Goal: Task Accomplishment & Management: Manage account settings

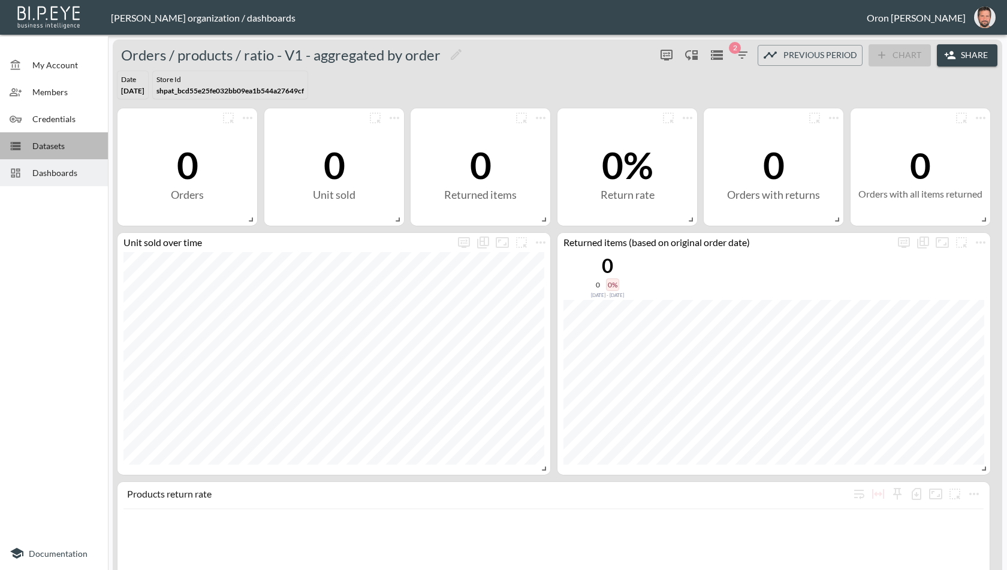
click at [68, 142] on span "Datasets" at bounding box center [65, 146] width 66 height 13
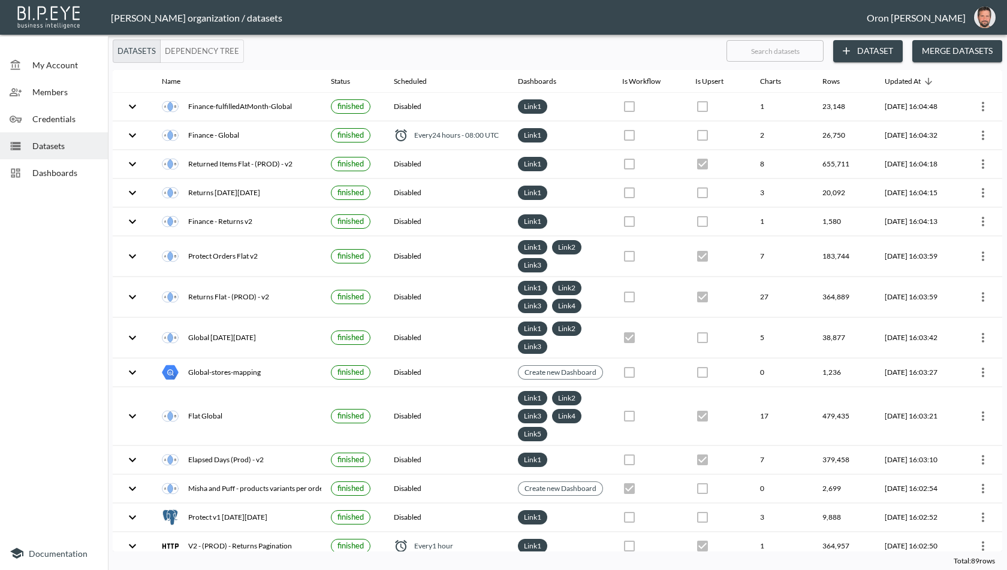
click at [10, 113] on icon at bounding box center [16, 119] width 12 height 12
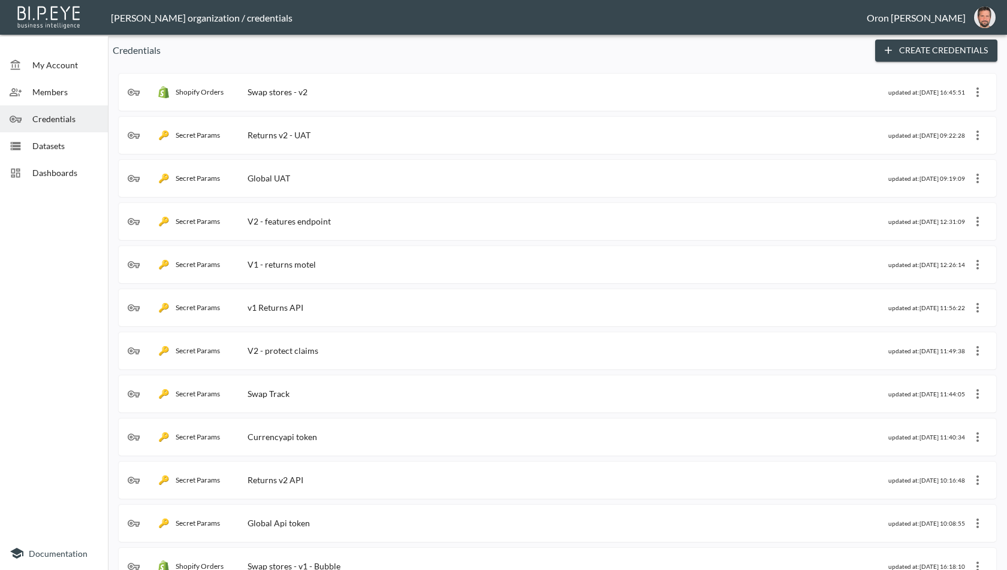
click at [528, 92] on div "Shopify Orders Swap stores - v2" at bounding box center [508, 92] width 760 height 12
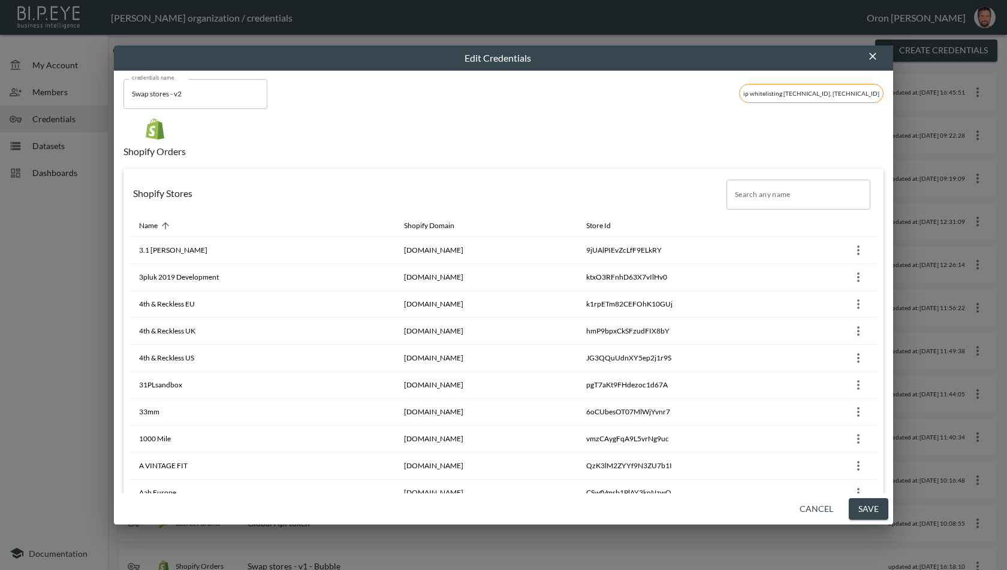
click at [759, 194] on input "Search any name" at bounding box center [798, 195] width 144 height 30
paste input "[PERSON_NAME]"
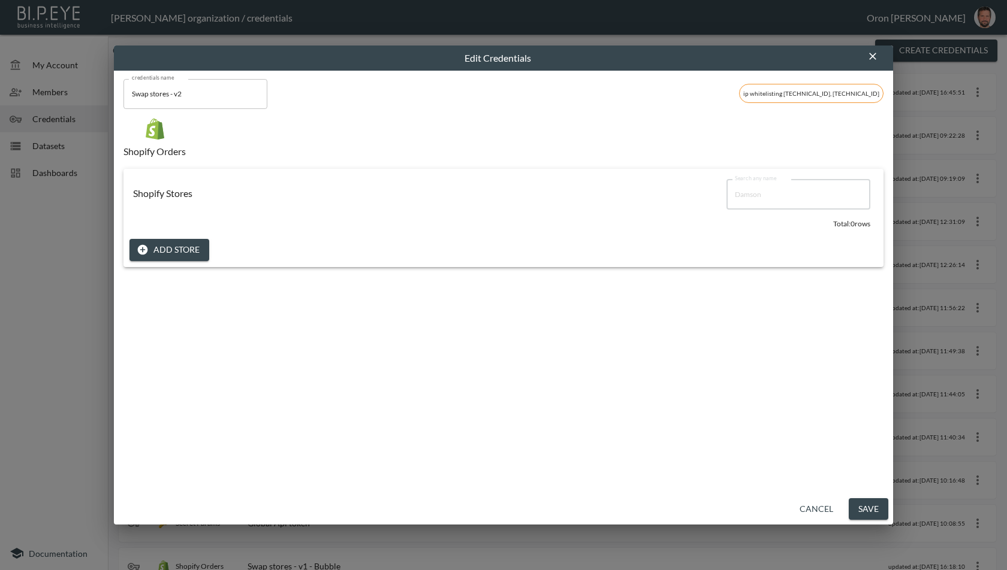
type input "Damson"
click at [821, 499] on button "Cancel" at bounding box center [816, 510] width 43 height 22
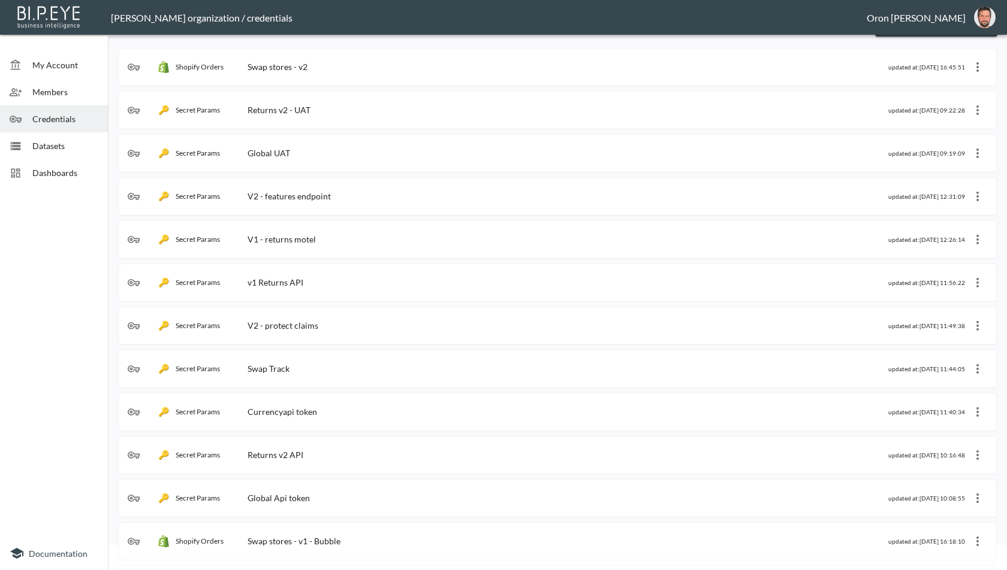
scroll to position [36, 0]
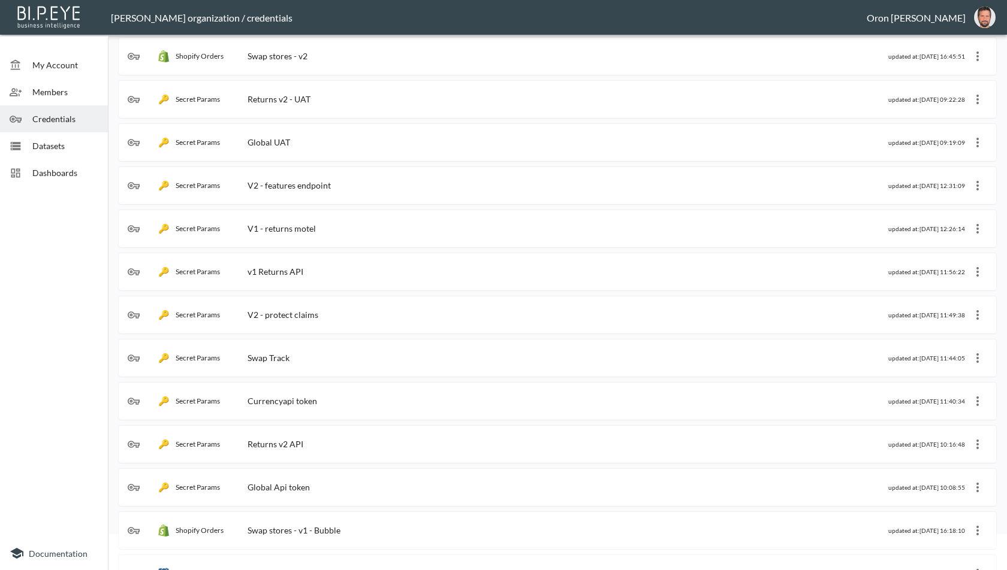
click at [422, 50] on div "Shopify Orders Swap stores - v2" at bounding box center [508, 56] width 760 height 12
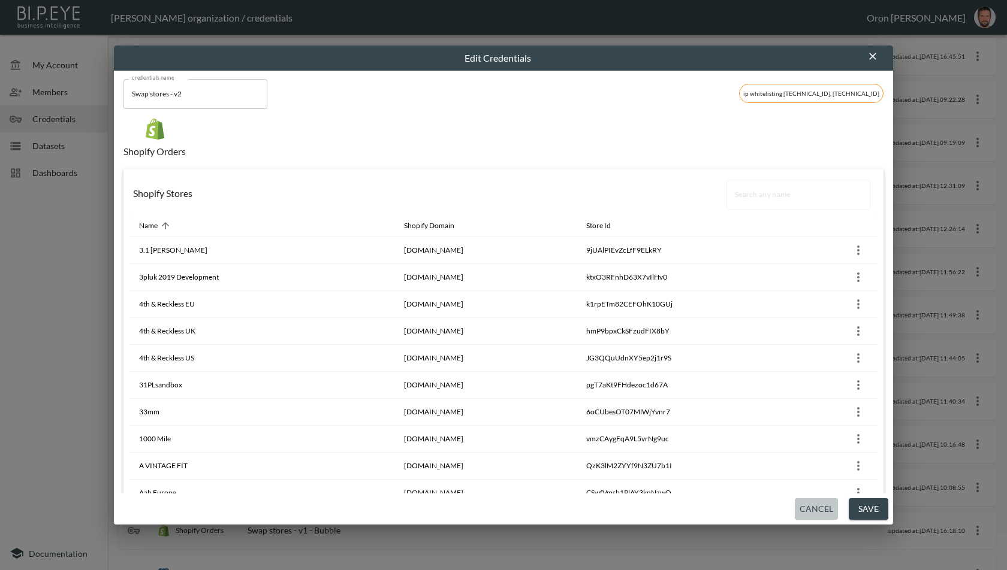
drag, startPoint x: 805, startPoint y: 502, endPoint x: 726, endPoint y: 383, distance: 143.1
click at [805, 502] on button "Cancel" at bounding box center [816, 510] width 43 height 22
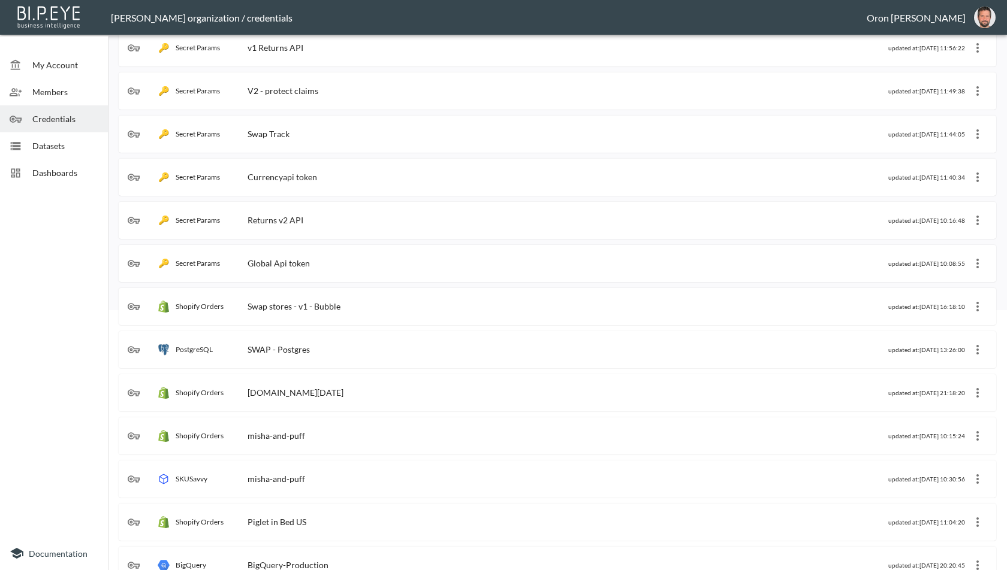
scroll to position [261, 0]
click at [496, 300] on div "Shopify Orders Swap stores - v1 - Bubble" at bounding box center [508, 306] width 760 height 12
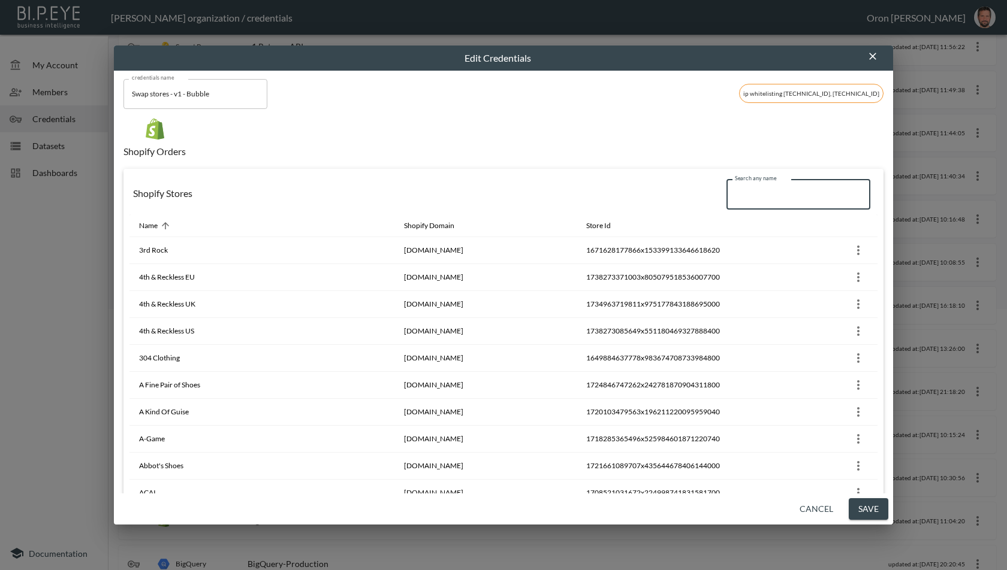
click at [793, 199] on input "Search any name" at bounding box center [798, 195] width 144 height 30
paste input "[PERSON_NAME]"
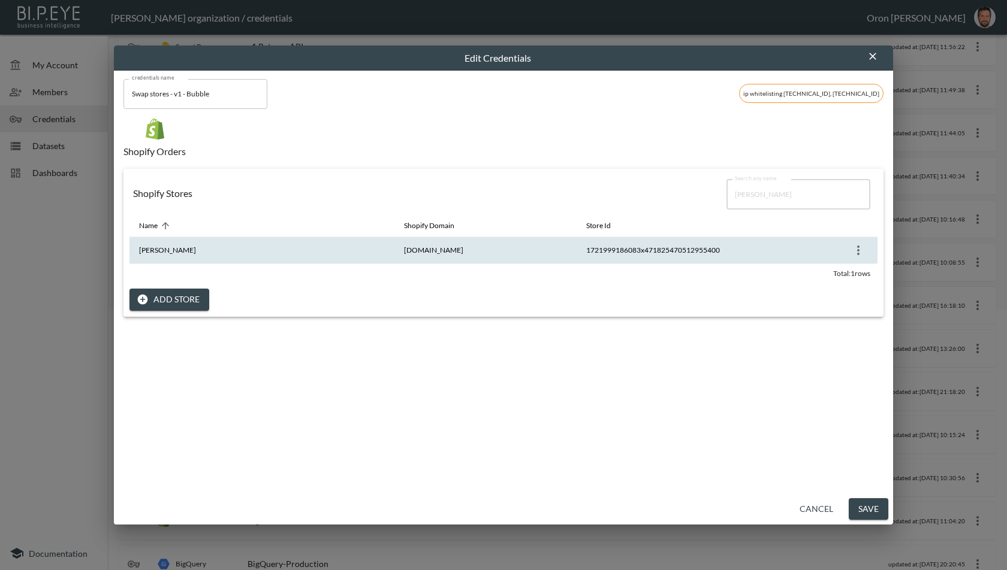
type input "[PERSON_NAME]"
click at [666, 248] on th "1721999186083x471825470512955400" at bounding box center [655, 250] width 158 height 27
copy table "Name Shopify Domain Store Id Damson Madder [DOMAIN_NAME]"
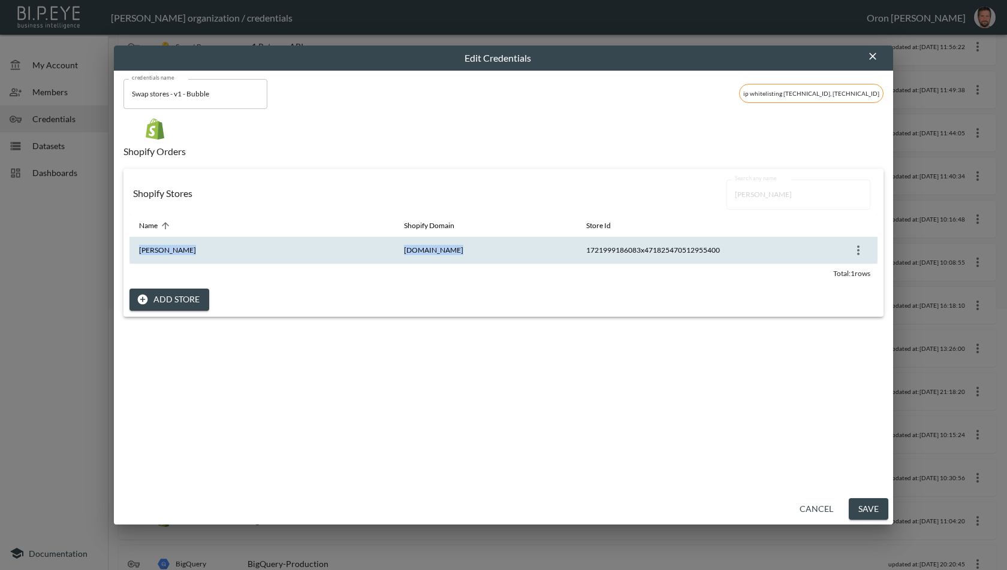
click at [820, 508] on button "Cancel" at bounding box center [816, 510] width 43 height 22
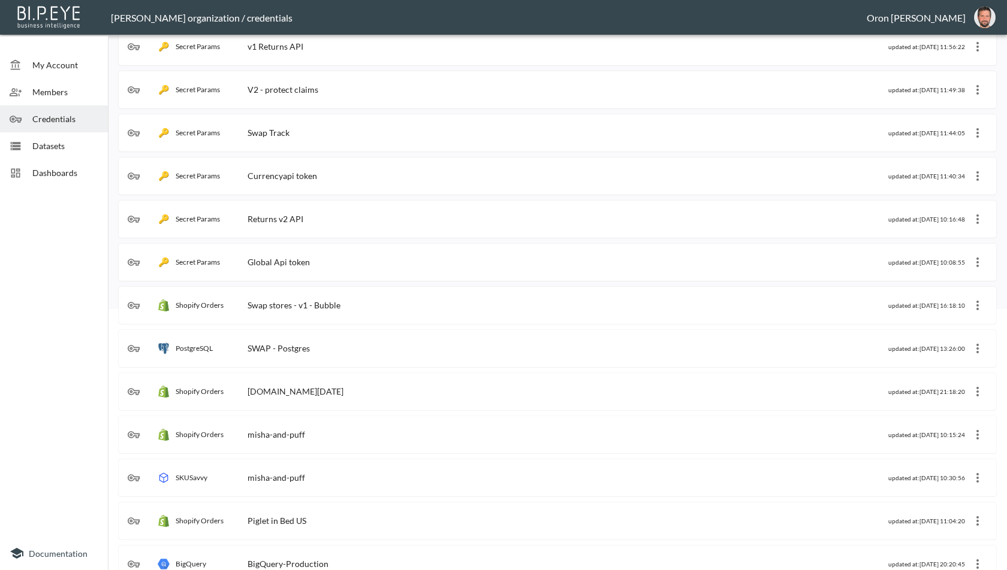
click at [80, 144] on span "Datasets" at bounding box center [65, 146] width 66 height 13
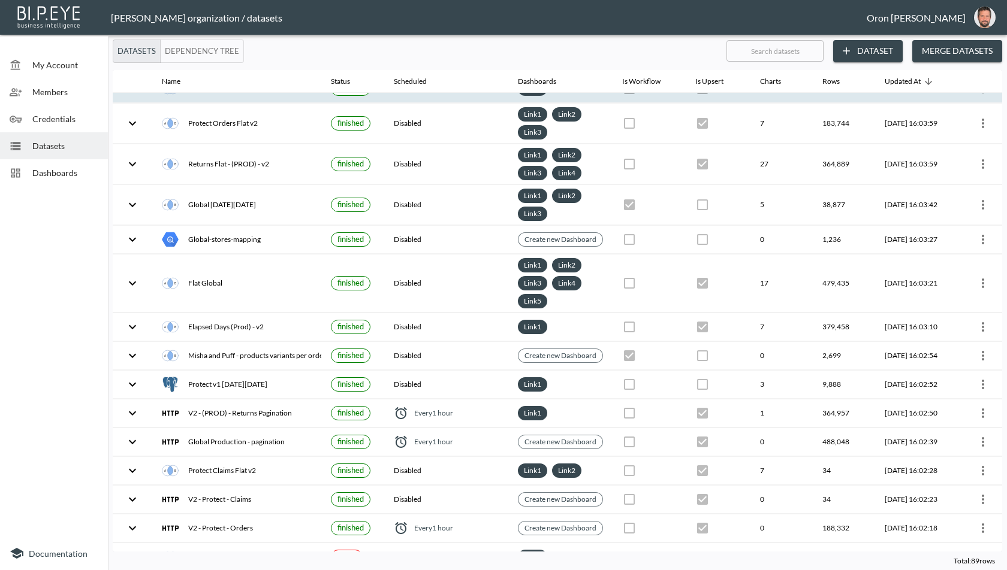
scroll to position [820, 0]
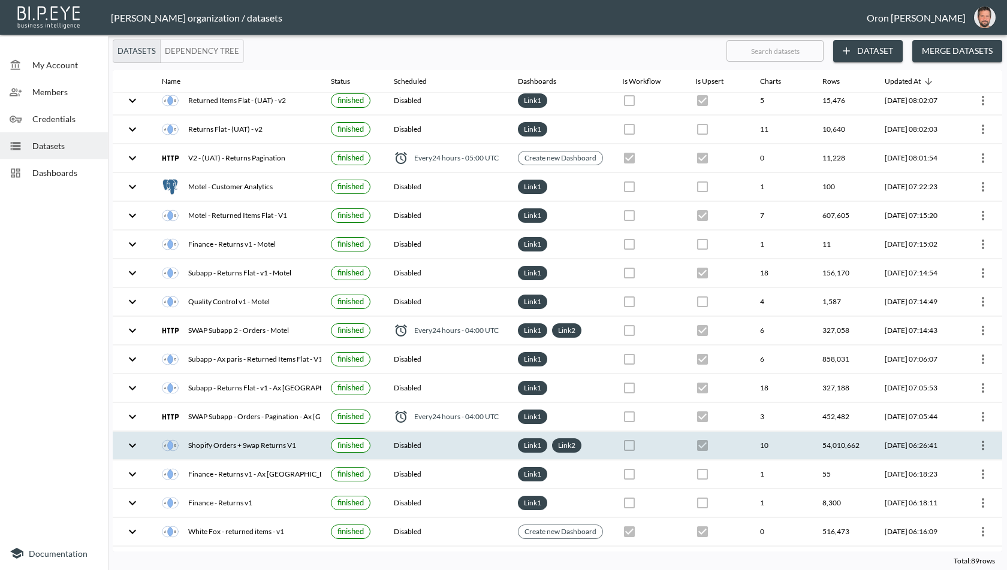
click at [459, 432] on th "Disabled" at bounding box center [446, 446] width 124 height 28
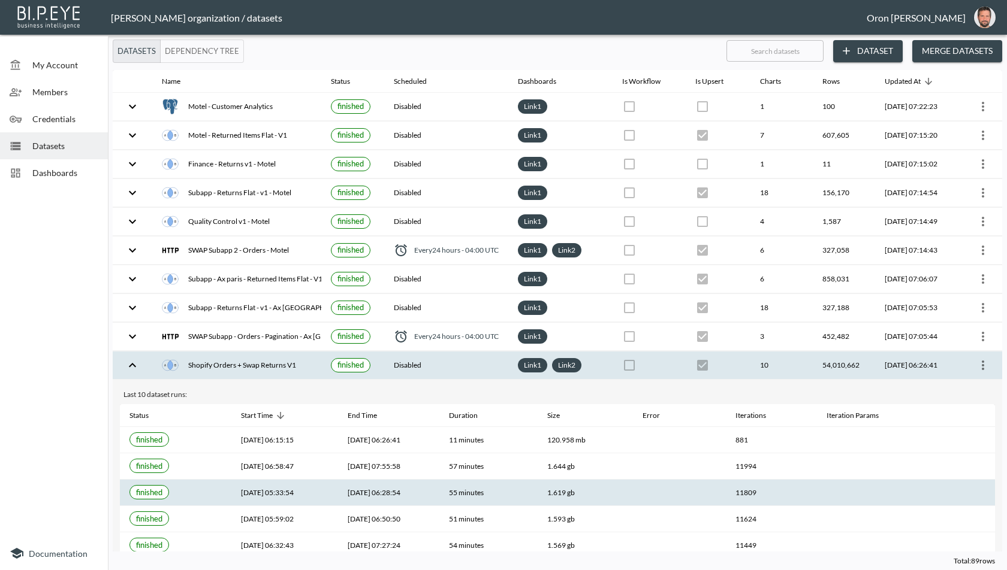
scroll to position [959, 0]
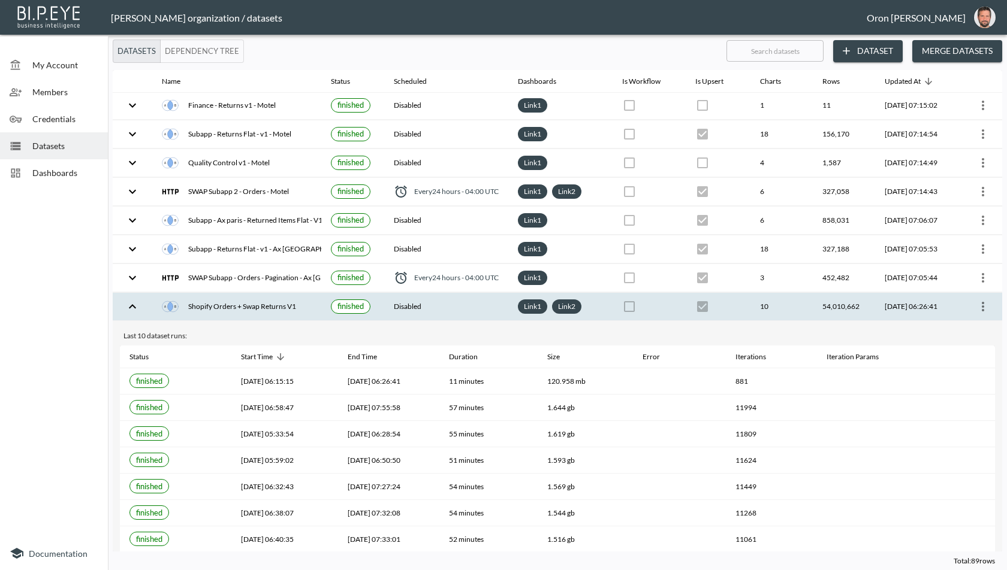
click at [937, 53] on button "Merge Datasets" at bounding box center [957, 51] width 90 height 22
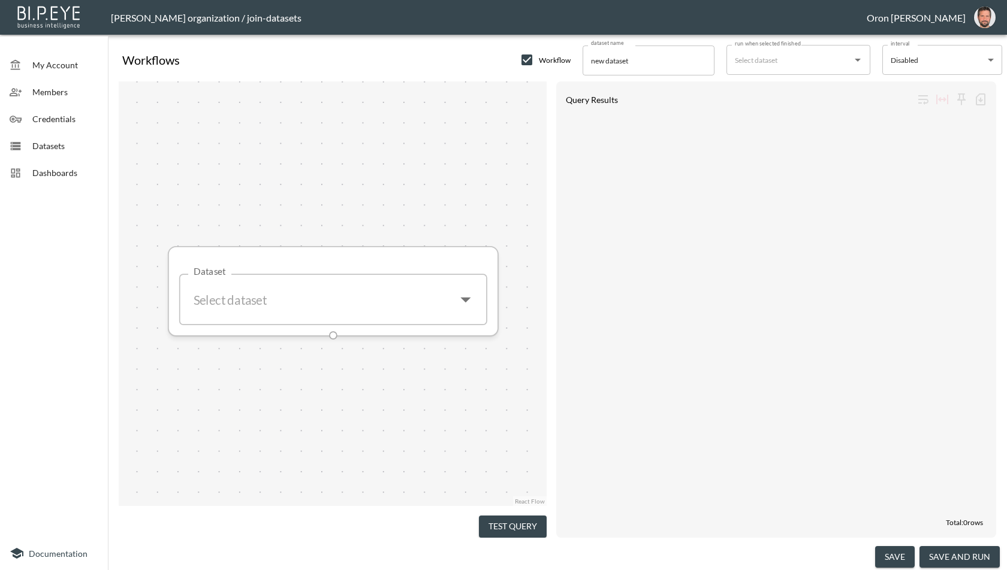
click at [366, 288] on input "Dataset" at bounding box center [317, 299] width 259 height 33
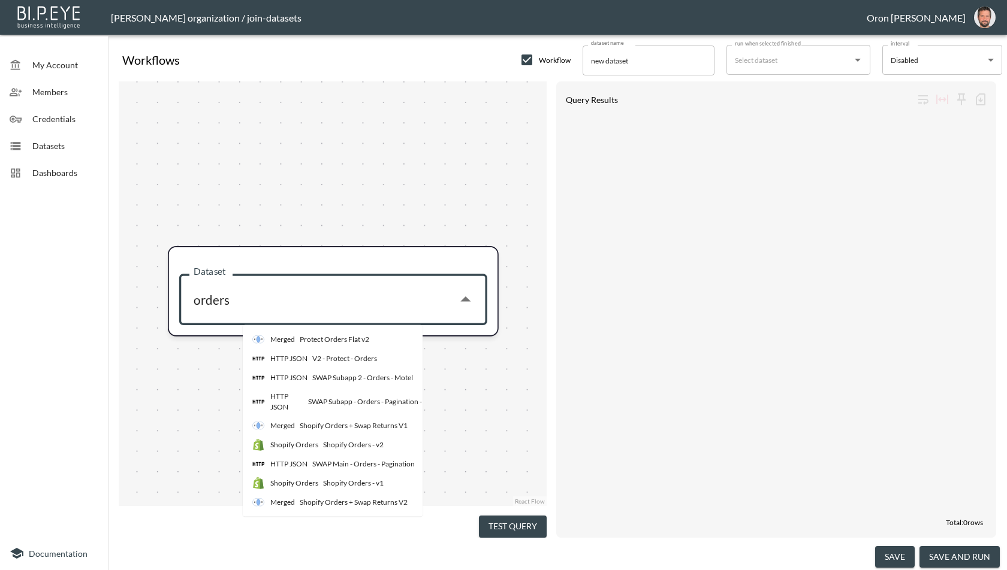
click at [385, 421] on div "Shopify Orders + Swap Returns V1" at bounding box center [354, 426] width 108 height 11
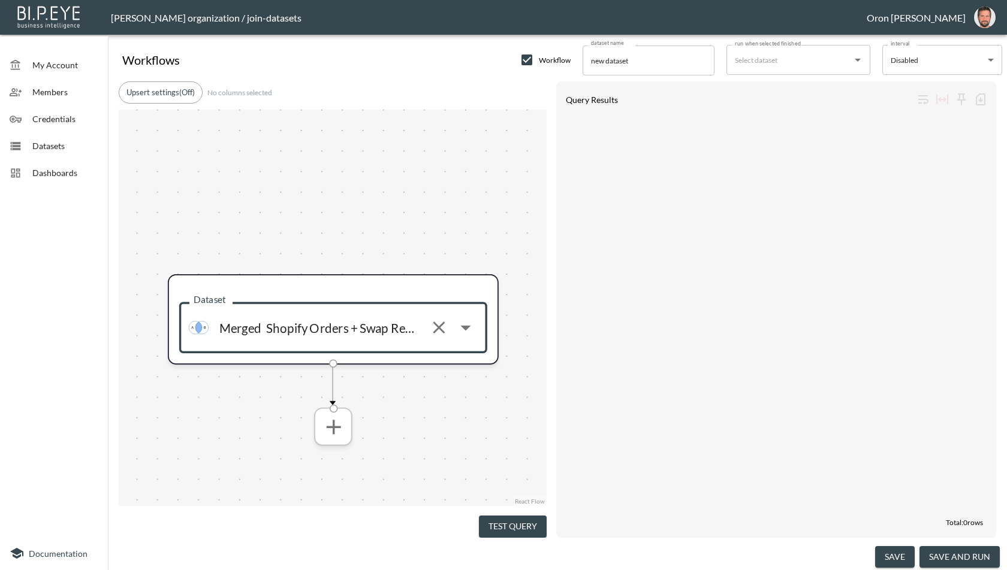
type input "Shopify Orders + Swap Returns V1"
click at [333, 433] on icon "more" at bounding box center [333, 426] width 14 height 14
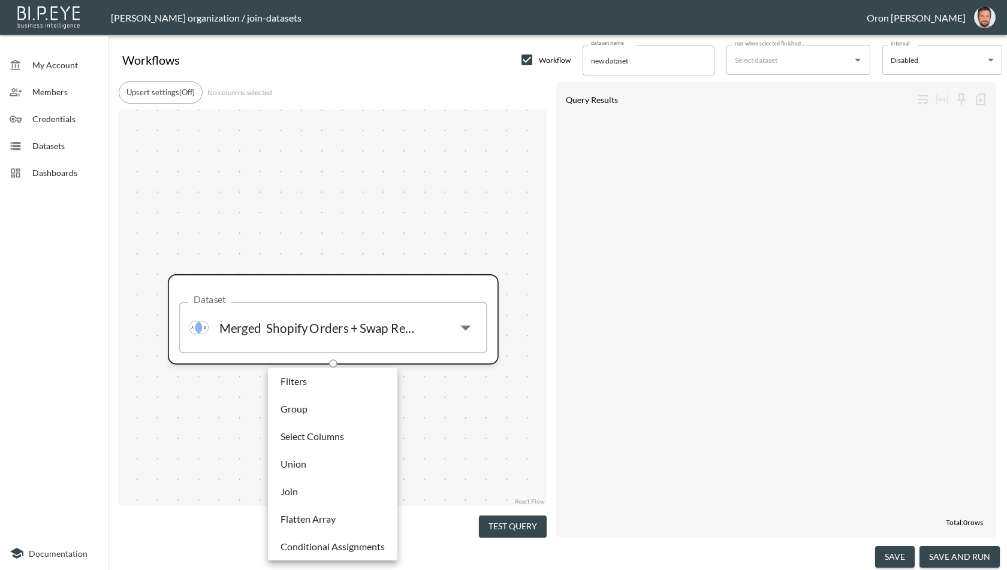
click at [336, 385] on li "Filters" at bounding box center [332, 382] width 123 height 22
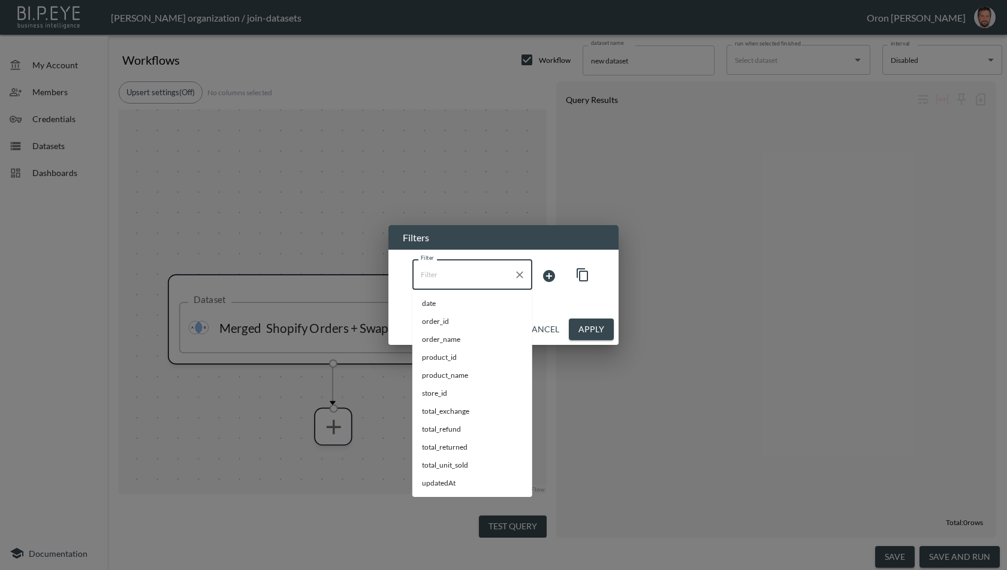
click at [467, 271] on input "Filter" at bounding box center [463, 274] width 91 height 19
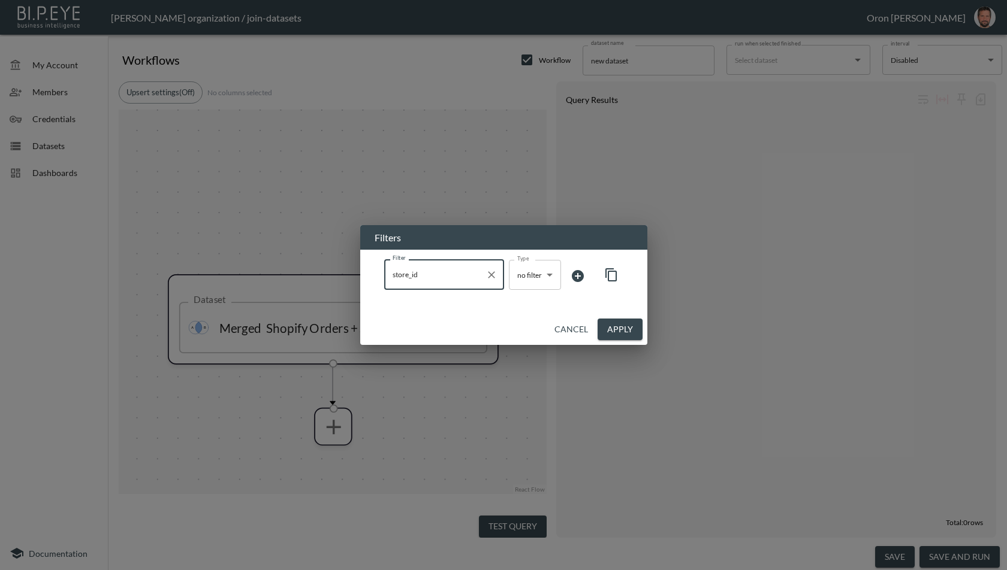
type input "store_id"
click at [536, 276] on body "BI.P.EYE, Interactive Analytics Dashboards - app [PERSON_NAME] organization / j…" at bounding box center [503, 285] width 1007 height 570
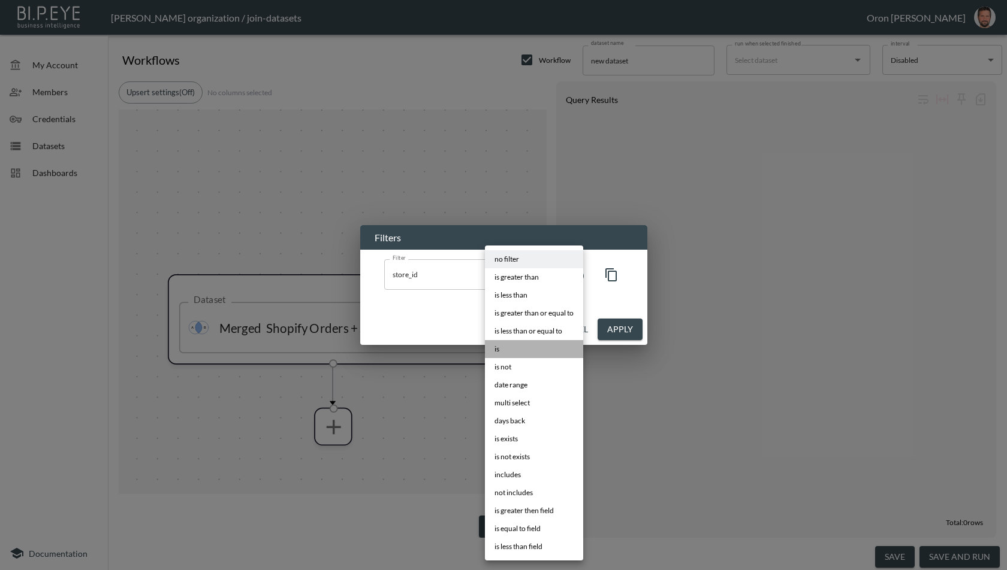
drag, startPoint x: 531, startPoint y: 348, endPoint x: 587, endPoint y: 294, distance: 78.0
click at [531, 348] on li "is" at bounding box center [534, 349] width 98 height 18
type input "is"
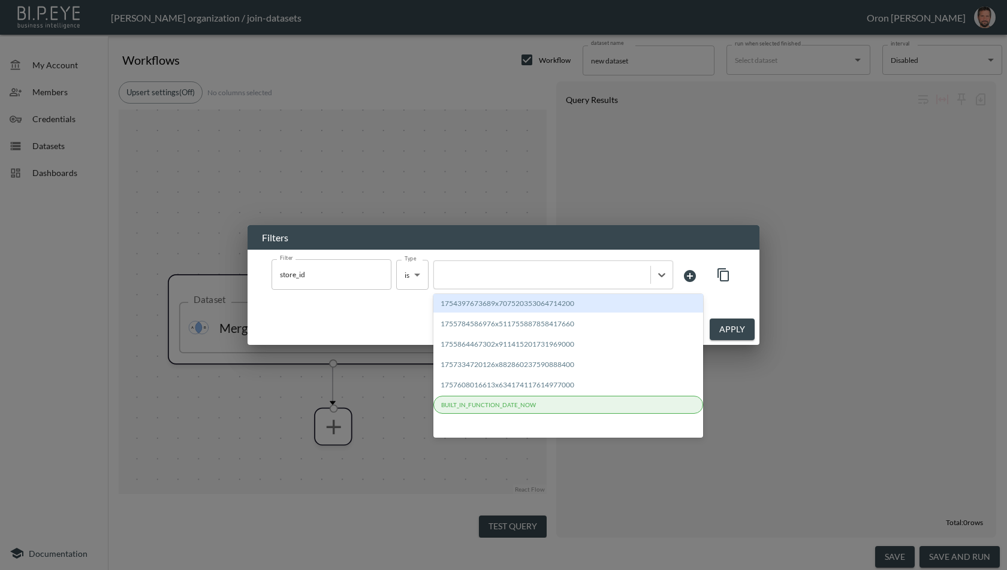
click at [591, 283] on div at bounding box center [553, 275] width 240 height 29
paste input "1721999186083x471825470512955400"
type input "1721999186083x471825470512955400"
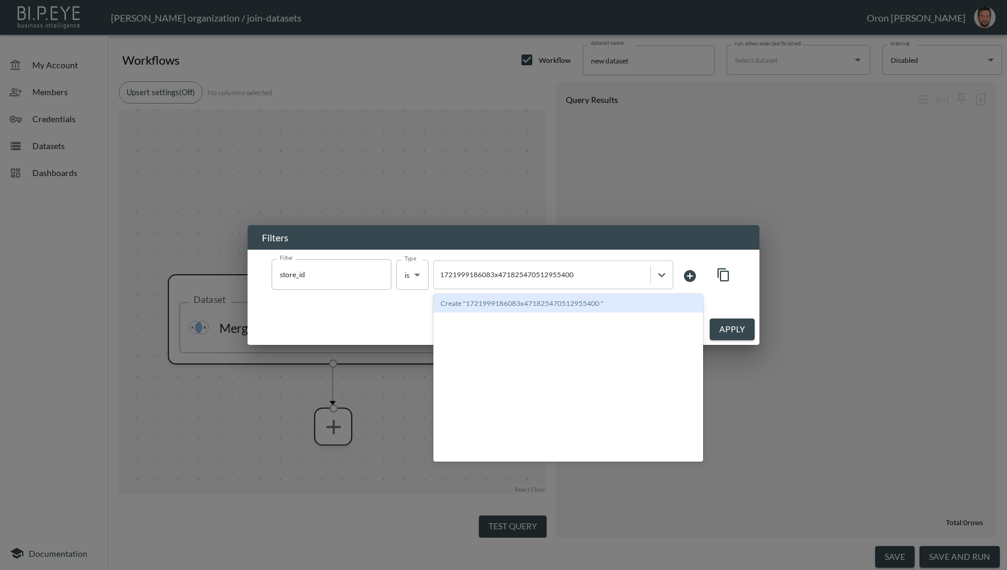
click at [564, 303] on div "Create "1721999186083x471825470512955400 "" at bounding box center [568, 303] width 270 height 19
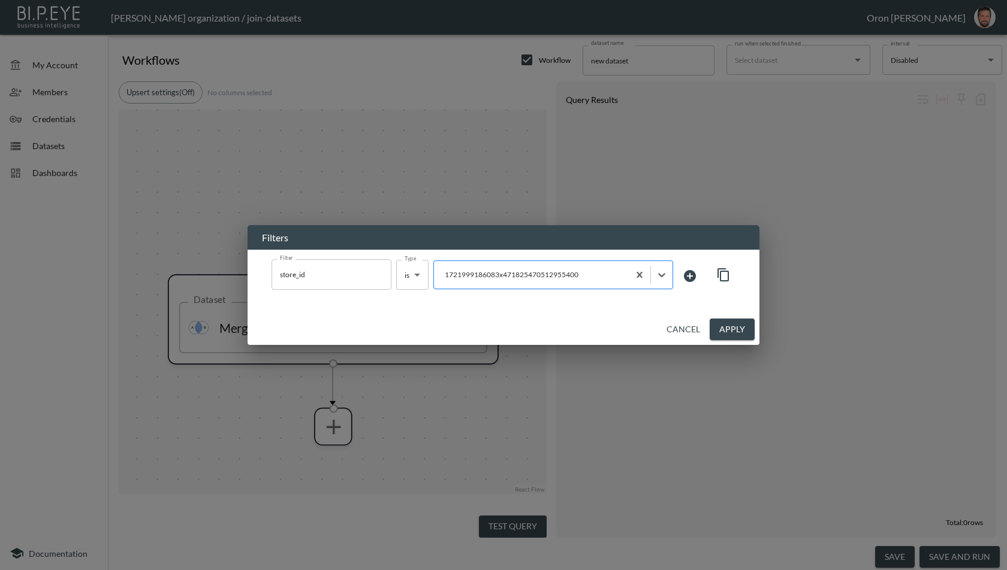
click at [578, 275] on div at bounding box center [531, 274] width 183 height 11
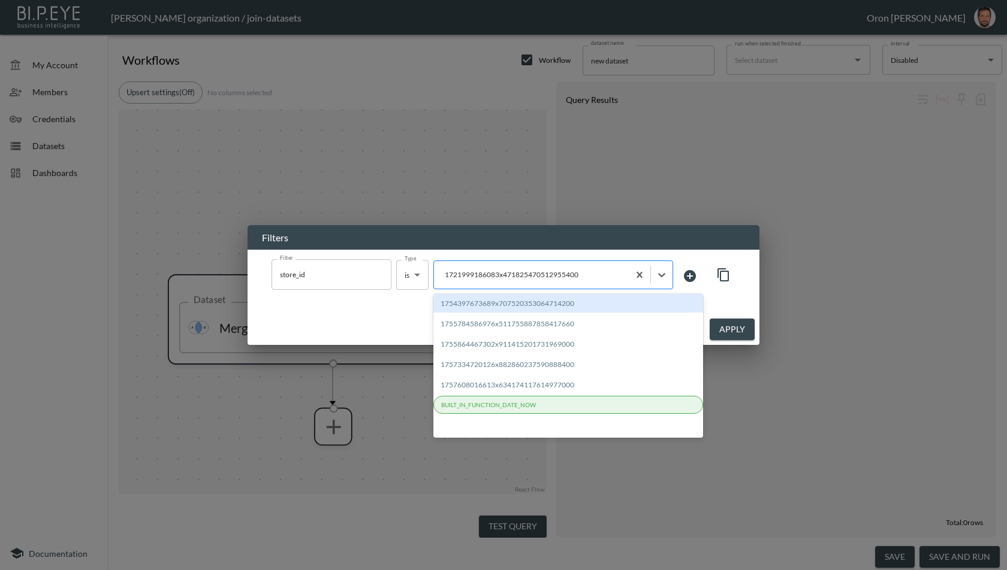
paste input "1721999186083x471825470512955400"
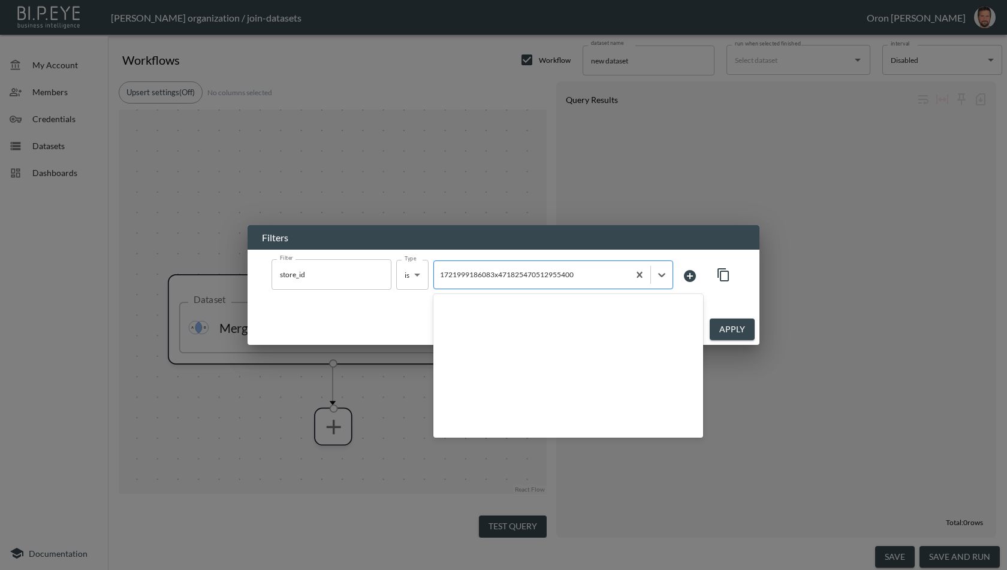
type input "1721999186083x471825470512955400"
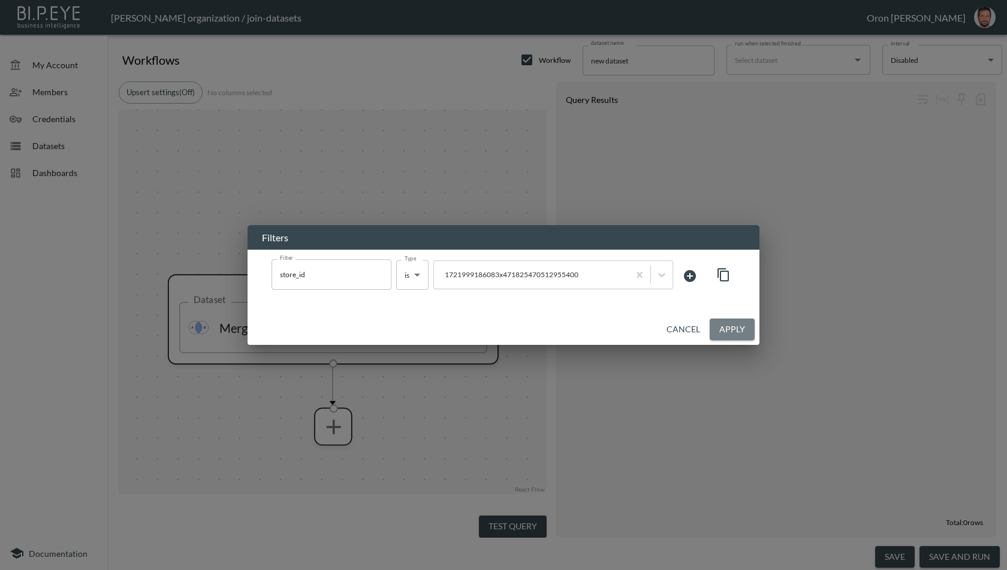
drag, startPoint x: 724, startPoint y: 331, endPoint x: 632, endPoint y: 289, distance: 101.6
click at [724, 331] on button "Apply" at bounding box center [731, 330] width 45 height 22
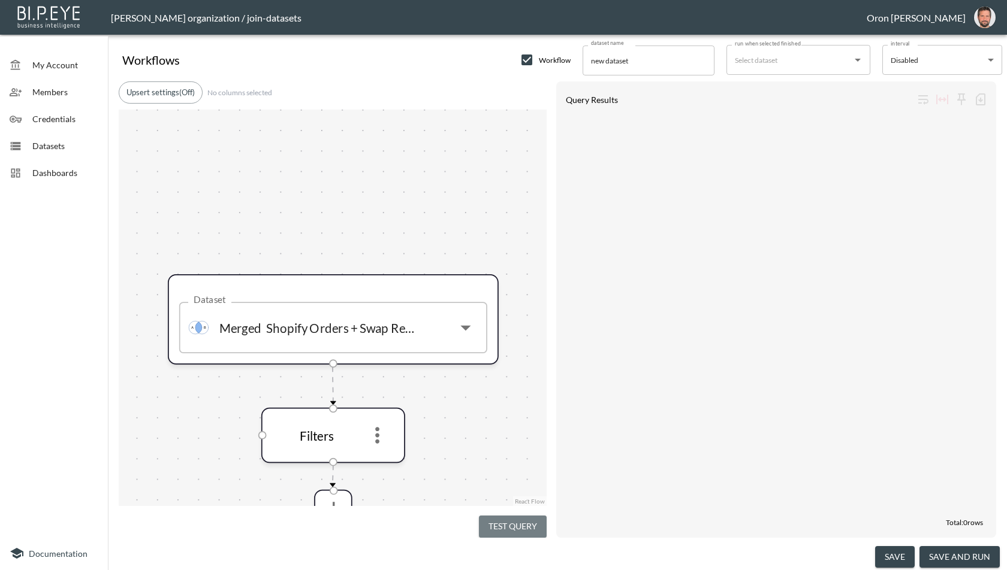
click at [507, 518] on button "Test Query" at bounding box center [513, 527] width 68 height 22
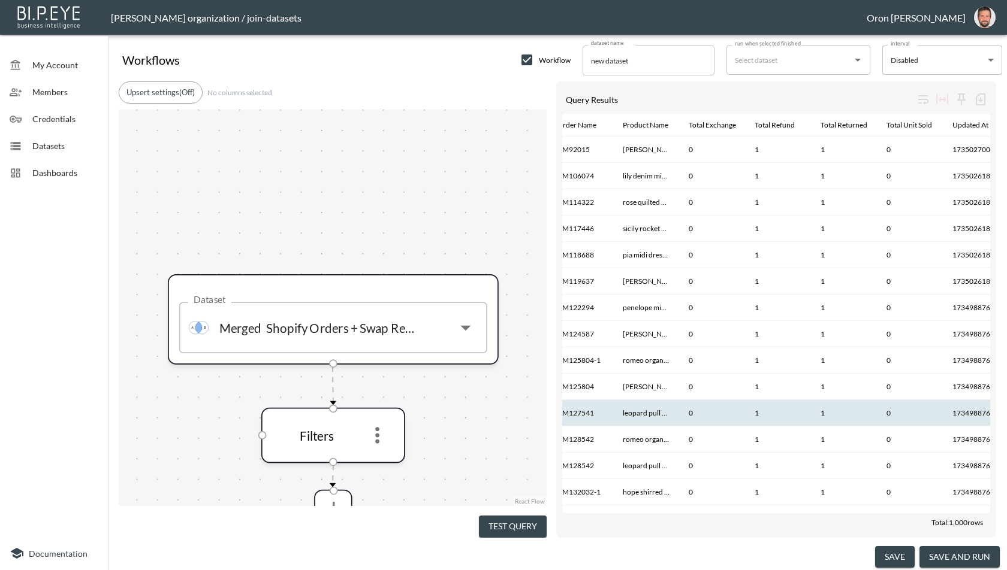
scroll to position [0, 300]
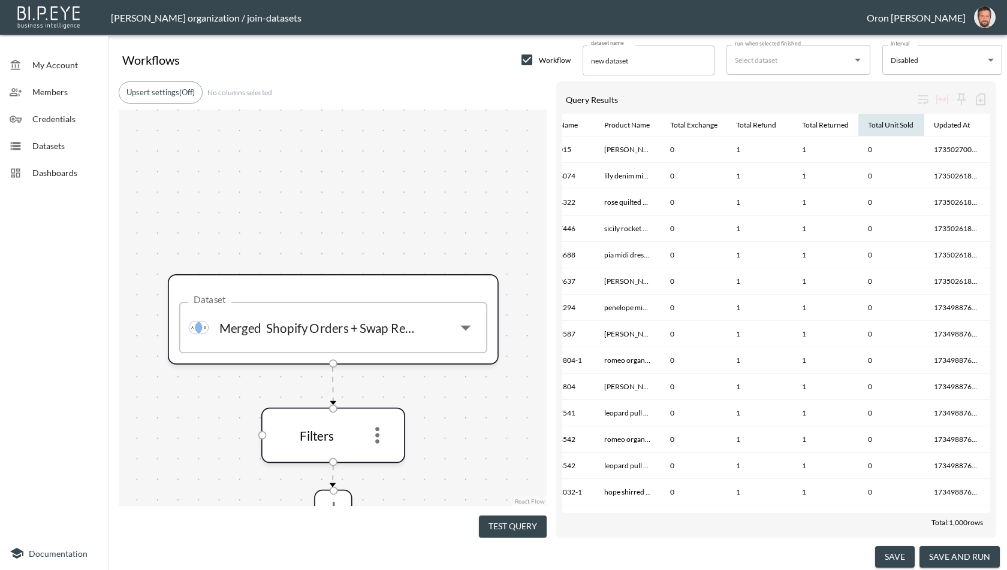
click at [860, 125] on th "Total Unit Sold" at bounding box center [891, 125] width 66 height 23
click at [873, 124] on div "Total Unit Sold" at bounding box center [891, 125] width 46 height 14
click at [46, 152] on span "Datasets" at bounding box center [65, 146] width 66 height 13
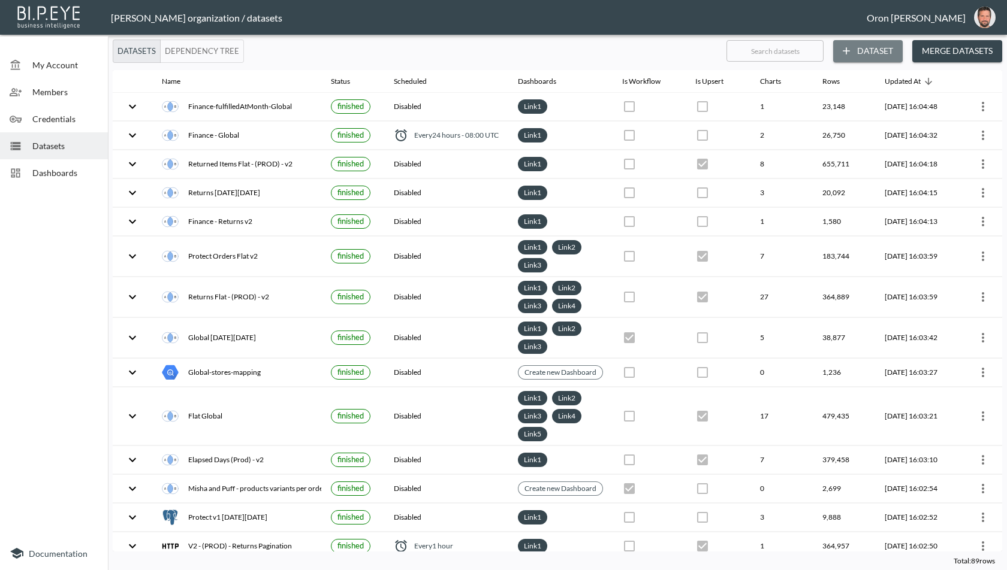
click at [883, 50] on button "Dataset" at bounding box center [868, 51] width 70 height 22
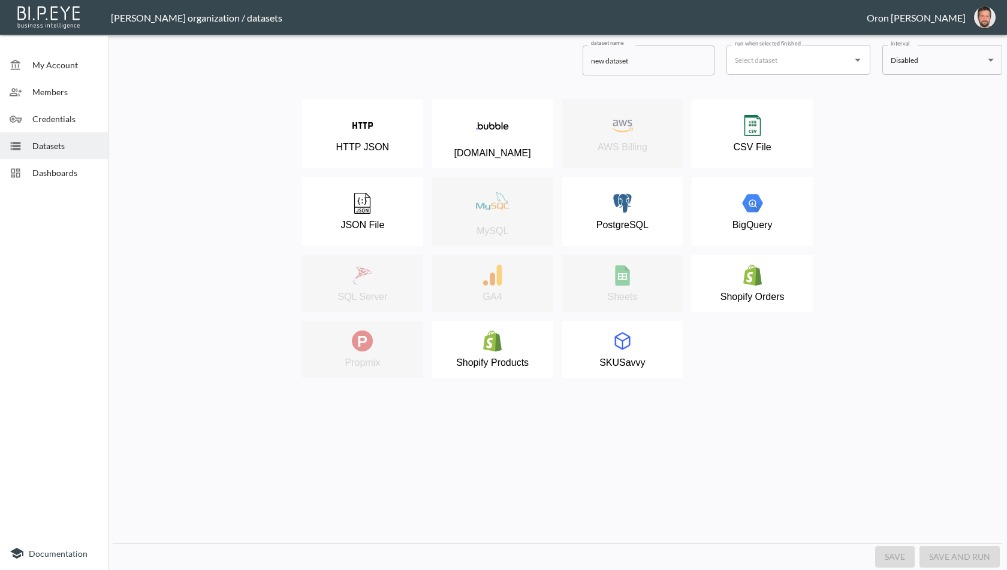
drag, startPoint x: 74, startPoint y: 156, endPoint x: 105, endPoint y: 154, distance: 31.8
click at [74, 156] on div "Datasets" at bounding box center [54, 145] width 108 height 27
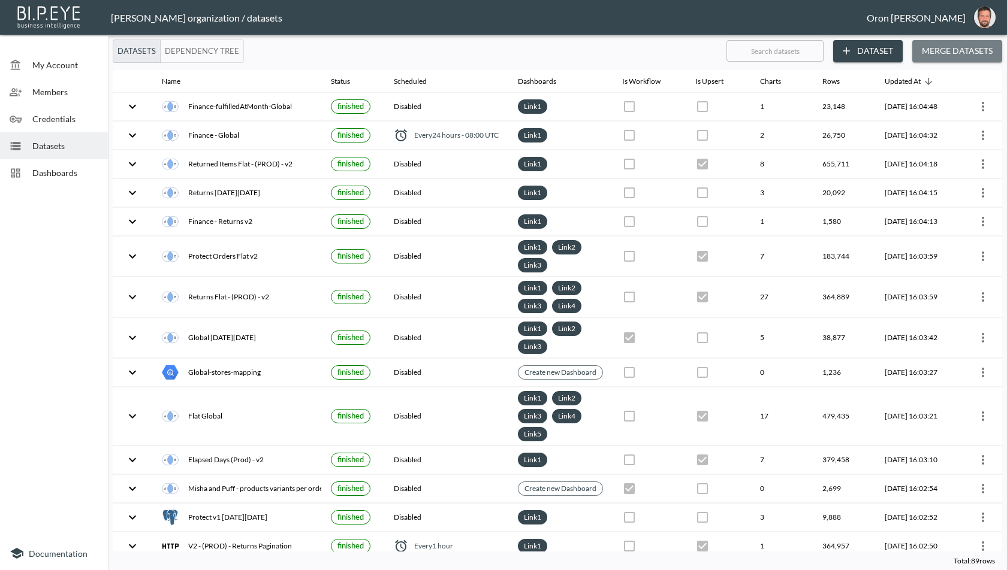
click at [972, 49] on button "Merge Datasets" at bounding box center [957, 51] width 90 height 22
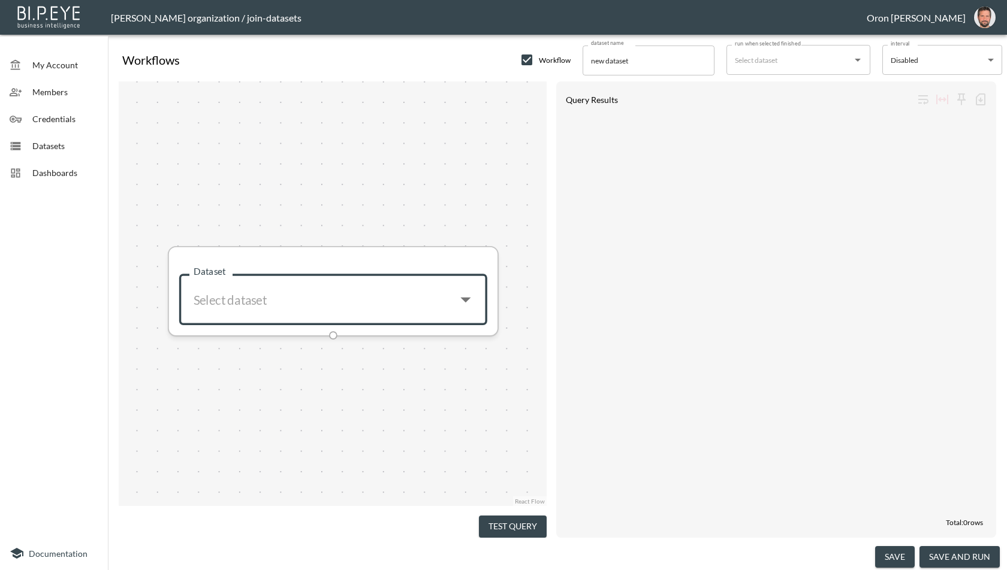
click at [376, 311] on input "Dataset" at bounding box center [317, 299] width 259 height 33
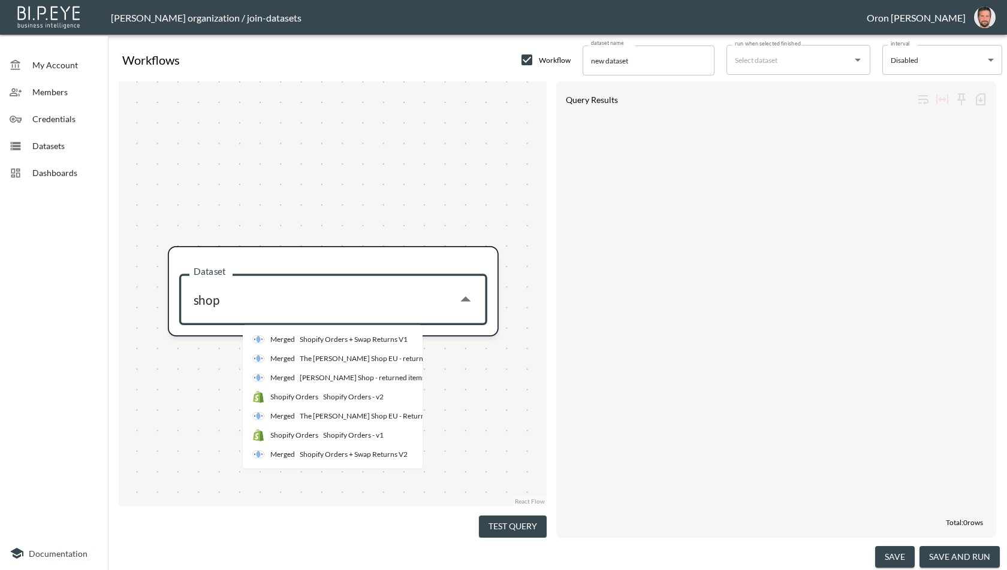
click at [346, 438] on div "Shopify Orders - v1" at bounding box center [353, 435] width 61 height 11
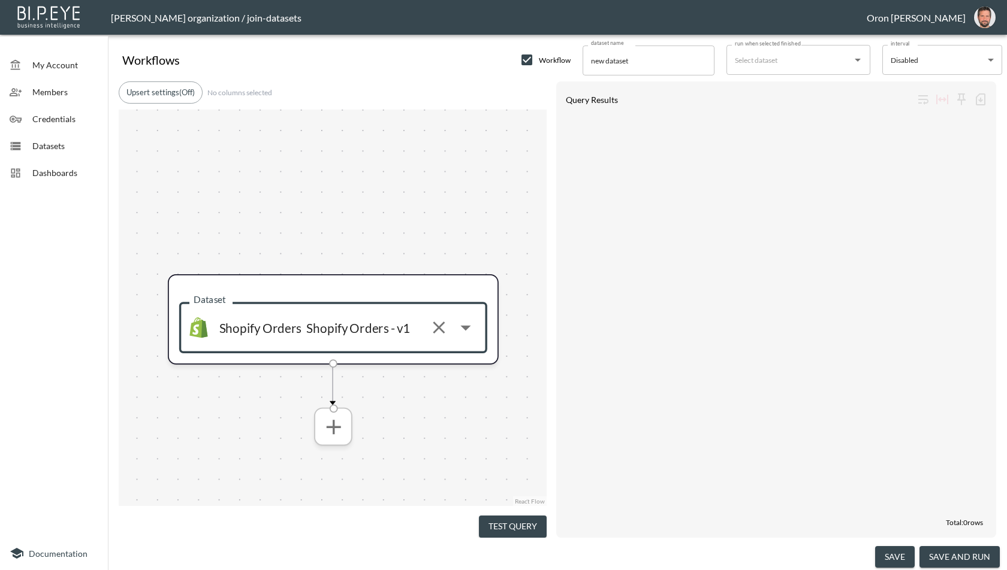
type input "Shopify Orders - v1"
click at [342, 431] on icon "more" at bounding box center [333, 427] width 25 height 25
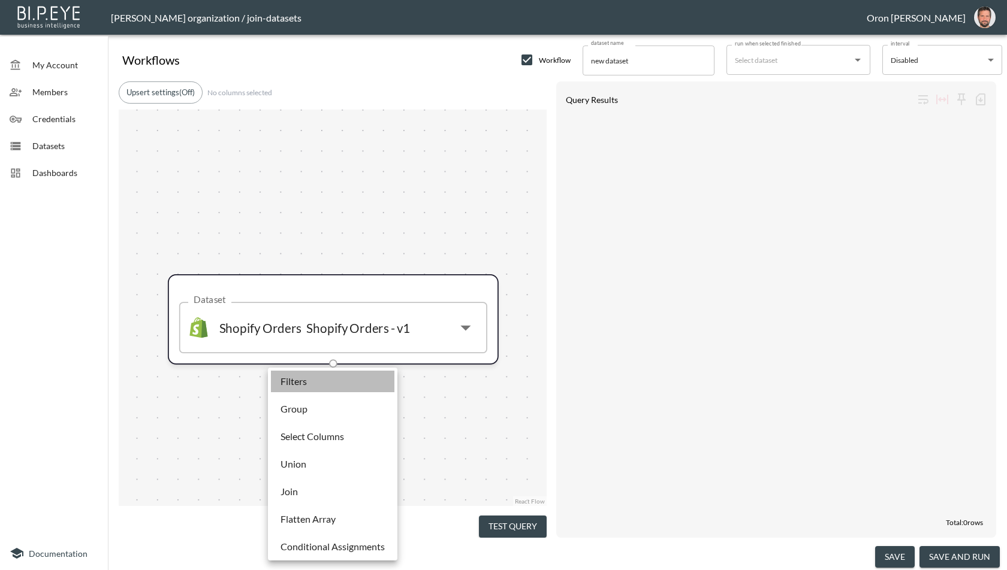
click at [329, 385] on li "Filters" at bounding box center [332, 382] width 123 height 22
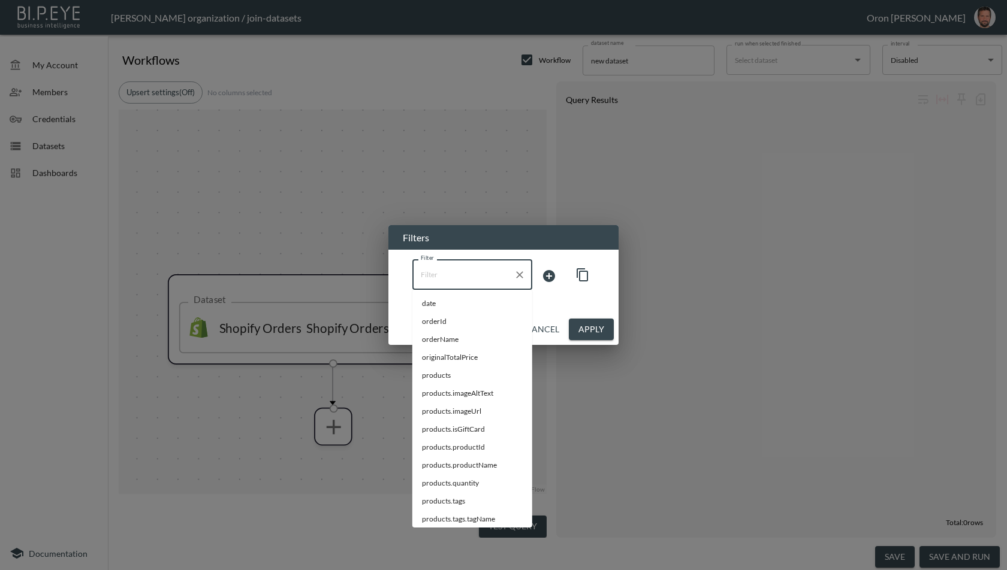
click at [467, 273] on input "Filter" at bounding box center [463, 274] width 91 height 19
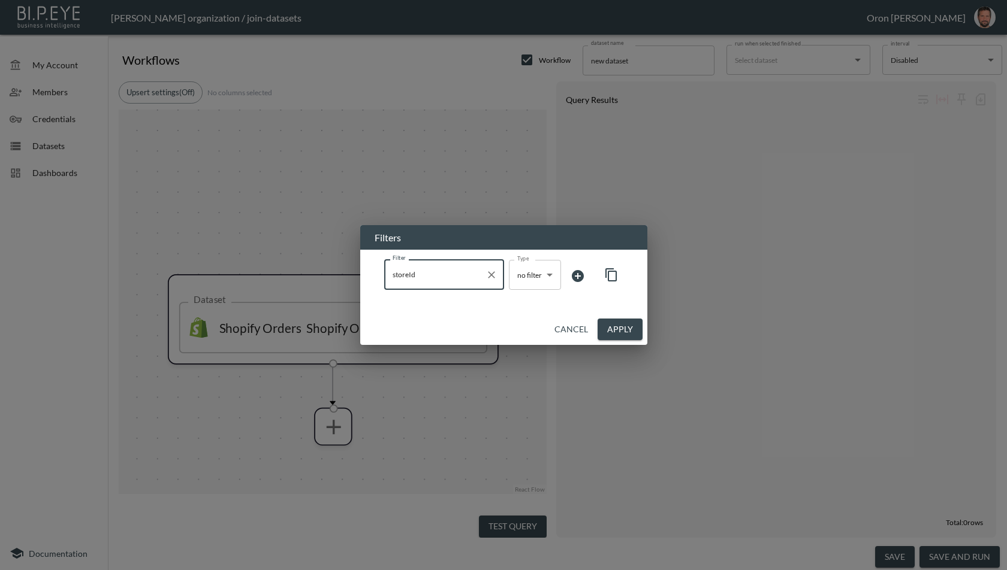
type input "storeId"
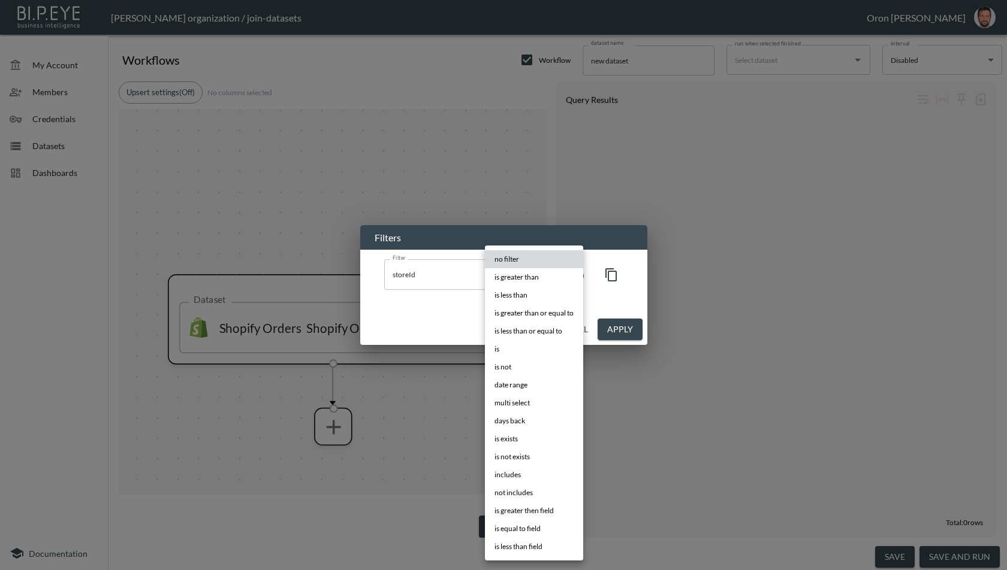
drag, startPoint x: 548, startPoint y: 272, endPoint x: 545, endPoint y: 293, distance: 21.3
click at [548, 272] on body "BI.P.EYE, Interactive Analytics Dashboards - app [PERSON_NAME] organization / j…" at bounding box center [503, 285] width 1007 height 570
click at [535, 349] on li "is" at bounding box center [534, 349] width 98 height 18
type input "is"
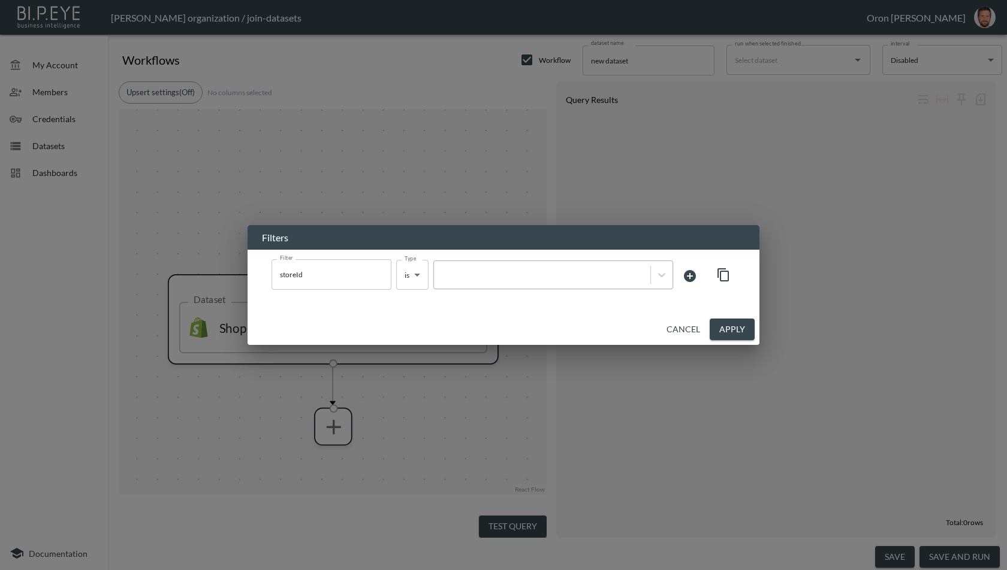
drag, startPoint x: 581, startPoint y: 289, endPoint x: 580, endPoint y: 282, distance: 7.8
click at [581, 289] on div "Filter storeId Filter Type is is Type" at bounding box center [503, 275] width 464 height 32
click at [580, 280] on div at bounding box center [542, 274] width 204 height 11
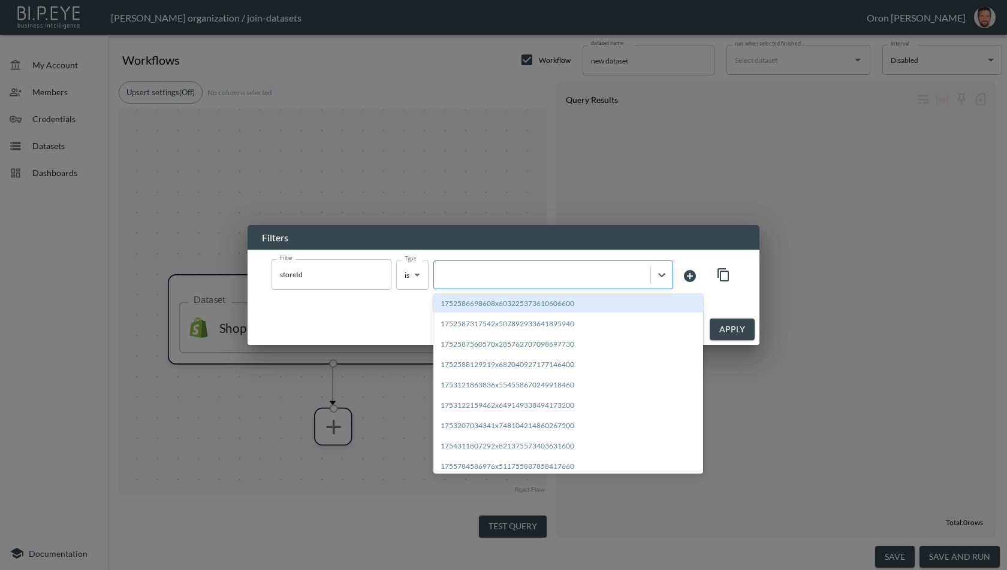
paste input "1721999186083x471825470512955400"
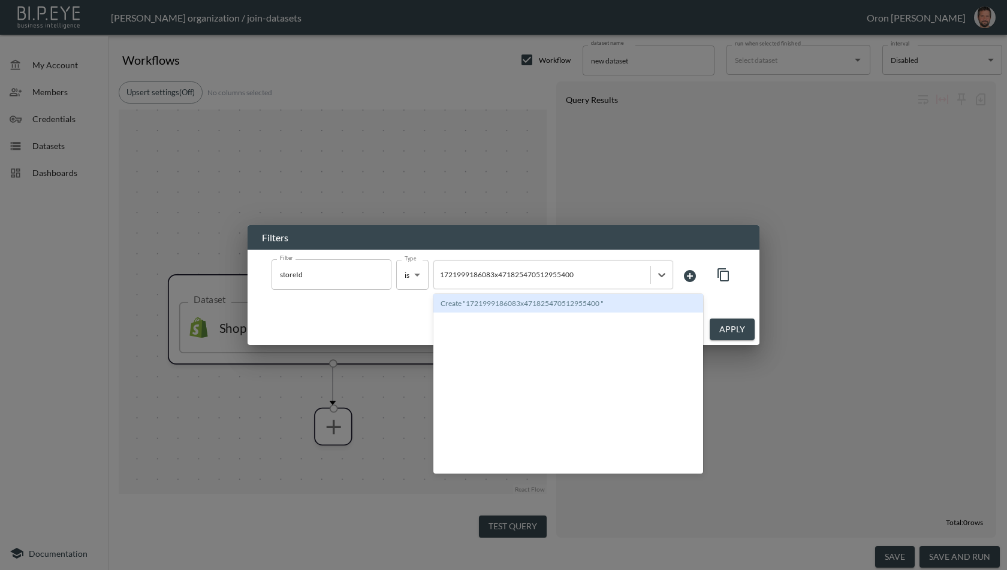
type input "1721999186083x471825470512955400"
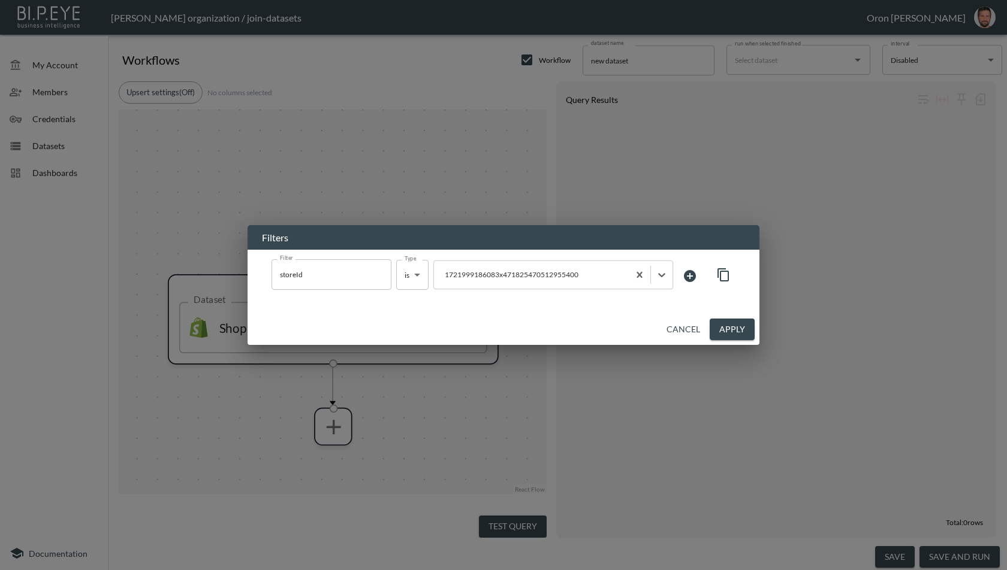
click at [724, 323] on button "Apply" at bounding box center [731, 330] width 45 height 22
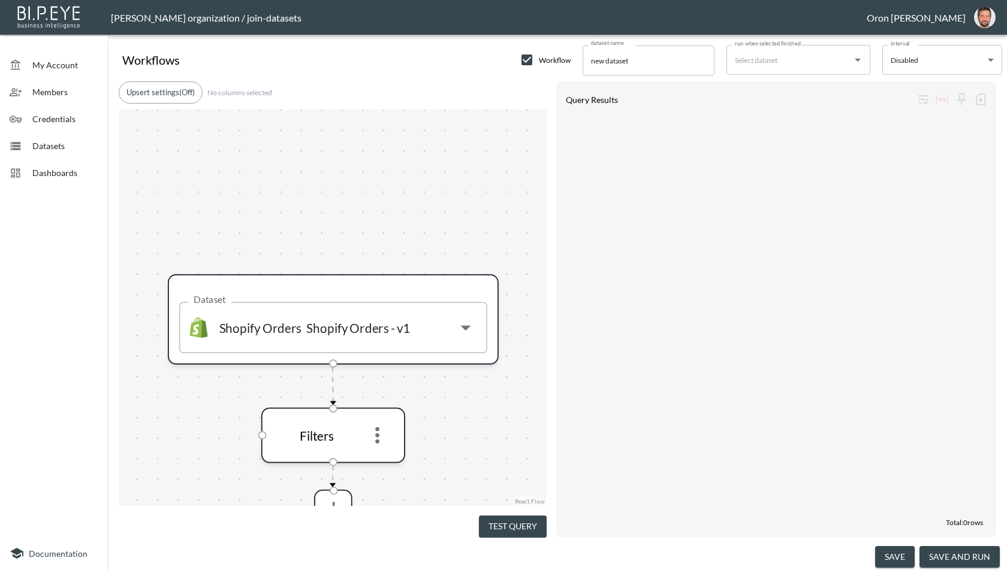
click at [518, 518] on button "Test Query" at bounding box center [513, 527] width 68 height 22
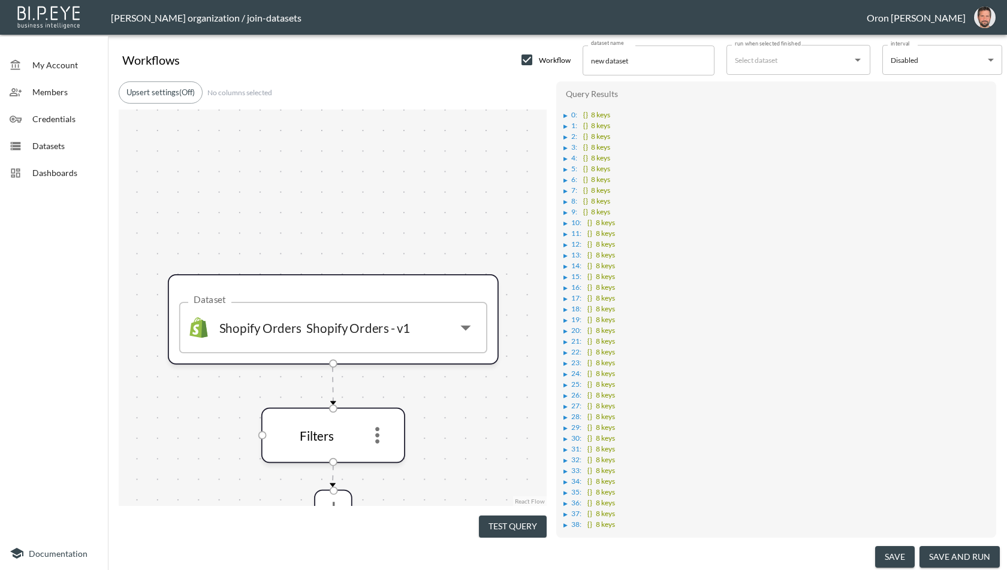
click at [569, 113] on div "▶" at bounding box center [567, 116] width 8 height 6
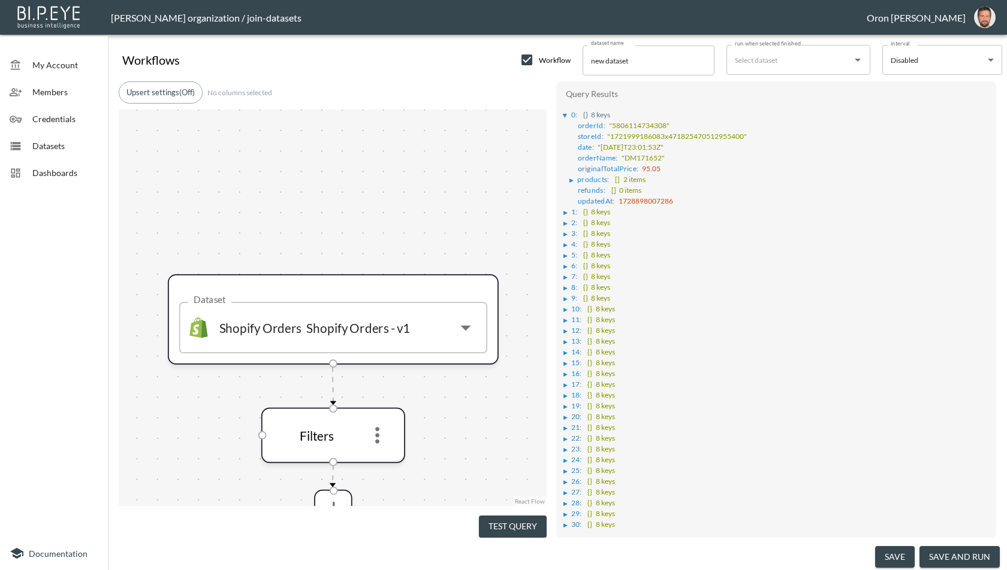
click at [566, 210] on div "▶" at bounding box center [565, 213] width 4 height 6
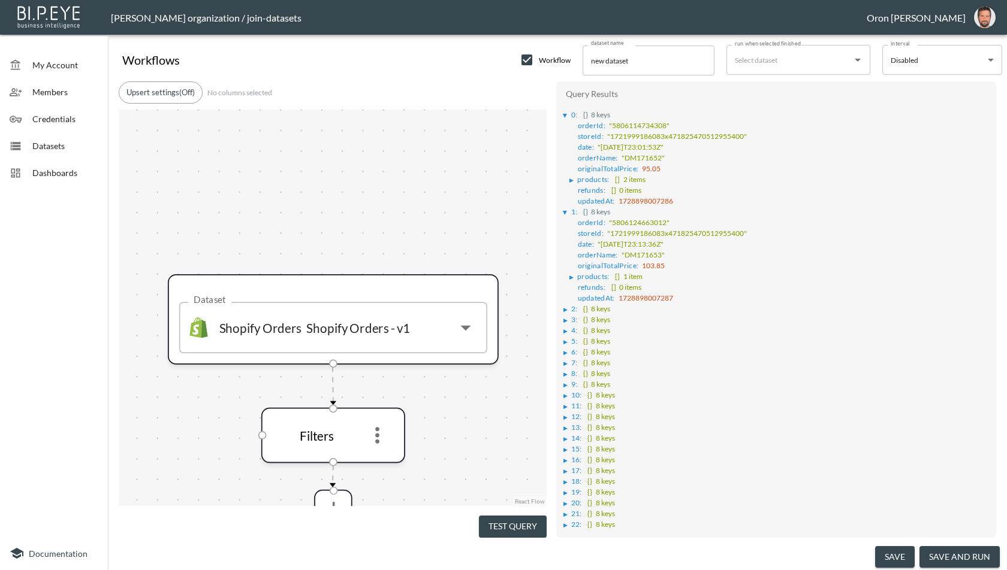
click at [567, 307] on div "▶" at bounding box center [565, 310] width 4 height 6
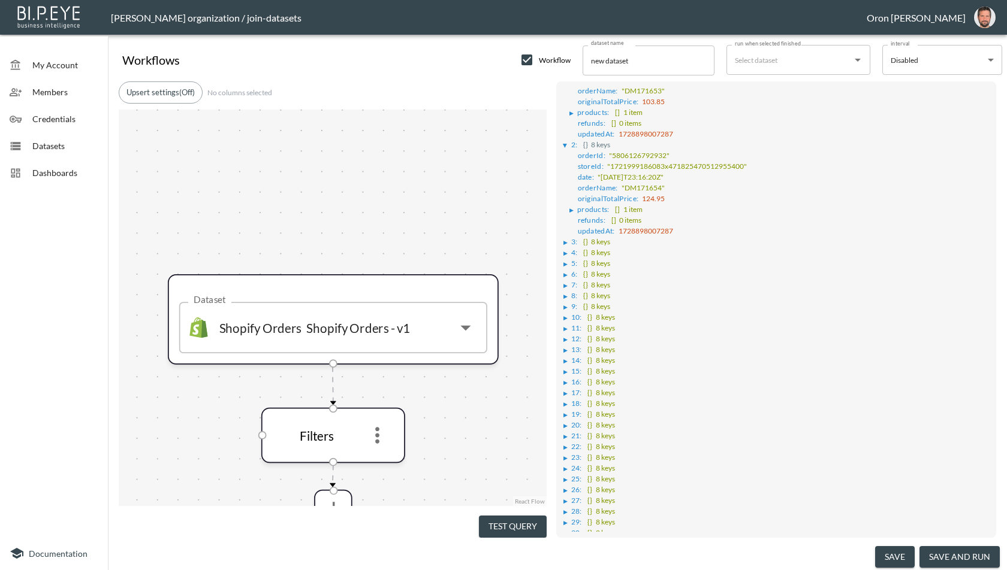
scroll to position [167, 0]
click at [563, 237] on div "▶" at bounding box center [565, 240] width 4 height 6
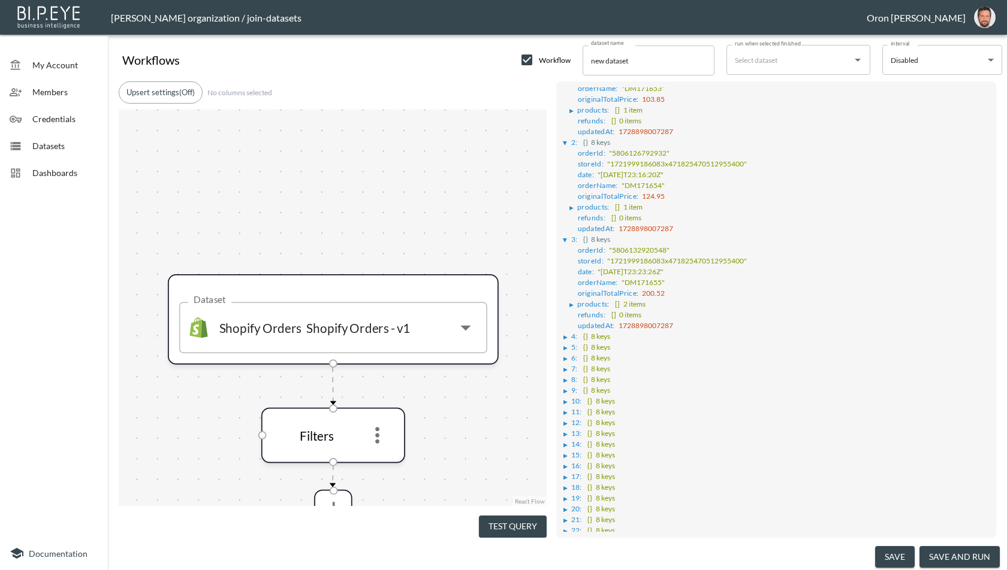
click at [569, 334] on div "▶" at bounding box center [567, 337] width 8 height 6
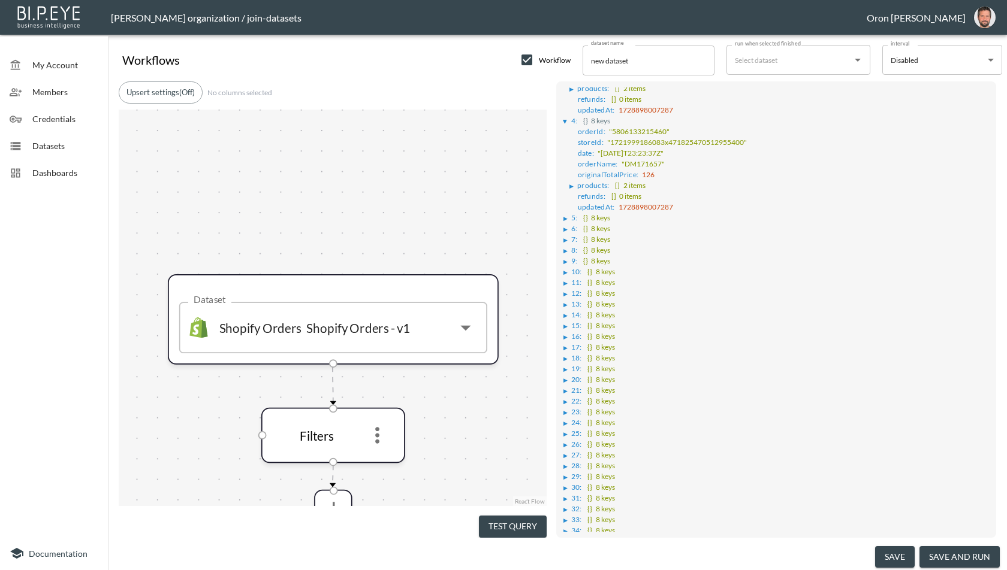
click at [571, 333] on ul "▶ 0 : {} 8 keys orderId : "5806114734308" storeId : "1721999186083x471825470512…" at bounding box center [776, 314] width 427 height 1176
click at [570, 350] on div "▶" at bounding box center [567, 353] width 8 height 6
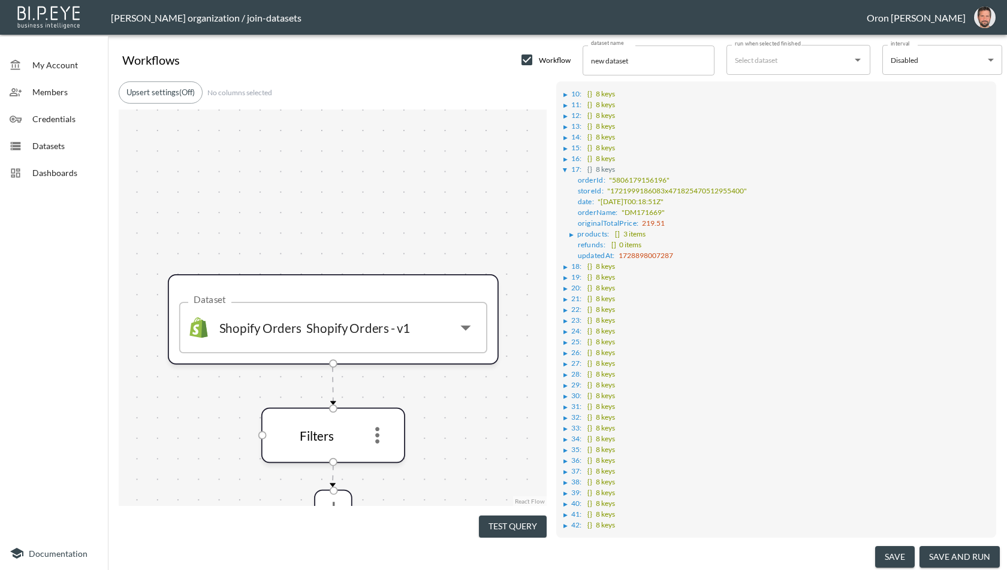
scroll to position [808, 0]
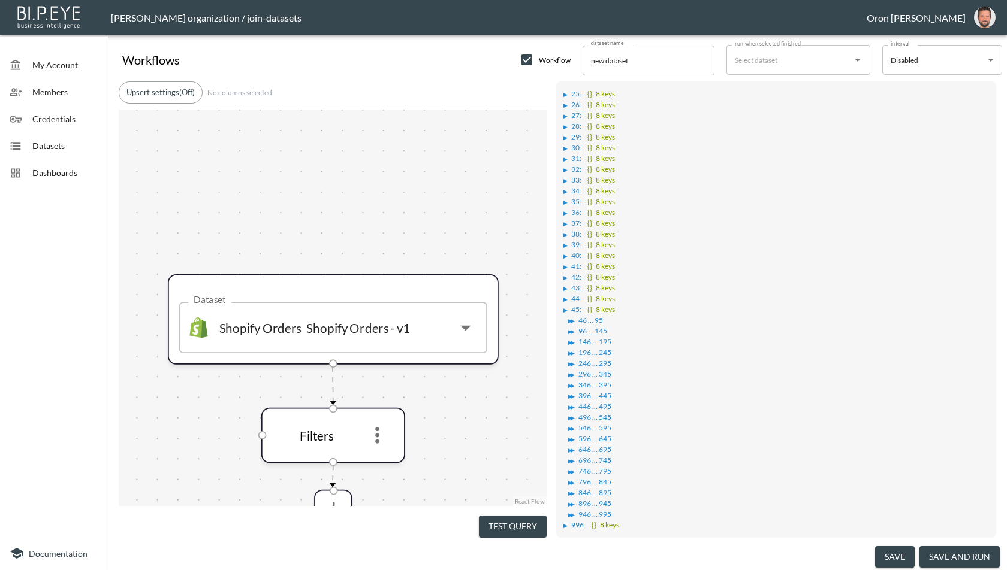
click at [572, 372] on div "▶" at bounding box center [570, 375] width 4 height 6
click at [575, 329] on div "▶ ▶" at bounding box center [570, 332] width 15 height 6
click at [570, 292] on li "▶ 44 : {} 8 keys" at bounding box center [776, 297] width 427 height 11
click at [563, 292] on li "▶ 44 : {} 8 keys" at bounding box center [776, 297] width 427 height 11
click at [564, 286] on div "▶" at bounding box center [565, 289] width 4 height 6
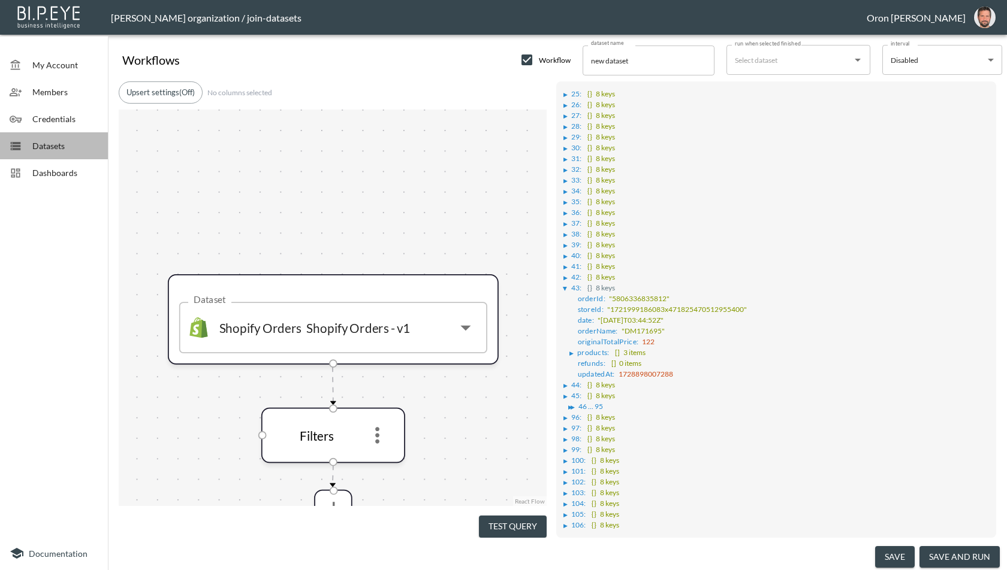
click at [52, 147] on span "Datasets" at bounding box center [65, 146] width 66 height 13
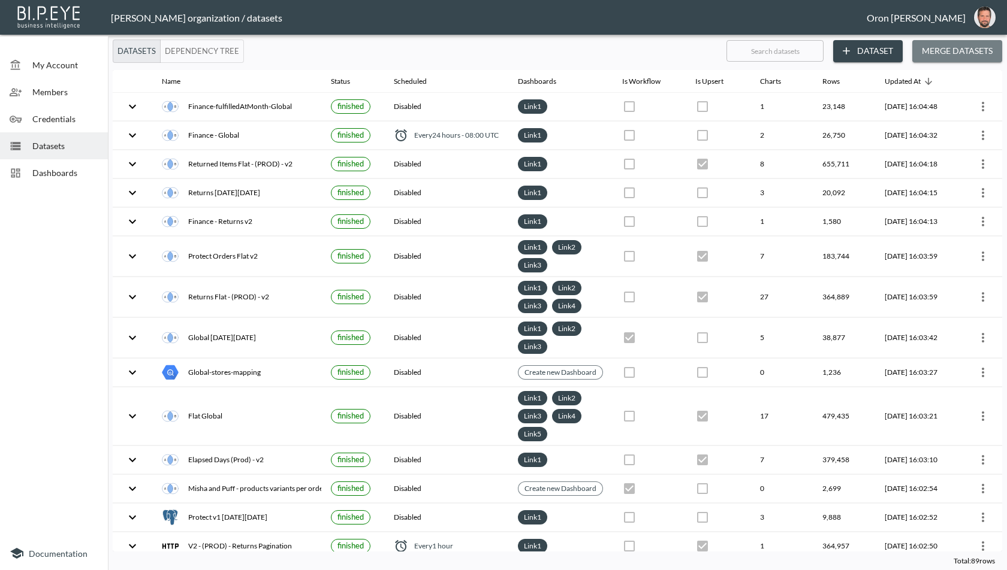
click at [949, 52] on button "Merge Datasets" at bounding box center [957, 51] width 90 height 22
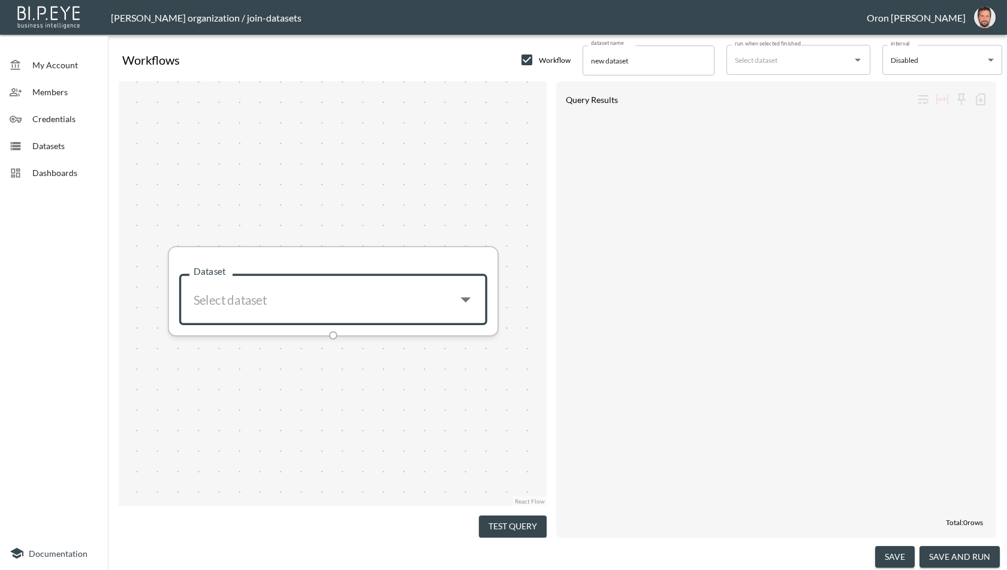
click at [358, 293] on input "Dataset" at bounding box center [317, 299] width 259 height 33
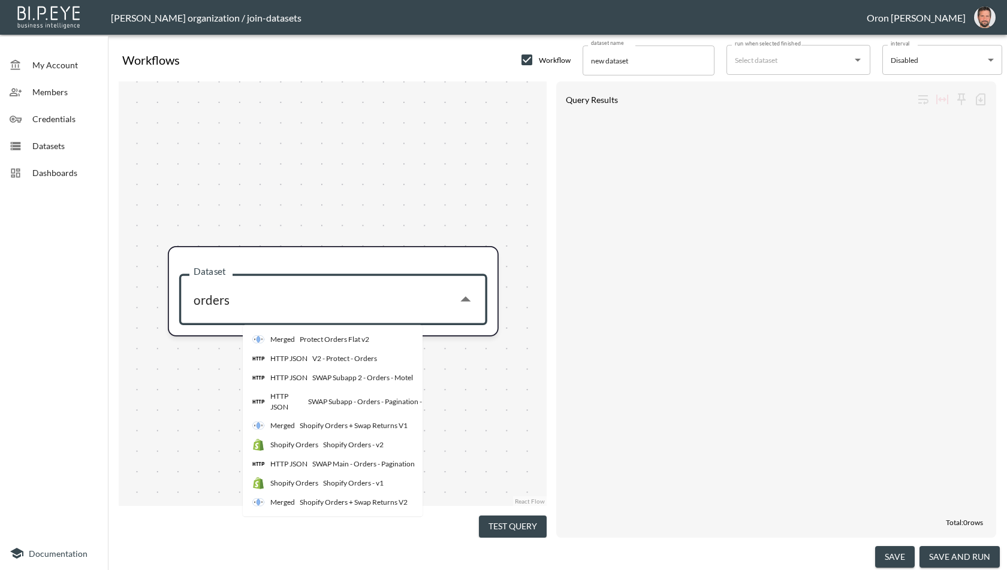
click at [380, 421] on div "Shopify Orders + Swap Returns V1" at bounding box center [354, 426] width 108 height 11
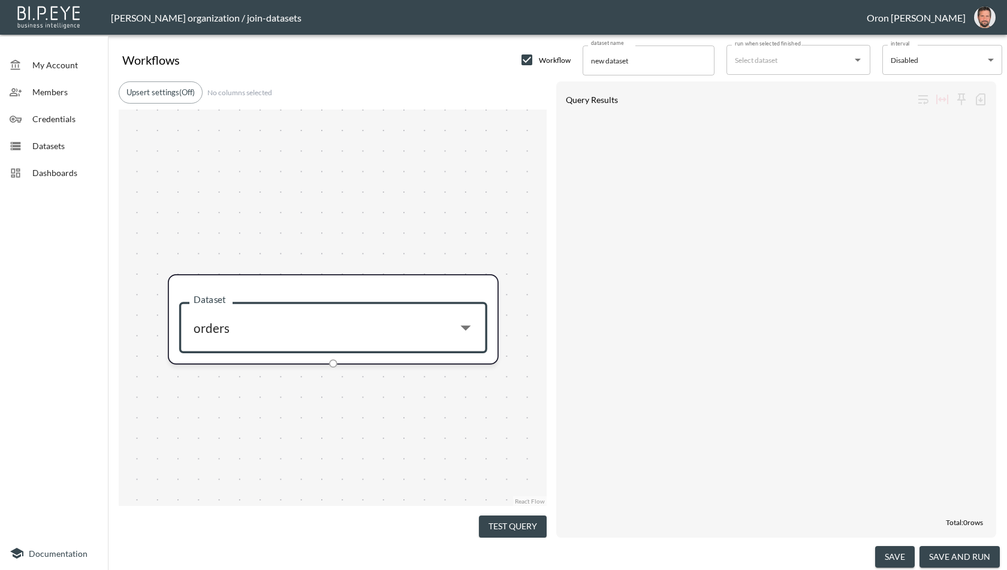
type input "Shopify Orders + Swap Returns V1"
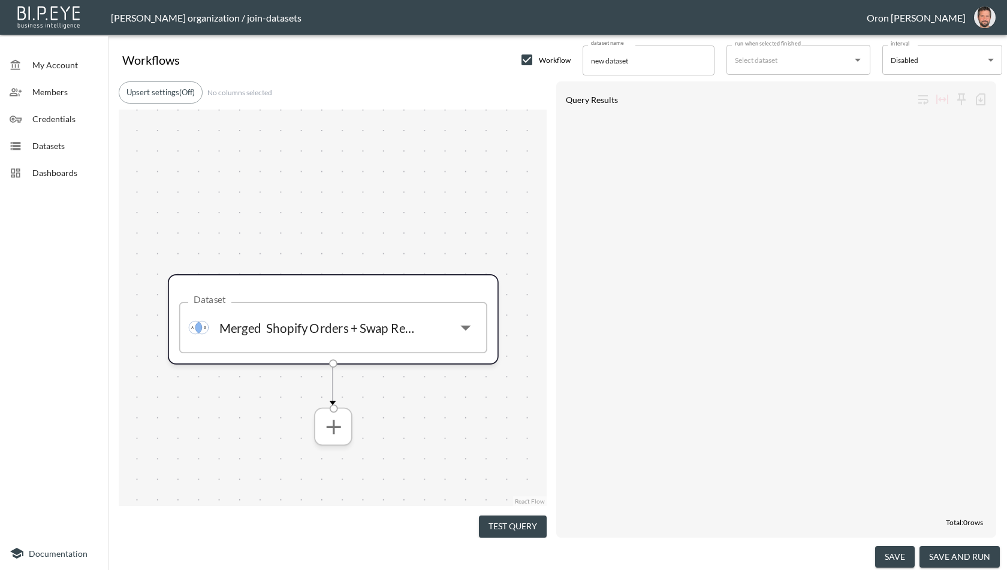
click at [346, 419] on button "more" at bounding box center [332, 426] width 33 height 33
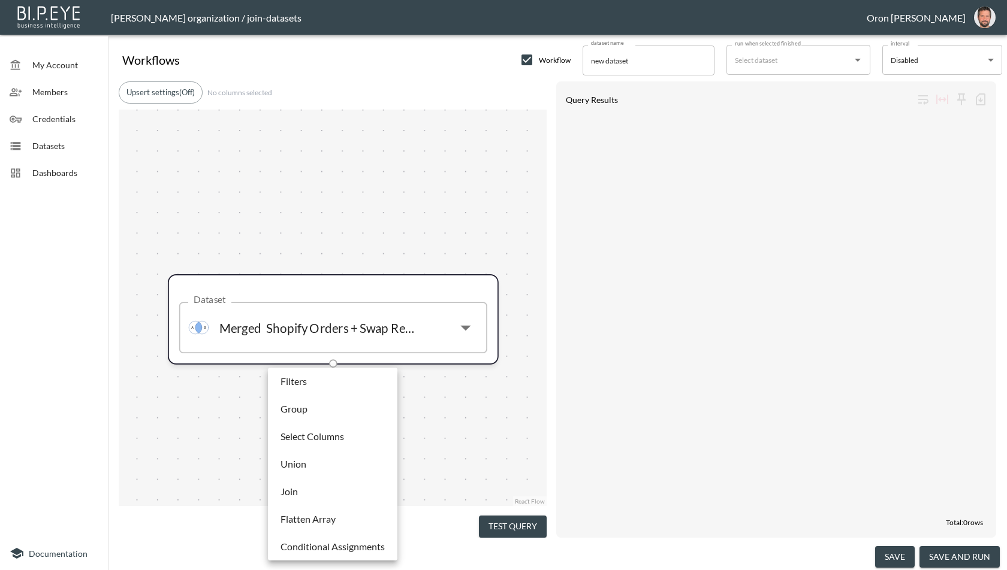
click at [348, 386] on li "Filters" at bounding box center [332, 382] width 123 height 22
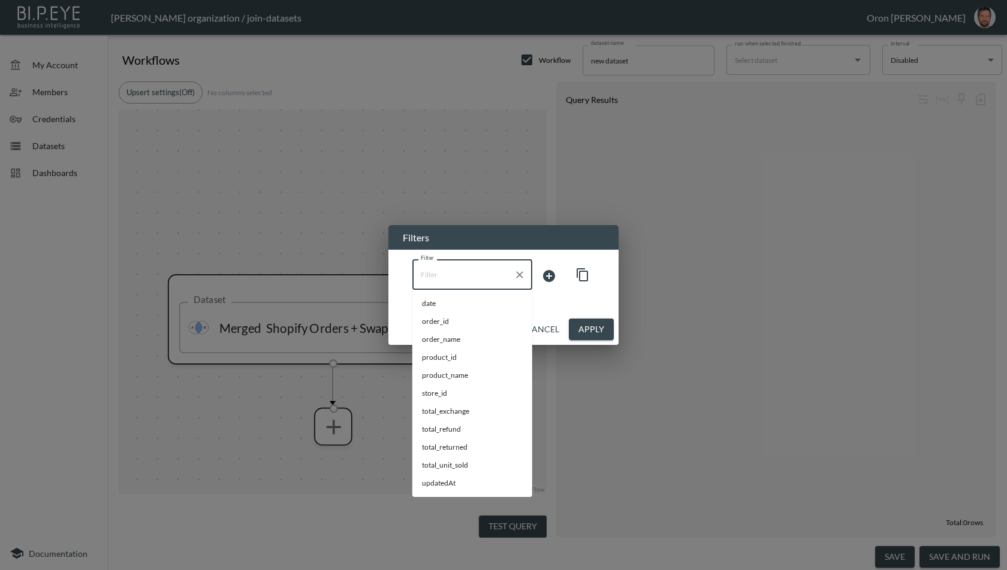
click at [455, 277] on input "Filter" at bounding box center [463, 274] width 91 height 19
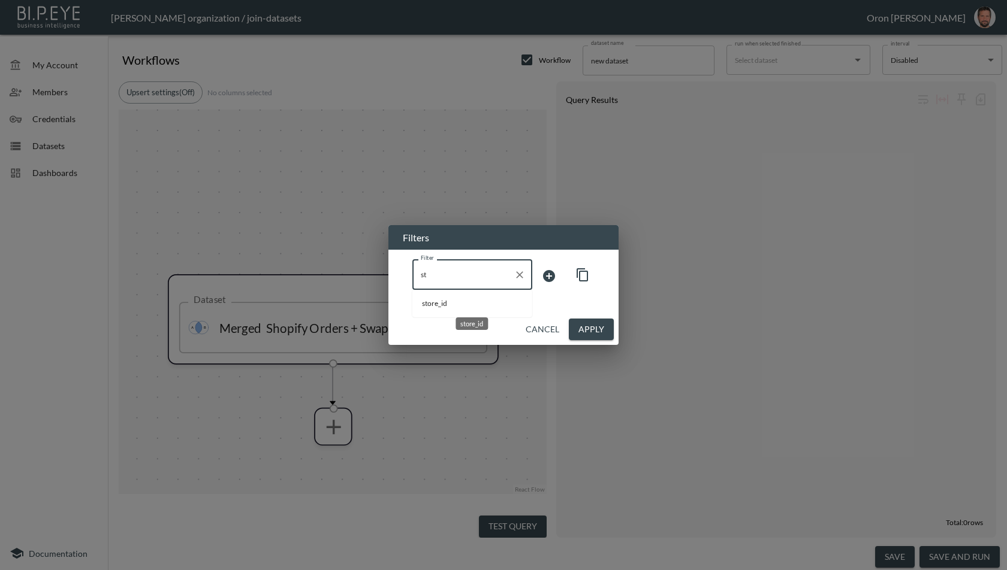
click at [451, 302] on span "store_id" at bounding box center [472, 303] width 101 height 11
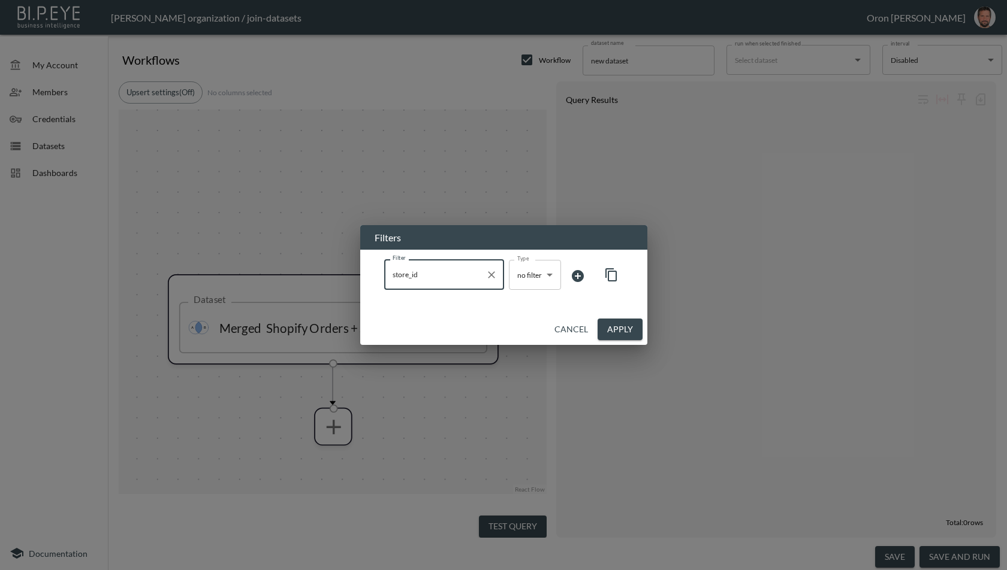
type input "store_id"
click at [555, 273] on body "BI.P.EYE, Interactive Analytics Dashboards - app [PERSON_NAME] organization / j…" at bounding box center [503, 285] width 1007 height 570
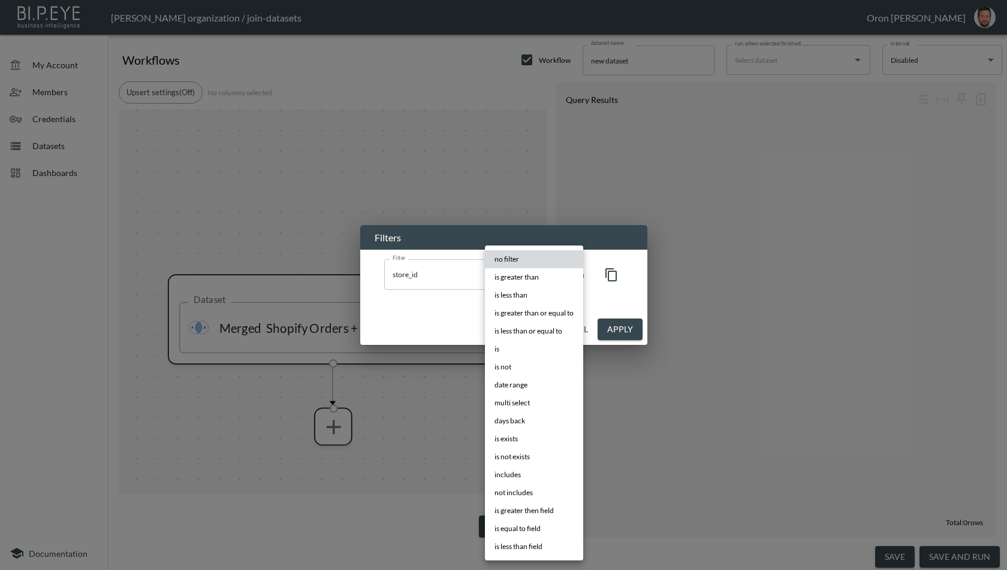
drag, startPoint x: 540, startPoint y: 349, endPoint x: 566, endPoint y: 301, distance: 54.4
click at [540, 348] on li "is" at bounding box center [534, 349] width 98 height 18
type input "is"
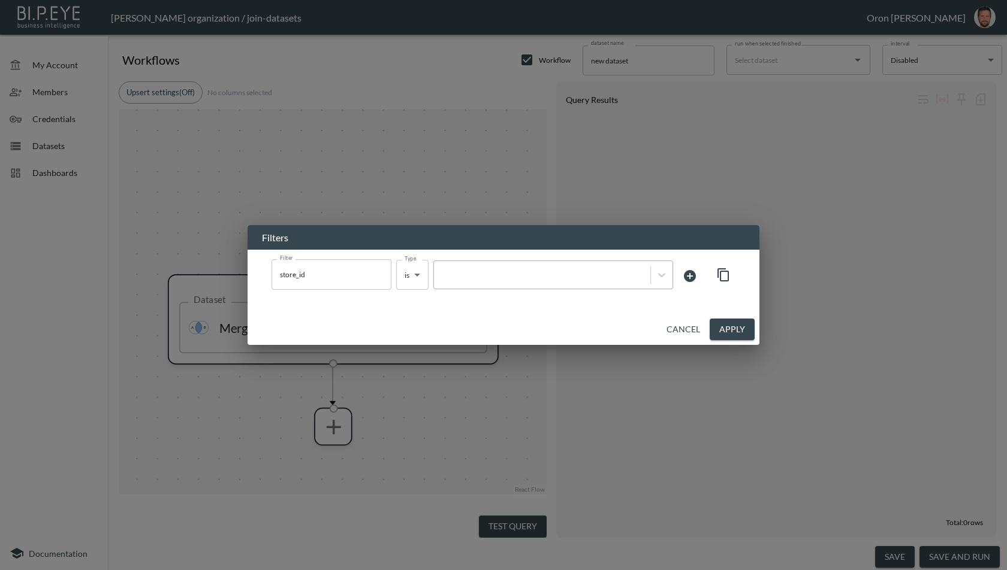
click at [563, 279] on div at bounding box center [542, 274] width 204 height 11
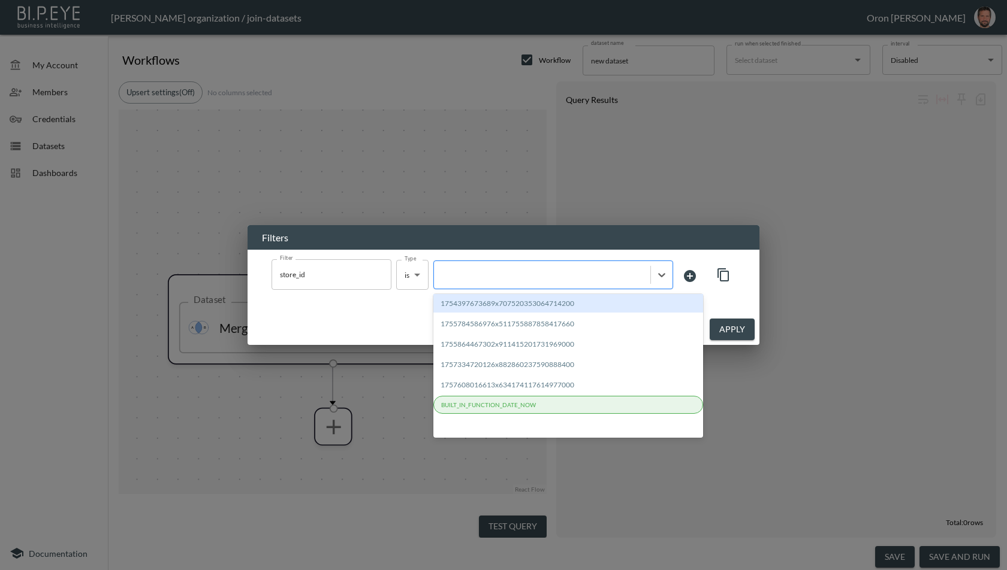
paste input "1721999186083x471825470512955400"
type input "1721999186083x471825470512955400"
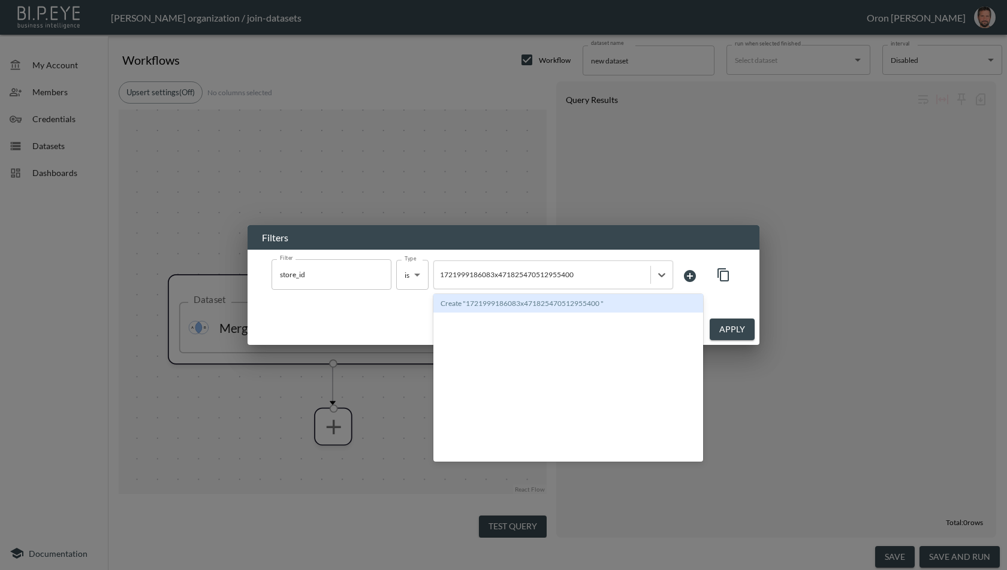
click at [548, 301] on div "Create "1721999186083x471825470512955400 "" at bounding box center [568, 303] width 270 height 19
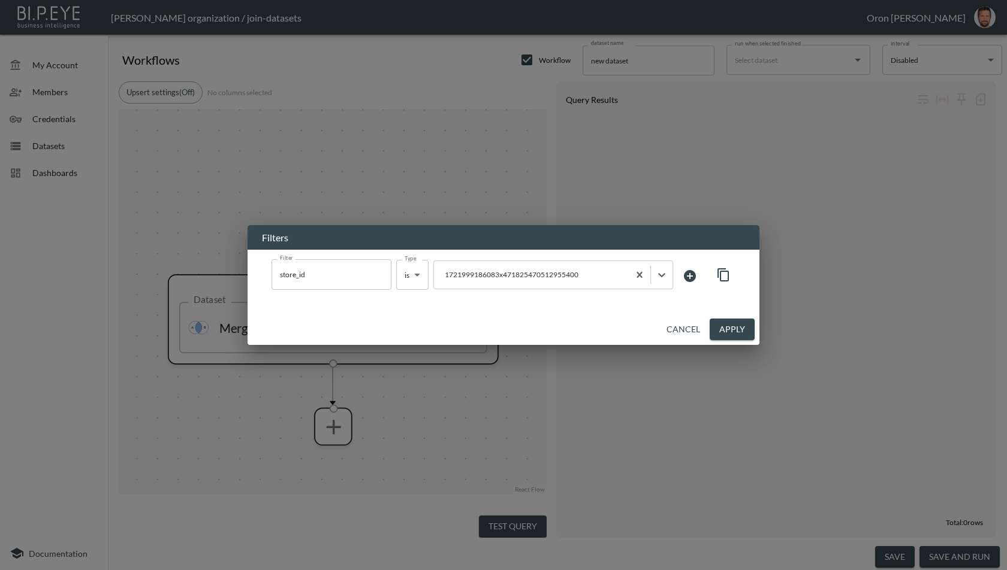
click at [727, 326] on button "Apply" at bounding box center [731, 330] width 45 height 22
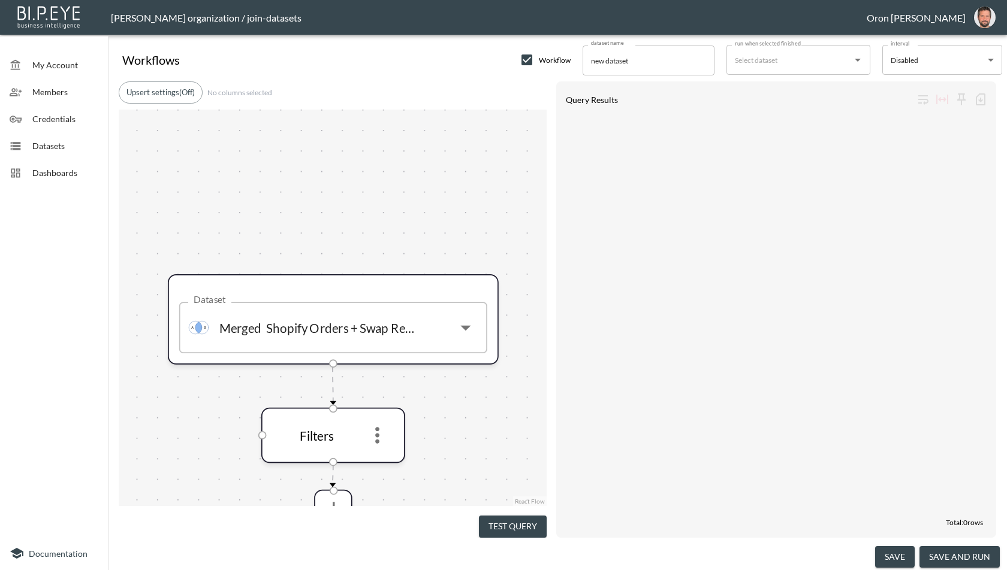
click at [527, 518] on button "Test Query" at bounding box center [513, 527] width 68 height 22
click at [380, 431] on icon "more" at bounding box center [377, 435] width 25 height 25
click at [379, 458] on li "Edit" at bounding box center [377, 465] width 53 height 22
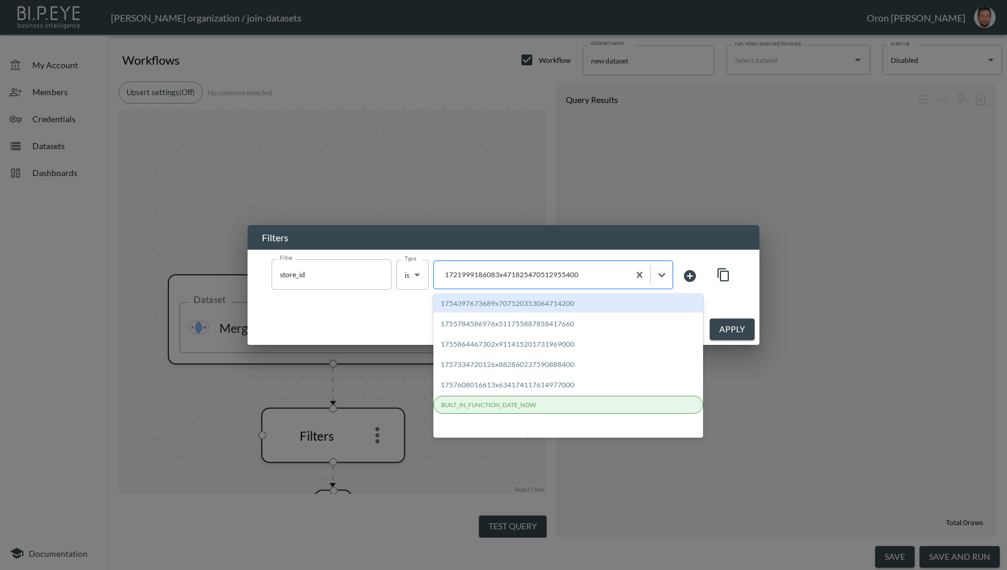
click at [574, 279] on div at bounding box center [531, 274] width 183 height 11
click at [590, 279] on div at bounding box center [531, 274] width 183 height 11
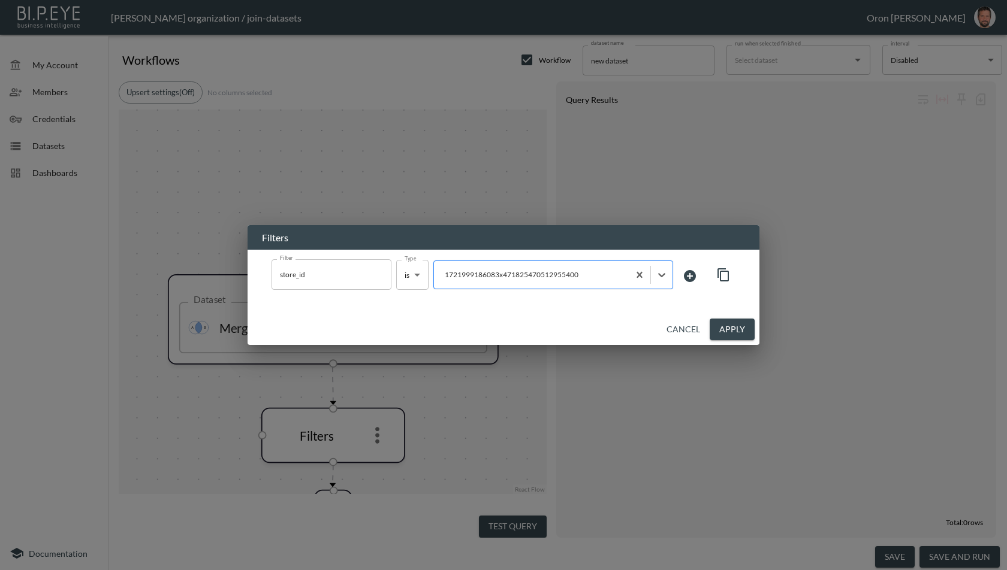
paste input "1721999186083x471825470512955400"
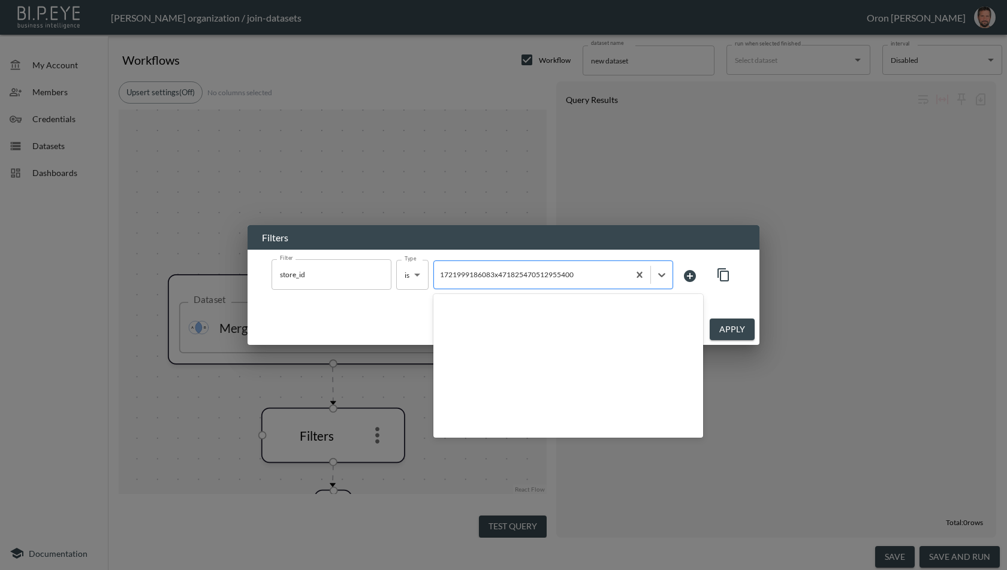
type input "1721999186083x471825470512955400"
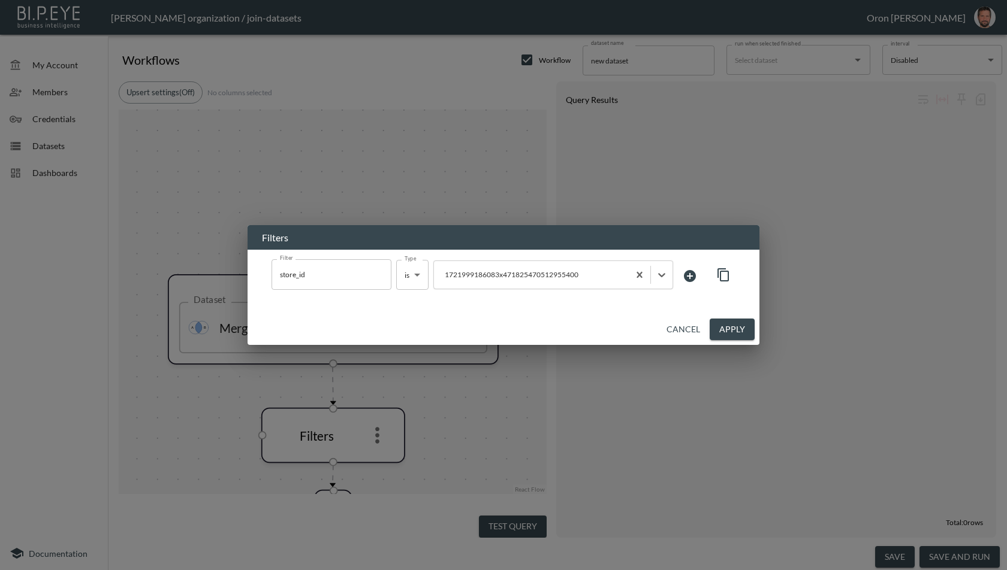
click at [730, 324] on button "Apply" at bounding box center [731, 330] width 45 height 22
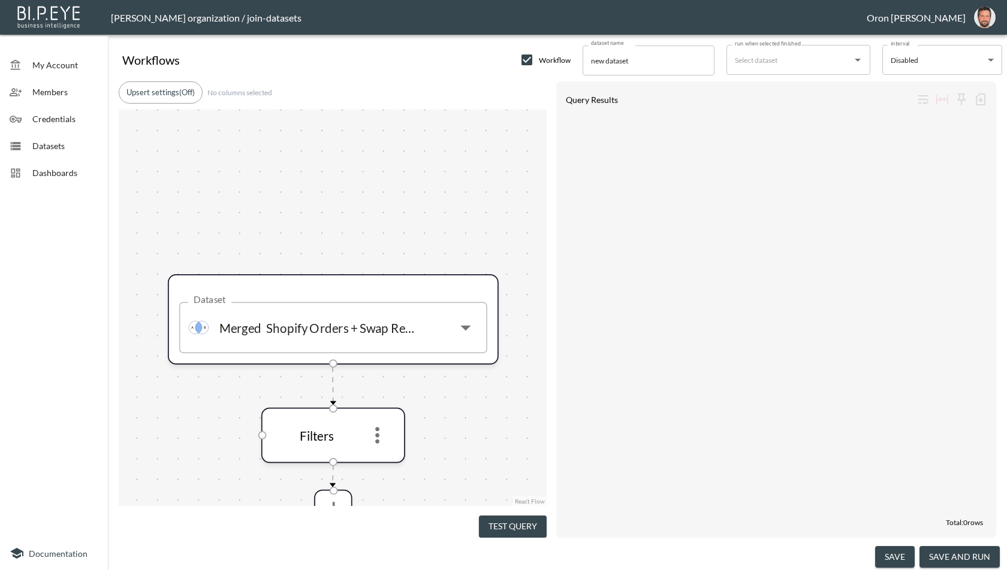
click at [536, 517] on button "Test Query" at bounding box center [513, 527] width 68 height 22
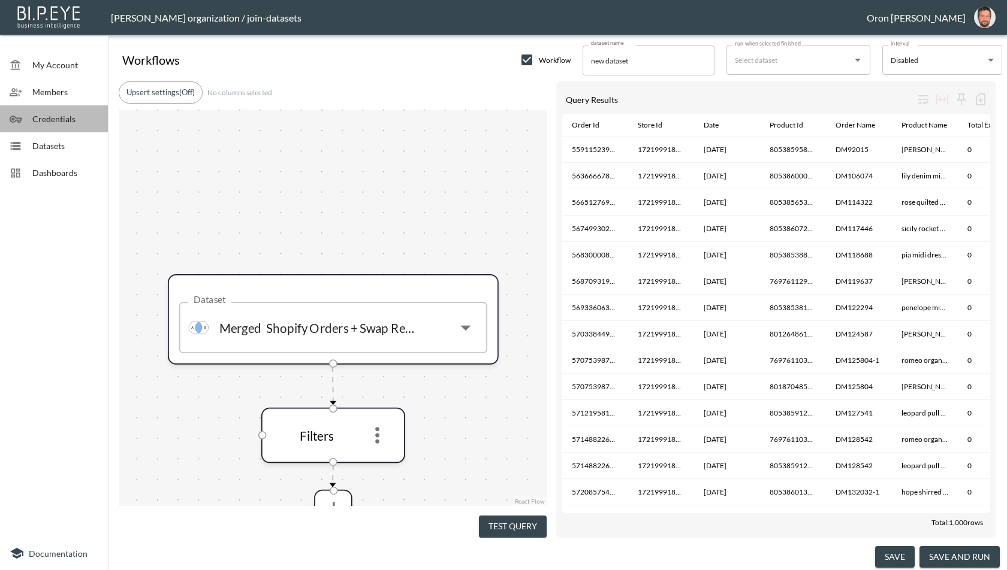
click at [54, 122] on span "Credentials" at bounding box center [65, 119] width 66 height 13
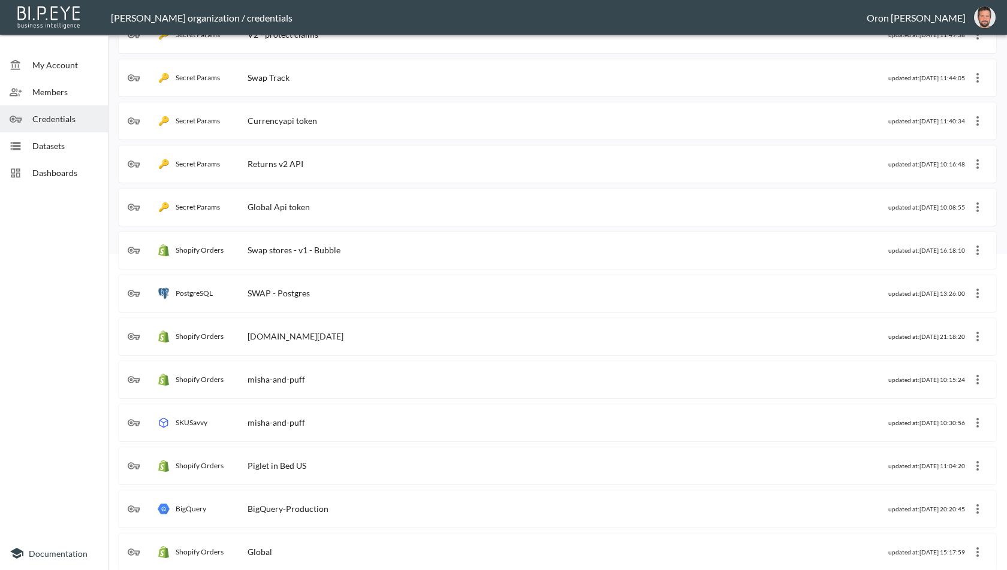
scroll to position [309, 0]
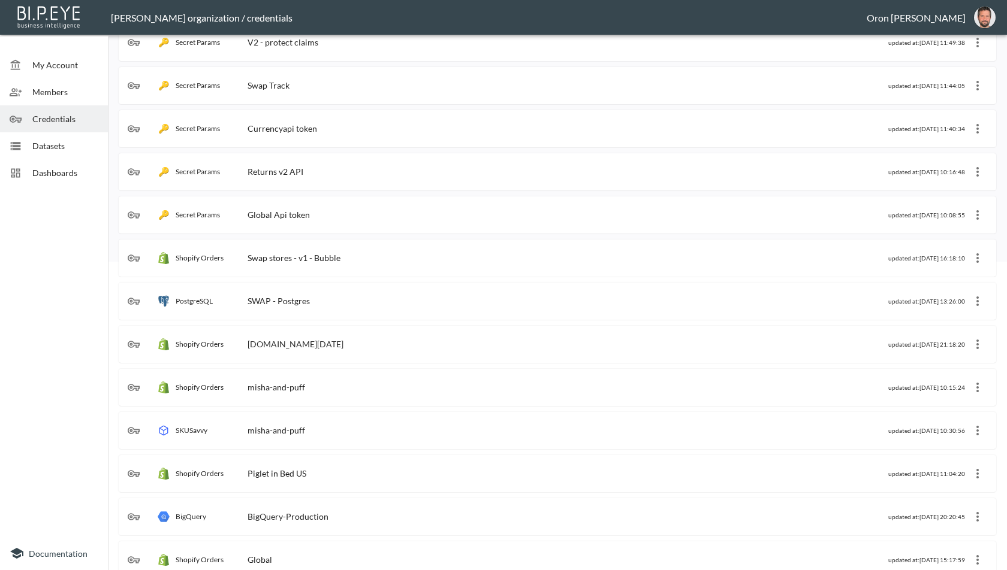
click at [422, 253] on div "Shopify Orders Swap stores - v1 - Bubble" at bounding box center [508, 258] width 760 height 12
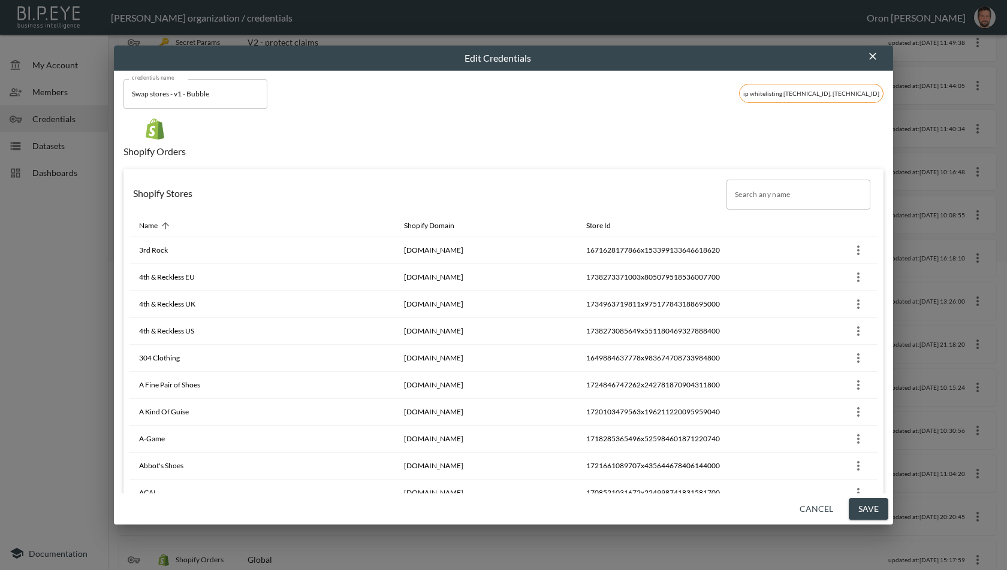
scroll to position [2984, 0]
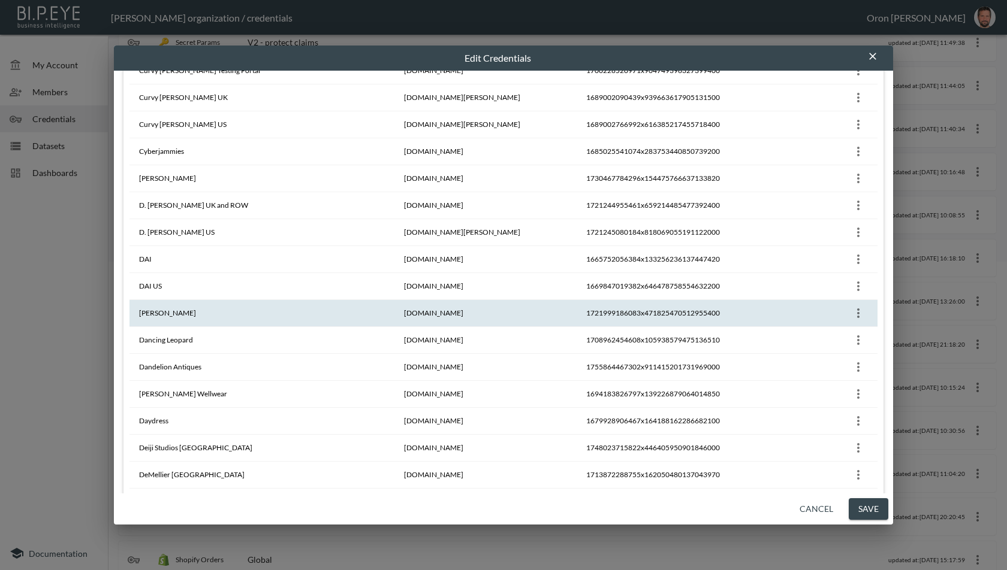
click at [853, 306] on icon "more" at bounding box center [858, 313] width 14 height 14
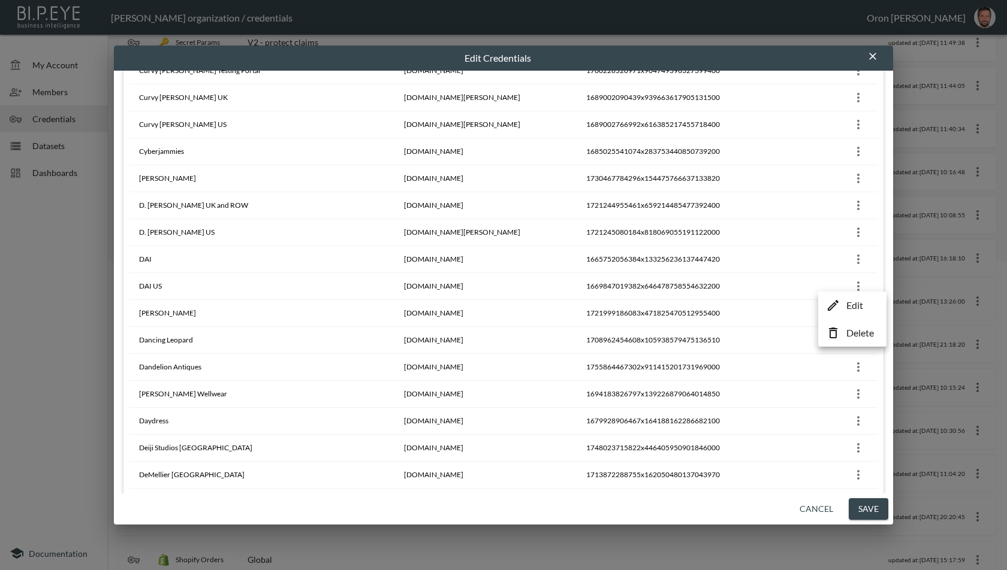
click at [853, 300] on p "Edit" at bounding box center [854, 305] width 17 height 14
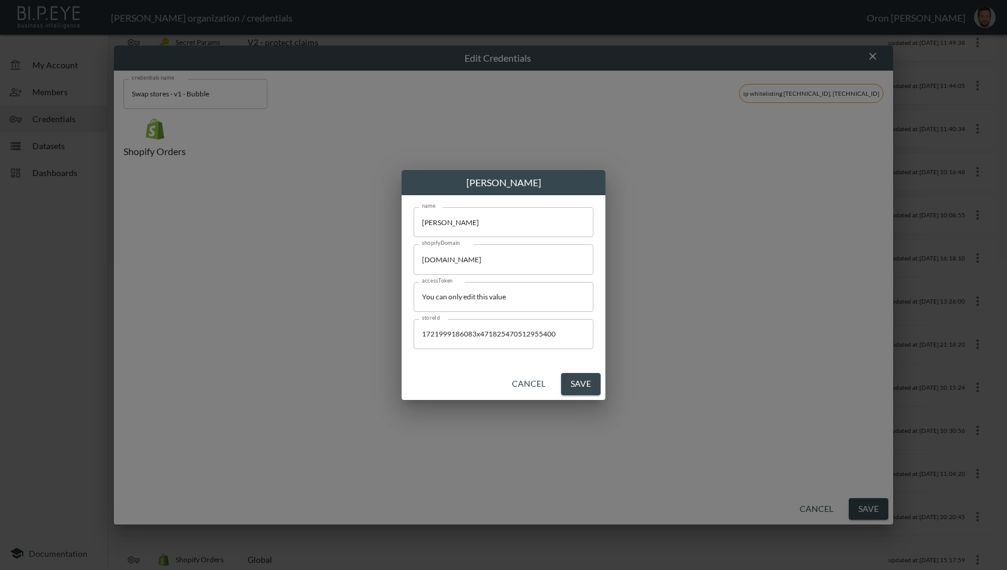
scroll to position [0, 0]
click at [579, 334] on input "1721999186083x471825470512955400" at bounding box center [503, 334] width 180 height 30
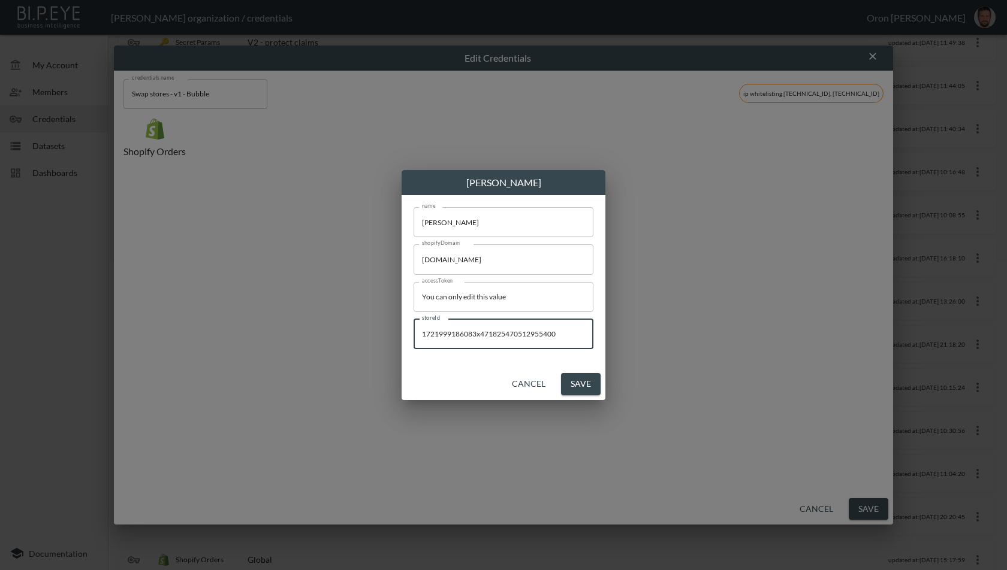
click at [566, 301] on input "You can only edit this value" at bounding box center [503, 297] width 180 height 30
click at [563, 333] on input "1721999186083x471825470512955400" at bounding box center [503, 334] width 180 height 30
click at [691, 185] on div "[PERSON_NAME] name [PERSON_NAME] name shopifyDomain [DOMAIN_NAME] shopifyDomain…" at bounding box center [503, 285] width 1007 height 570
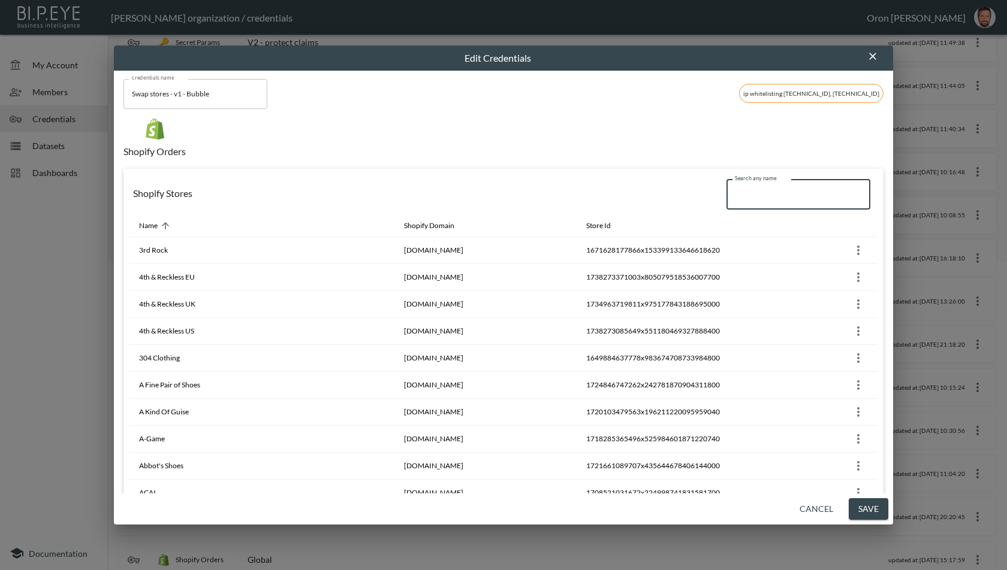
click at [752, 195] on input "Search any name" at bounding box center [798, 195] width 144 height 30
paste input "1721999186083x471825470512955400"
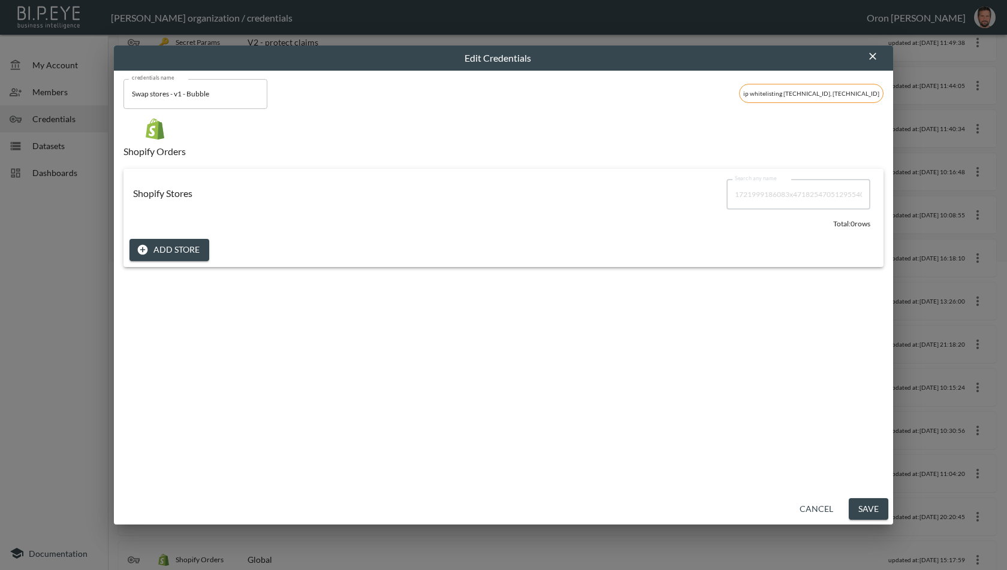
type input "1721999186083x471825470512955400"
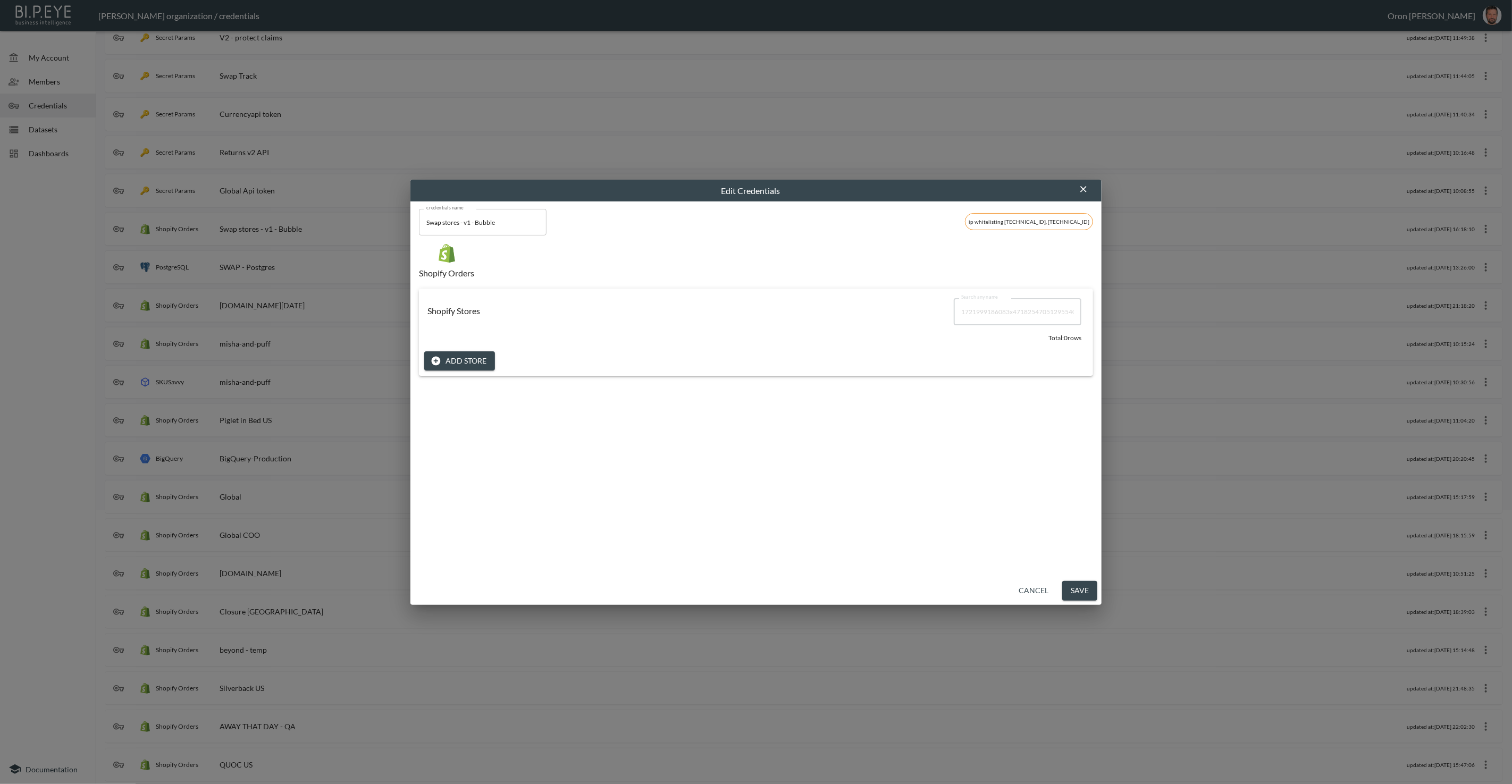
drag, startPoint x: 964, startPoint y: 446, endPoint x: 991, endPoint y: 573, distance: 129.8
click at [893, 455] on div "Shopify Stores Search any name 1721999186083x471825470512955400 Search any name…" at bounding box center [756, 424] width 674 height 272
click at [893, 506] on button "Cancel" at bounding box center [1033, 591] width 38 height 20
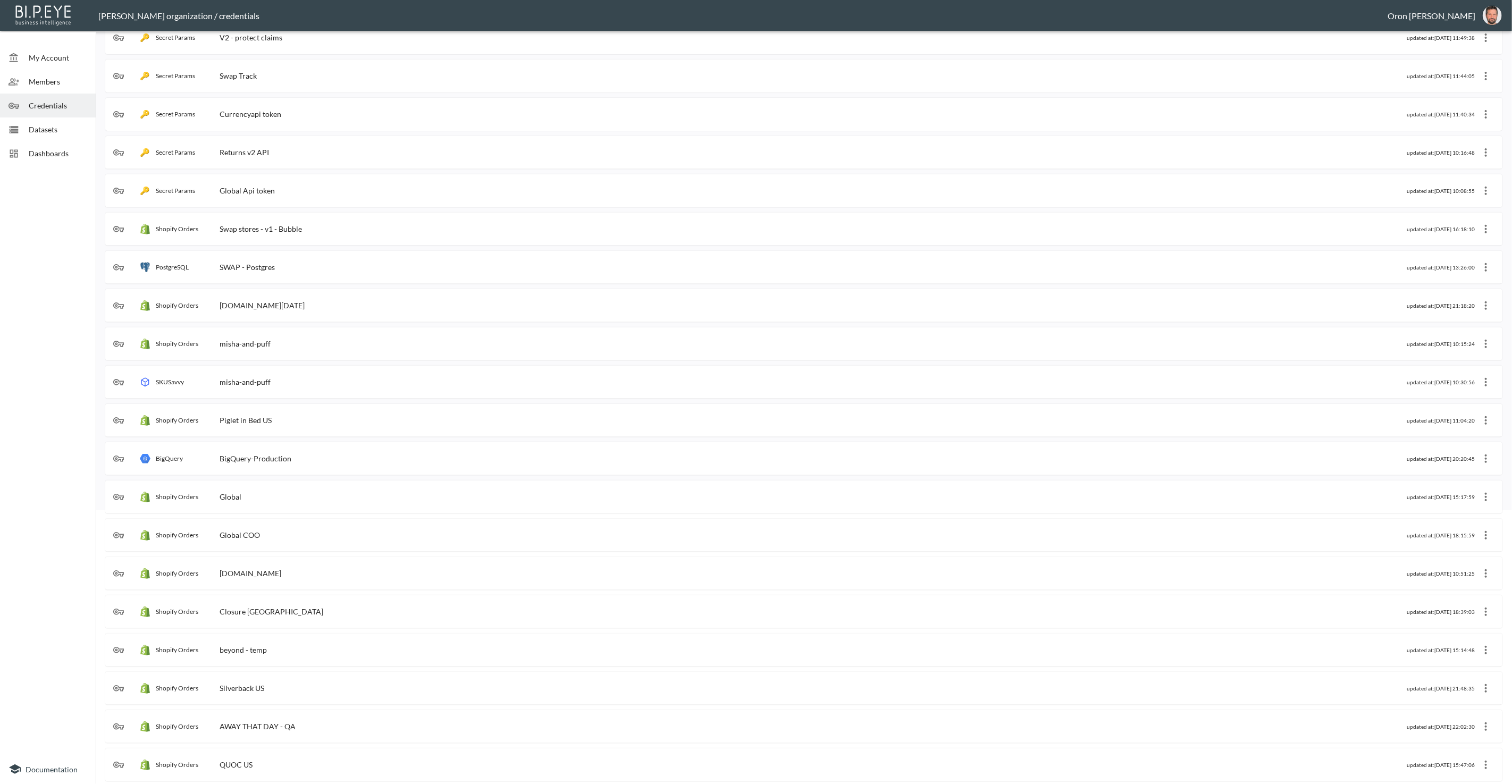
click at [30, 149] on span "Dashboards" at bounding box center [58, 153] width 59 height 12
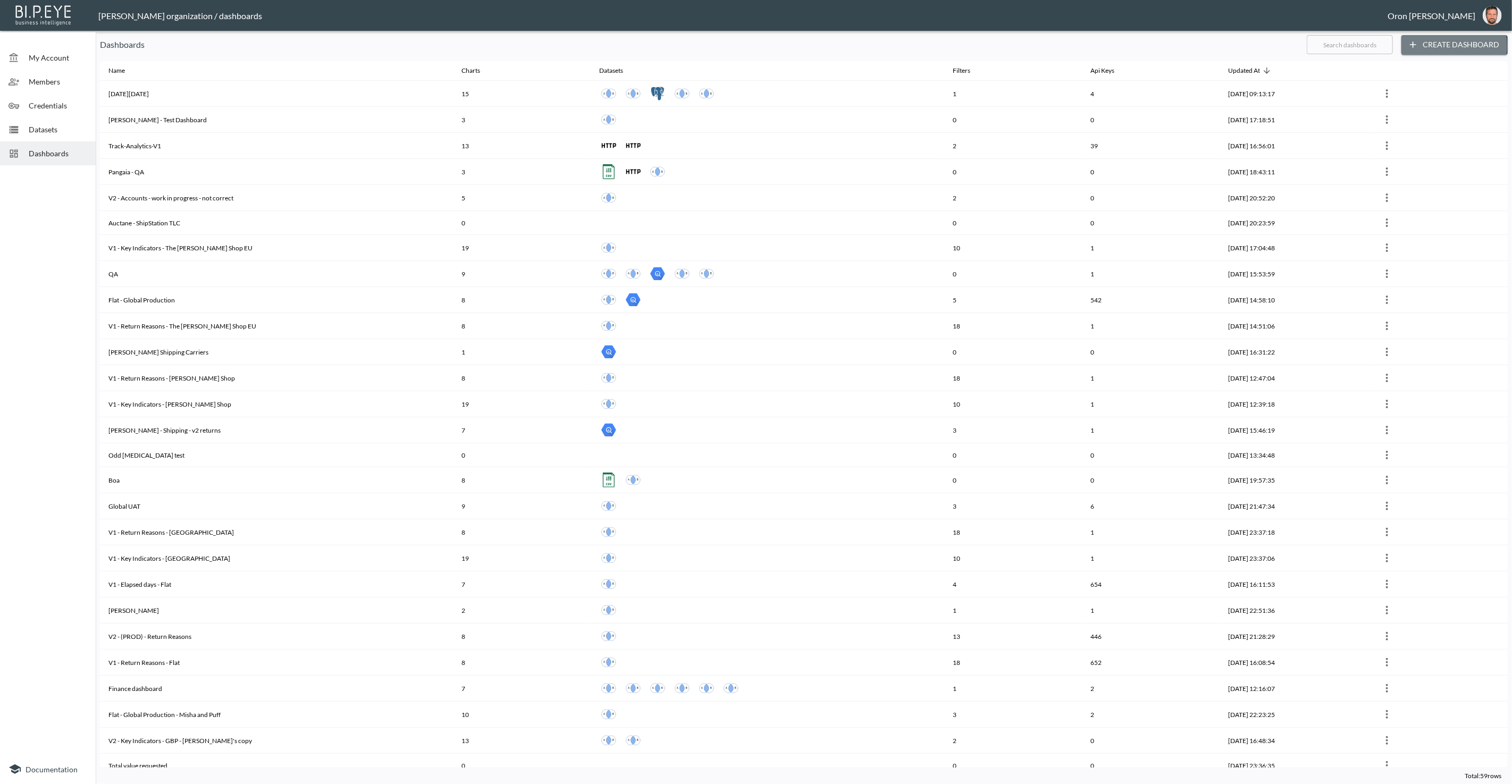
click at [893, 45] on button "Create Dashboard" at bounding box center [1454, 45] width 106 height 20
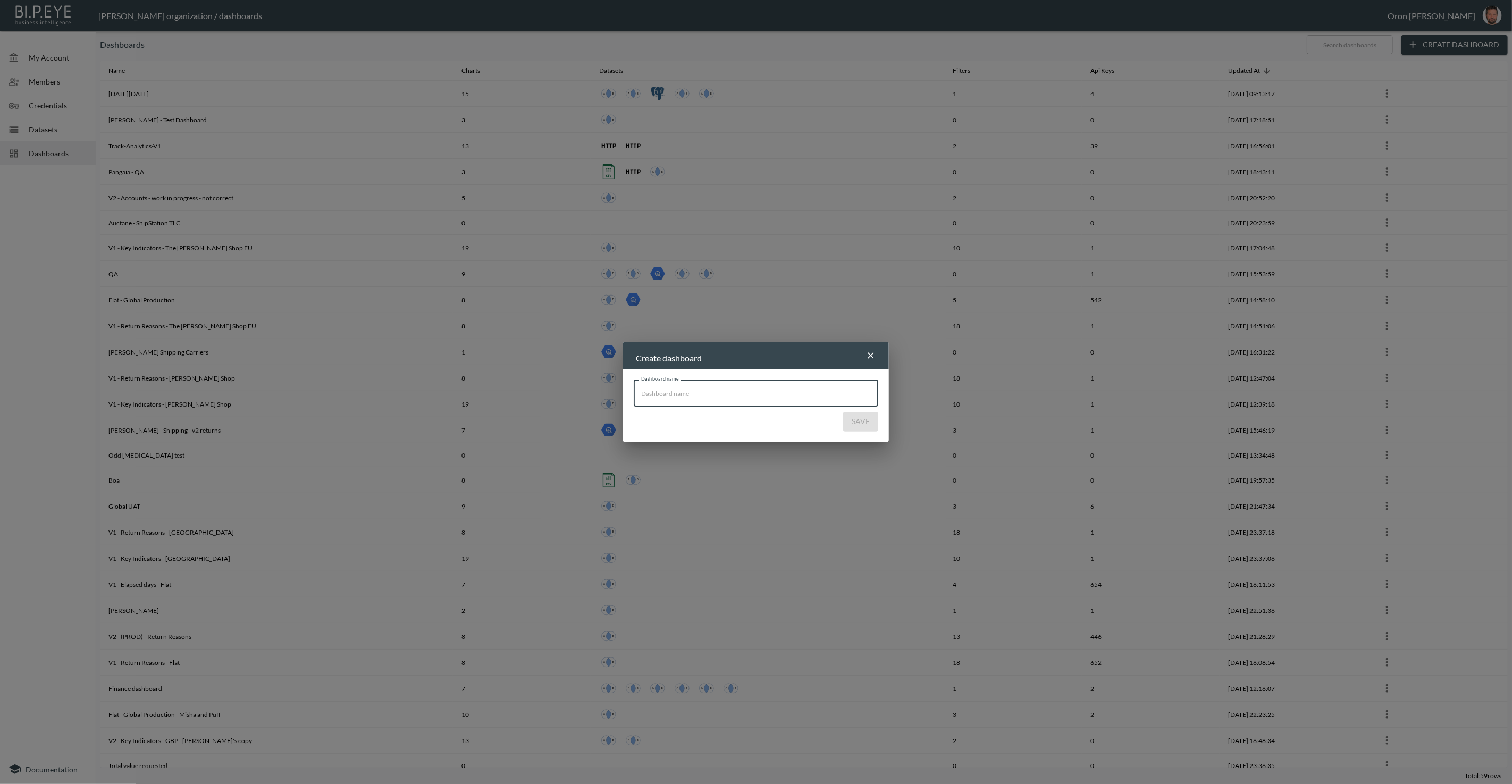
click at [705, 398] on input "Dashboard name" at bounding box center [756, 393] width 245 height 27
click at [803, 396] on input "Dashboard name" at bounding box center [756, 393] width 245 height 27
type input "Damson Madder QA"
click at [843, 412] on button "Save" at bounding box center [861, 421] width 35 height 20
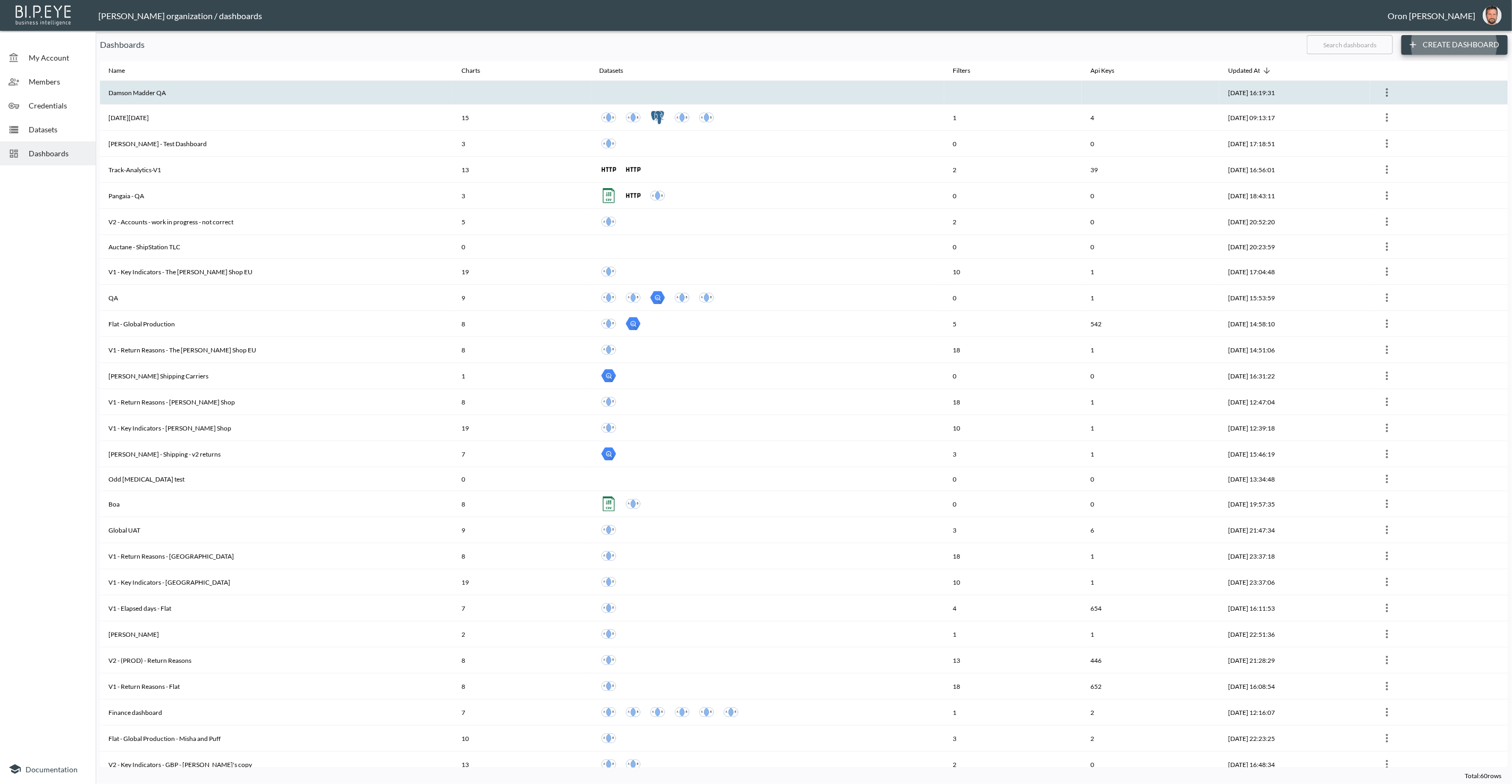
click at [408, 84] on th "Damson Madder QA" at bounding box center [277, 92] width 353 height 24
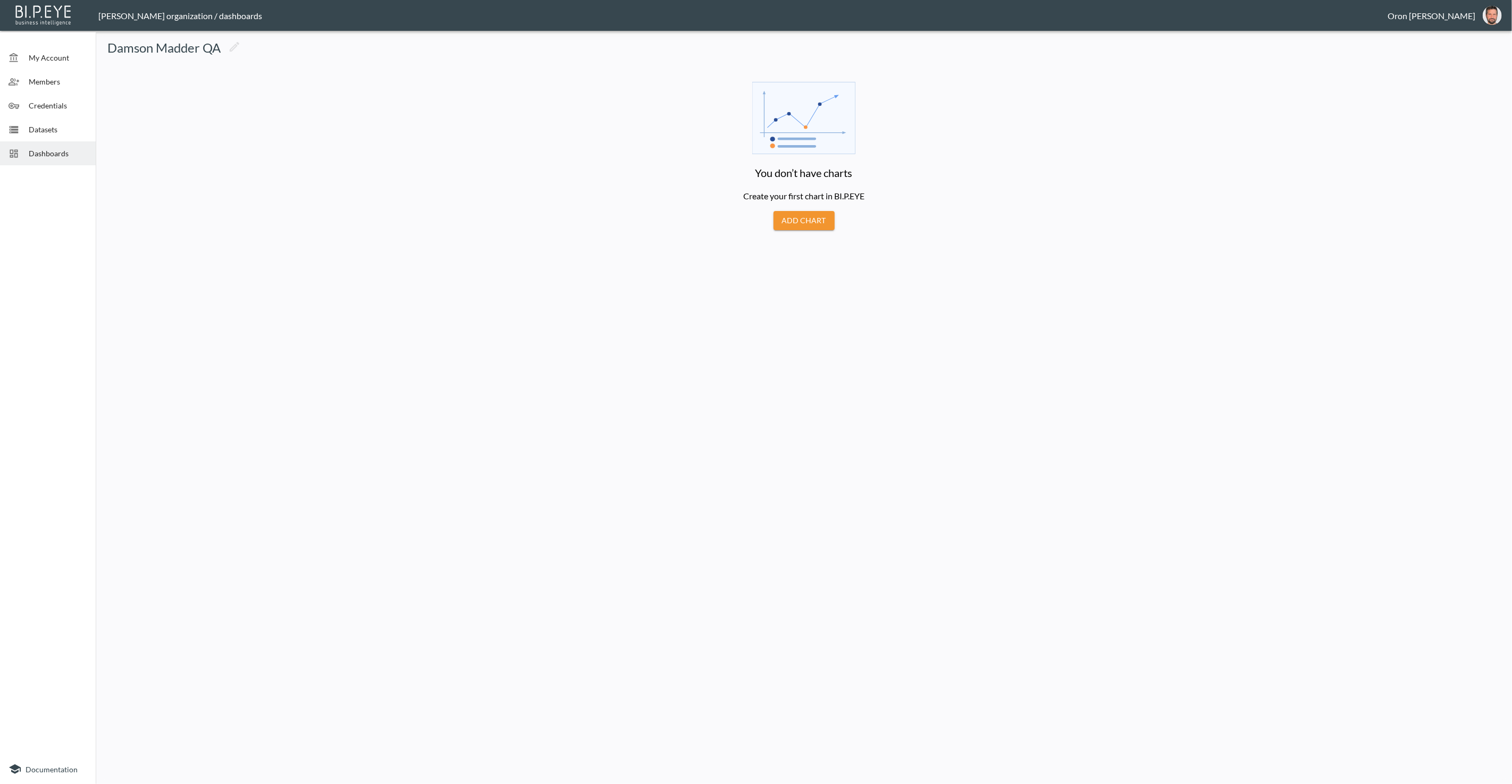
click at [811, 233] on div at bounding box center [804, 234] width 1408 height 9
click at [810, 225] on button "Add Chart" at bounding box center [804, 221] width 61 height 20
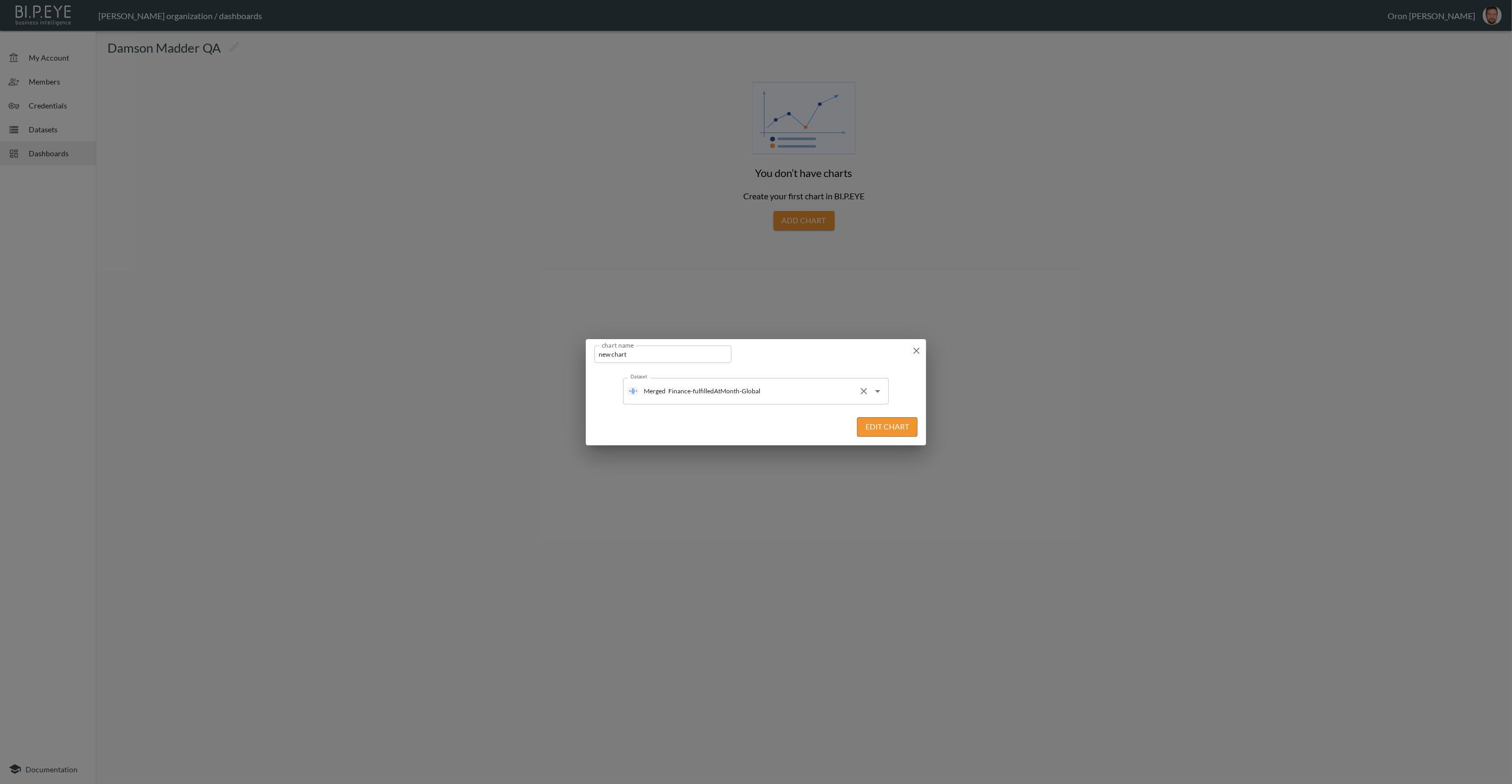
click at [791, 396] on input "Finance-fulfilledAtMonth-Global" at bounding box center [760, 390] width 189 height 17
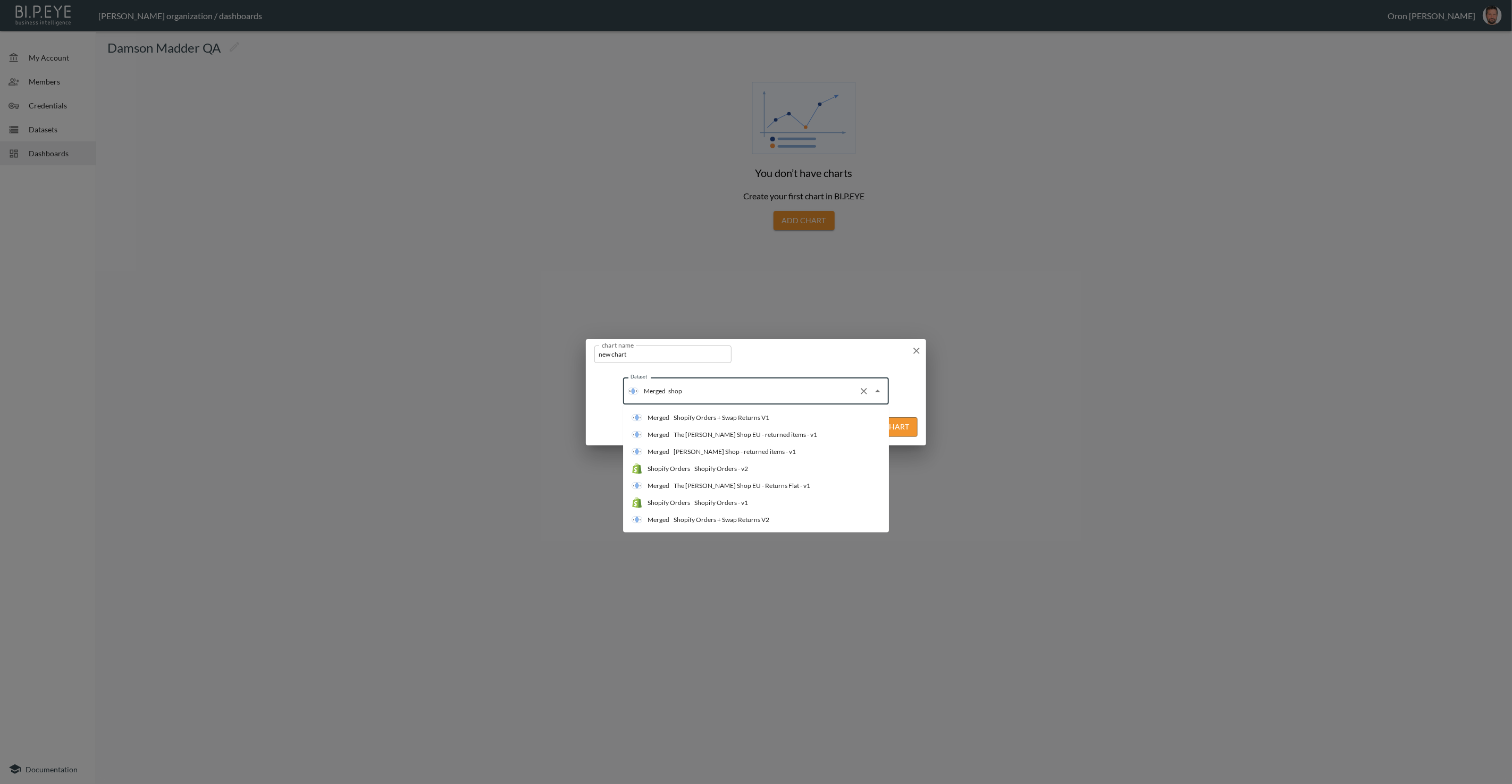
type input "shopi"
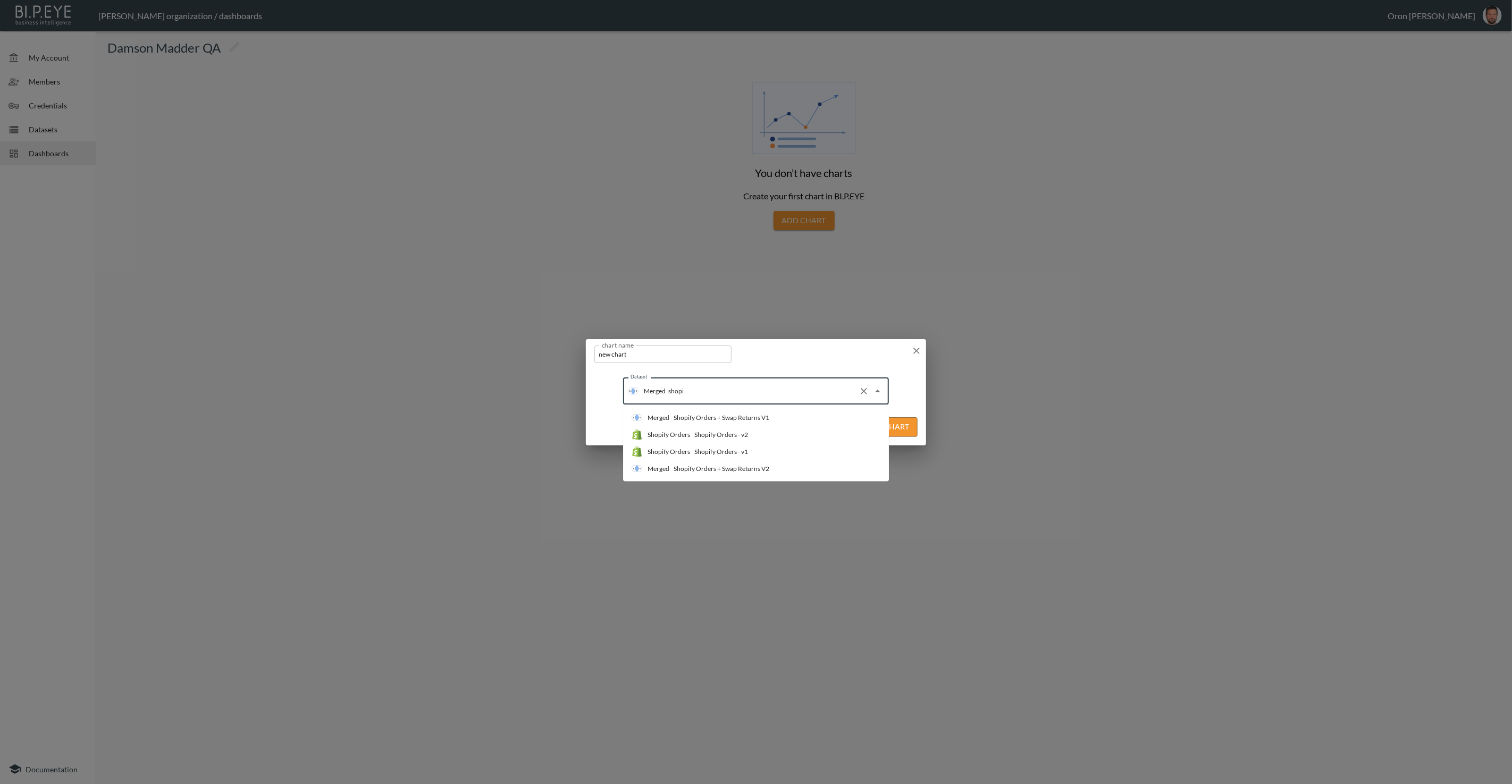
click at [785, 412] on li "Merged Shopify Orders + Swap Returns V1" at bounding box center [756, 417] width 266 height 17
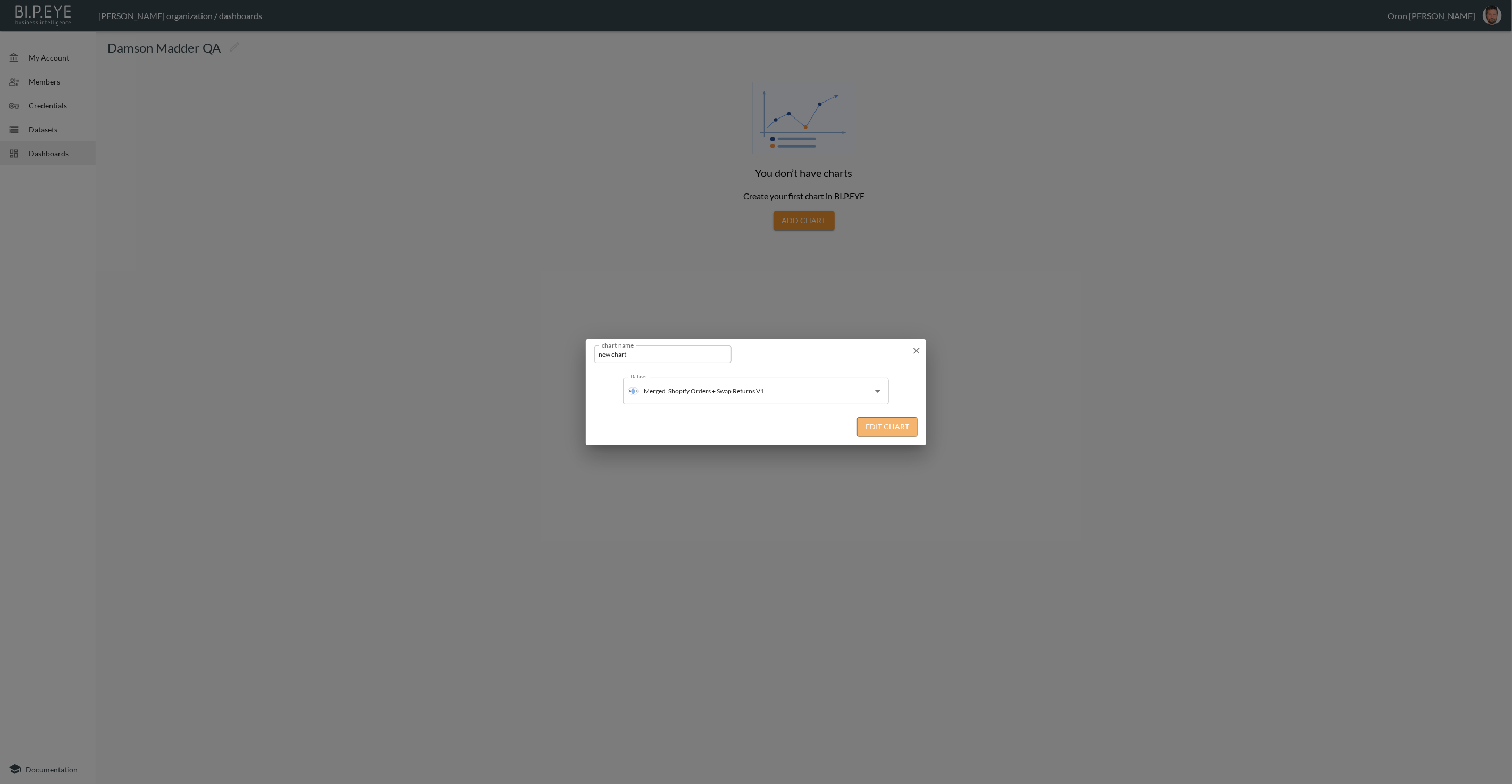
click at [866, 419] on button "Edit Chart" at bounding box center [887, 427] width 60 height 20
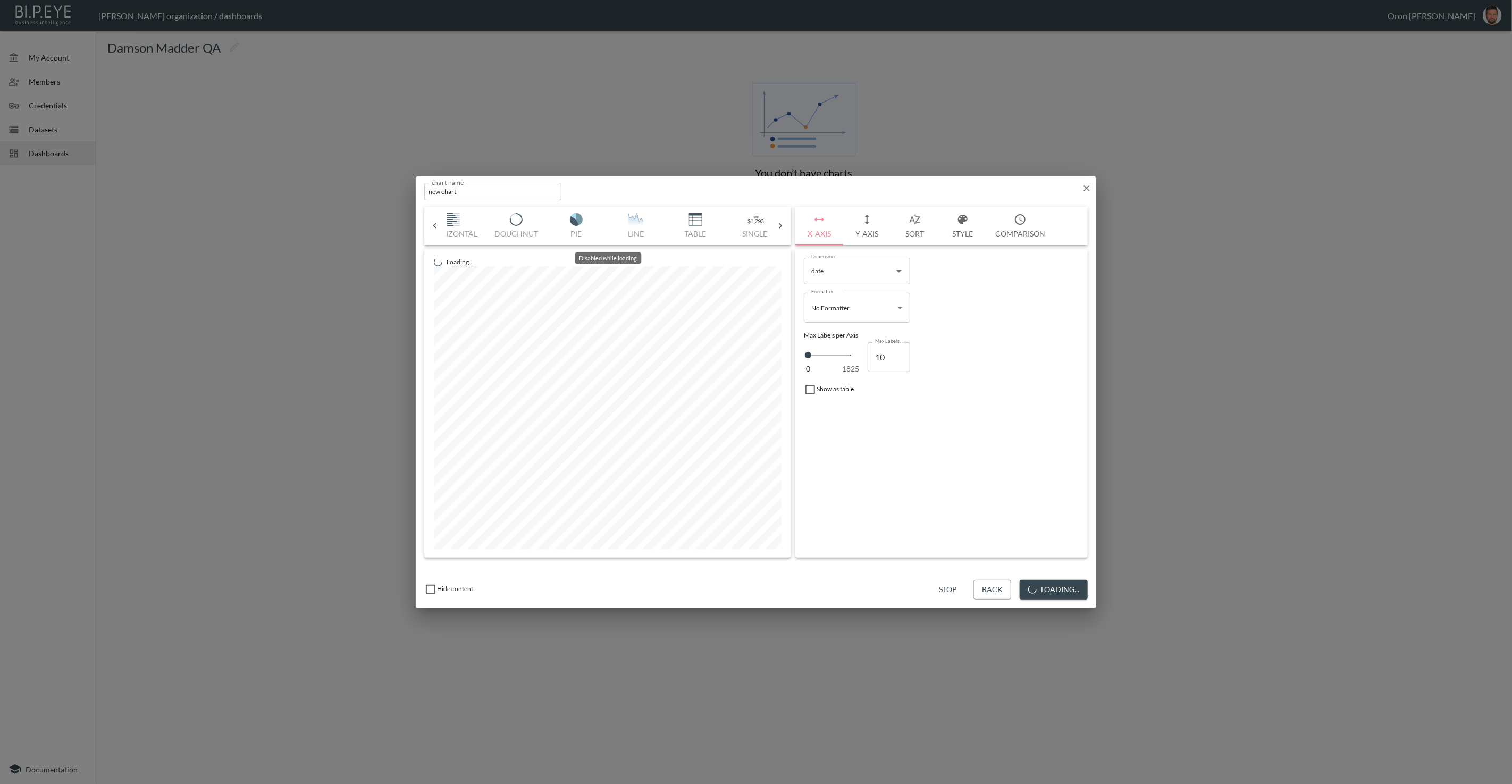
scroll to position [0, 87]
click at [893, 506] on button "Stop" at bounding box center [948, 590] width 34 height 20
click at [687, 212] on button "Table" at bounding box center [692, 225] width 59 height 38
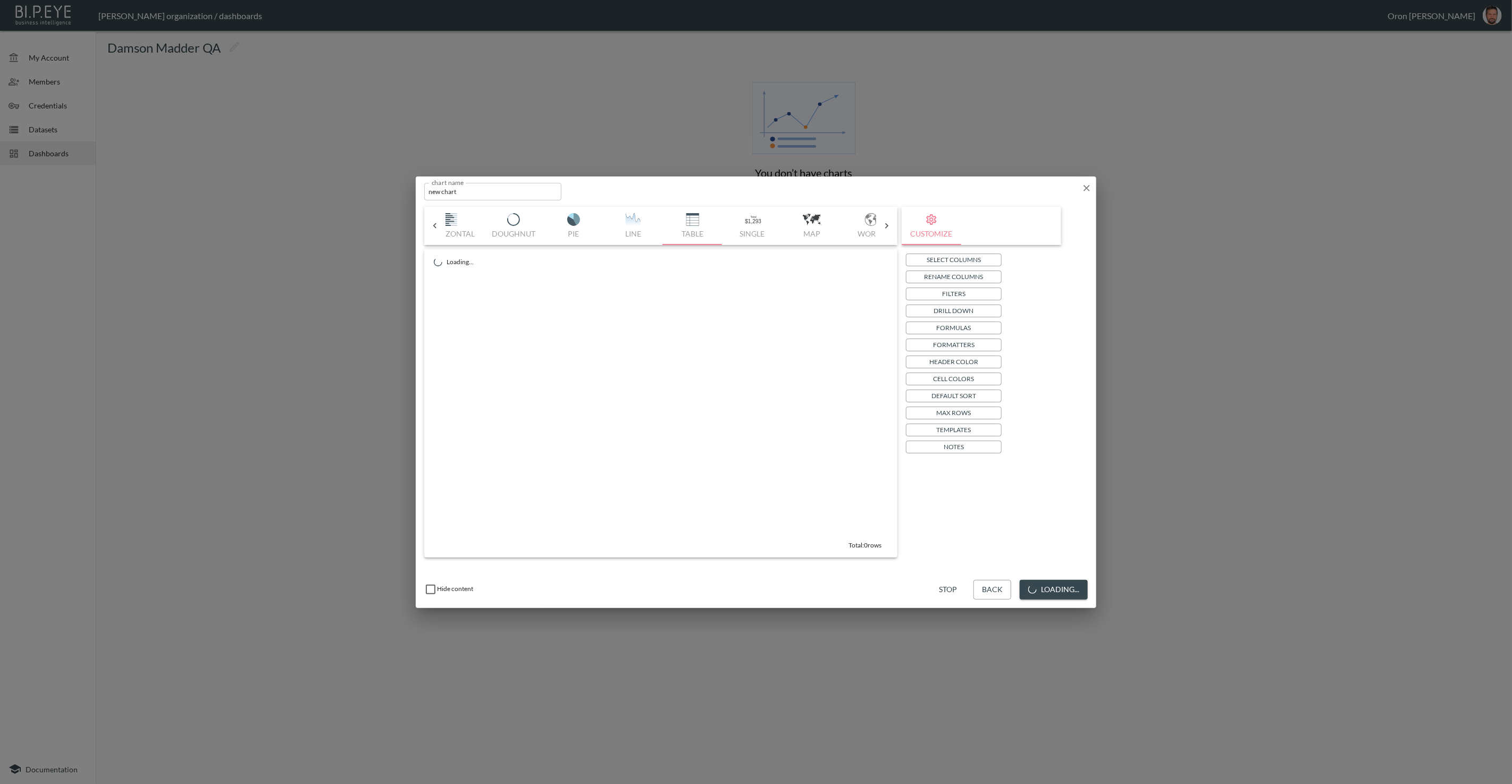
click at [893, 294] on button "Filters" at bounding box center [954, 294] width 96 height 12
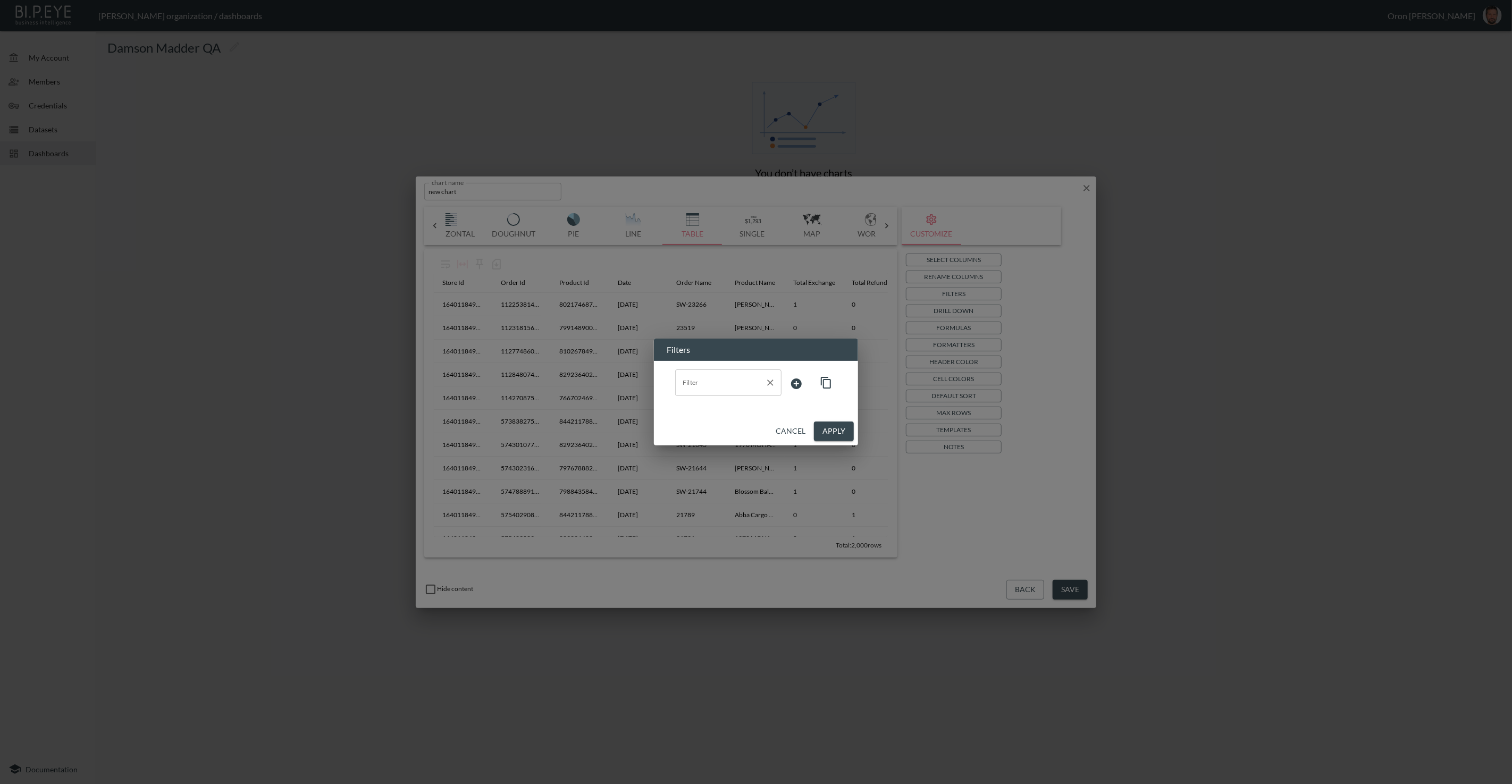
click at [717, 376] on input "Filter" at bounding box center [720, 382] width 81 height 17
drag, startPoint x: 705, startPoint y: 405, endPoint x: 718, endPoint y: 403, distance: 13.2
click at [706, 404] on span "store_id" at bounding box center [728, 408] width 90 height 10
type input "store_id"
click at [780, 386] on body "BI.P.EYE, Interactive Analytics Dashboards - app [PERSON_NAME] organization / d…" at bounding box center [756, 392] width 1512 height 784
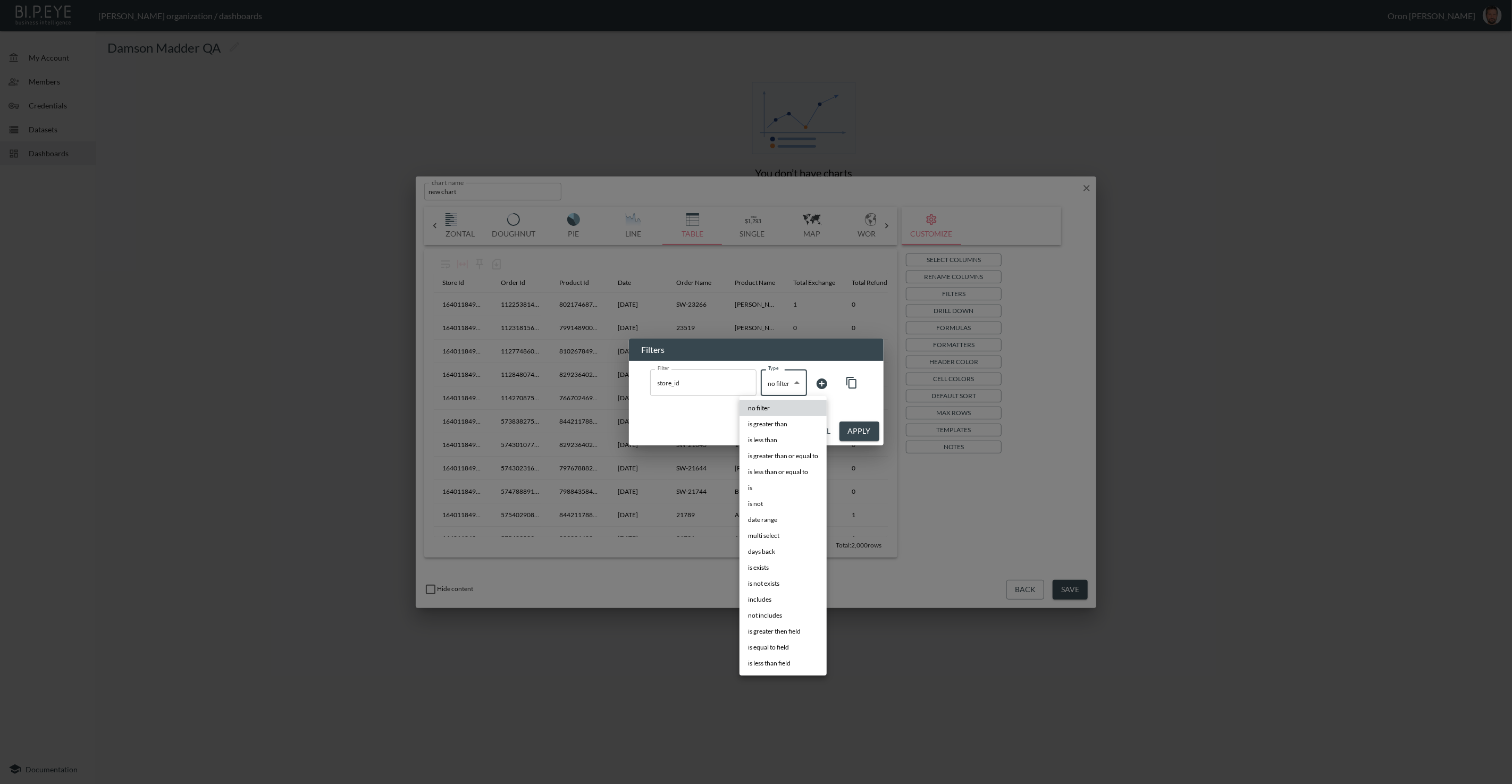
drag, startPoint x: 776, startPoint y: 486, endPoint x: 779, endPoint y: 482, distance: 5.0
click at [776, 486] on li "is" at bounding box center [783, 488] width 87 height 16
type input "is"
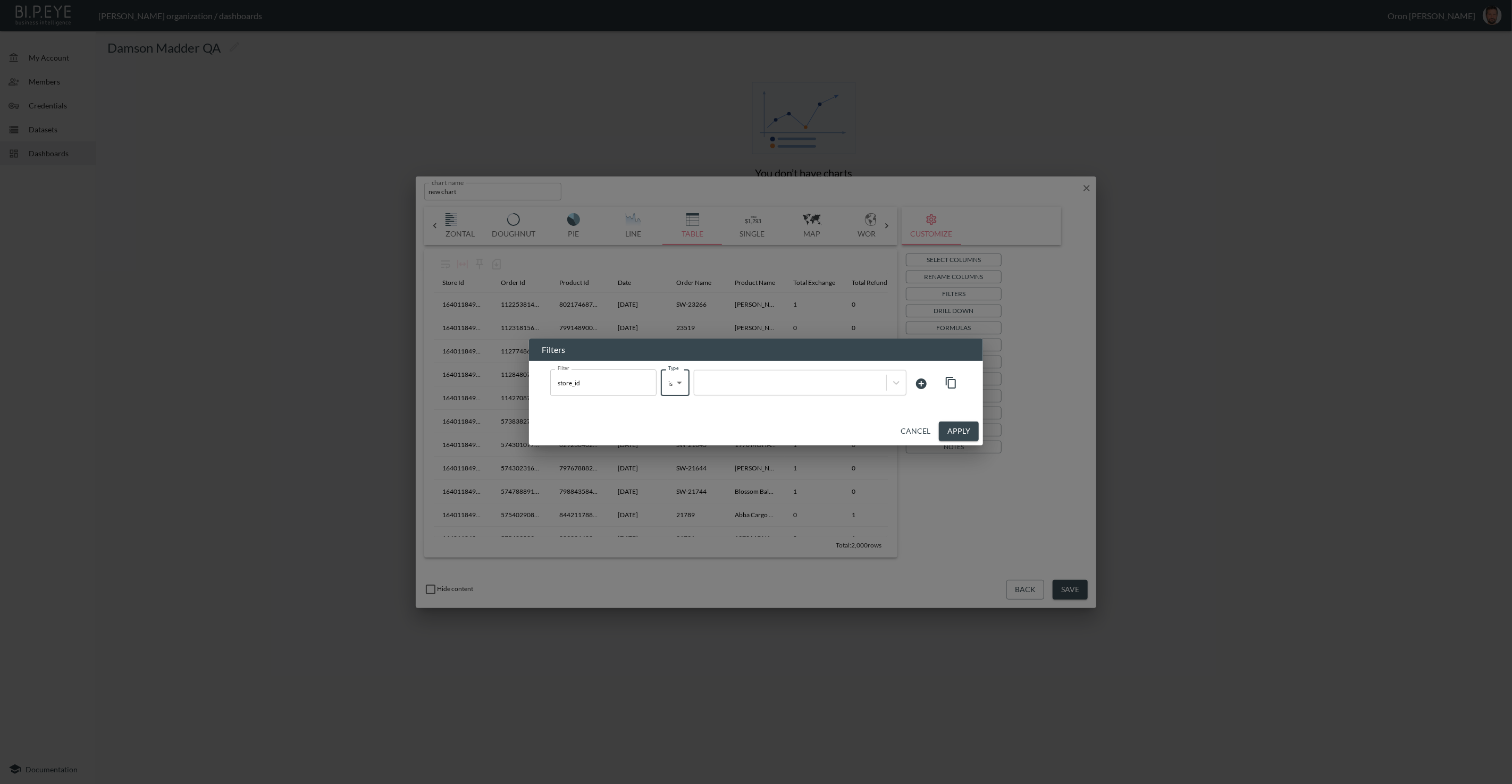
click at [831, 391] on div at bounding box center [800, 382] width 213 height 26
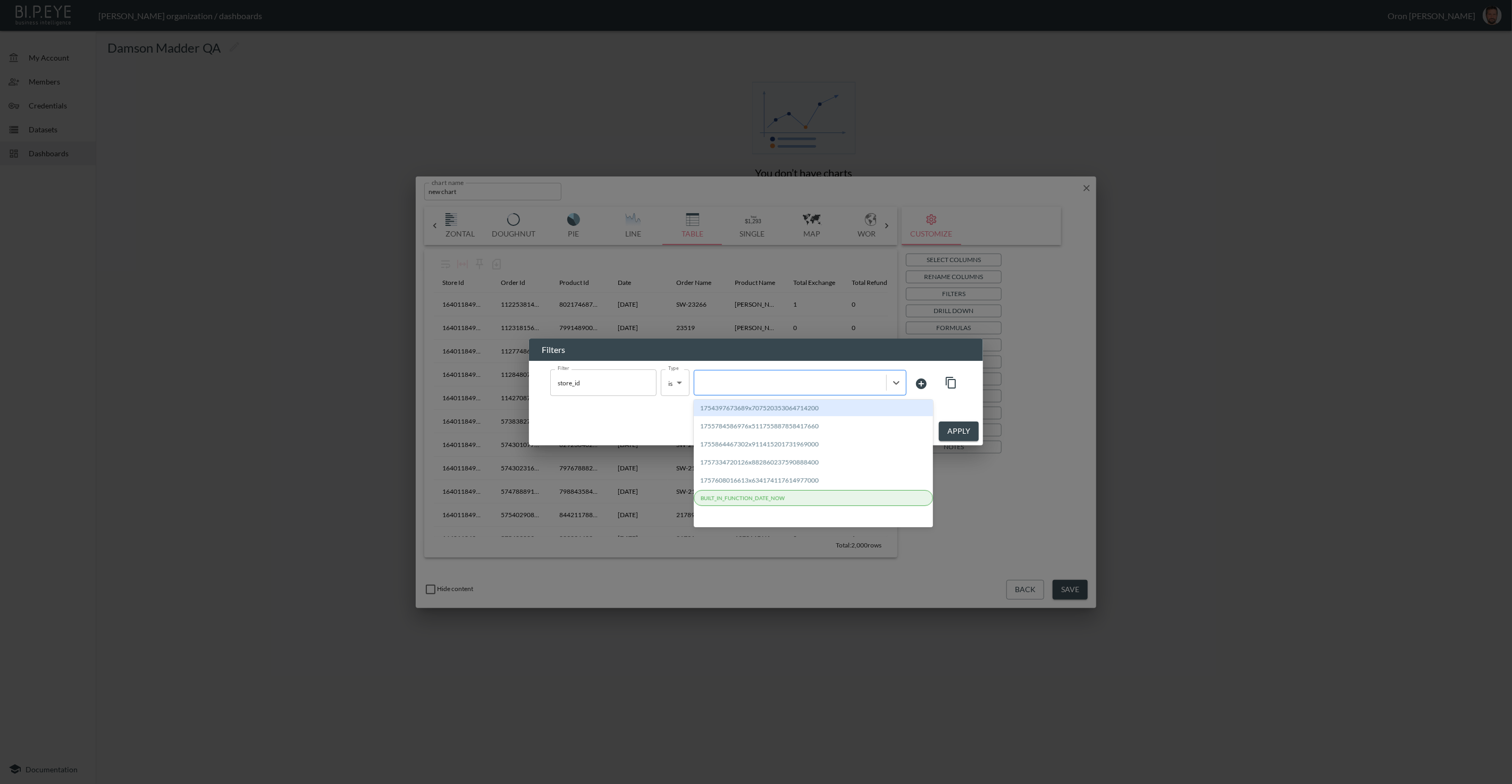
paste input "1721999186083x471825470512955400"
type input "1721999186083x471825470512955400"
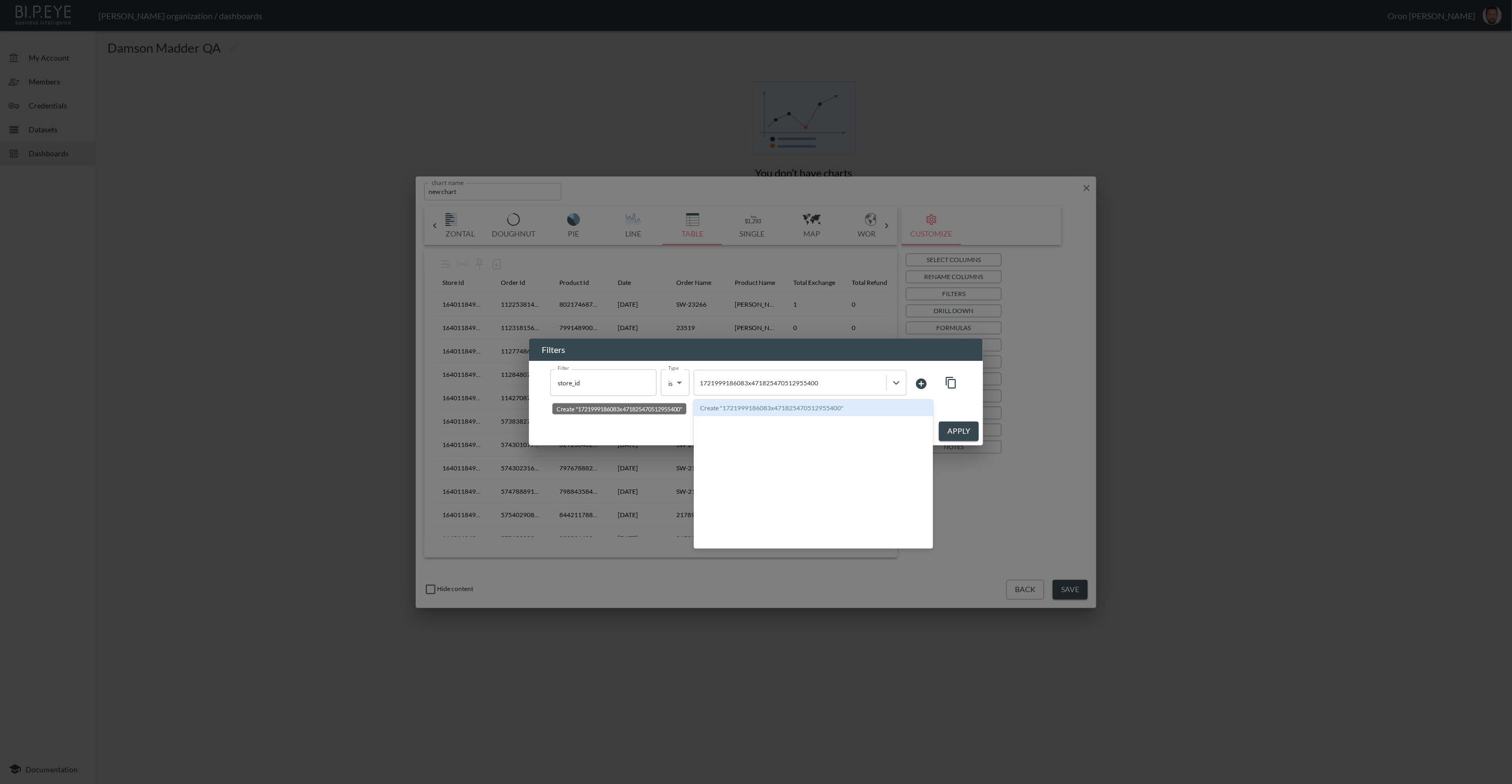
click at [819, 410] on div "Create "1721999186083x471825470512955400"" at bounding box center [814, 408] width 240 height 17
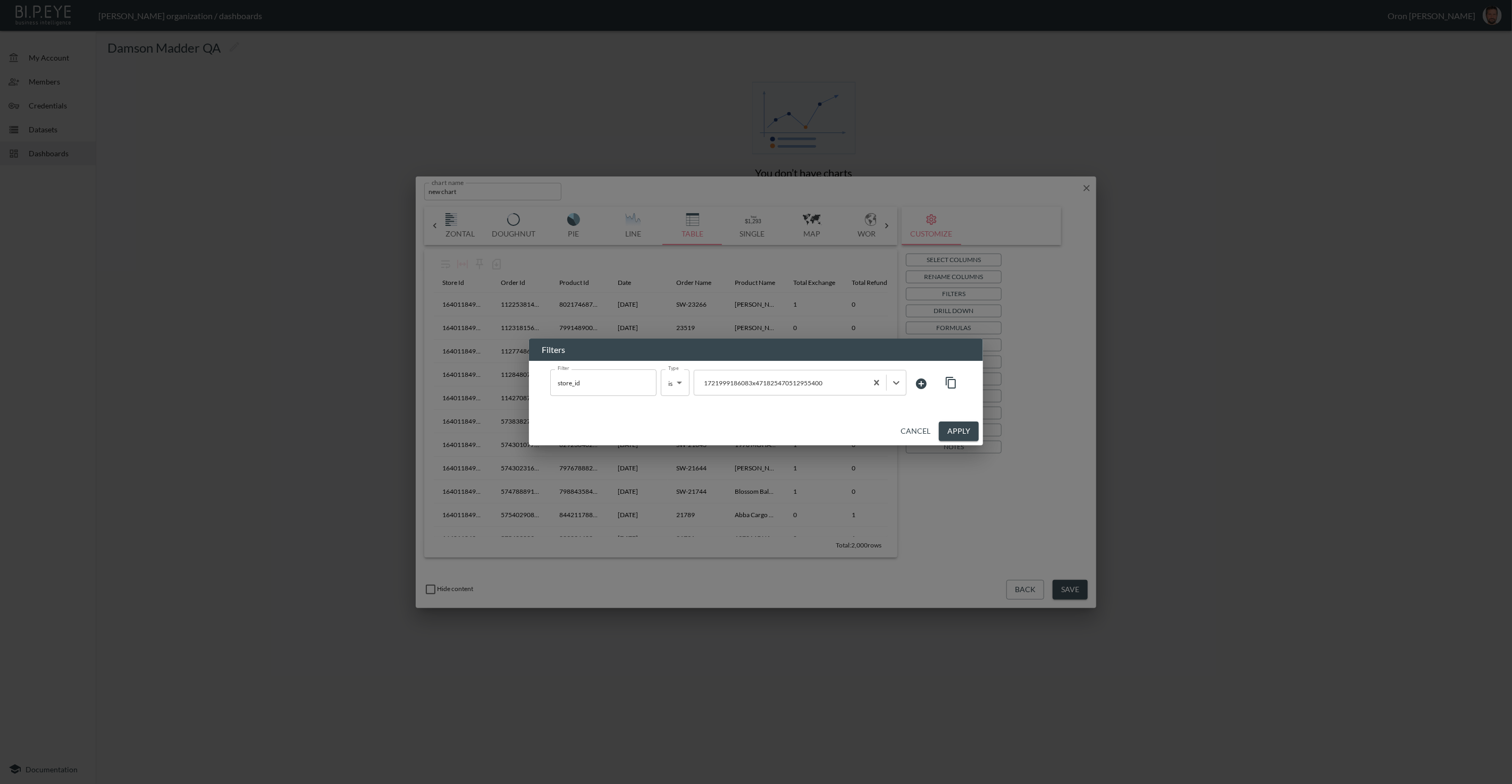
click at [893, 427] on button "Apply" at bounding box center [958, 431] width 40 height 20
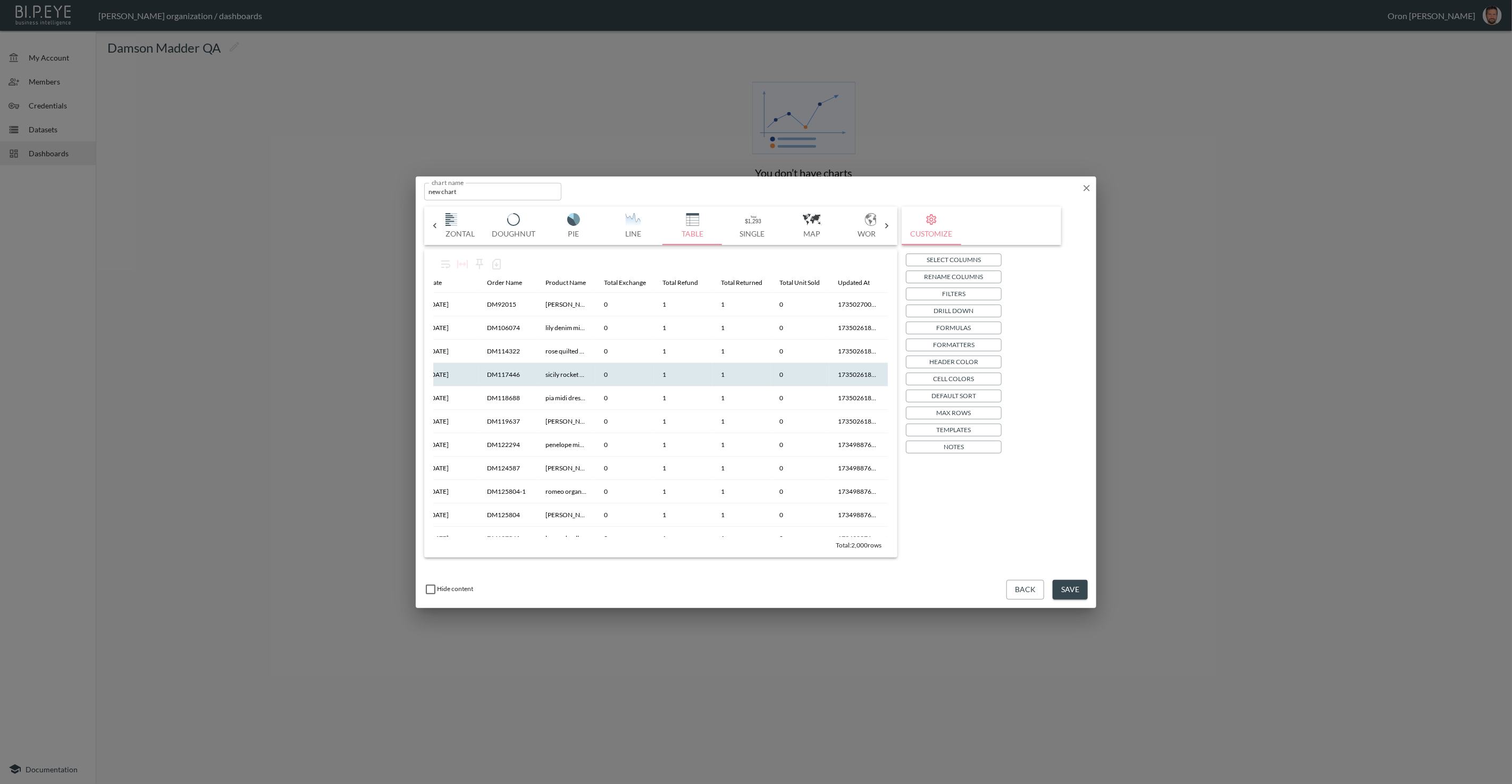
scroll to position [0, 0]
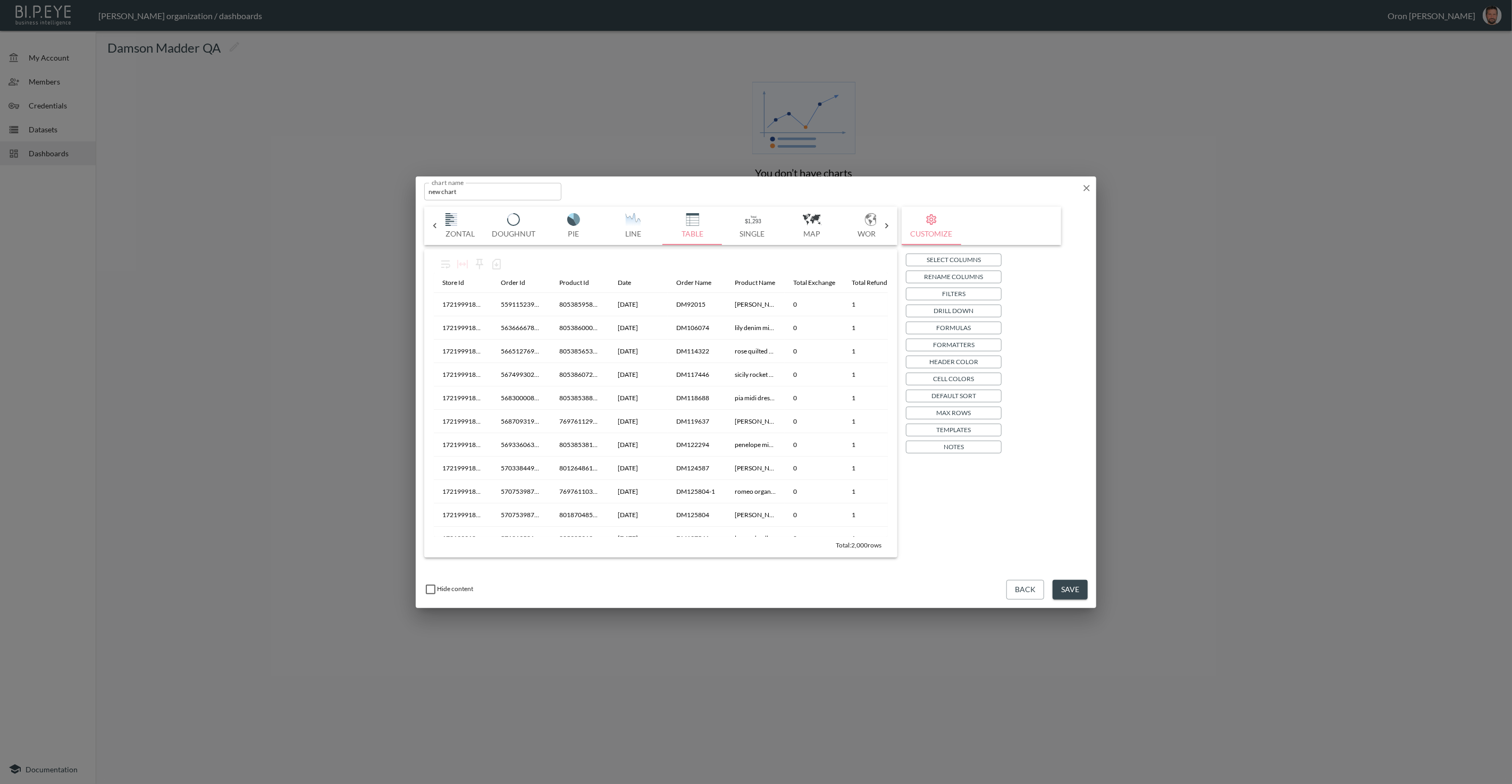
click at [496, 188] on input "new chart" at bounding box center [492, 192] width 138 height 18
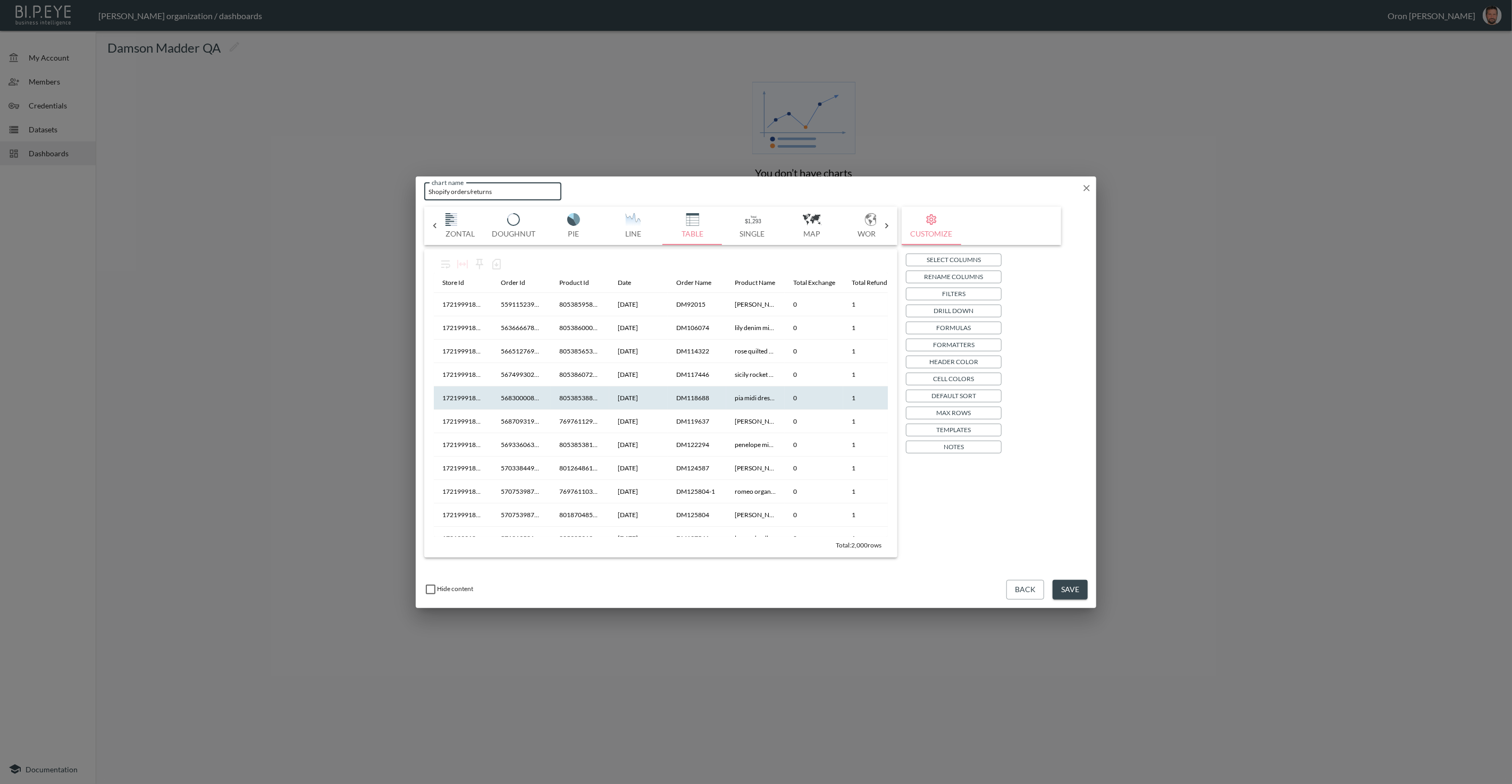
scroll to position [1, 192]
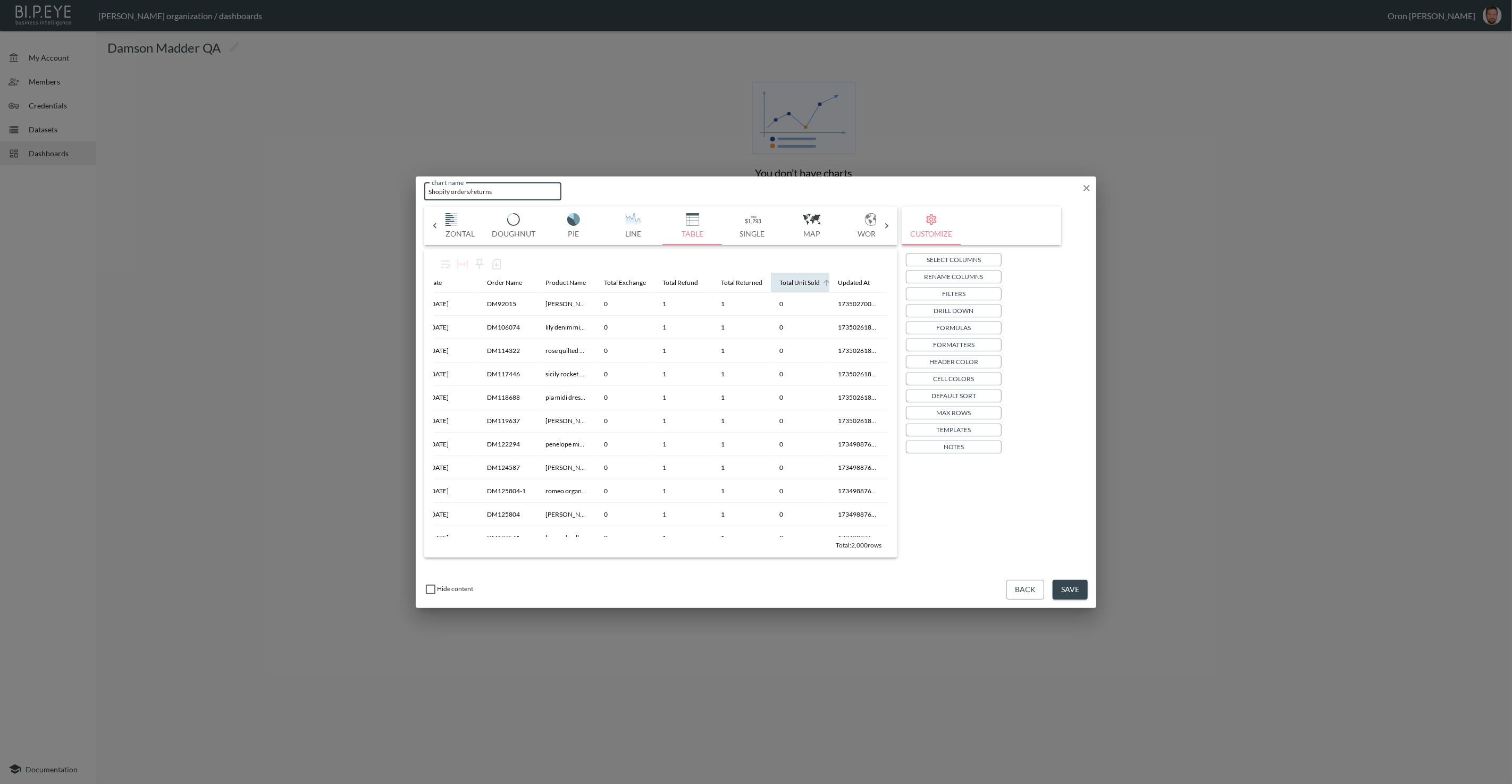
type input "Shopify orders/returns"
click at [784, 277] on div "Total Unit Sold" at bounding box center [799, 283] width 41 height 12
click at [784, 278] on div "Total Unit Sold" at bounding box center [799, 283] width 41 height 12
drag, startPoint x: 1070, startPoint y: 587, endPoint x: 1065, endPoint y: 584, distance: 5.8
click at [893, 506] on button "Save" at bounding box center [1070, 590] width 35 height 20
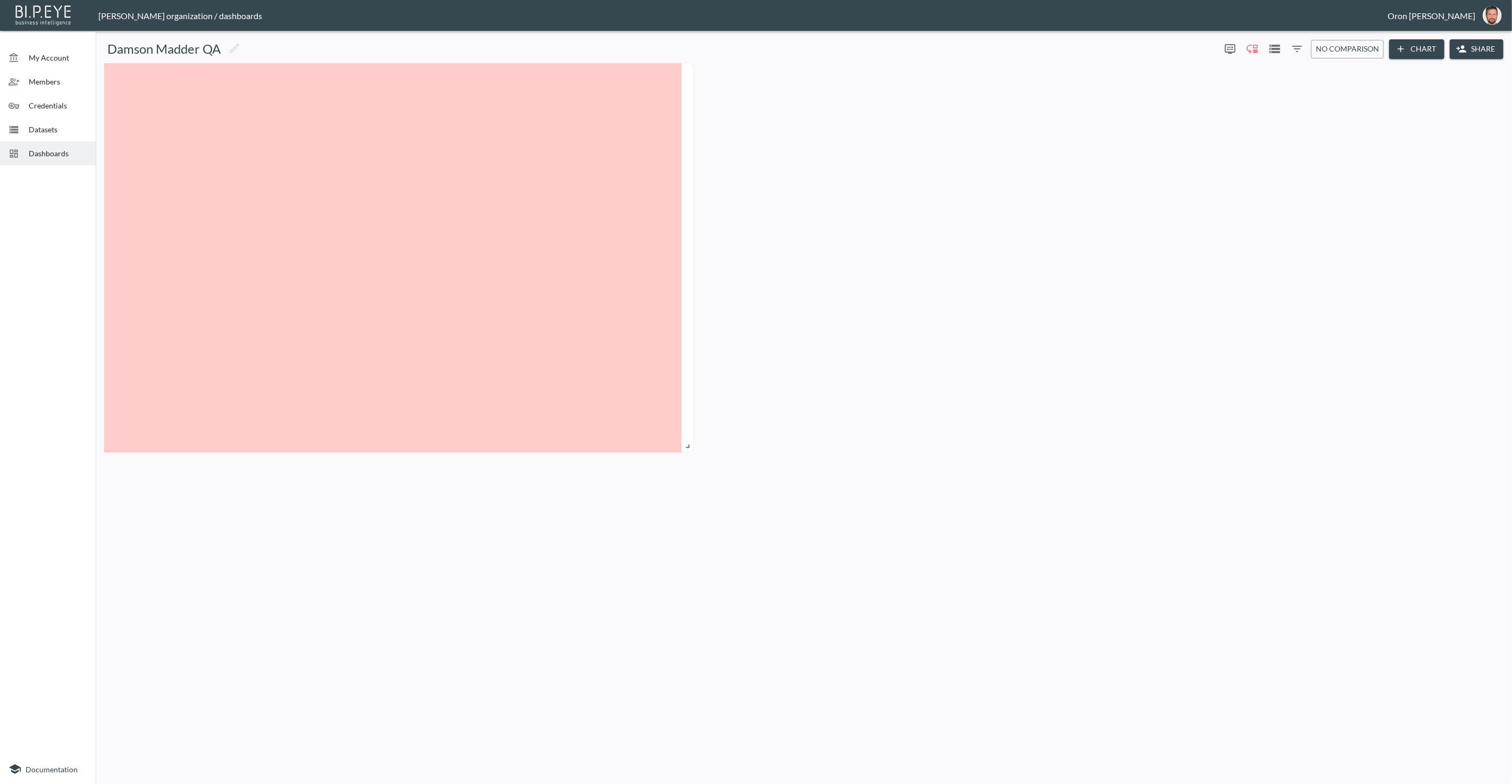
drag, startPoint x: 439, startPoint y: 127, endPoint x: 681, endPoint y: 449, distance: 402.8
click at [684, 445] on span at bounding box center [686, 444] width 11 height 11
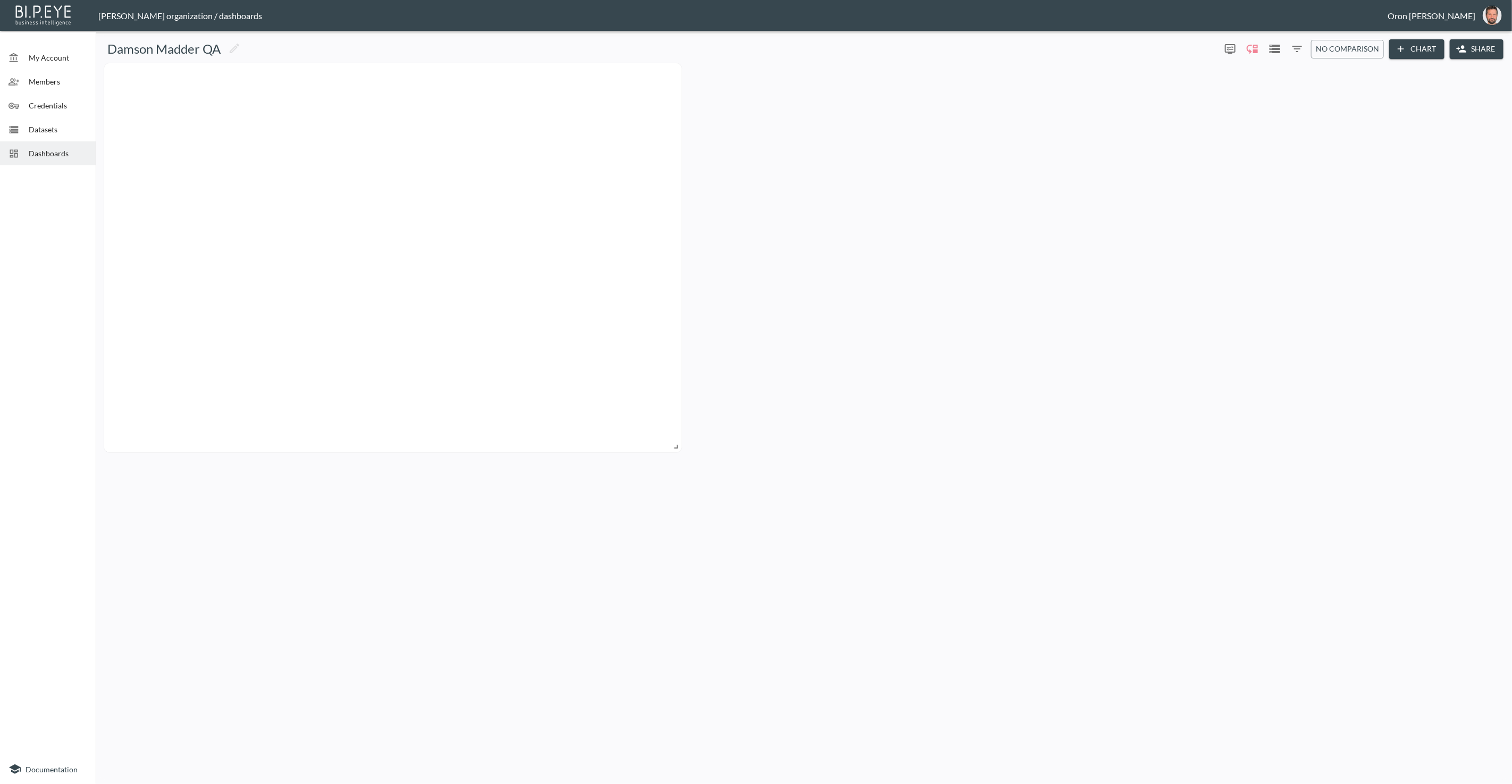
drag, startPoint x: 1468, startPoint y: 119, endPoint x: 1420, endPoint y: 52, distance: 82.4
click at [893, 99] on div at bounding box center [802, 257] width 1404 height 389
click at [893, 47] on button "Chart" at bounding box center [1417, 49] width 55 height 20
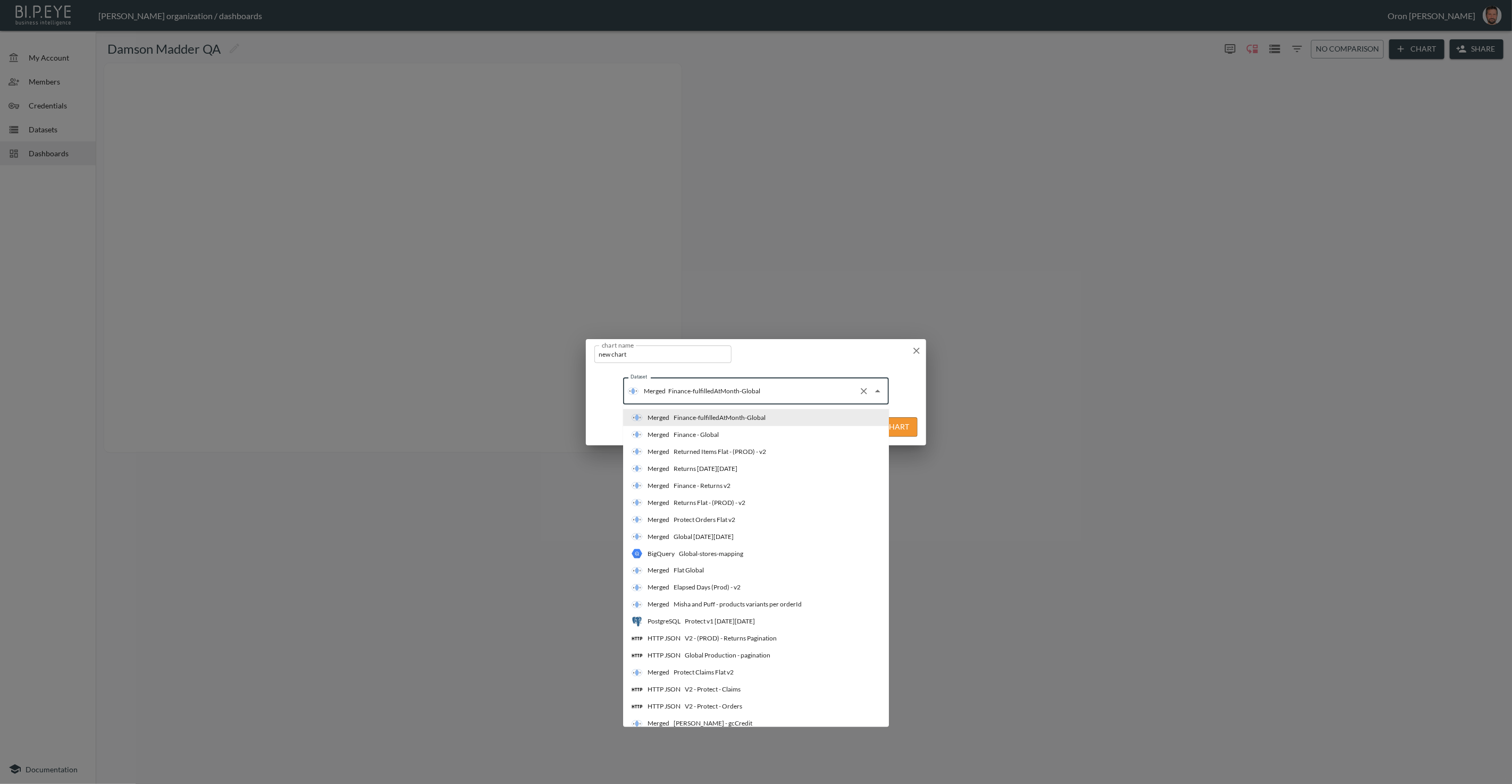
click at [783, 396] on input "Finance-fulfilledAtMonth-Global" at bounding box center [760, 390] width 189 height 17
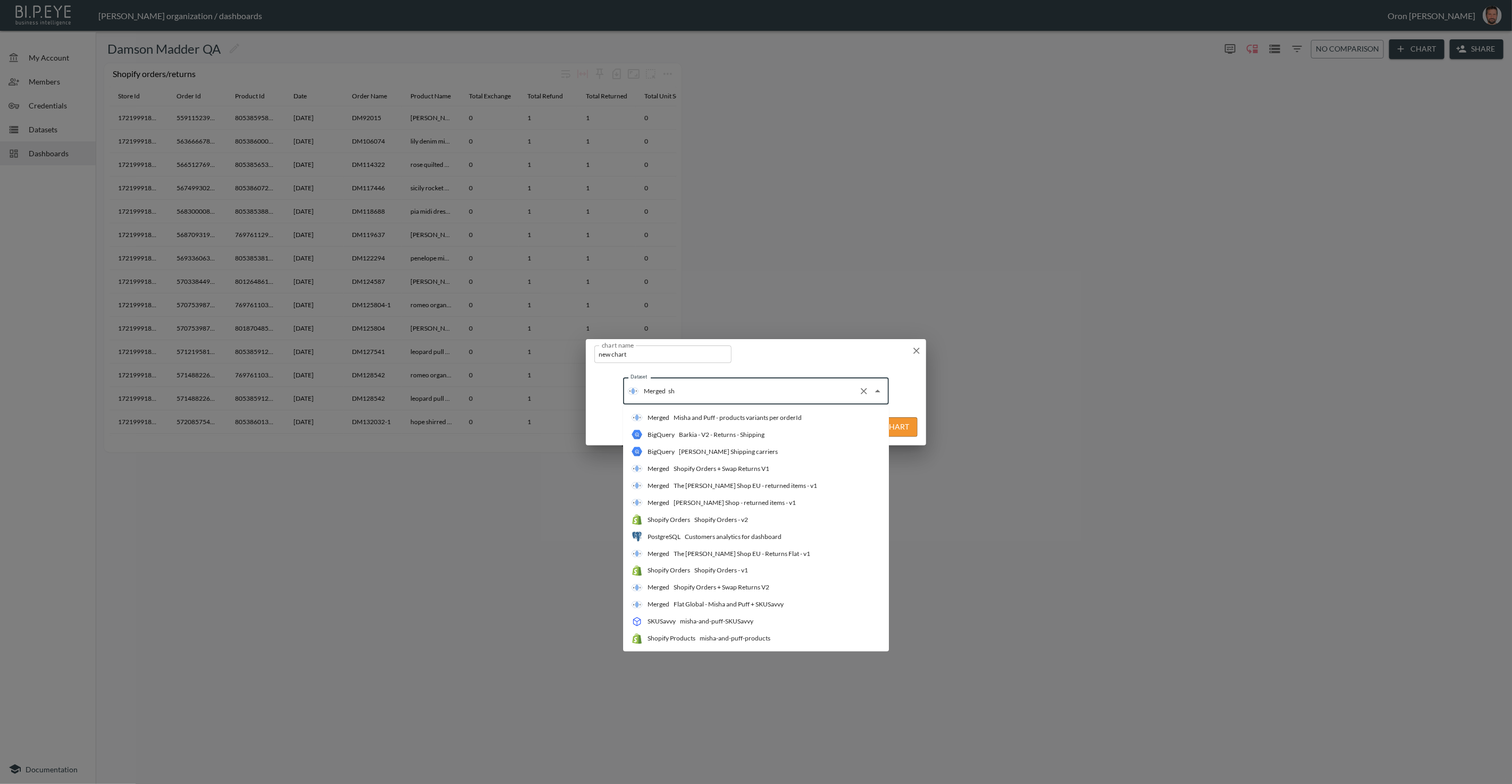
type input "s"
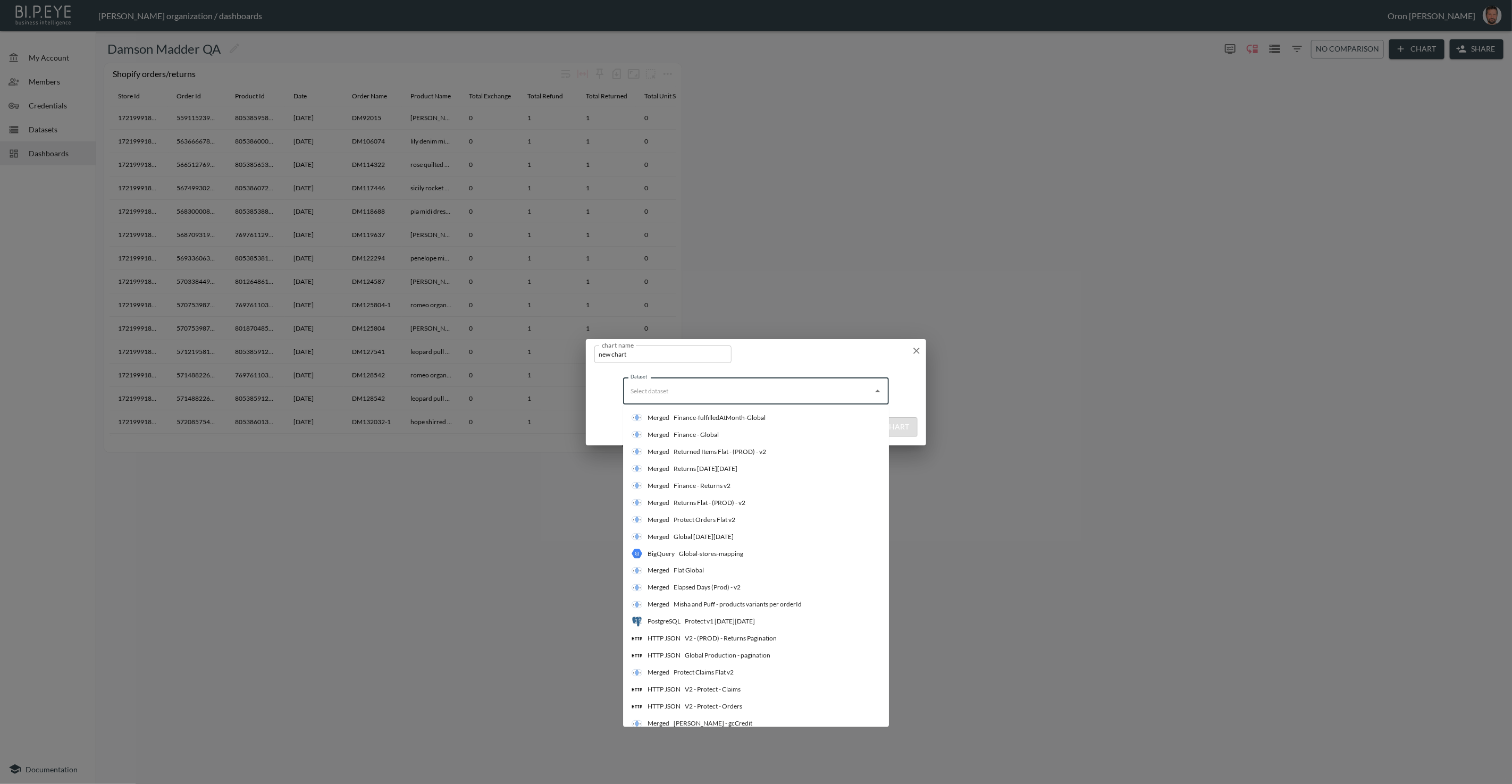
click at [798, 389] on input "Dataset" at bounding box center [748, 390] width 240 height 17
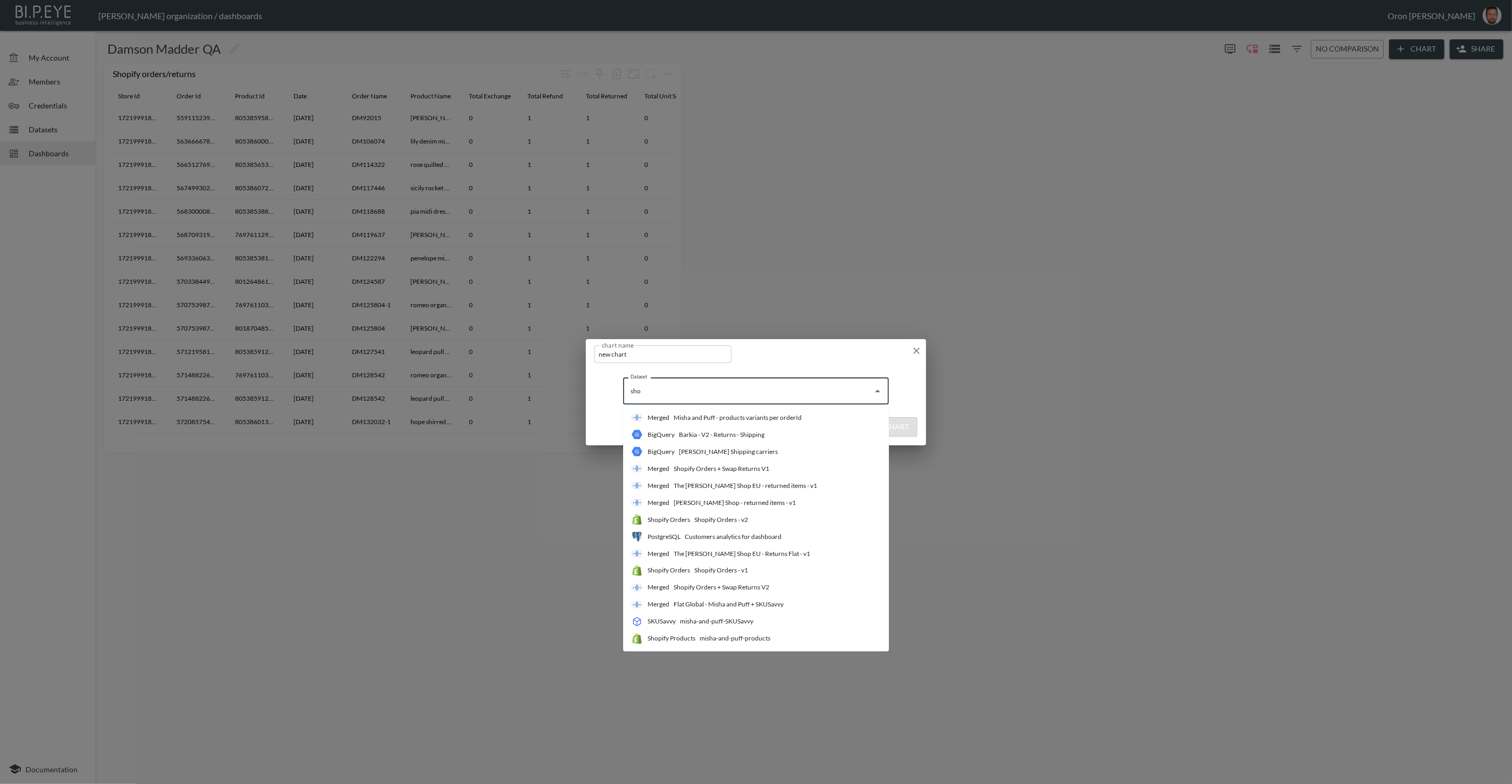
type input "shop"
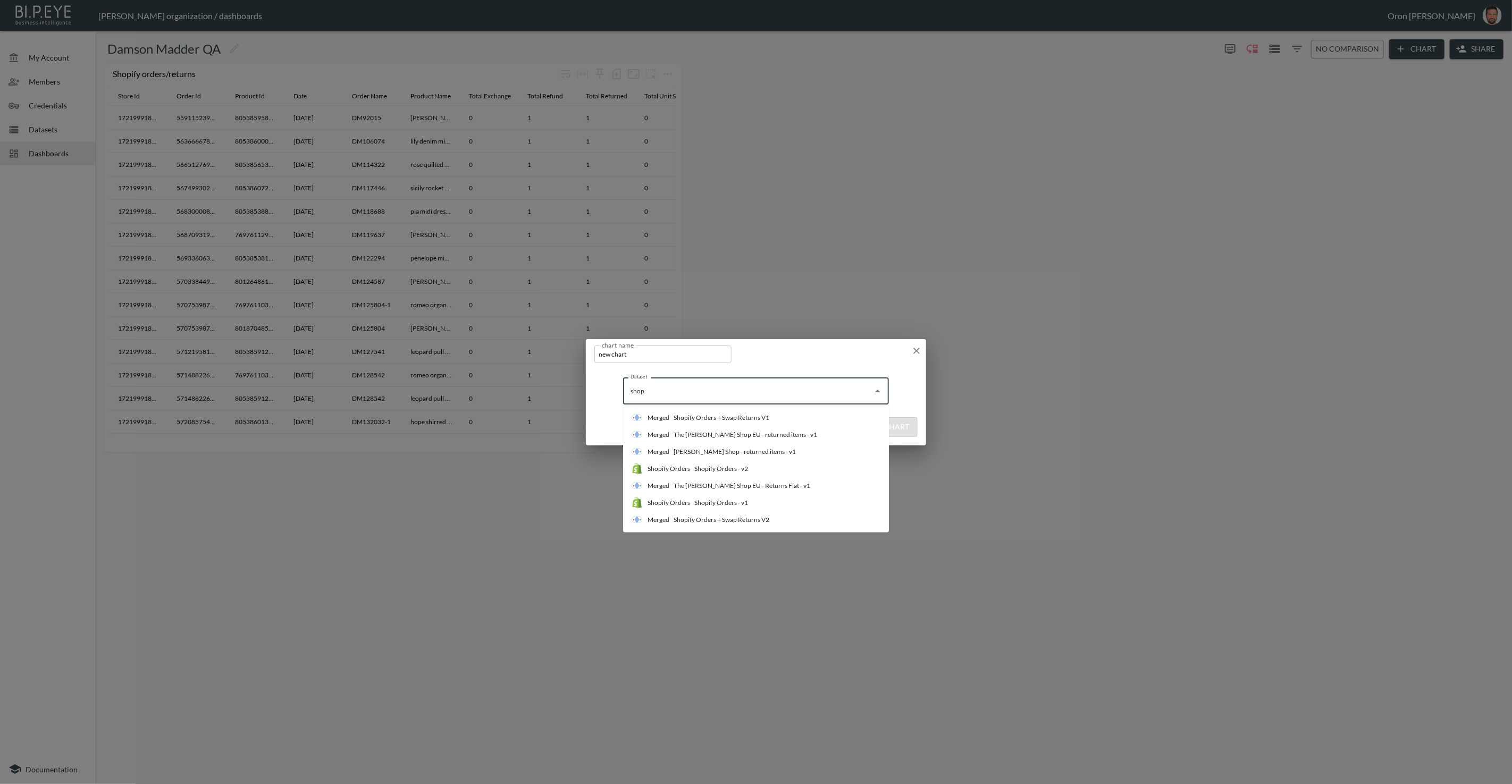
click at [757, 504] on li "Shopify Orders Shopify Orders - v1" at bounding box center [756, 502] width 266 height 17
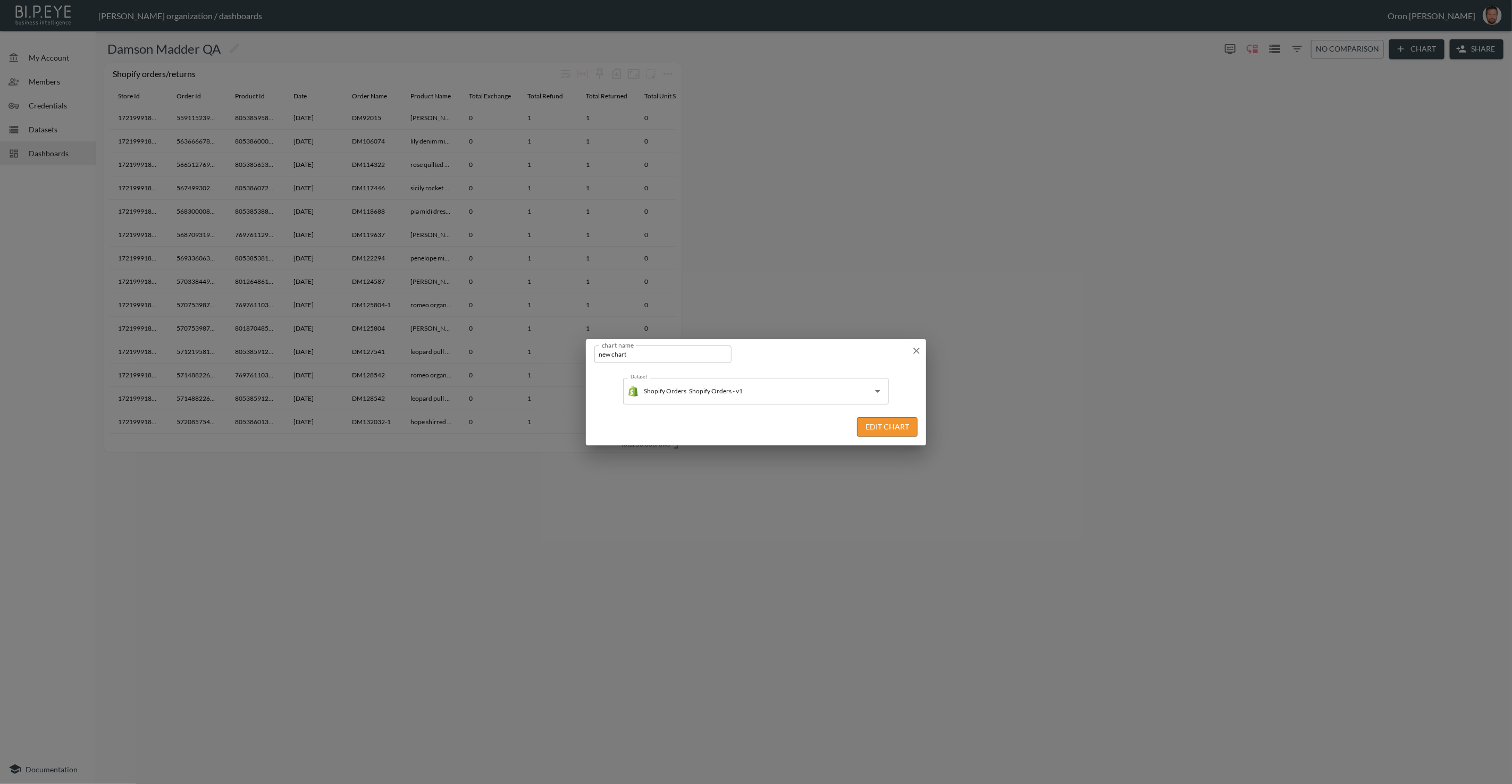
drag, startPoint x: 914, startPoint y: 353, endPoint x: 762, endPoint y: 149, distance: 254.4
click at [893, 352] on icon "button" at bounding box center [917, 350] width 11 height 11
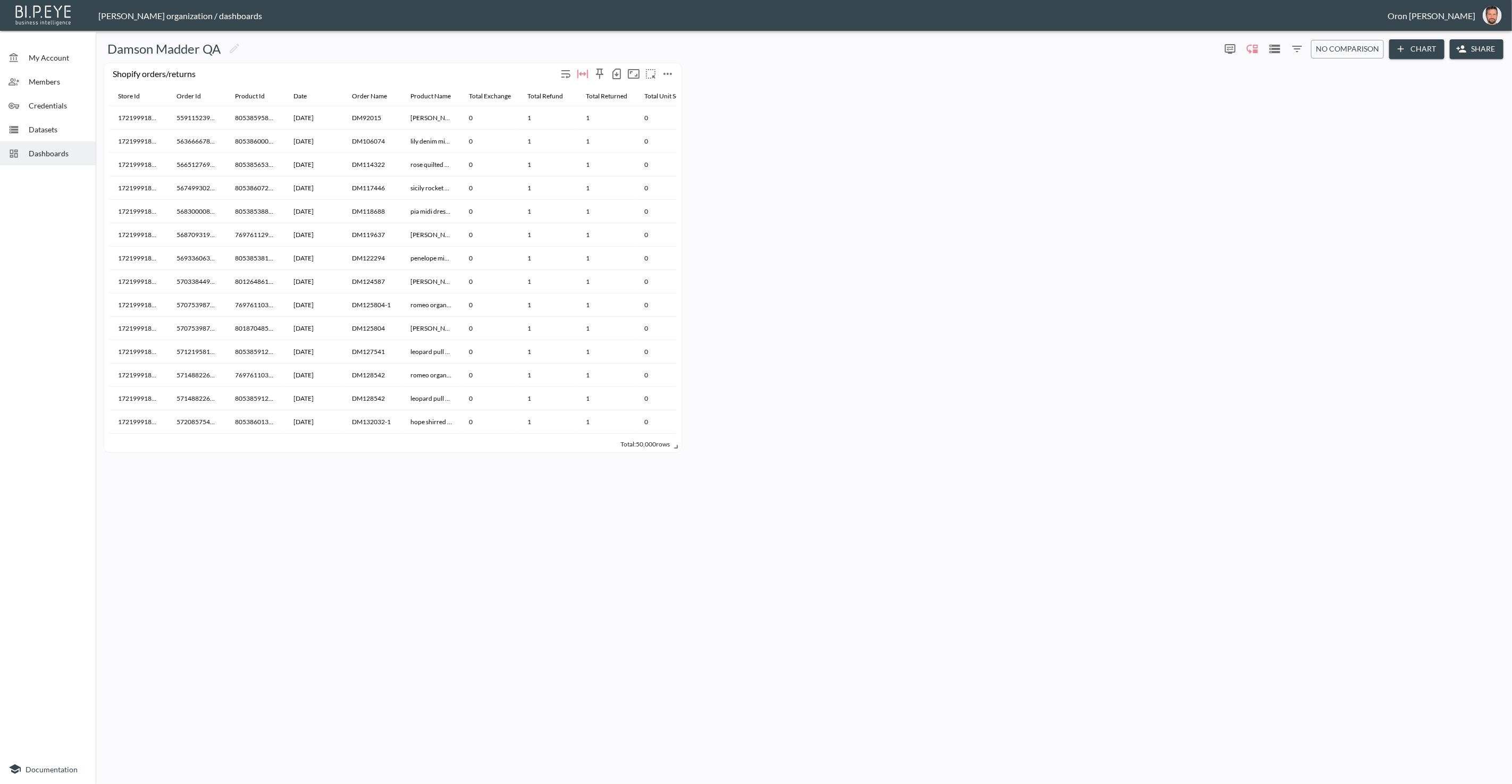
click at [673, 73] on button "more" at bounding box center [667, 74] width 17 height 17
click at [676, 93] on li "Edit" at bounding box center [666, 94] width 83 height 20
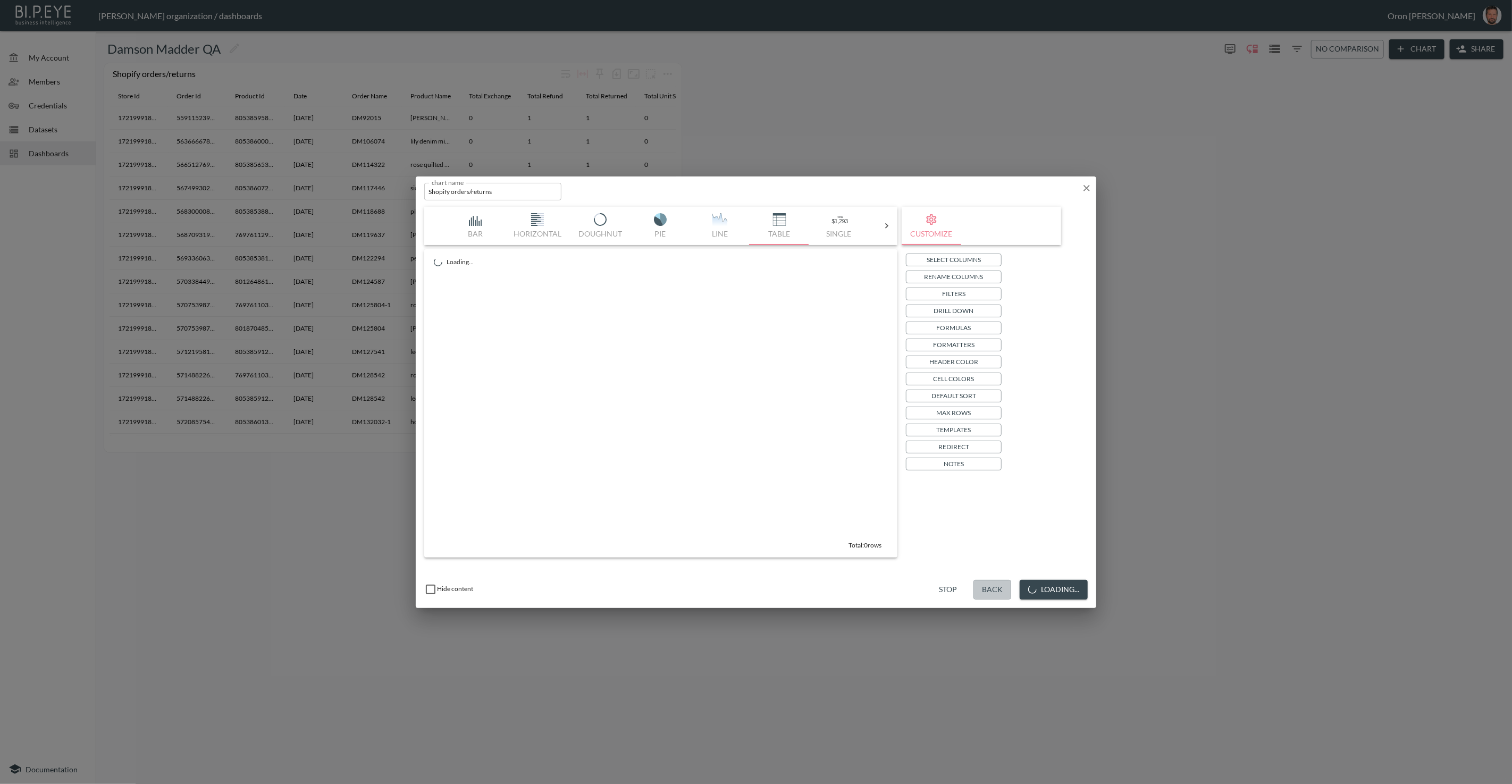
click at [893, 506] on div "Hide content Stop Back Loading..." at bounding box center [756, 589] width 681 height 36
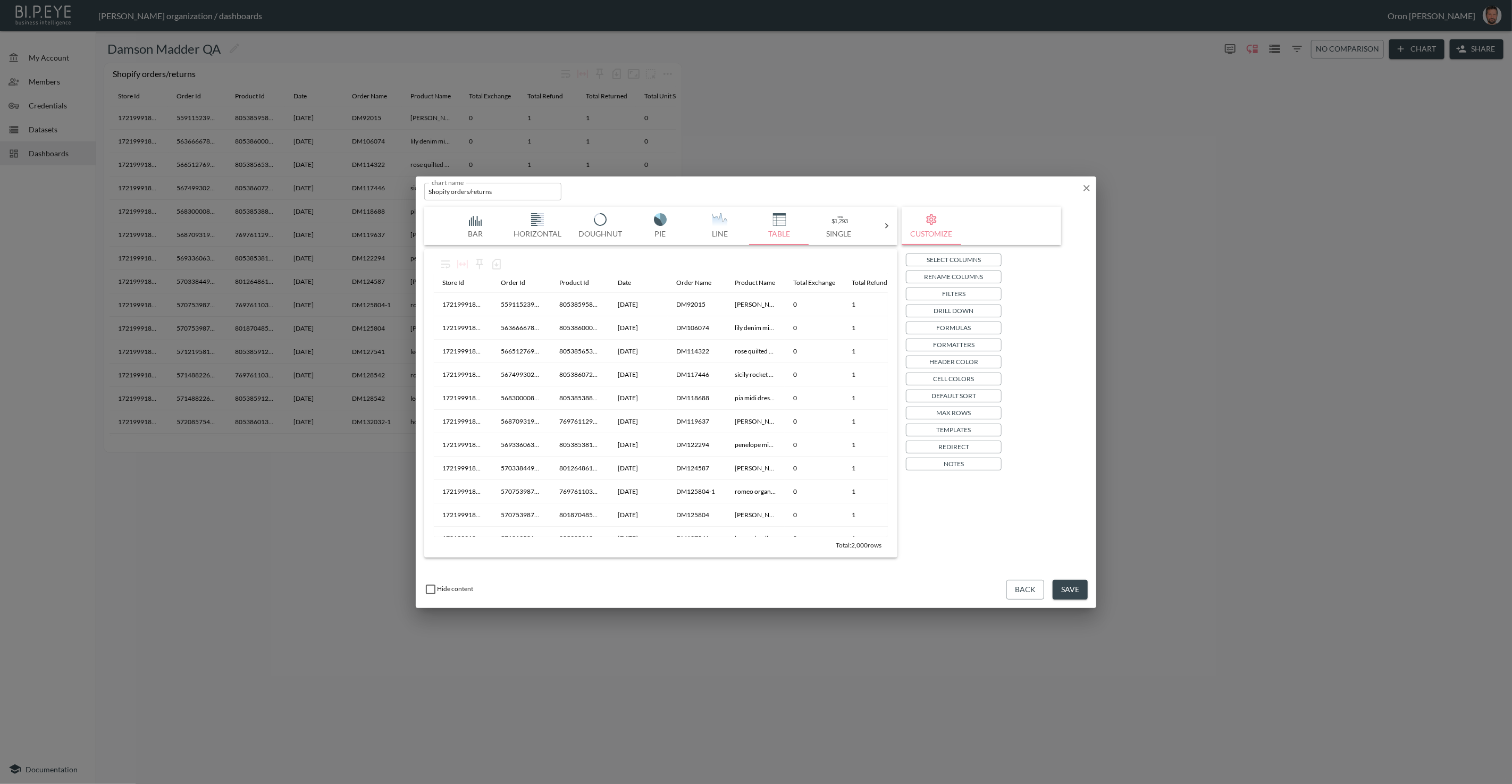
click at [893, 506] on button "Back" at bounding box center [1025, 590] width 38 height 20
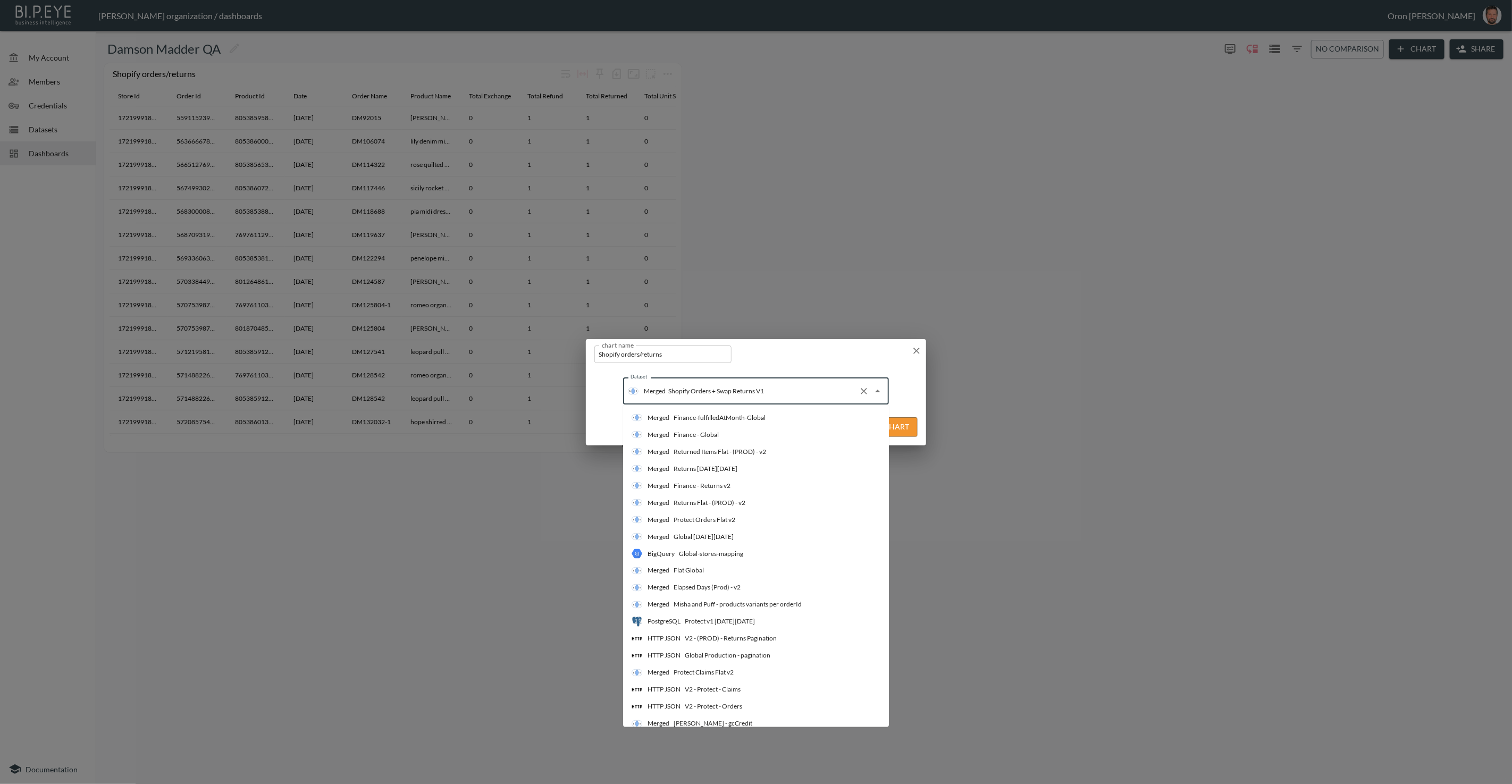
click at [712, 384] on input "Shopify Orders + Swap Returns V1" at bounding box center [760, 390] width 189 height 17
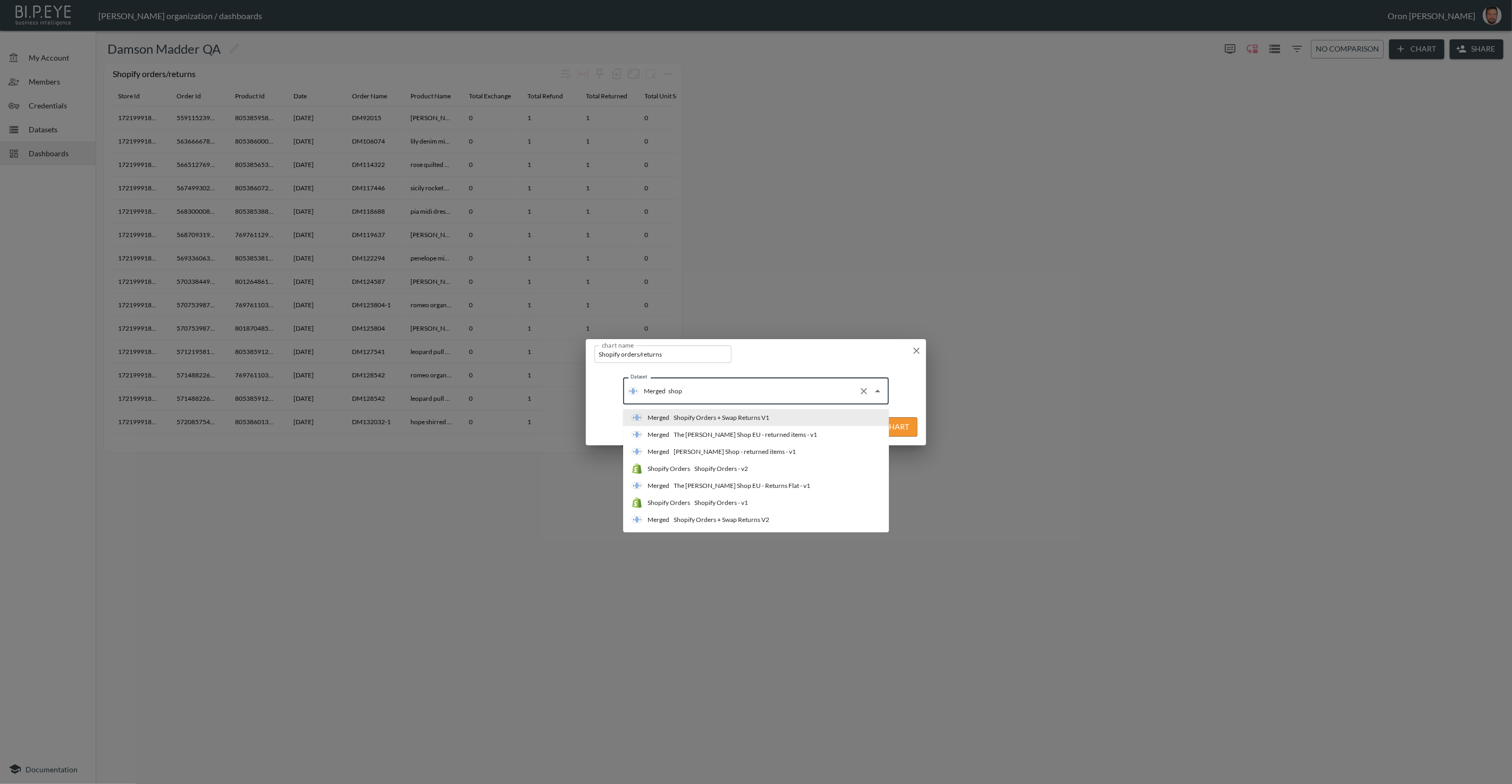
type input "shopi"
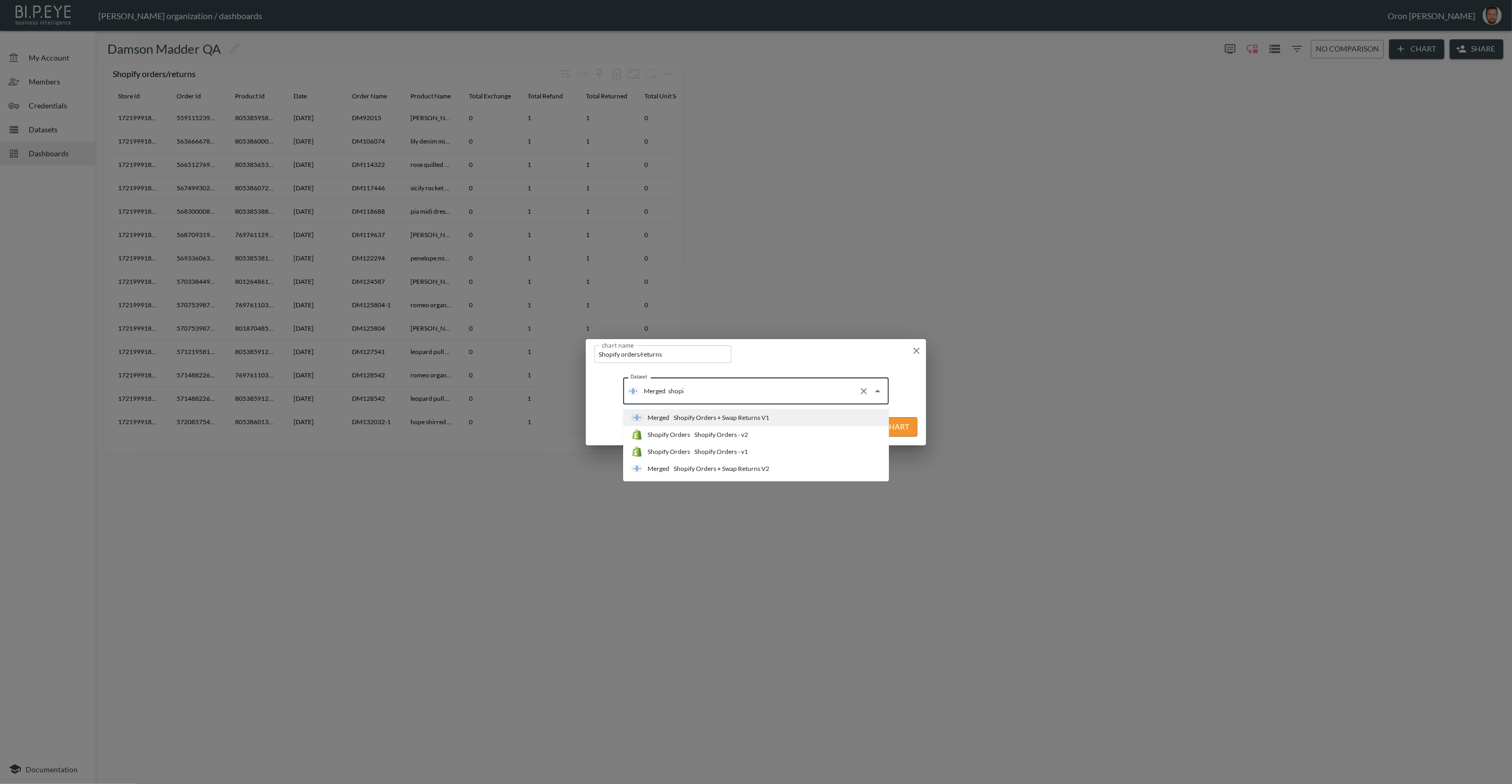
drag, startPoint x: 718, startPoint y: 449, endPoint x: 798, endPoint y: 445, distance: 80.1
click at [720, 449] on div "Shopify Orders - v1" at bounding box center [721, 451] width 54 height 10
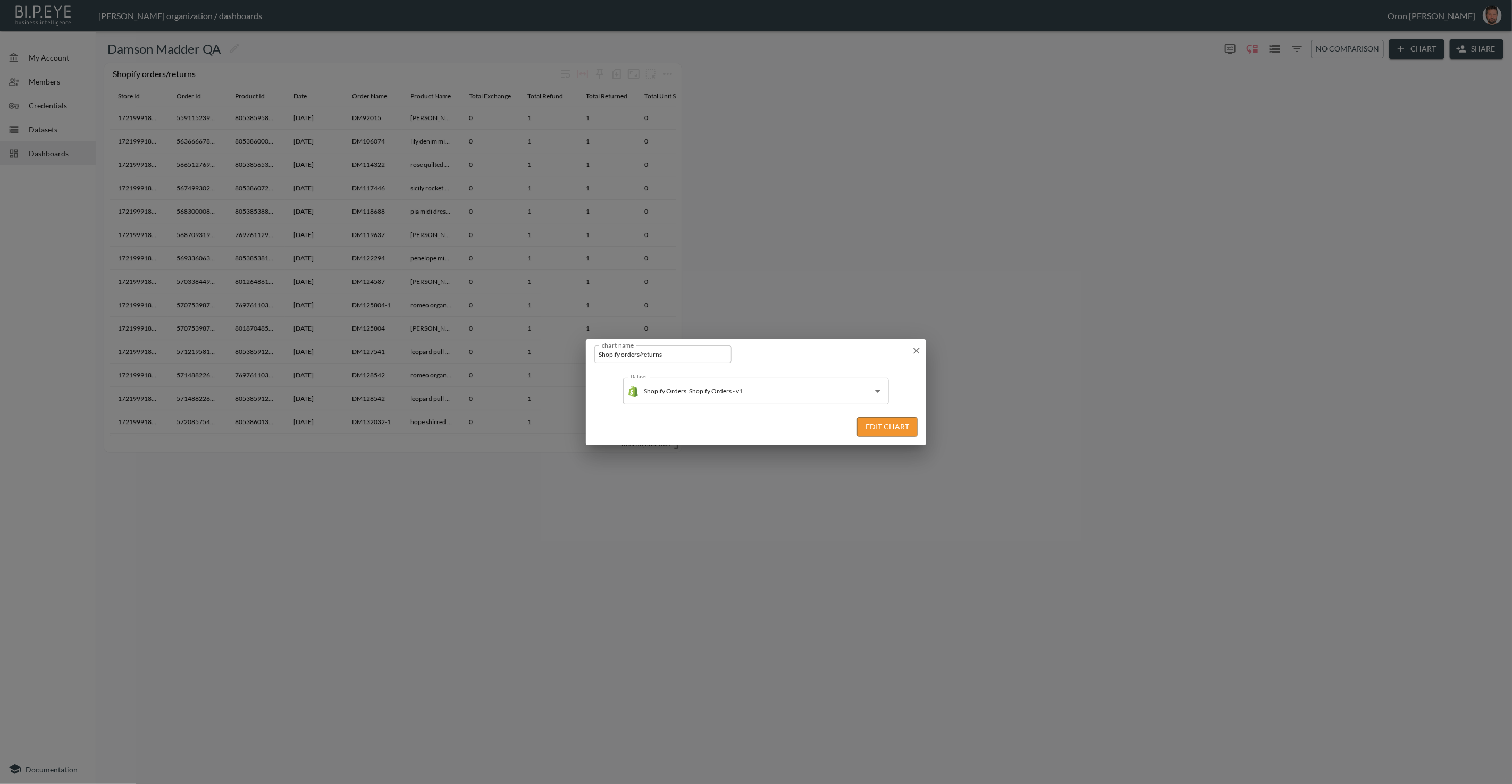
click at [893, 425] on button "Edit Chart" at bounding box center [887, 427] width 60 height 20
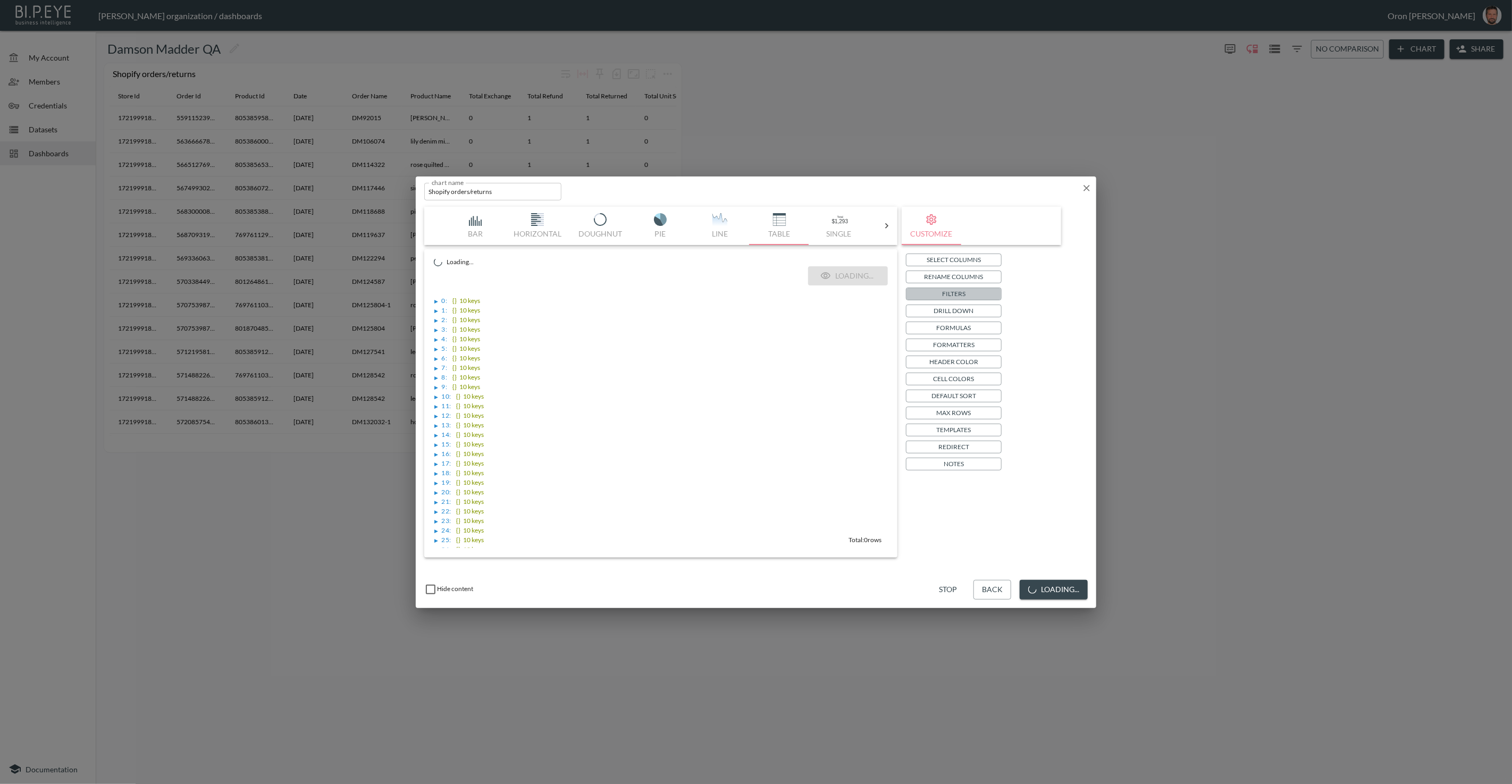
click at [893, 293] on button "Filters" at bounding box center [954, 294] width 96 height 12
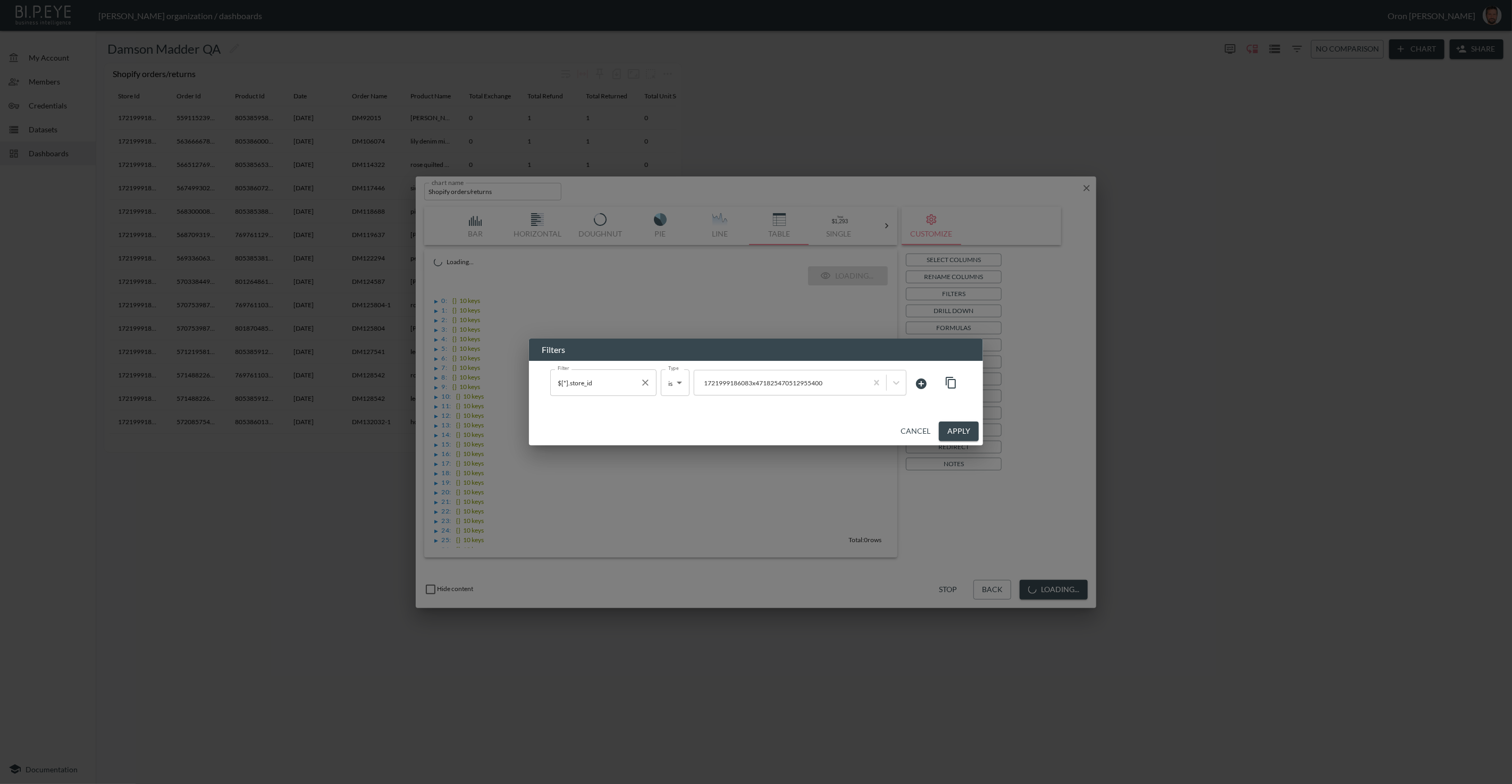
click at [603, 380] on input "$[*].store_id" at bounding box center [595, 382] width 81 height 17
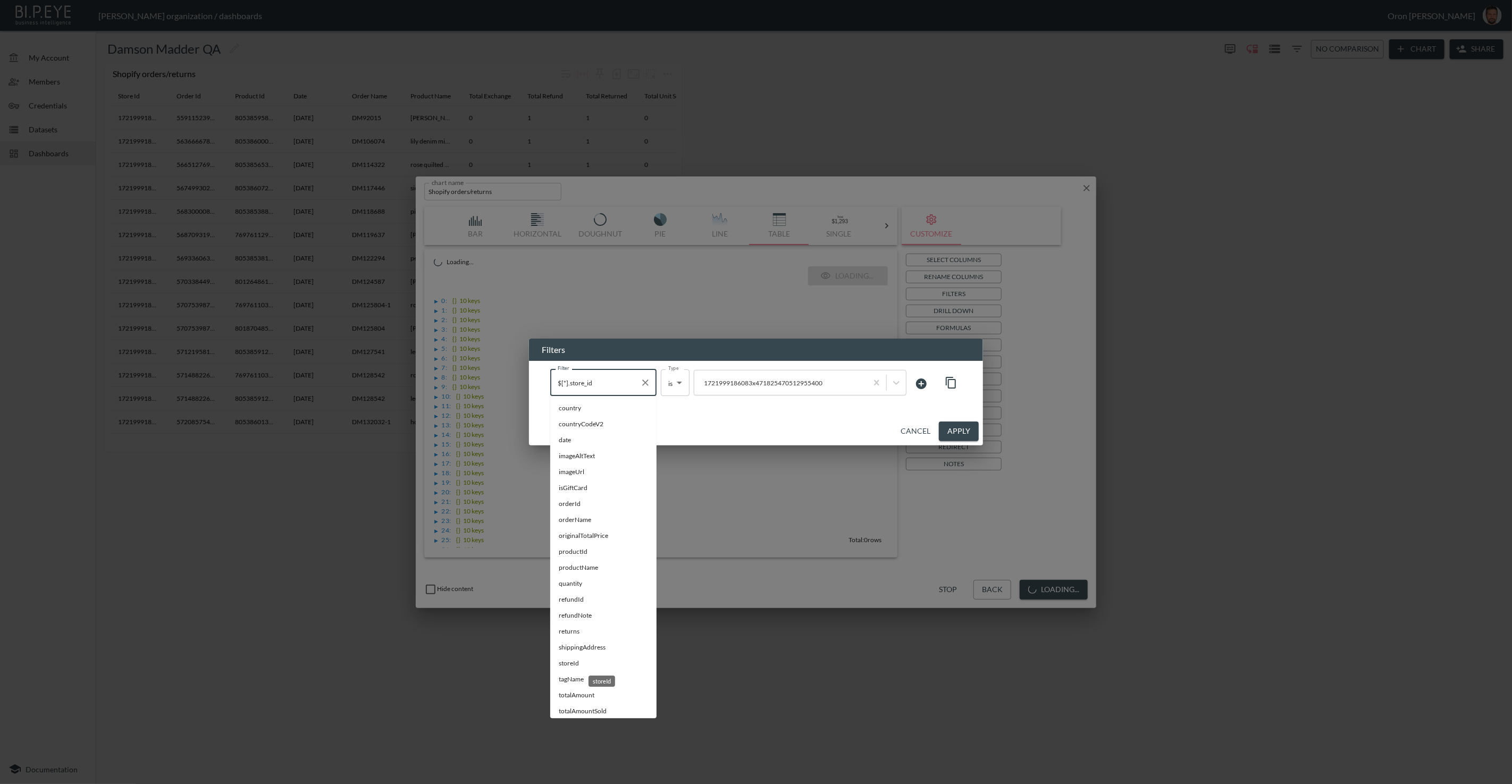
click at [563, 506] on span "storeId" at bounding box center [603, 663] width 90 height 10
type input "storeId"
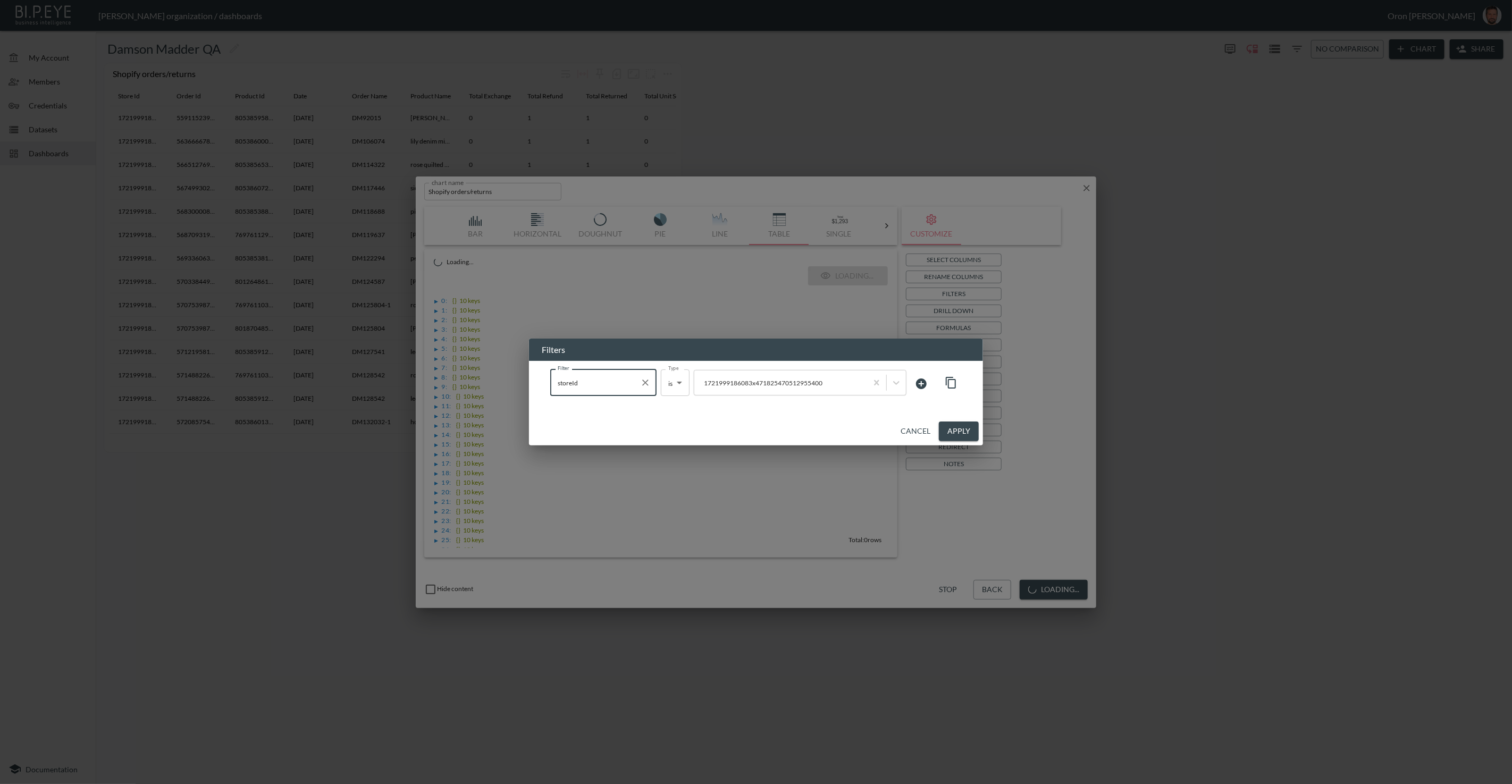
click at [893, 432] on button "Apply" at bounding box center [958, 431] width 40 height 20
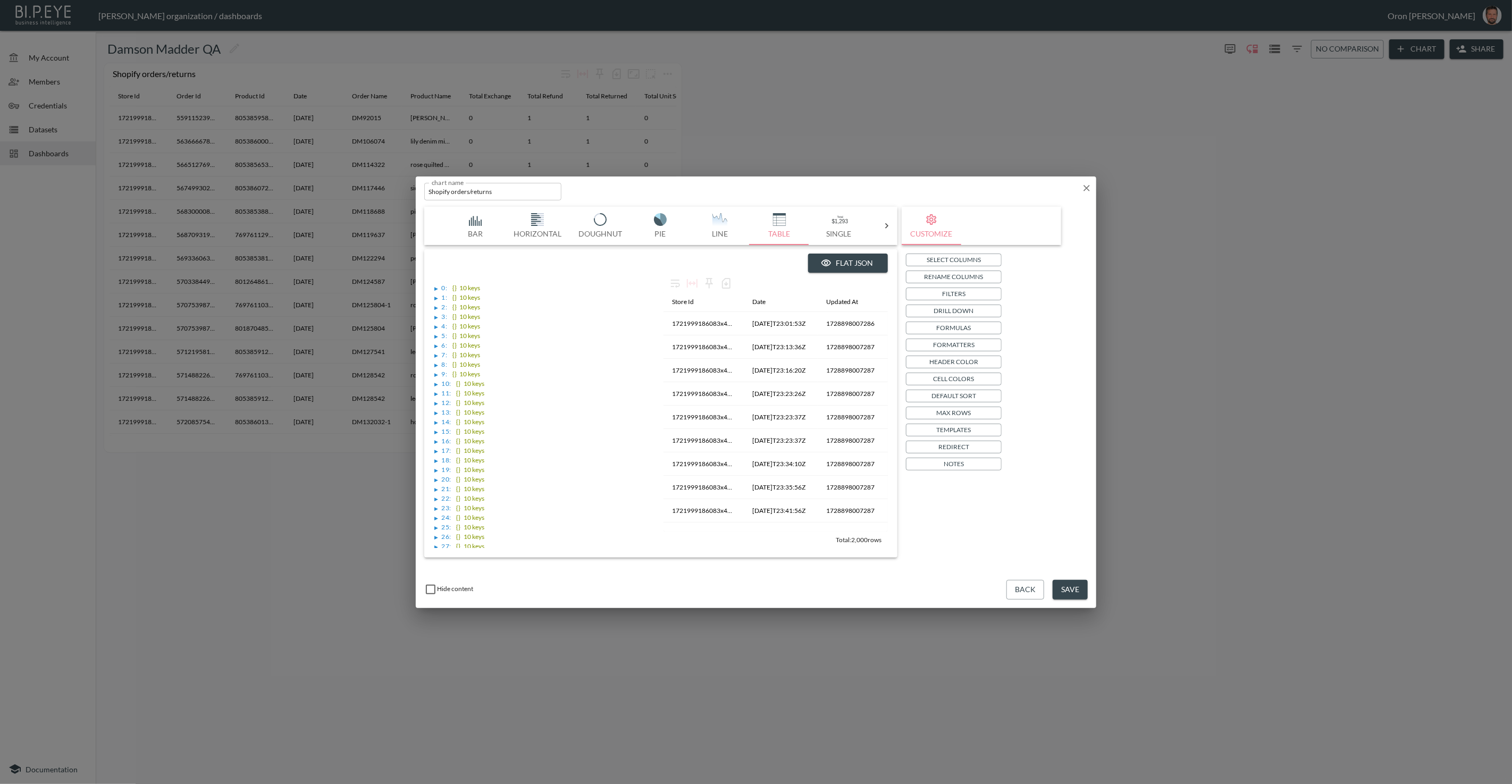
click at [851, 264] on button "Flat JSON" at bounding box center [848, 263] width 80 height 20
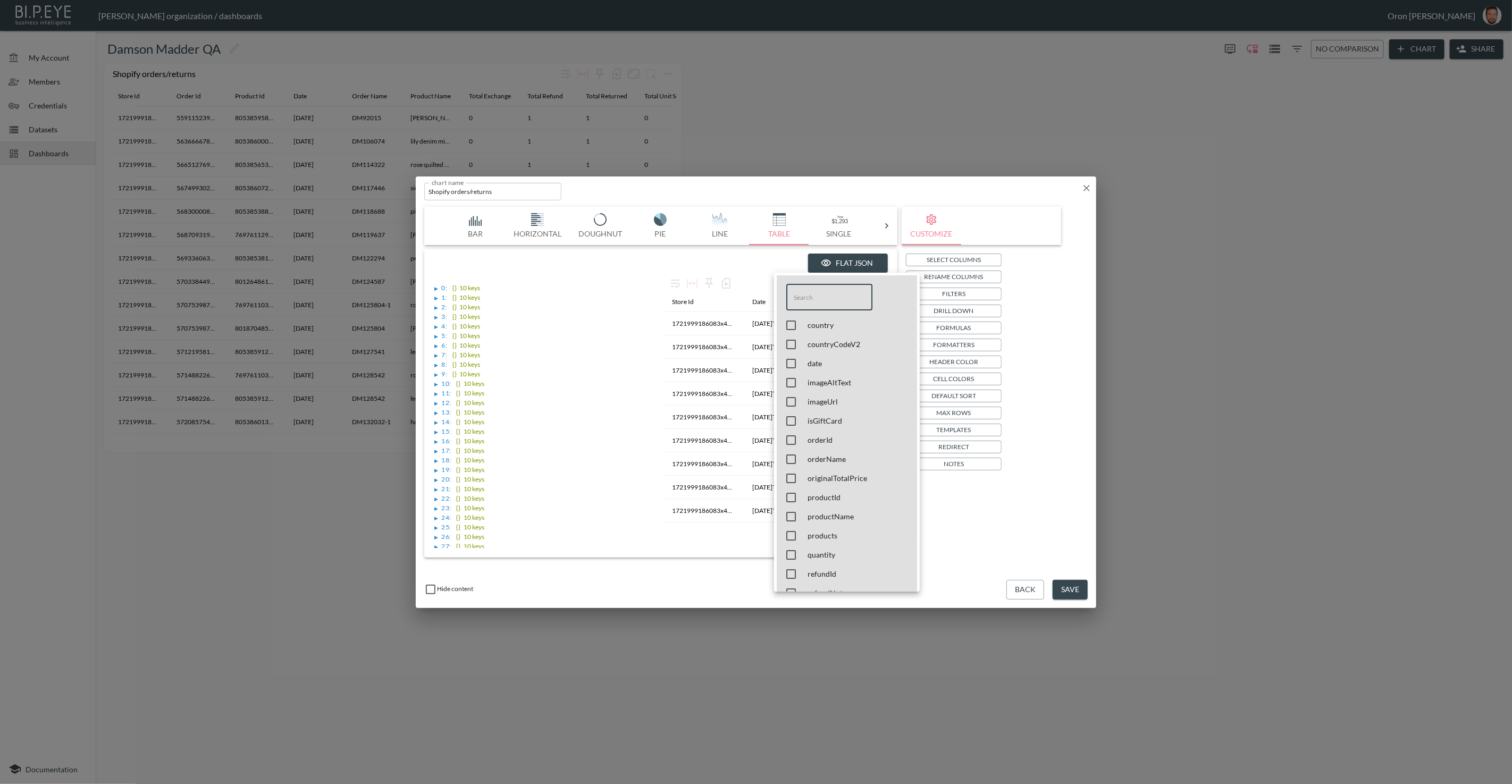
click at [826, 296] on input "text" at bounding box center [829, 297] width 86 height 27
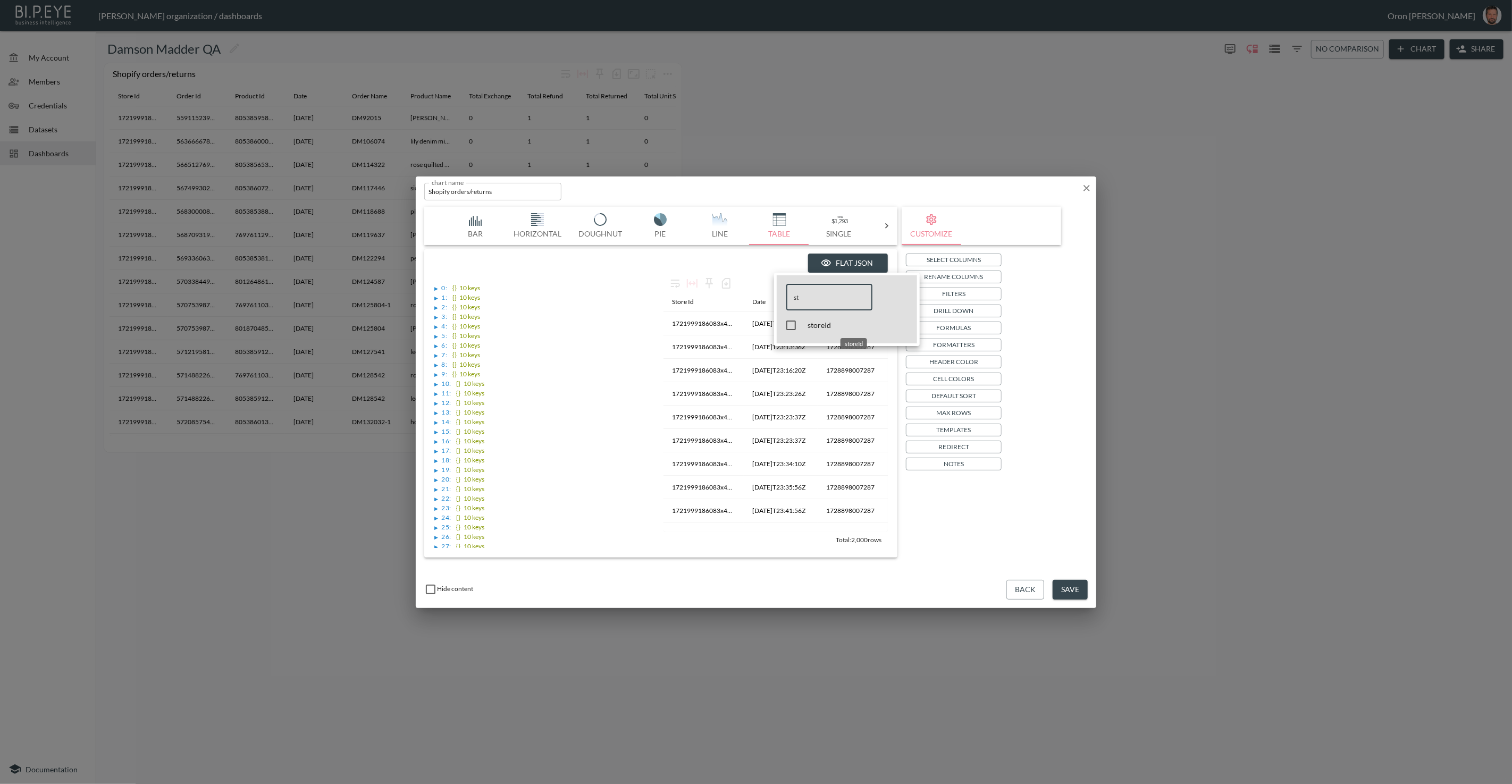
type input "st"
click at [817, 329] on span "storeId" at bounding box center [855, 325] width 96 height 11
checkbox input "true"
click at [824, 303] on input "st" at bounding box center [830, 297] width 86 height 27
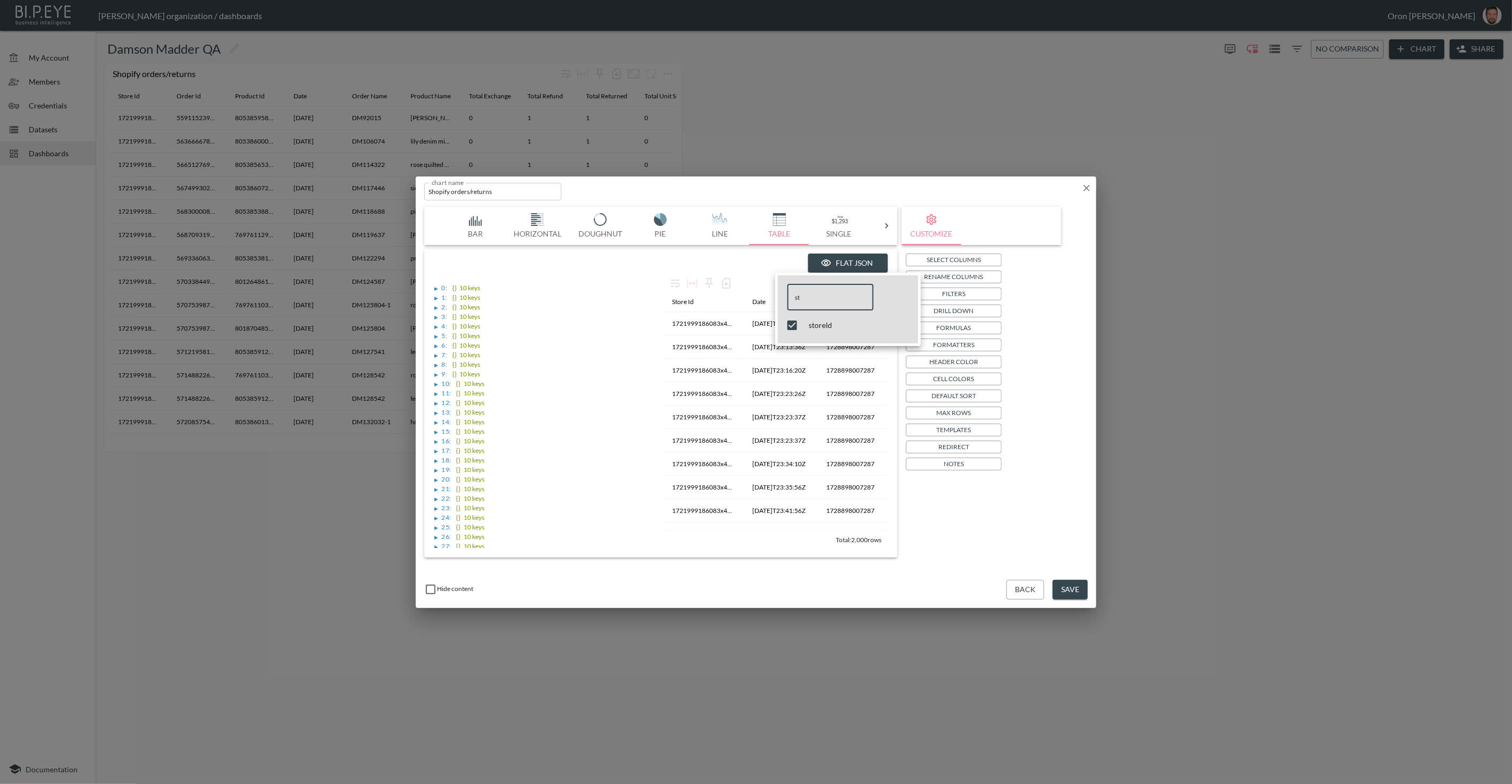
type input "d"
checkbox input "false"
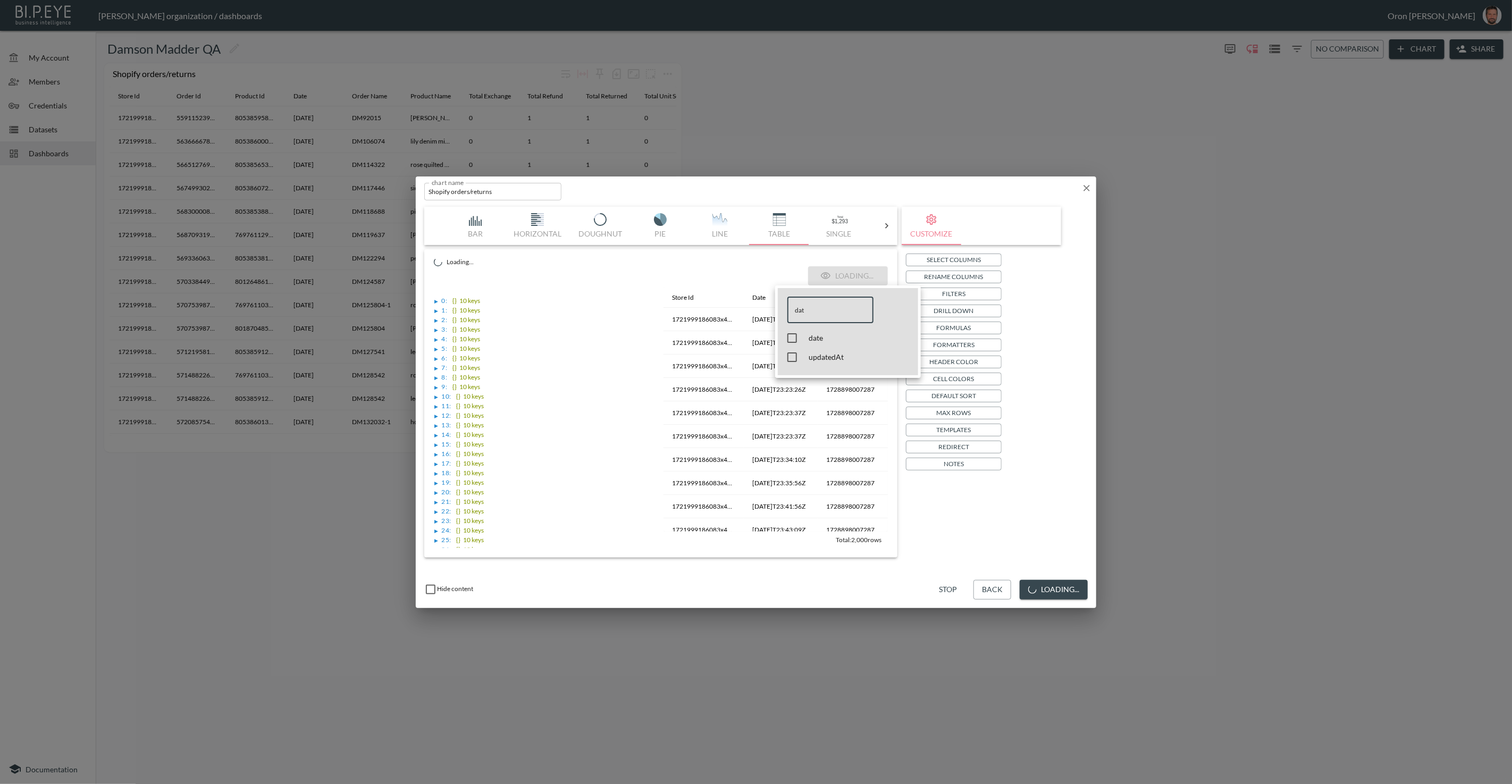
type input "dat"
drag, startPoint x: 816, startPoint y: 337, endPoint x: 826, endPoint y: 314, distance: 25.1
click at [816, 337] on span "date" at bounding box center [856, 338] width 96 height 11
checkbox input "true"
click at [827, 312] on input "dat" at bounding box center [830, 310] width 86 height 27
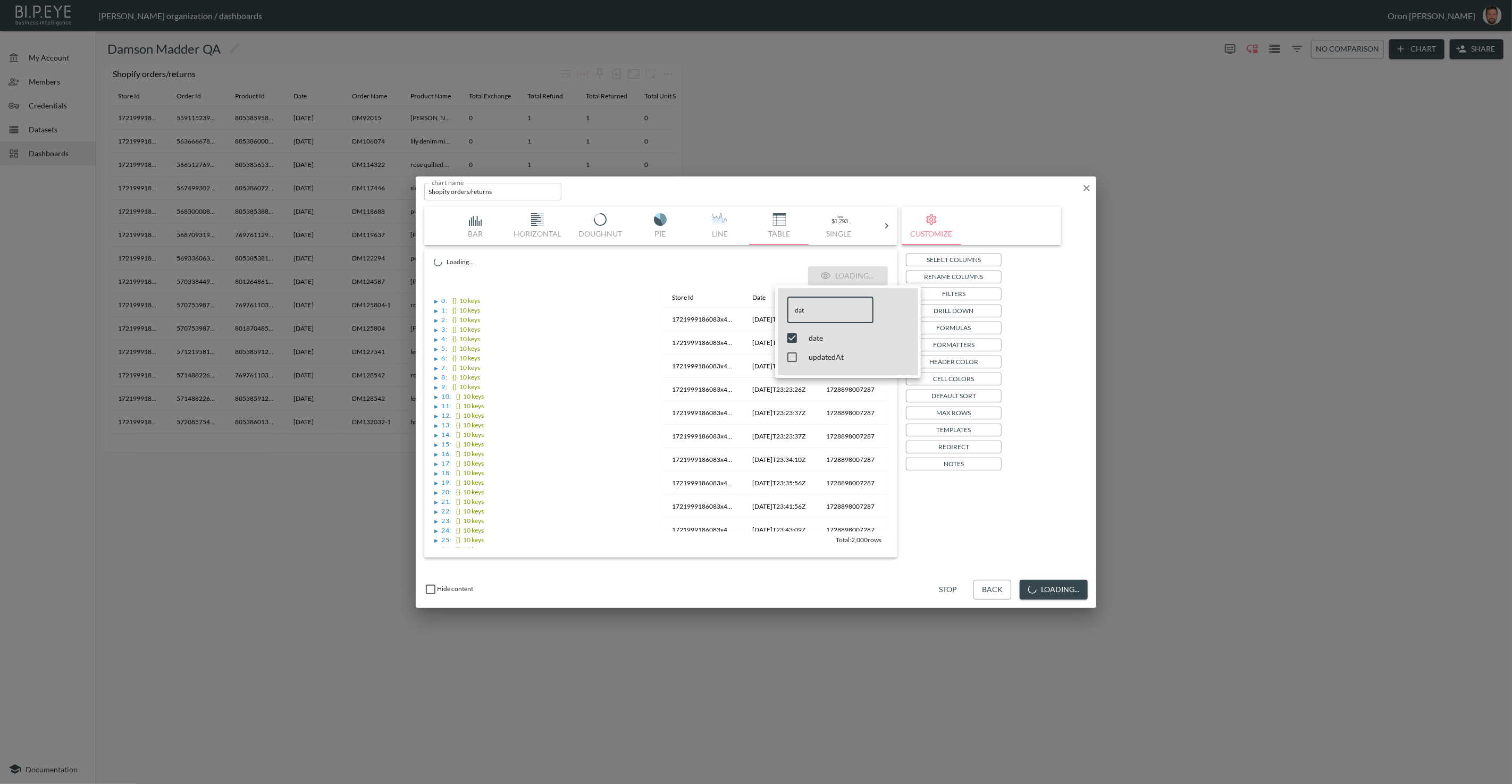
click at [827, 312] on input "dat" at bounding box center [830, 310] width 86 height 27
type input "o"
checkbox input "false"
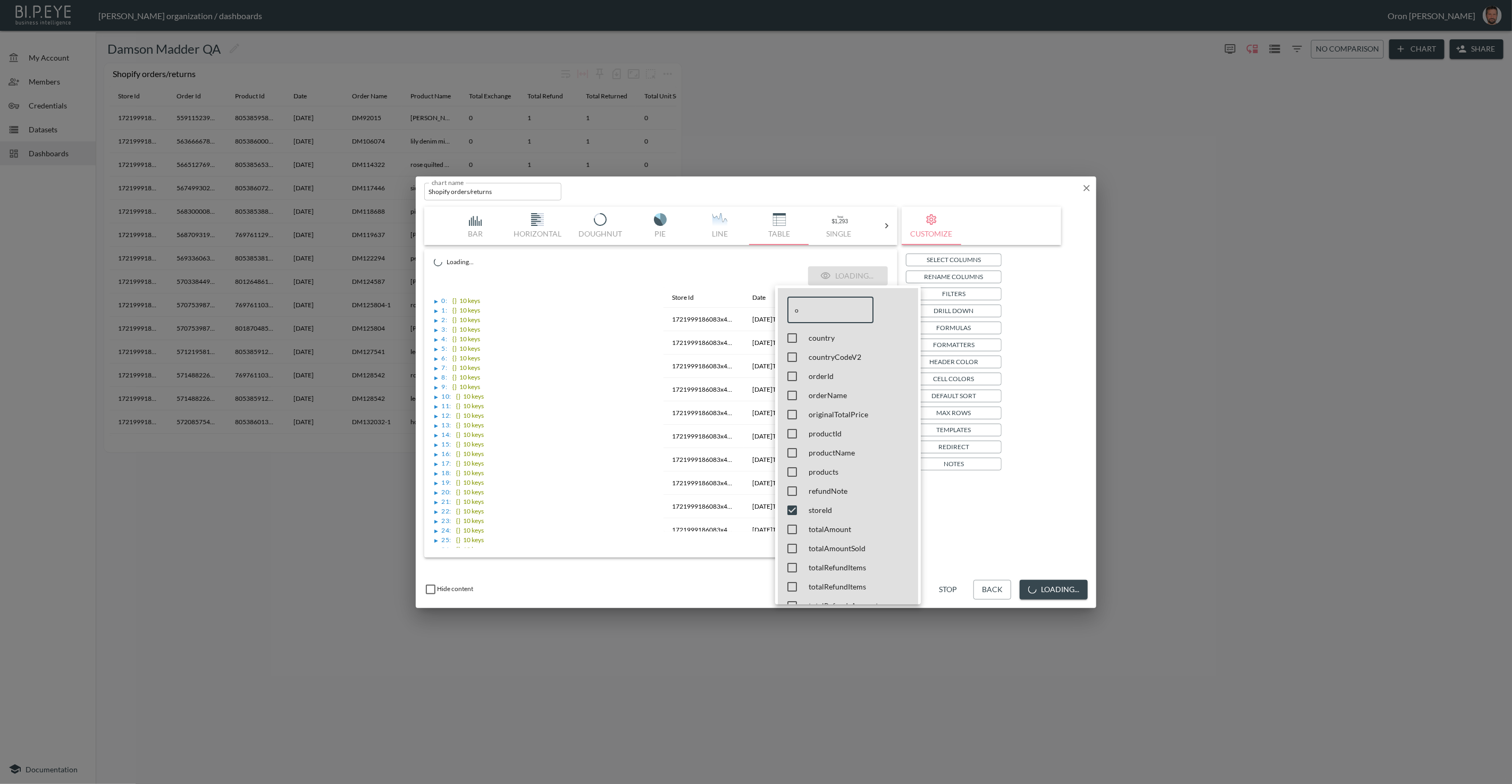
type input "or"
checkbox input "true"
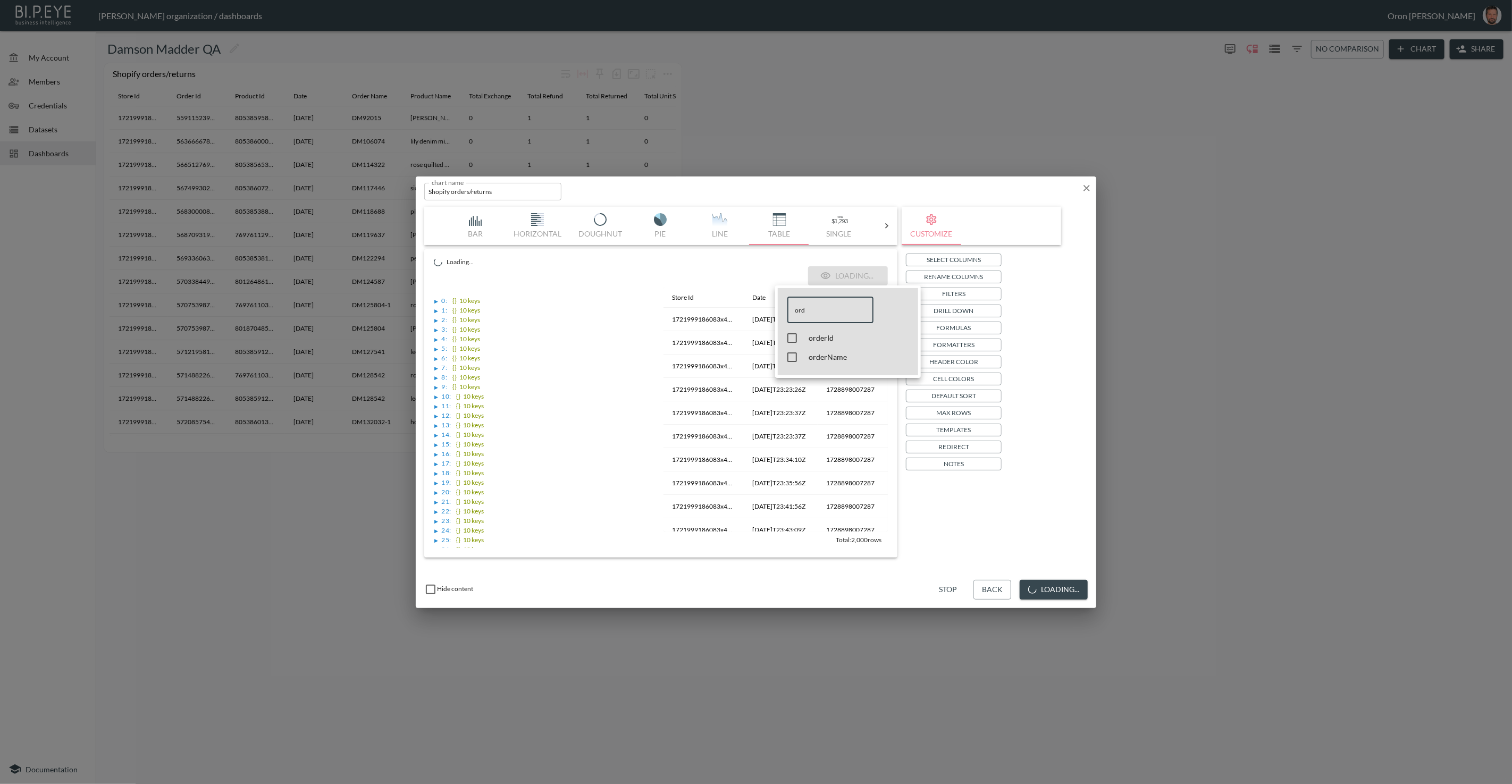
type input "ord"
click at [821, 352] on span "orderName" at bounding box center [856, 357] width 96 height 11
checkbox input "true"
click at [893, 500] on div at bounding box center [756, 392] width 1512 height 784
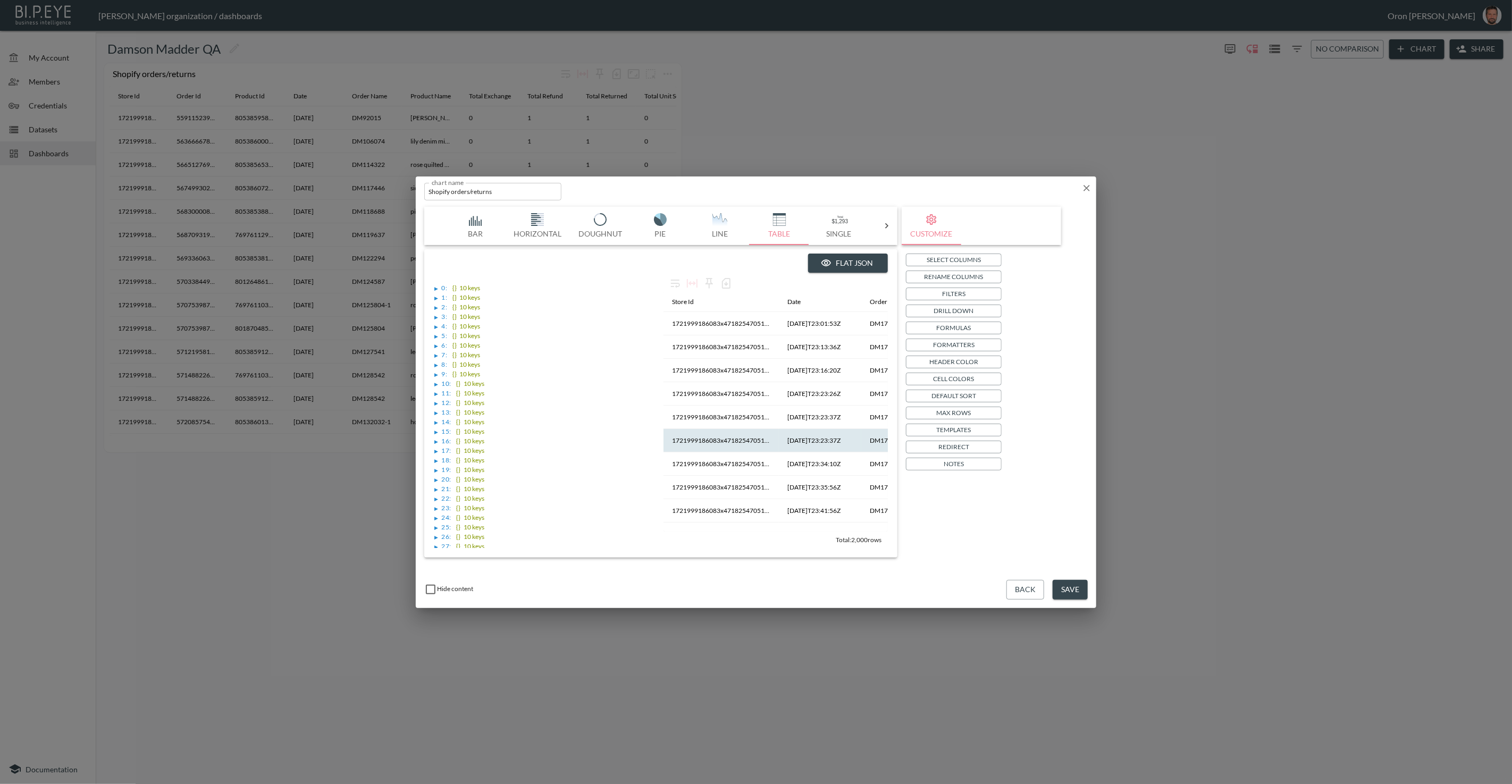
scroll to position [0, 2]
drag, startPoint x: 1070, startPoint y: 586, endPoint x: 1083, endPoint y: 505, distance: 82.0
click at [893, 506] on button "Save" at bounding box center [1070, 590] width 35 height 20
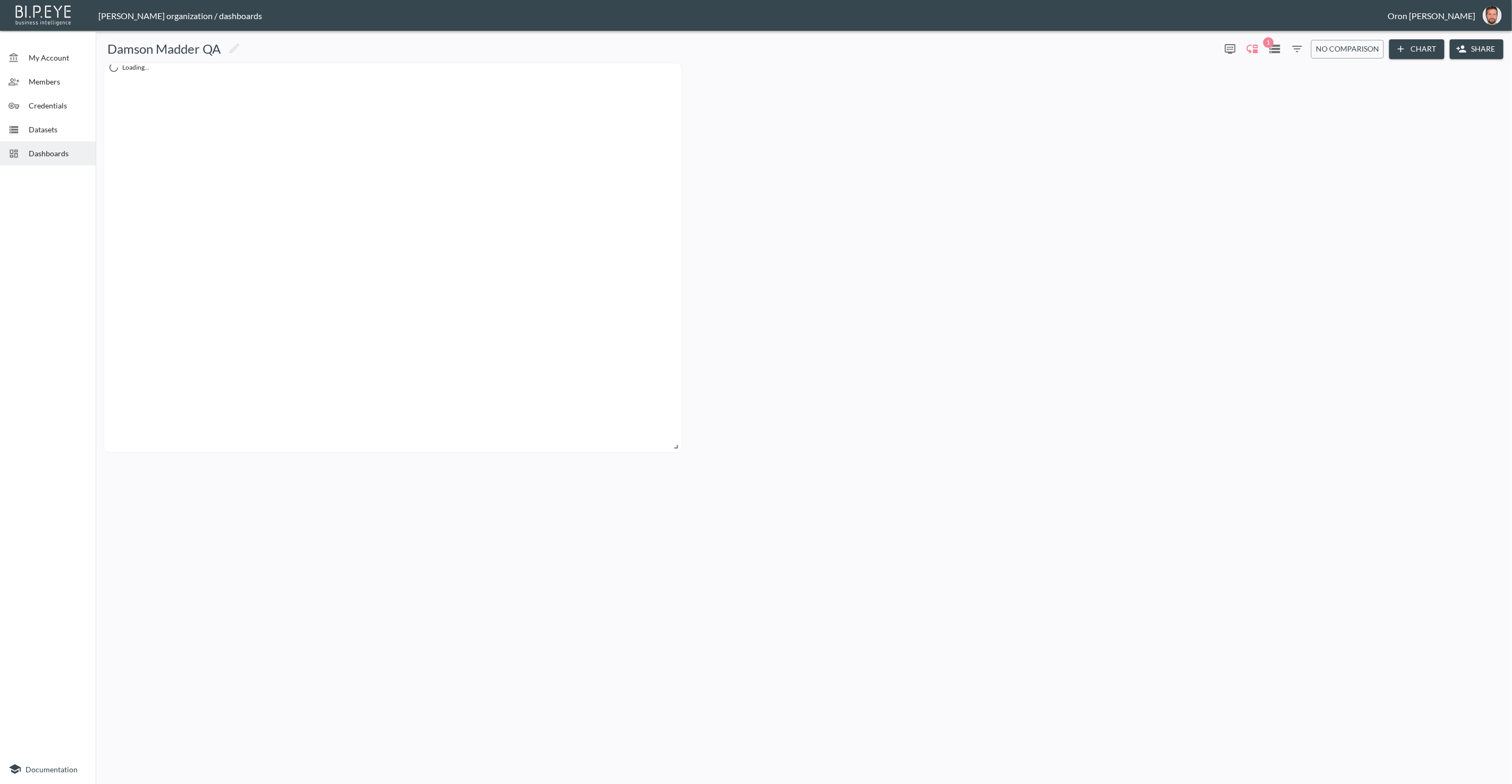
click at [893, 51] on button "Chart" at bounding box center [1417, 49] width 55 height 20
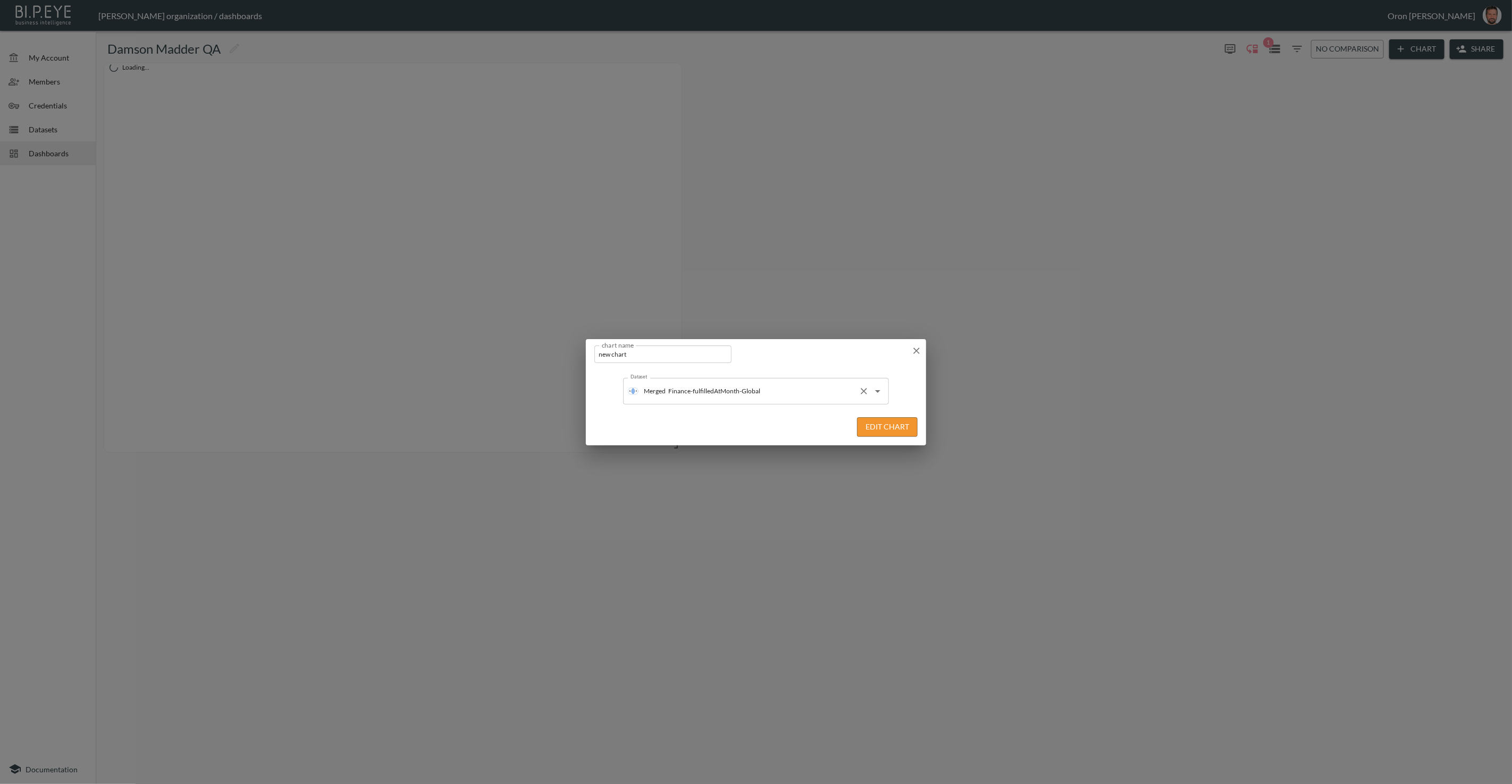
click at [720, 388] on input "Finance-fulfilledAtMonth-Global" at bounding box center [760, 390] width 189 height 17
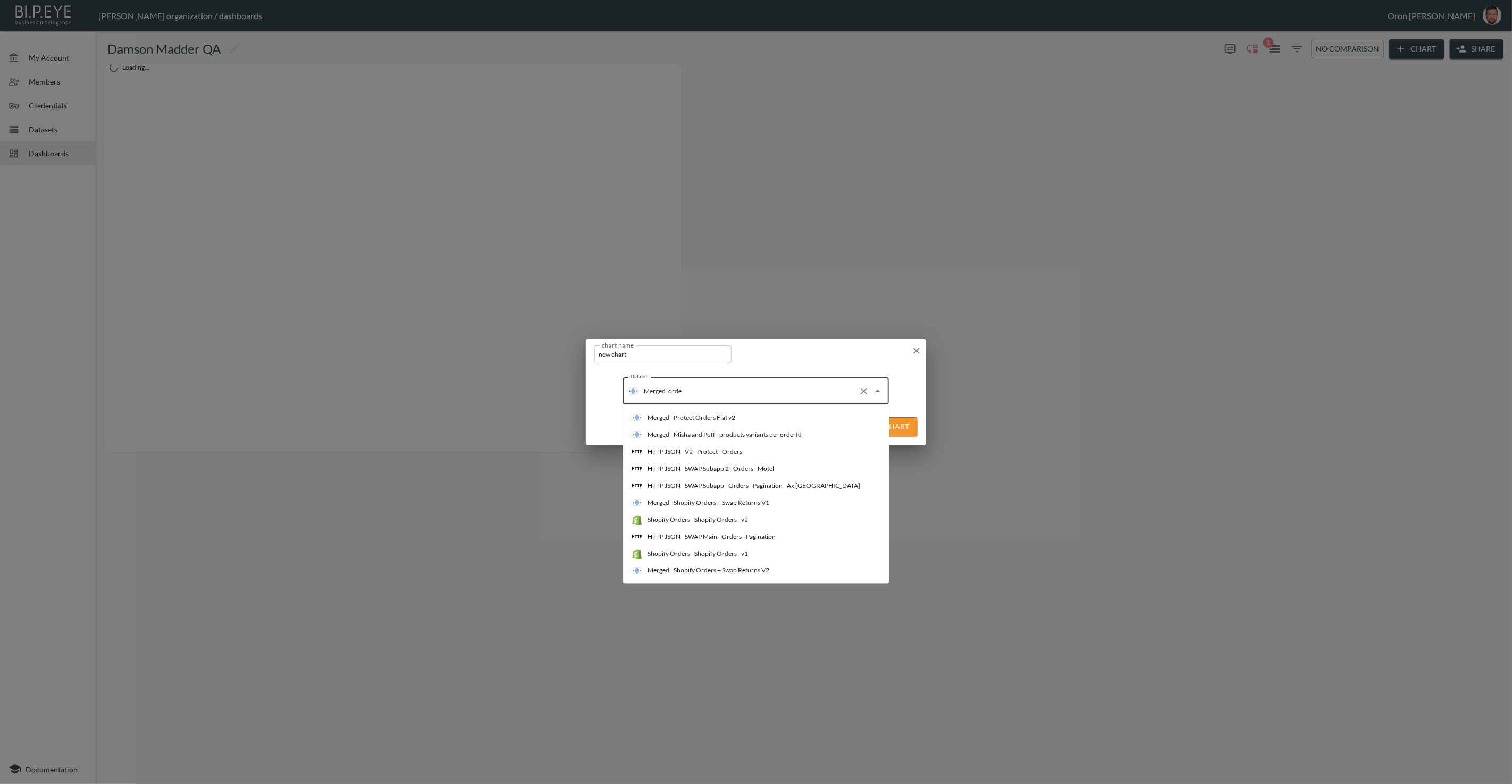
type input "order"
click at [701, 502] on div "Shopify Orders + Swap Returns V1" at bounding box center [721, 502] width 96 height 10
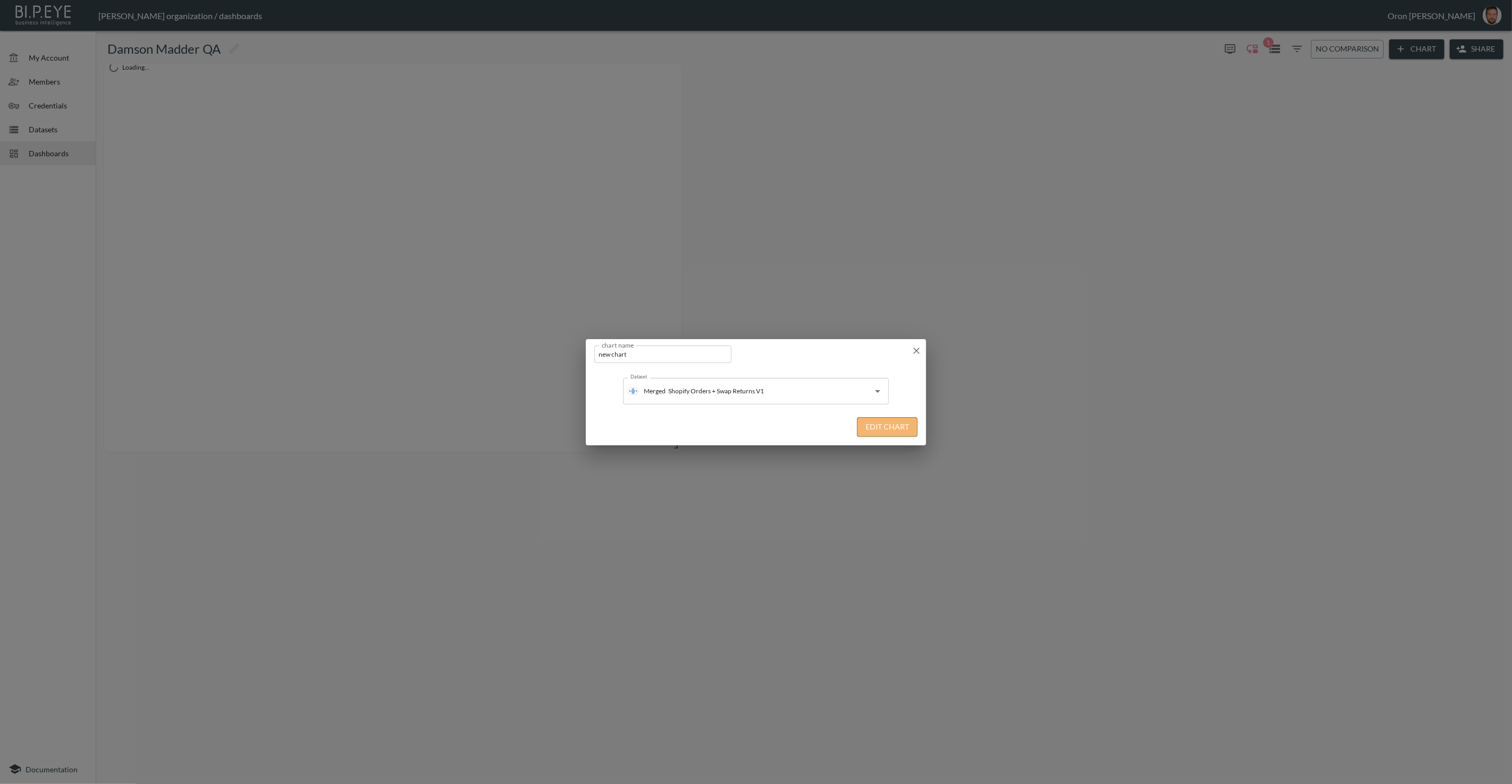
click at [885, 428] on button "Edit Chart" at bounding box center [887, 427] width 60 height 20
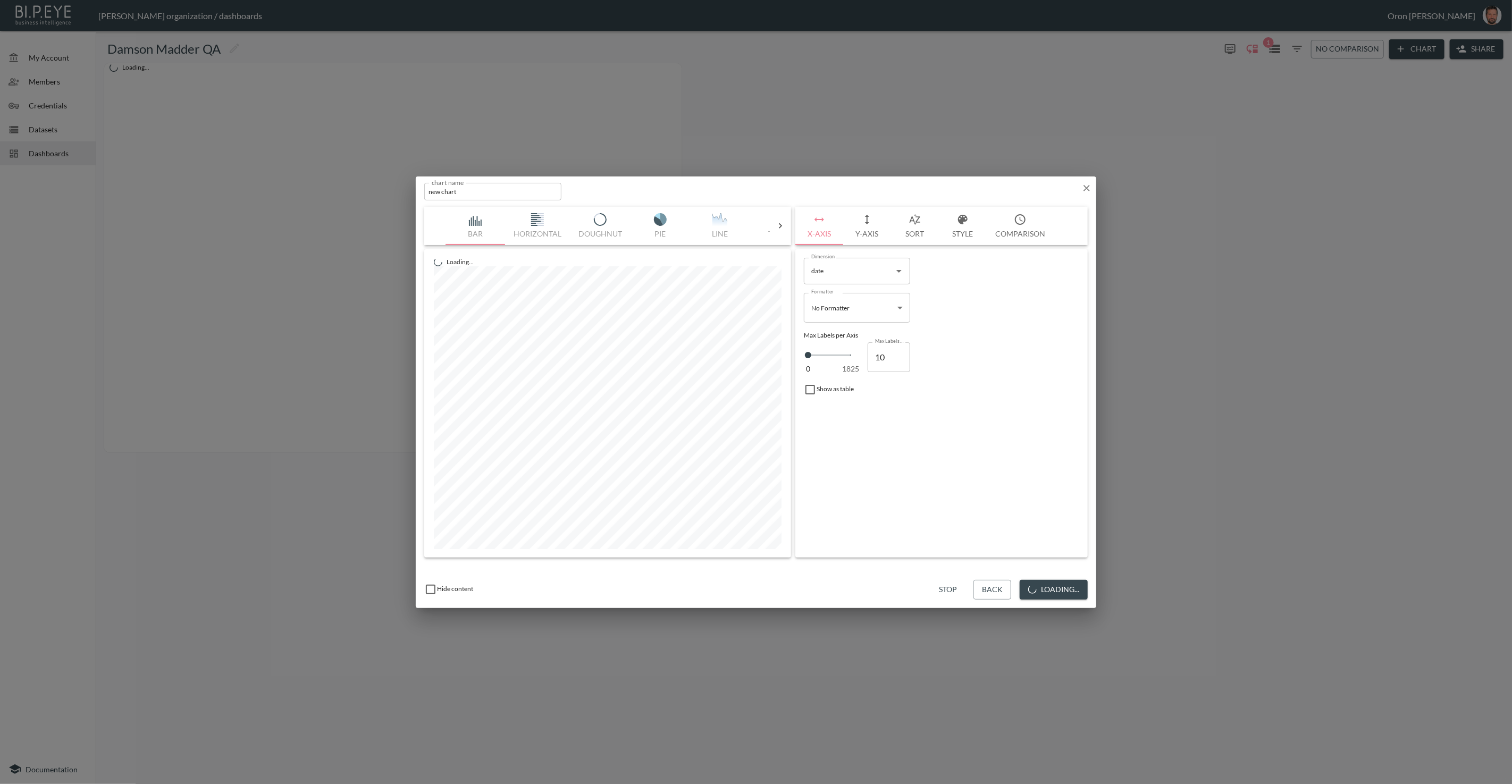
click at [893, 506] on button "Stop" at bounding box center [948, 590] width 34 height 20
click at [669, 221] on img "button" at bounding box center [673, 219] width 43 height 12
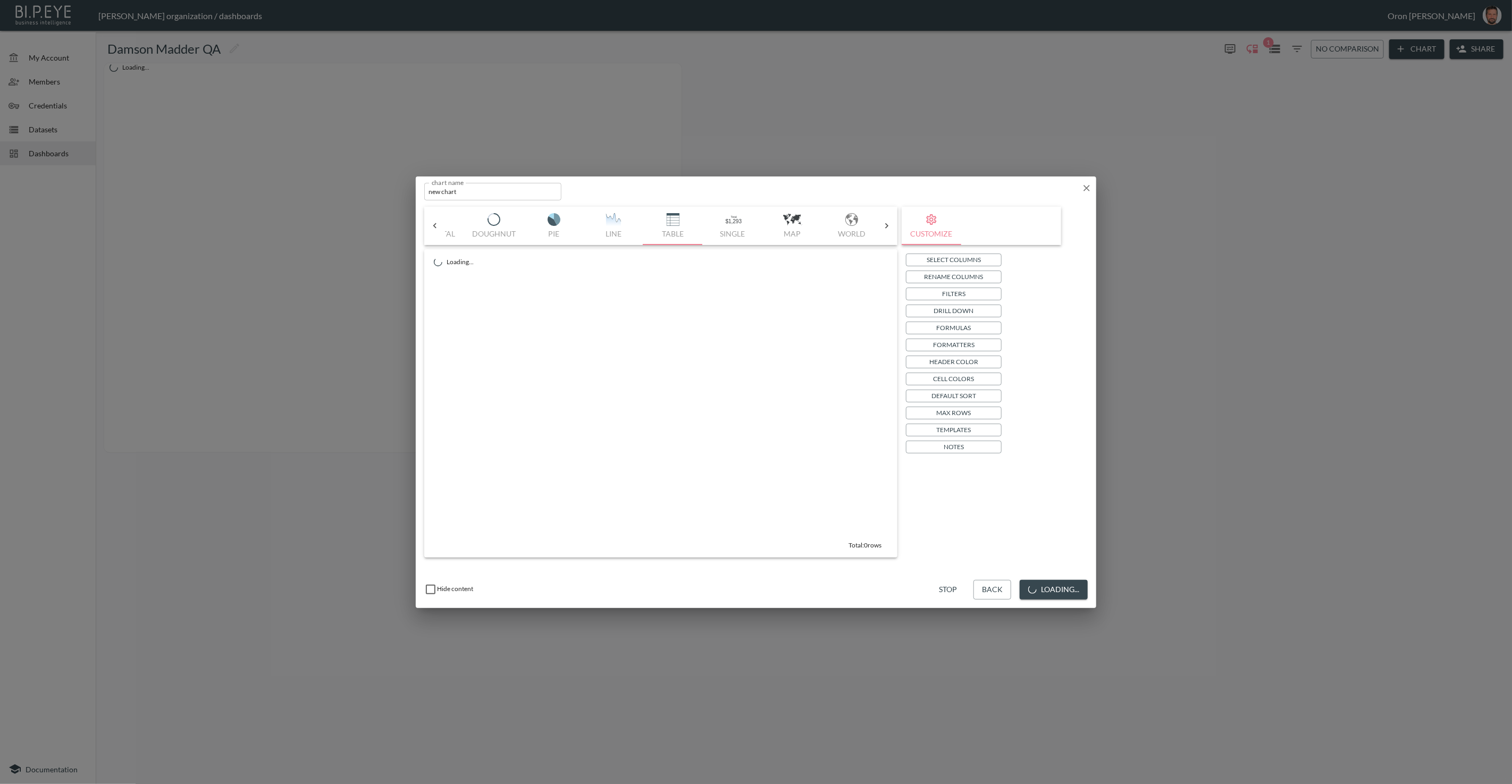
click at [893, 294] on button "Filters" at bounding box center [954, 294] width 96 height 12
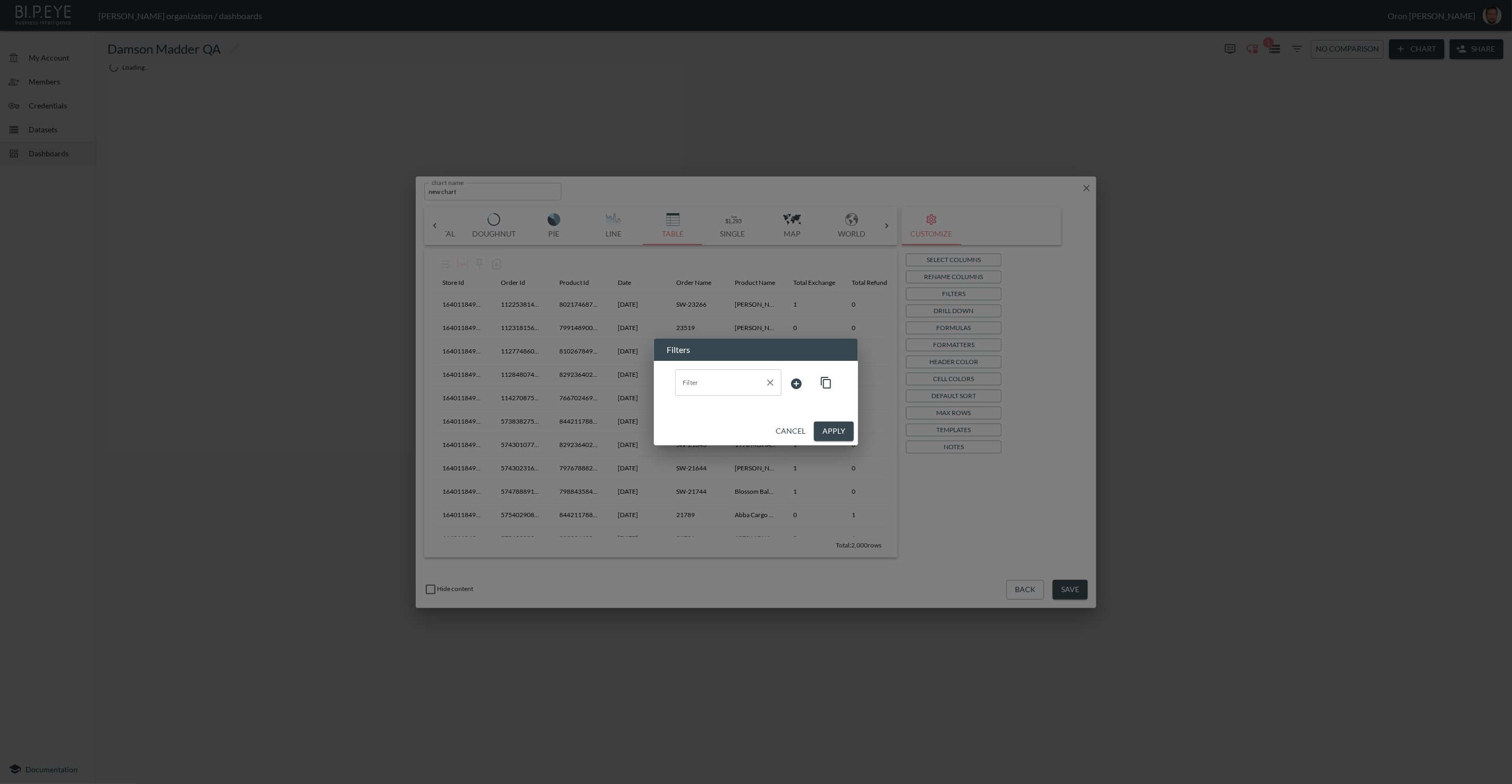
click at [693, 386] on input "Filter" at bounding box center [720, 382] width 81 height 17
drag, startPoint x: 697, startPoint y: 412, endPoint x: 703, endPoint y: 409, distance: 6.7
click at [699, 411] on span "store_id" at bounding box center [728, 408] width 90 height 10
type input "store_id"
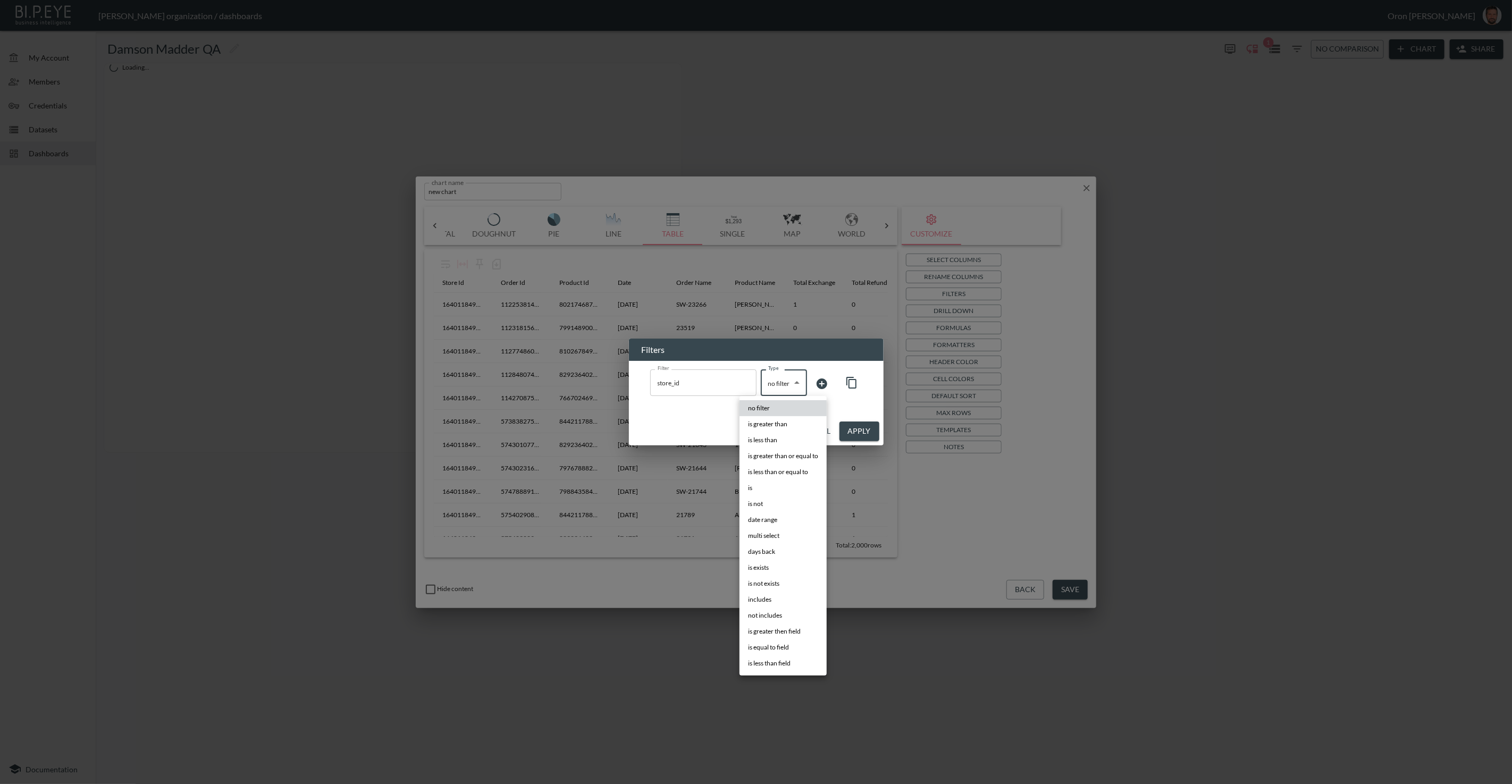
click at [783, 387] on body "BI.P.EYE, Interactive Analytics Dashboards - app [PERSON_NAME] organization / d…" at bounding box center [756, 392] width 1512 height 784
drag, startPoint x: 766, startPoint y: 494, endPoint x: 770, endPoint y: 485, distance: 9.8
click at [766, 492] on li "is" at bounding box center [783, 488] width 87 height 16
type input "is"
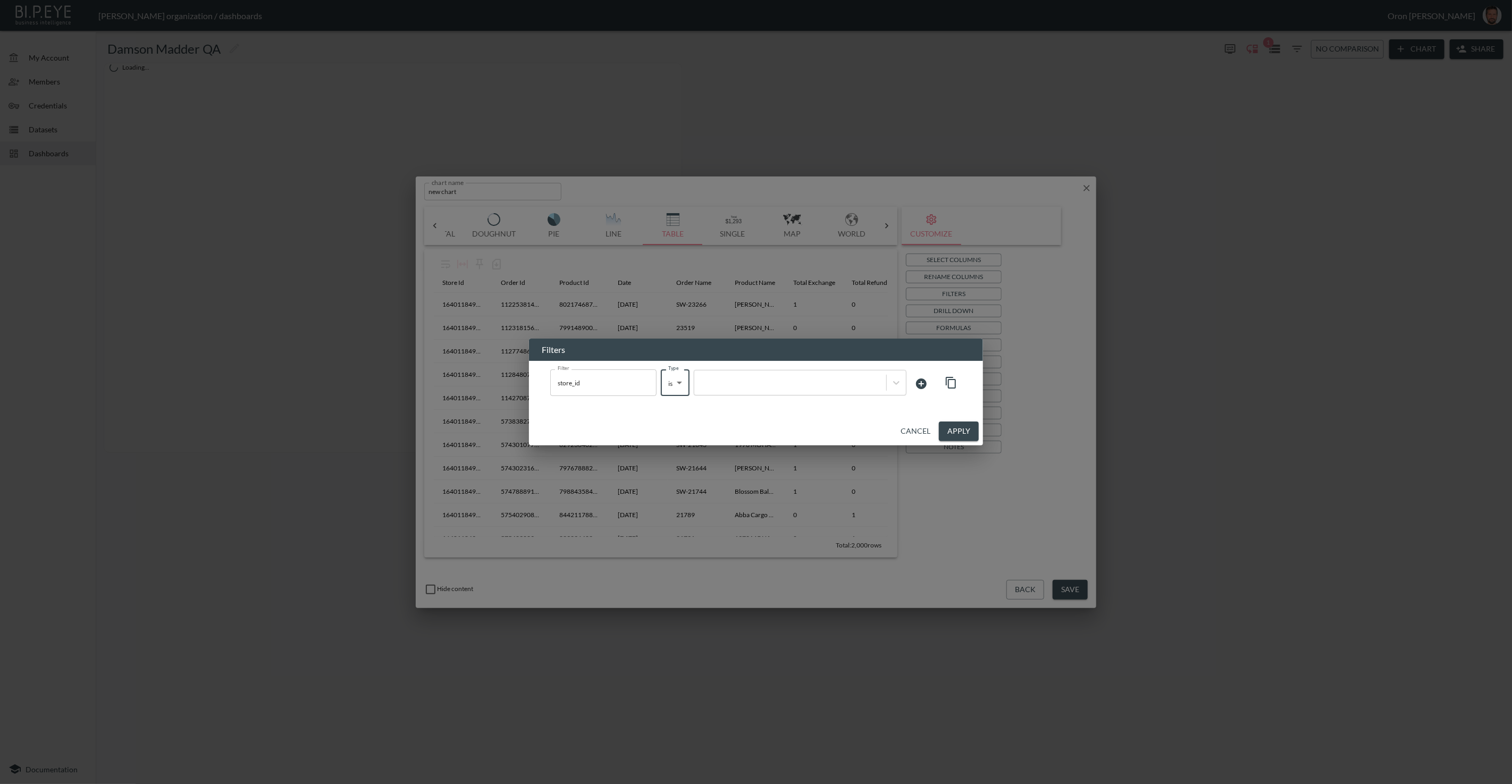
click at [838, 388] on div at bounding box center [791, 383] width 192 height 14
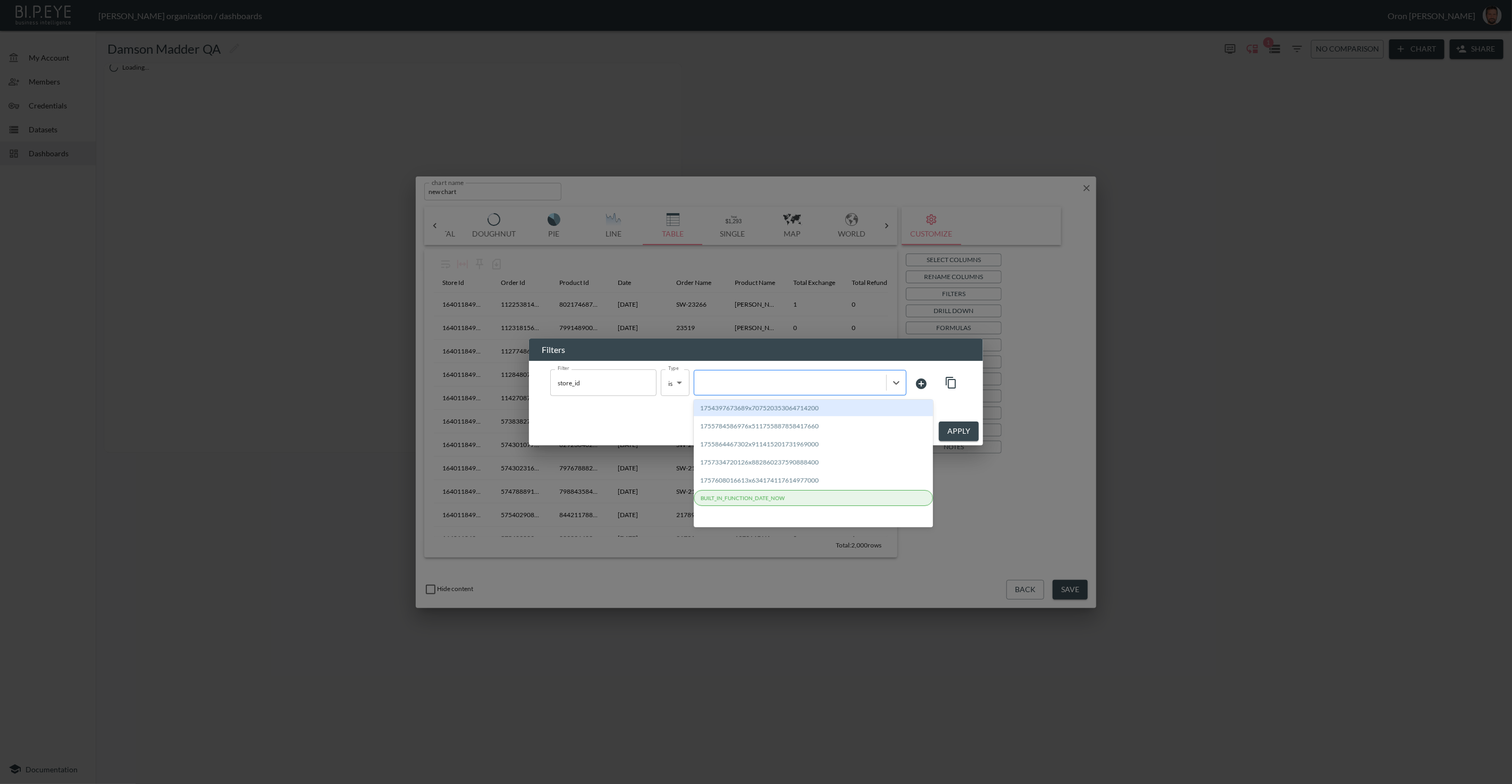
paste input "1721999186083x471825470512955400"
type input "1721999186083x471825470512955400"
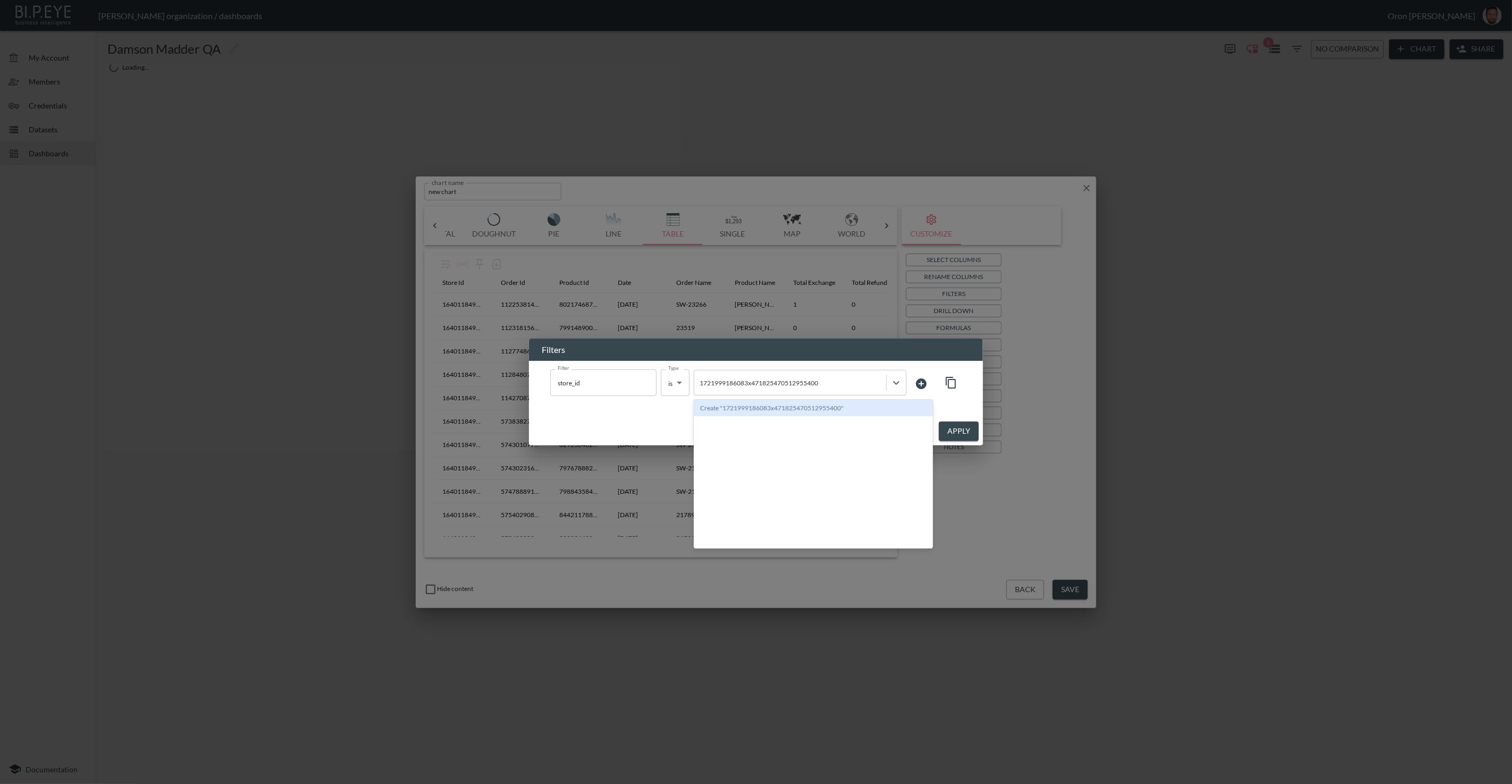
click at [799, 412] on div "Create "1721999186083x471825470512955400"" at bounding box center [814, 408] width 240 height 17
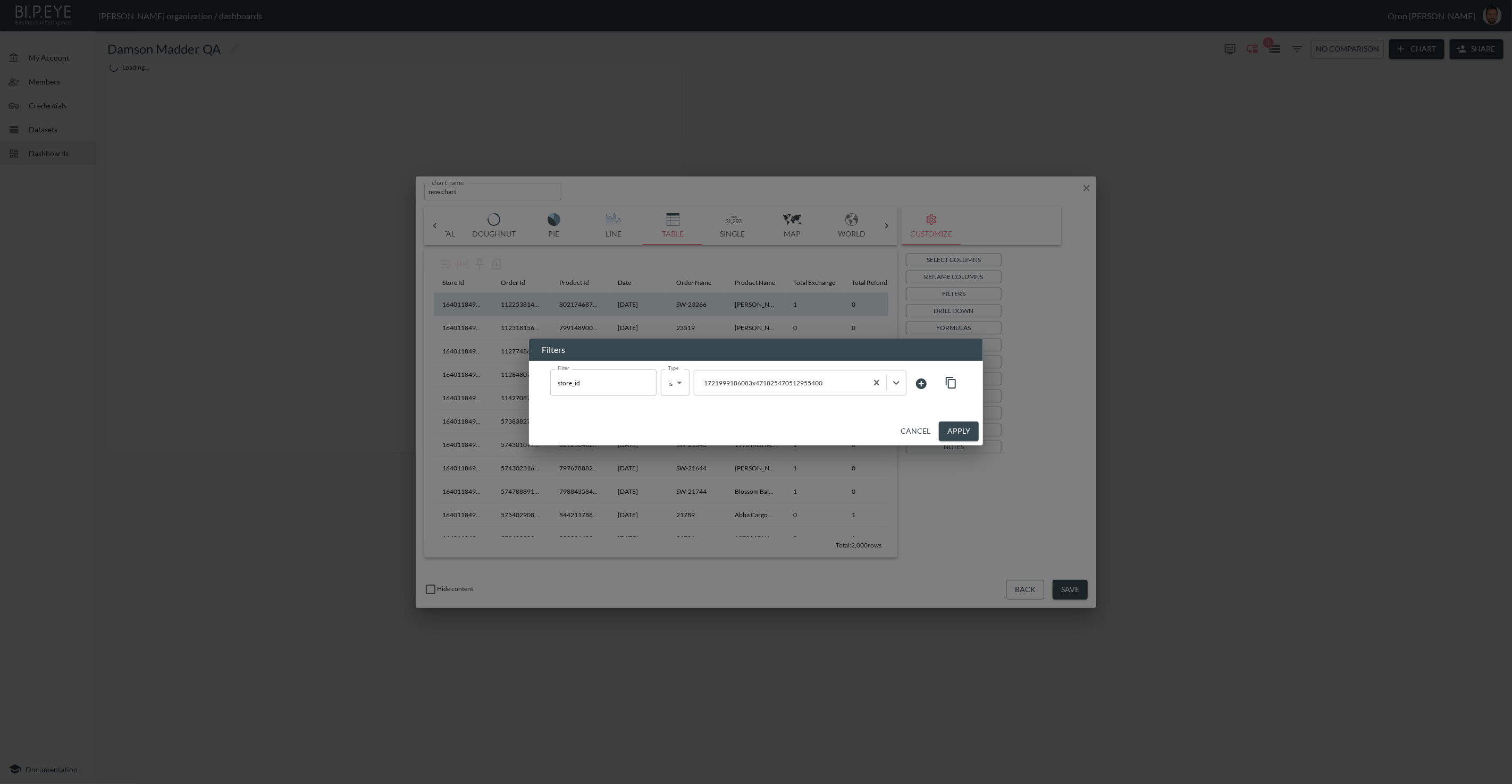
drag, startPoint x: 945, startPoint y: 427, endPoint x: 746, endPoint y: 307, distance: 232.4
click at [893, 427] on button "Apply" at bounding box center [958, 431] width 40 height 20
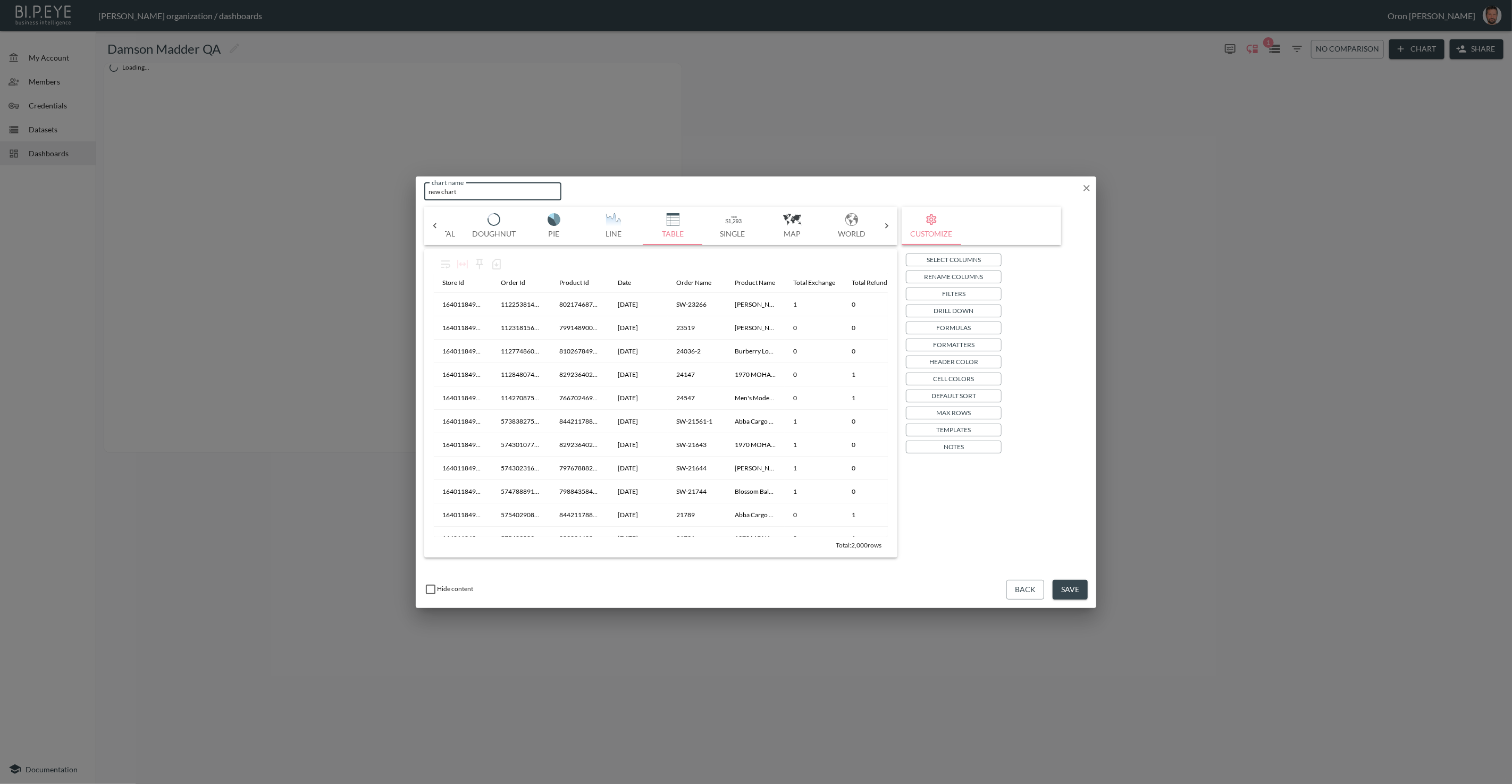
click at [462, 191] on input "new chart" at bounding box center [492, 192] width 138 height 18
type input "orders returns"
drag, startPoint x: 1062, startPoint y: 590, endPoint x: 1041, endPoint y: 580, distance: 23.3
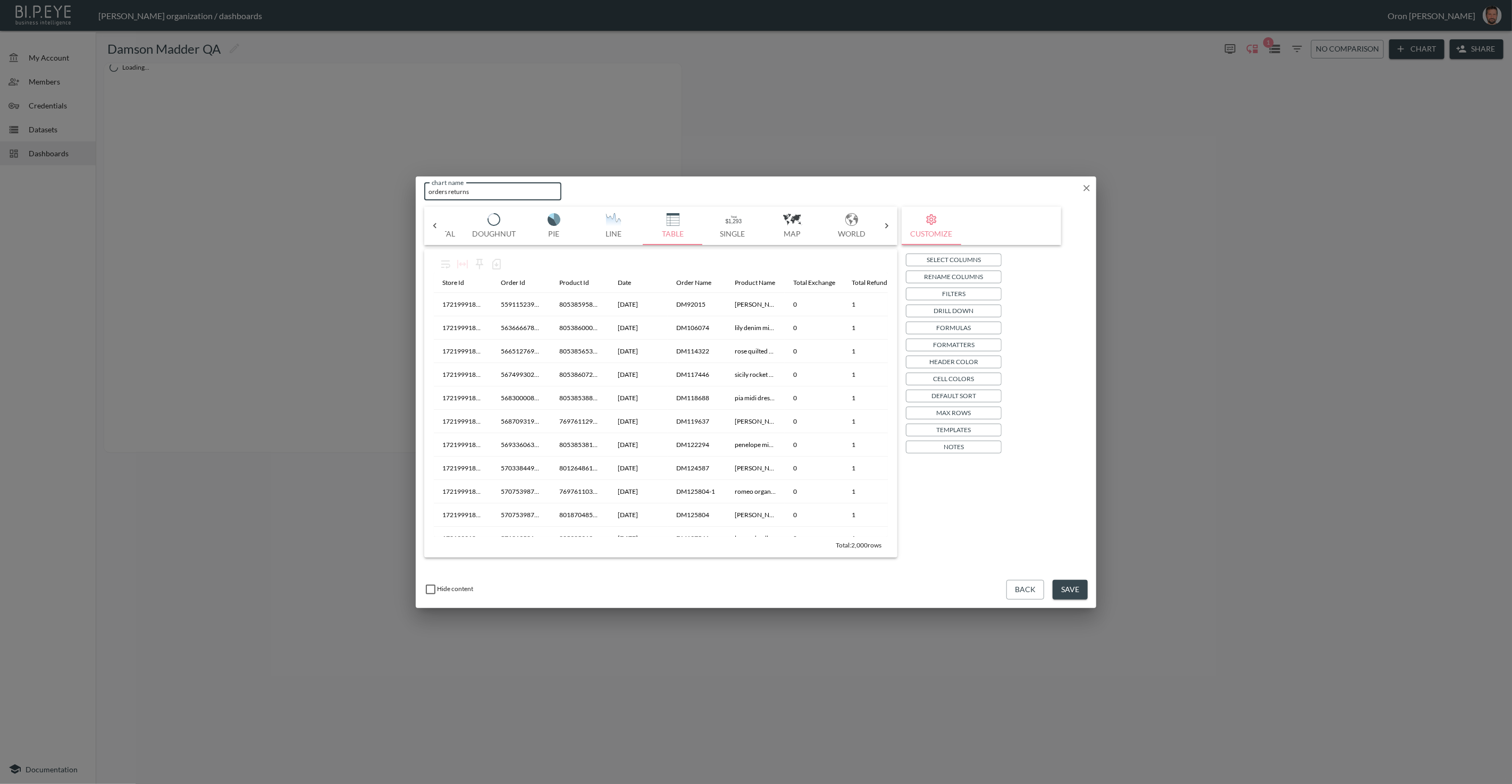
click at [893, 506] on button "Save" at bounding box center [1070, 590] width 35 height 20
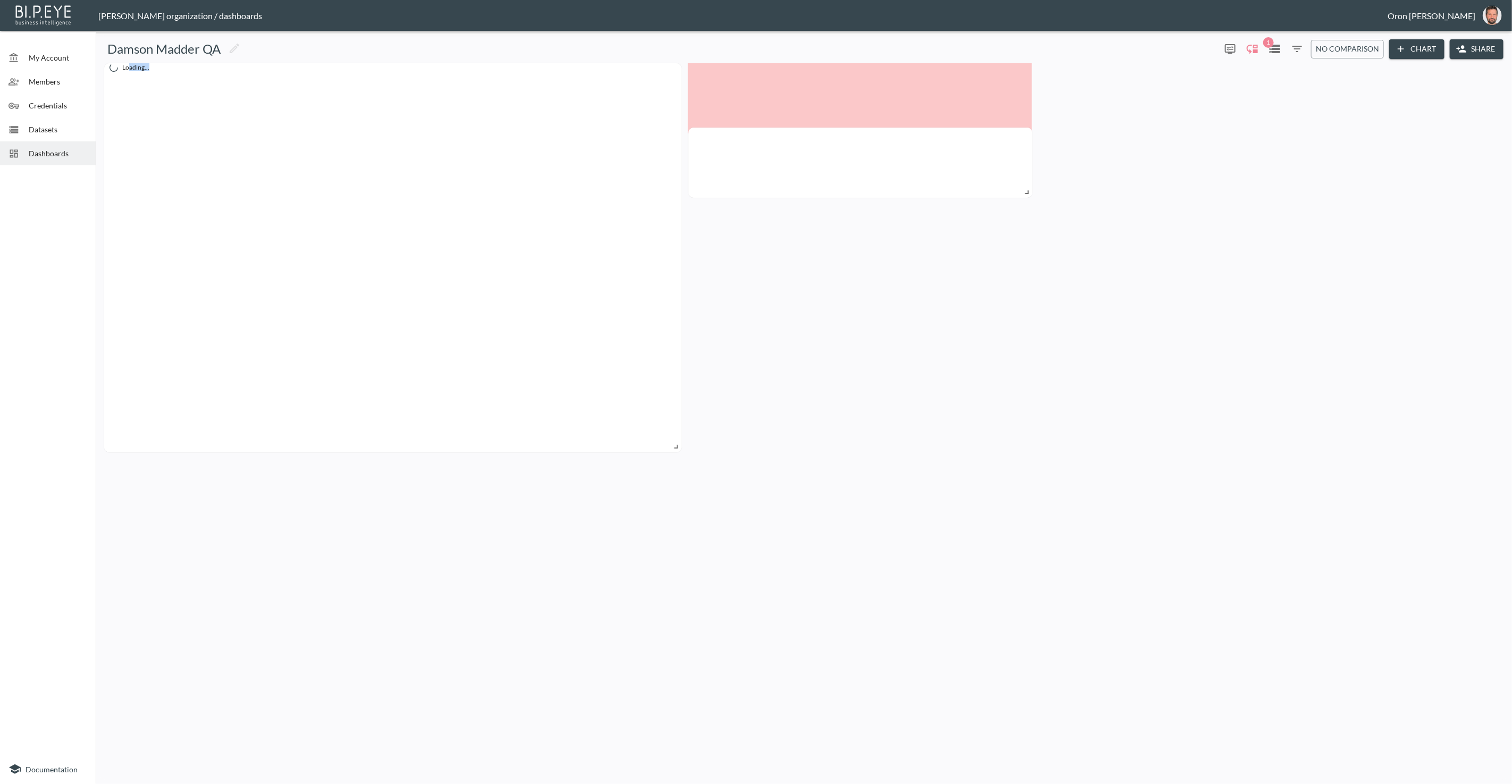
drag, startPoint x: 301, startPoint y: 467, endPoint x: 885, endPoint y: 137, distance: 670.8
click at [885, 137] on div at bounding box center [861, 162] width 344 height 70
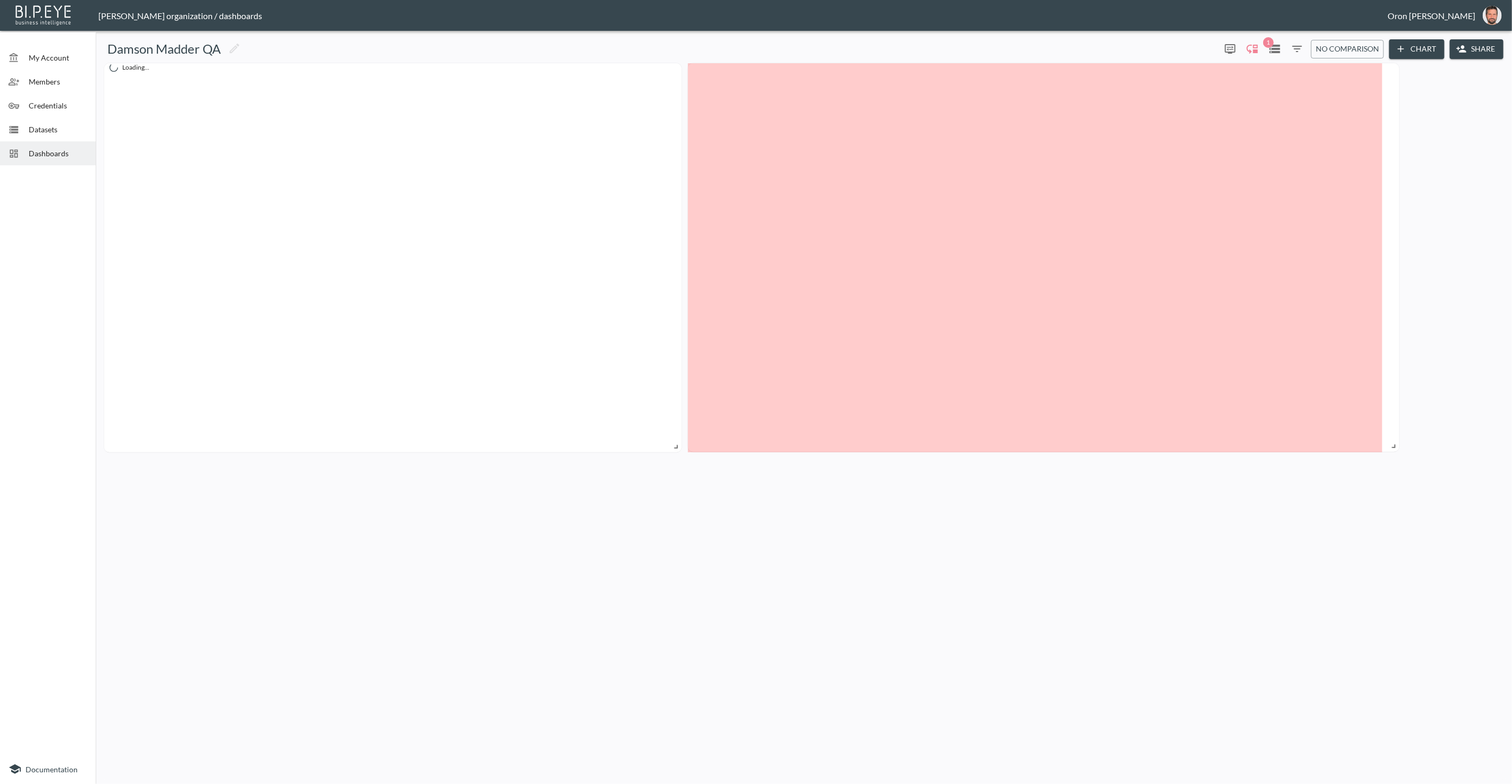
drag, startPoint x: 1027, startPoint y: 126, endPoint x: 1394, endPoint y: 444, distance: 485.6
click at [893, 444] on span at bounding box center [1392, 444] width 11 height 11
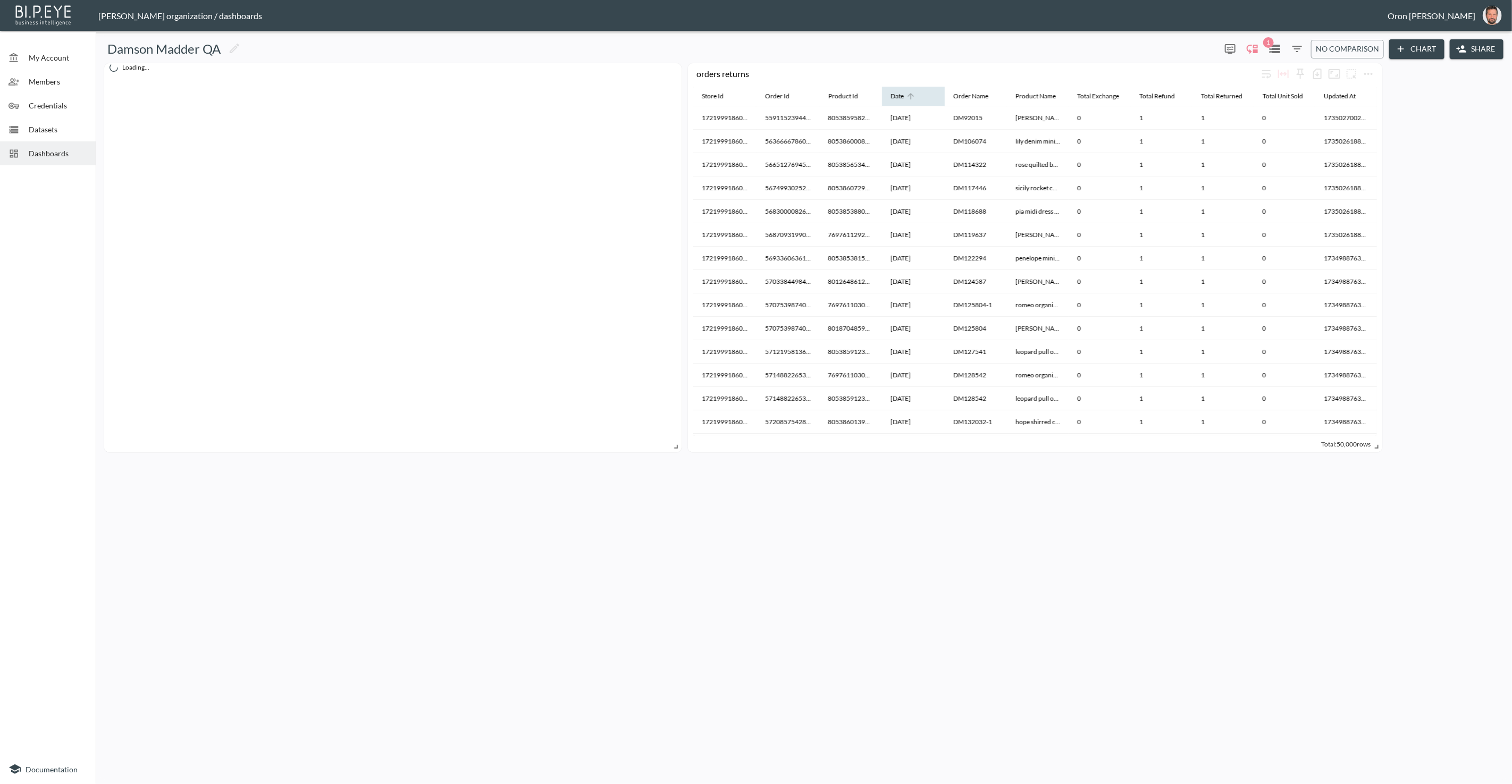
click at [893, 95] on div "Date" at bounding box center [897, 96] width 13 height 12
click at [893, 99] on icon at bounding box center [910, 96] width 10 height 10
click at [893, 71] on icon "more" at bounding box center [1368, 74] width 12 height 12
click at [893, 91] on p "Edit" at bounding box center [1356, 94] width 15 height 12
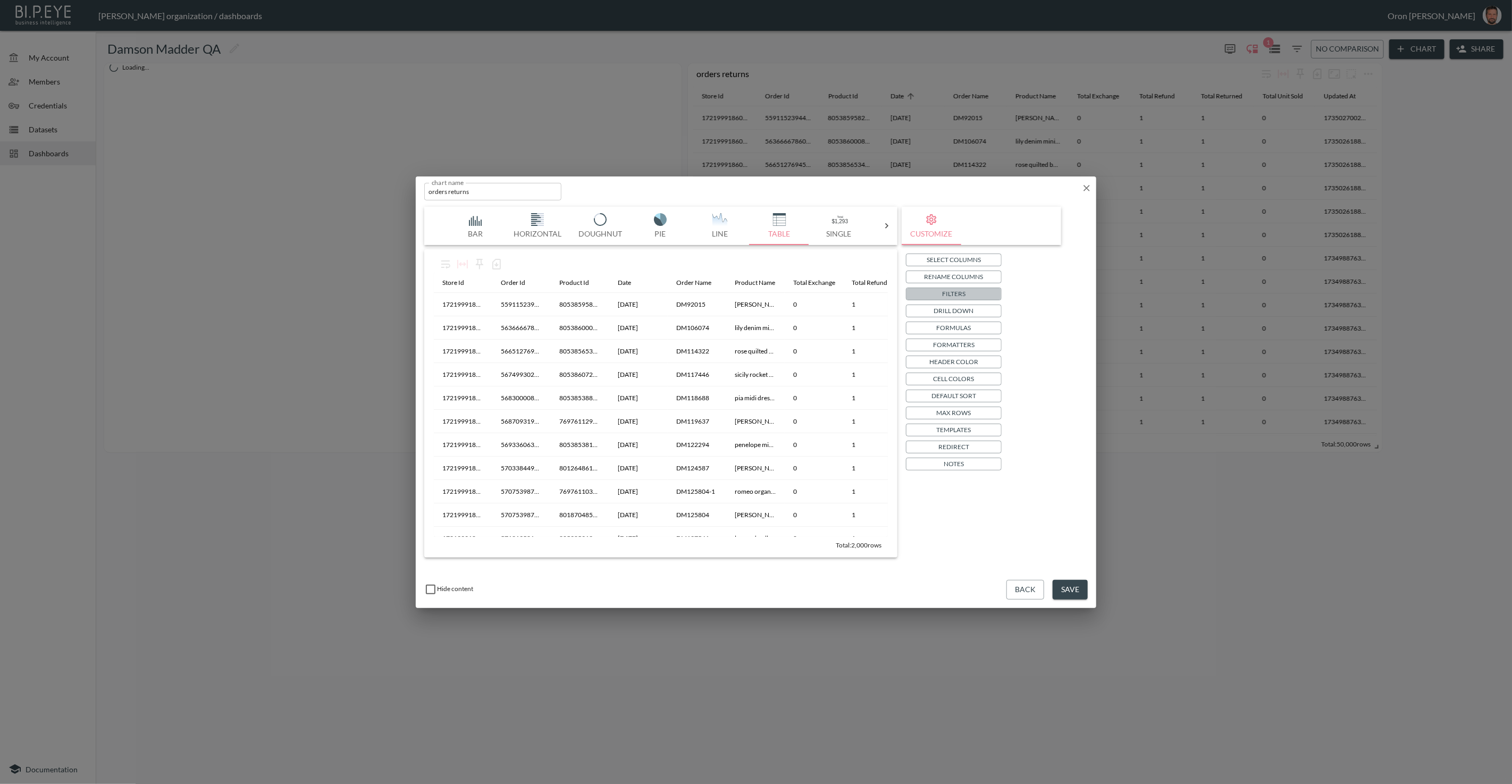
click at [893, 294] on p "Filters" at bounding box center [954, 294] width 23 height 12
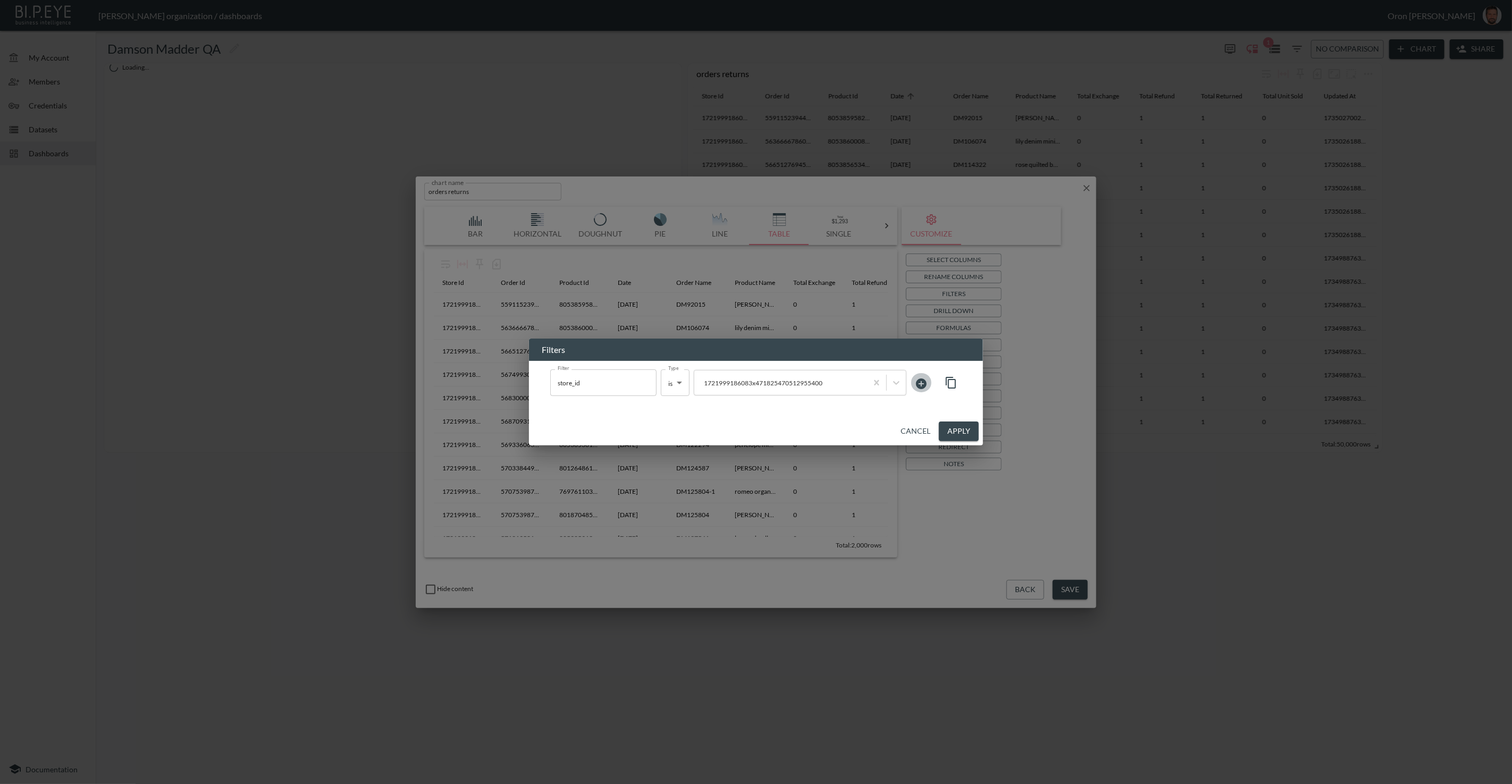
drag, startPoint x: 926, startPoint y: 380, endPoint x: 902, endPoint y: 382, distance: 24.1
click at [893, 380] on icon at bounding box center [921, 383] width 12 height 12
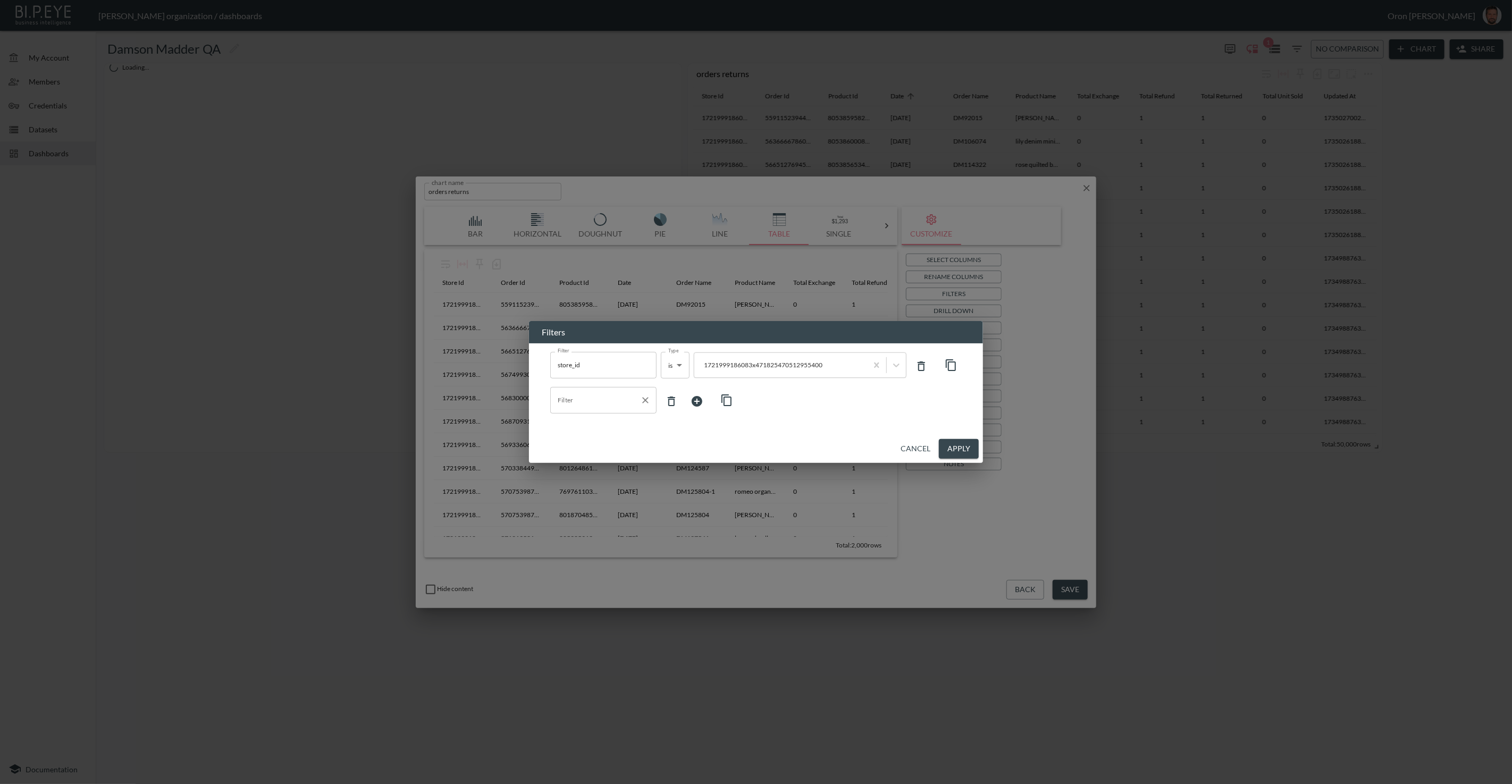
click at [594, 401] on input "Filter" at bounding box center [595, 400] width 81 height 17
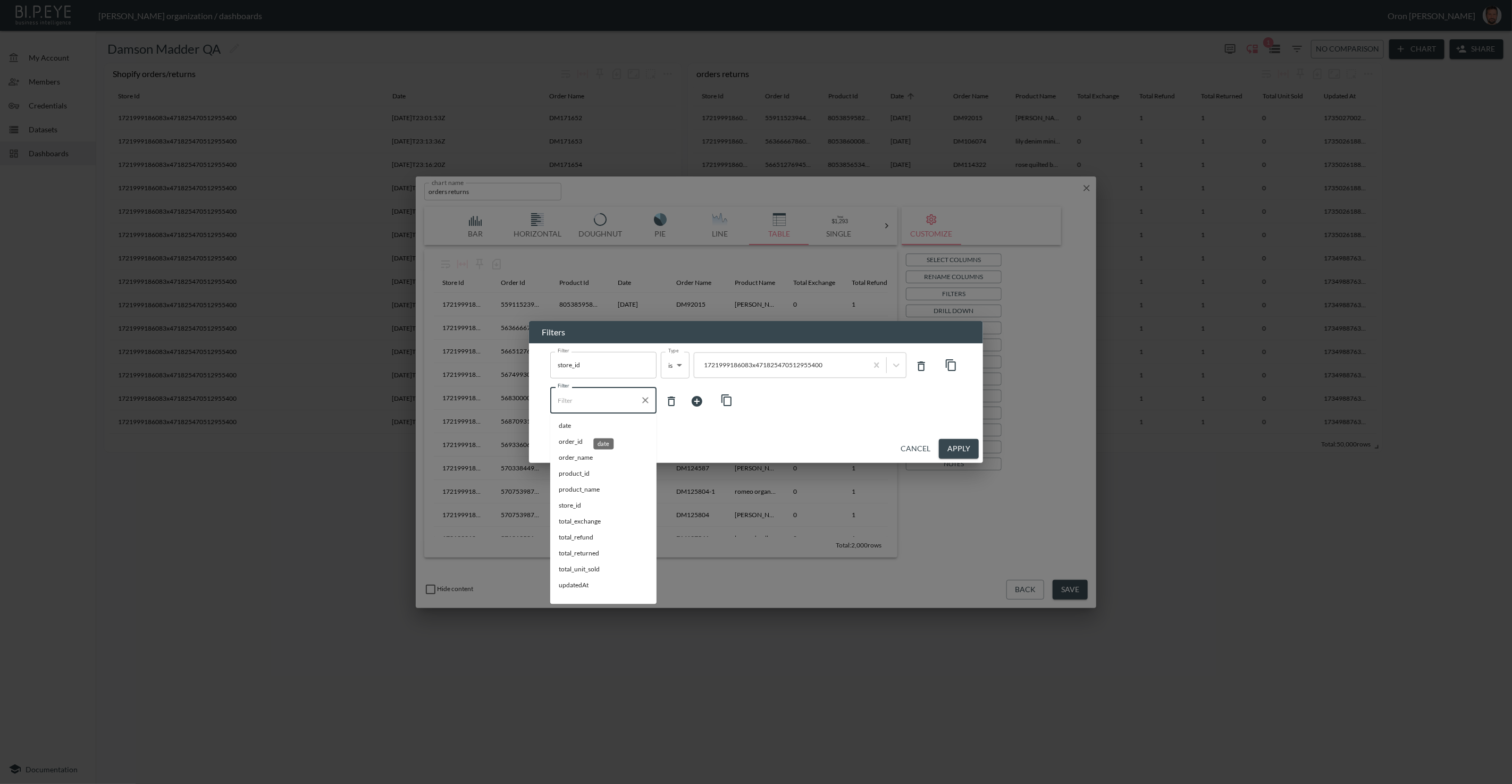
drag, startPoint x: 584, startPoint y: 427, endPoint x: 676, endPoint y: 417, distance: 92.5
click at [587, 425] on span "date" at bounding box center [603, 426] width 90 height 10
type input "date"
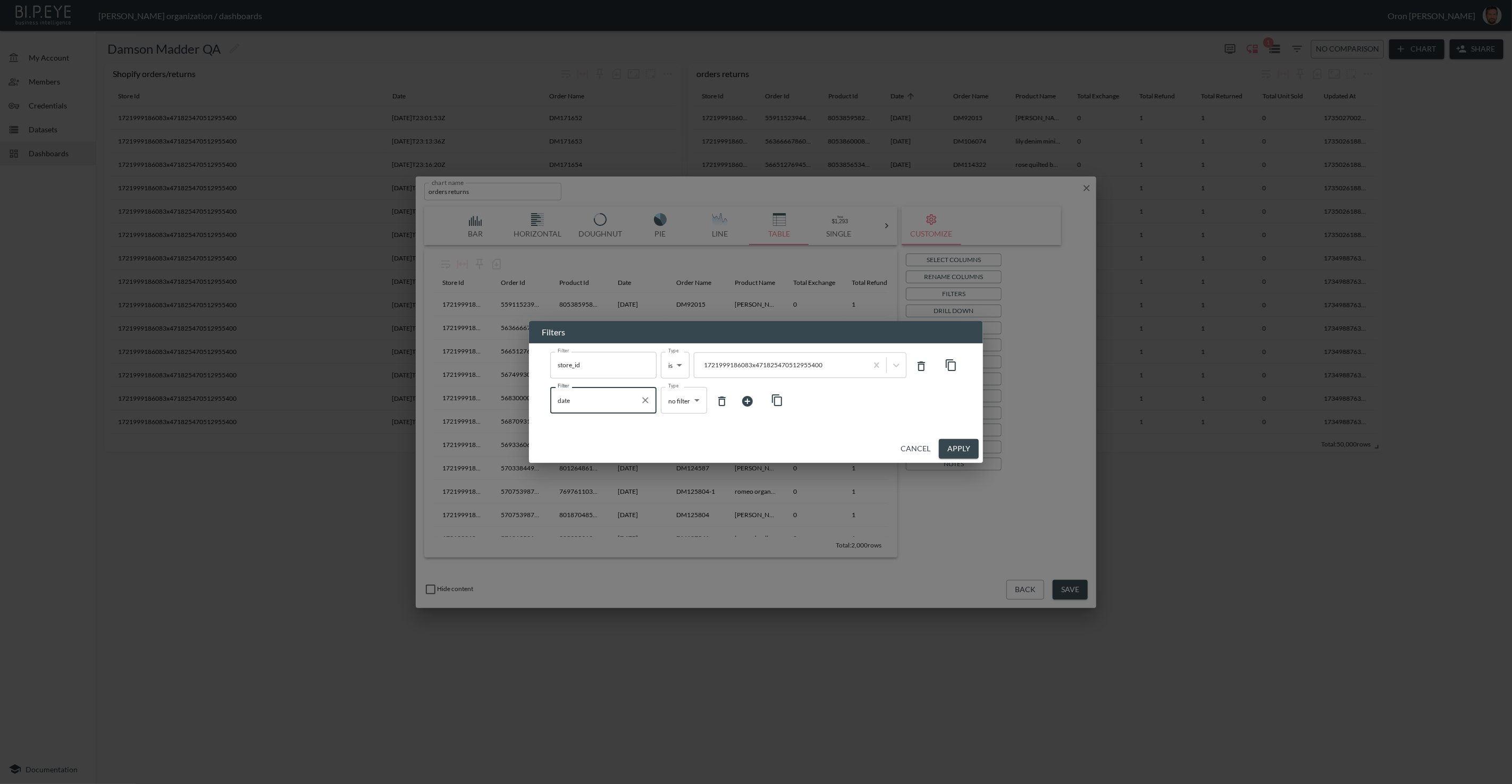
click at [683, 405] on body "BI.P.EYE, Interactive Analytics Dashboards - app [PERSON_NAME] organization / d…" at bounding box center [756, 392] width 1512 height 784
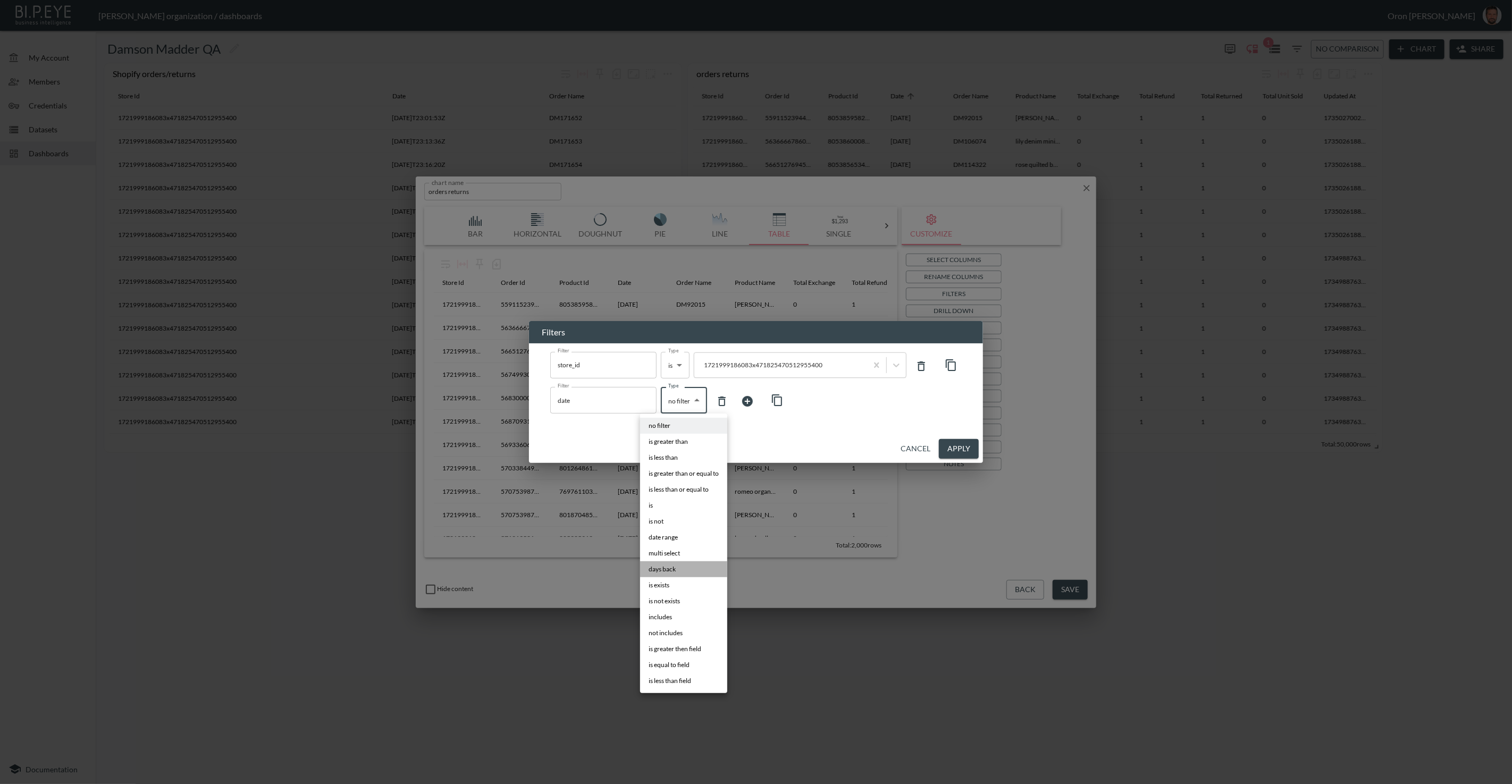
click at [671, 506] on span "days back" at bounding box center [662, 568] width 28 height 10
type input "days back"
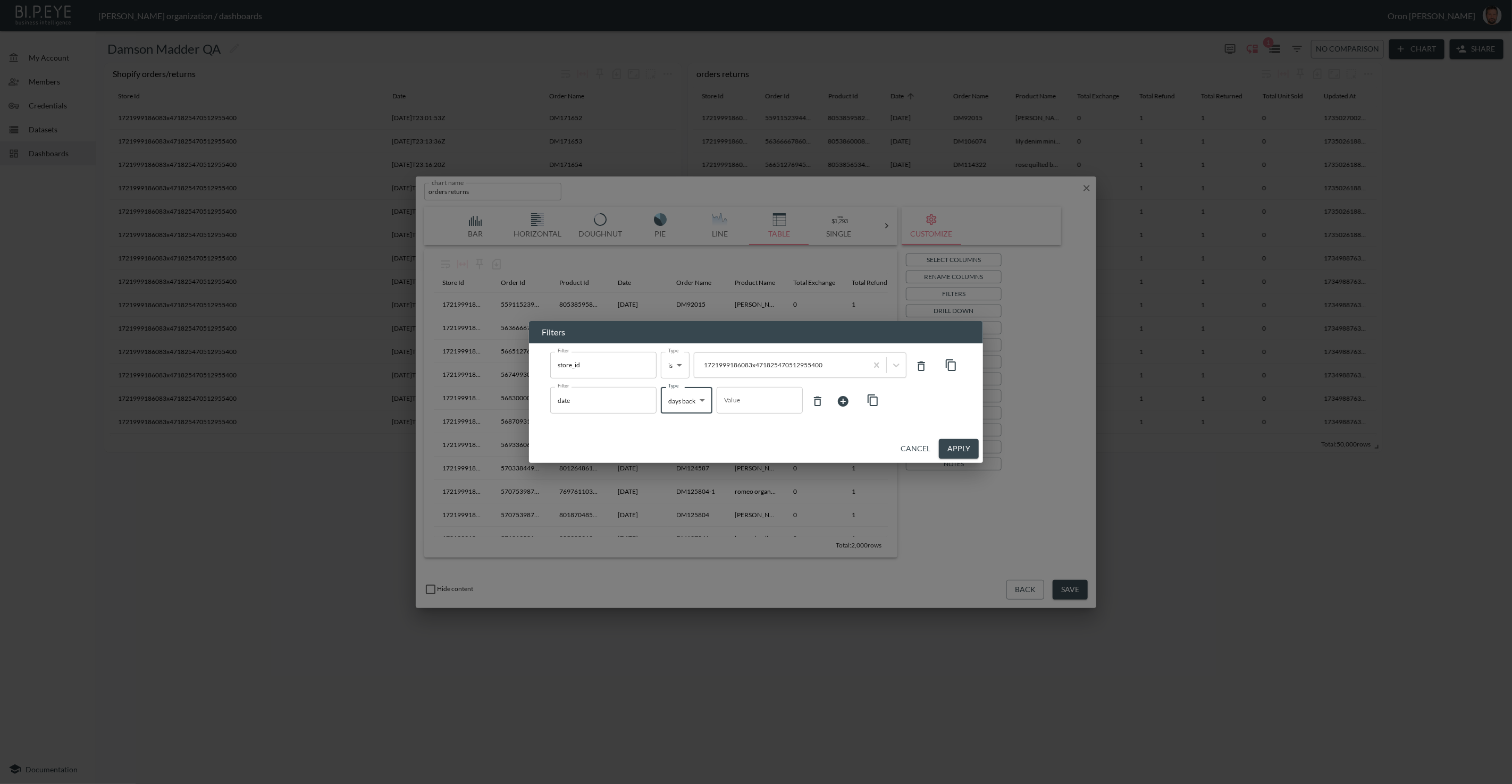
click at [750, 399] on input "Value" at bounding box center [760, 400] width 86 height 30
type input "180"
drag, startPoint x: 962, startPoint y: 451, endPoint x: 954, endPoint y: 449, distance: 8.2
click at [893, 451] on button "Apply" at bounding box center [958, 449] width 40 height 20
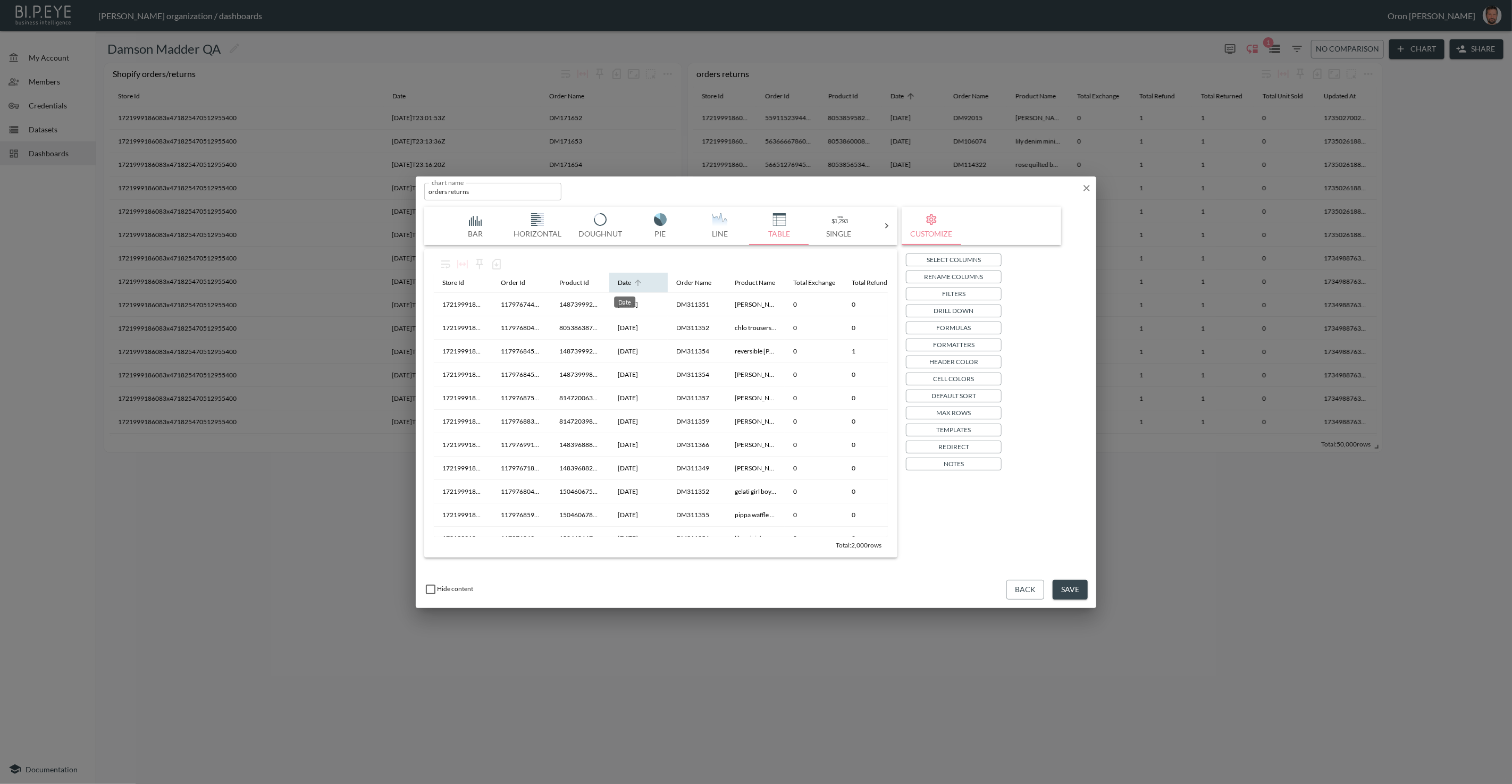
click at [625, 283] on div "Date" at bounding box center [624, 283] width 13 height 12
click at [893, 506] on button "Save" at bounding box center [1070, 590] width 35 height 20
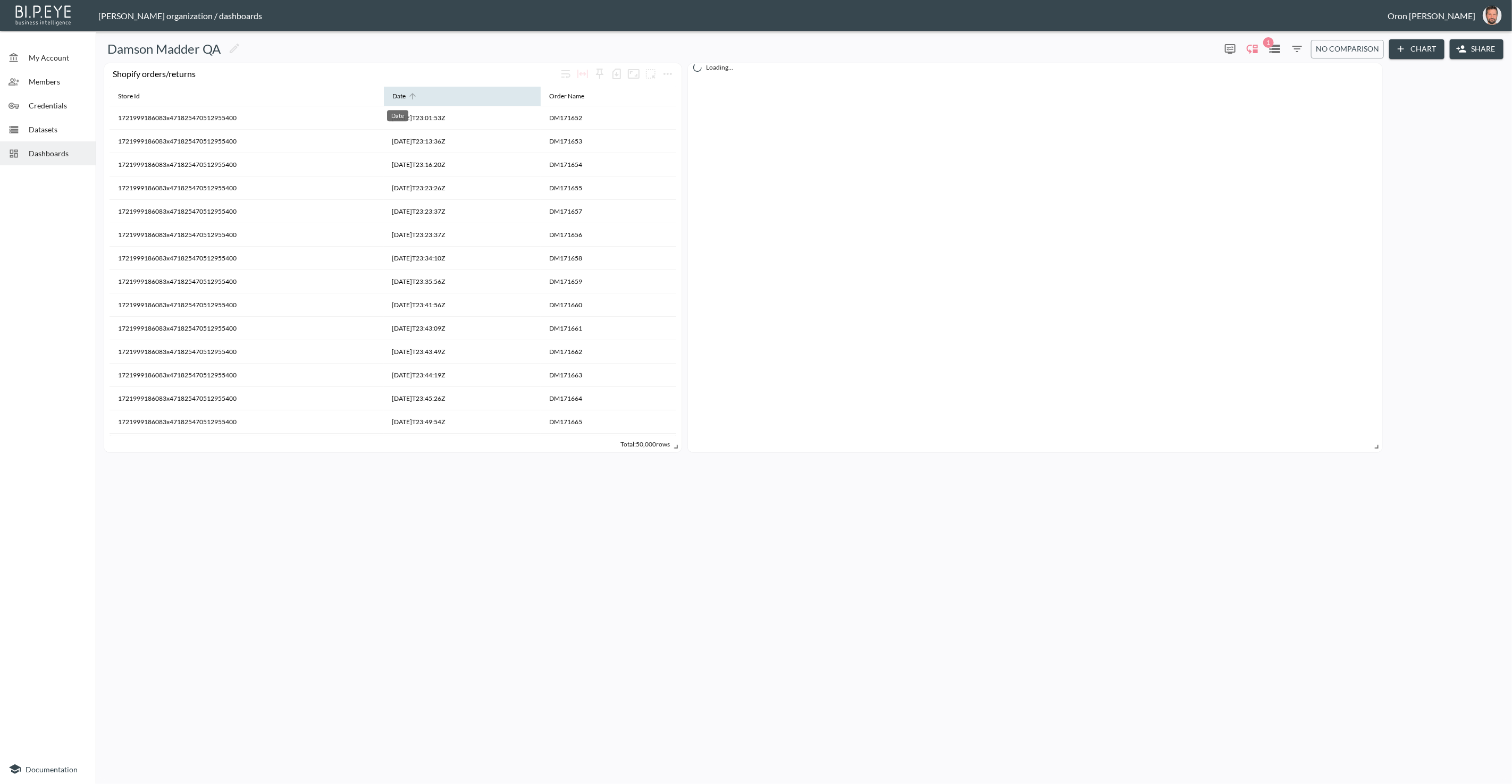
click at [400, 93] on div "Date" at bounding box center [398, 96] width 13 height 12
click at [419, 90] on th "Date" at bounding box center [462, 97] width 157 height 20
click at [409, 92] on icon at bounding box center [413, 96] width 10 height 10
click at [408, 92] on icon at bounding box center [413, 96] width 10 height 10
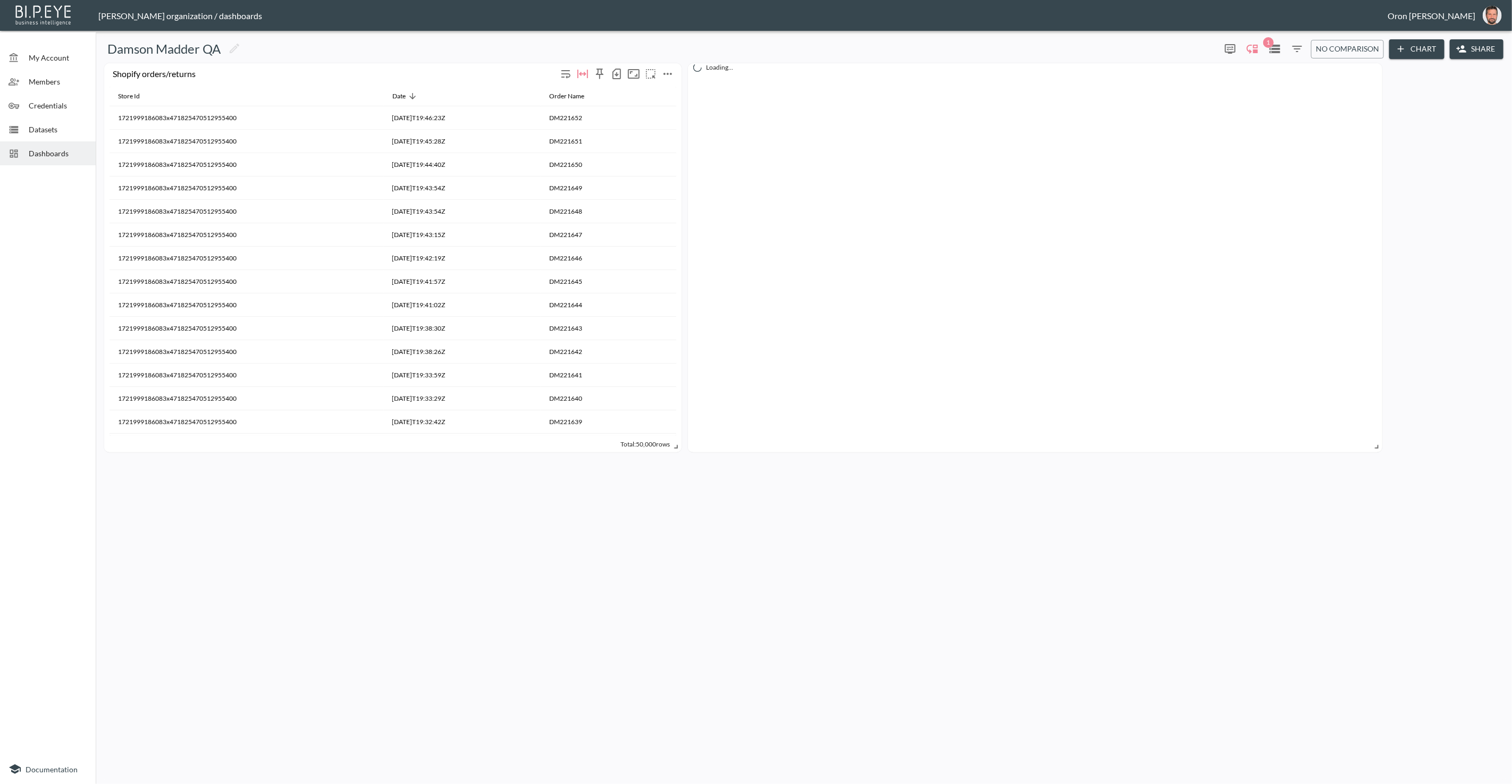
click at [673, 74] on icon "more" at bounding box center [667, 74] width 12 height 12
click at [671, 92] on li "Edit" at bounding box center [666, 94] width 83 height 20
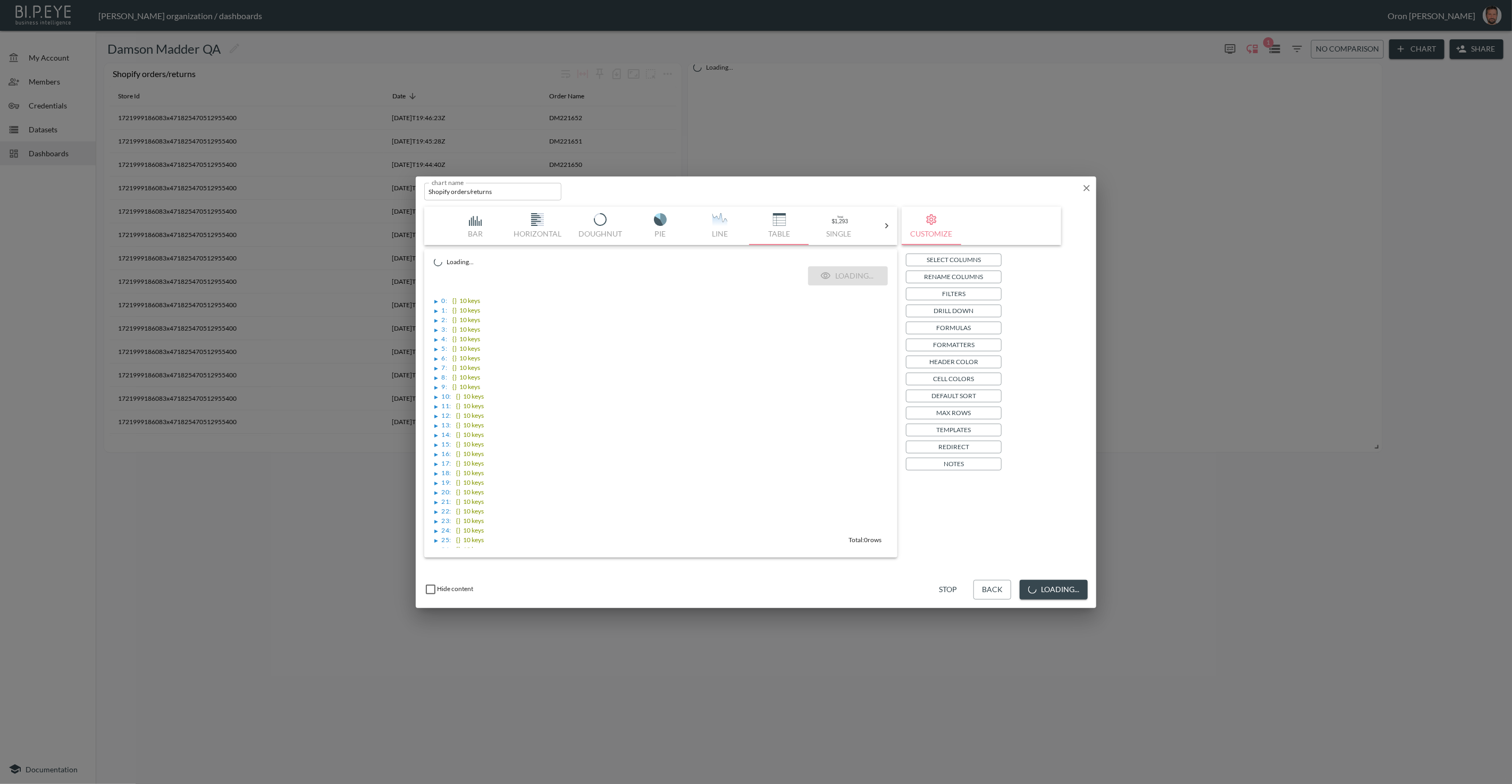
click at [893, 293] on button "Filters" at bounding box center [954, 294] width 96 height 12
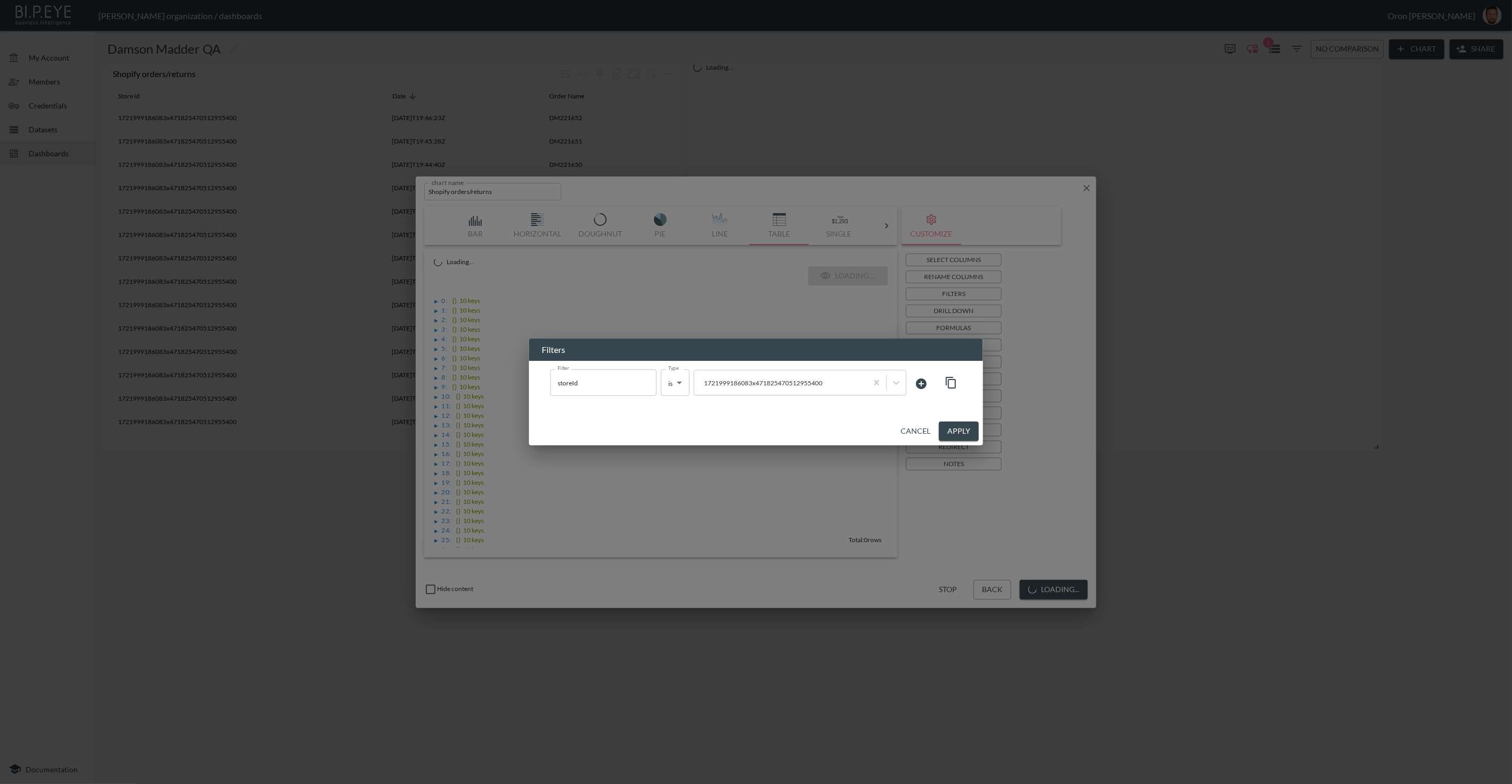
drag, startPoint x: 917, startPoint y: 383, endPoint x: 910, endPoint y: 384, distance: 7.1
click at [893, 383] on icon at bounding box center [921, 384] width 11 height 11
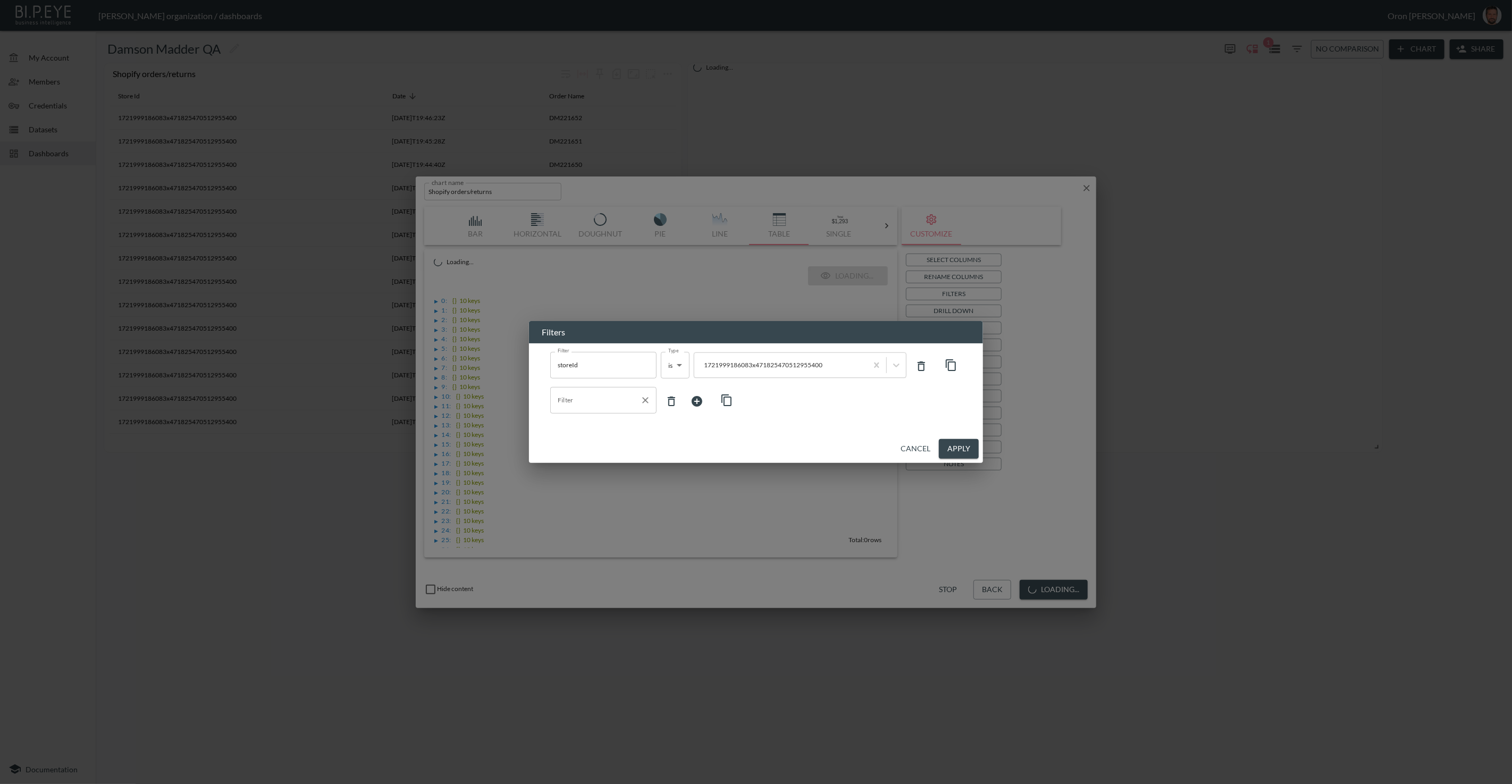
click at [564, 404] on input "Filter" at bounding box center [595, 400] width 81 height 17
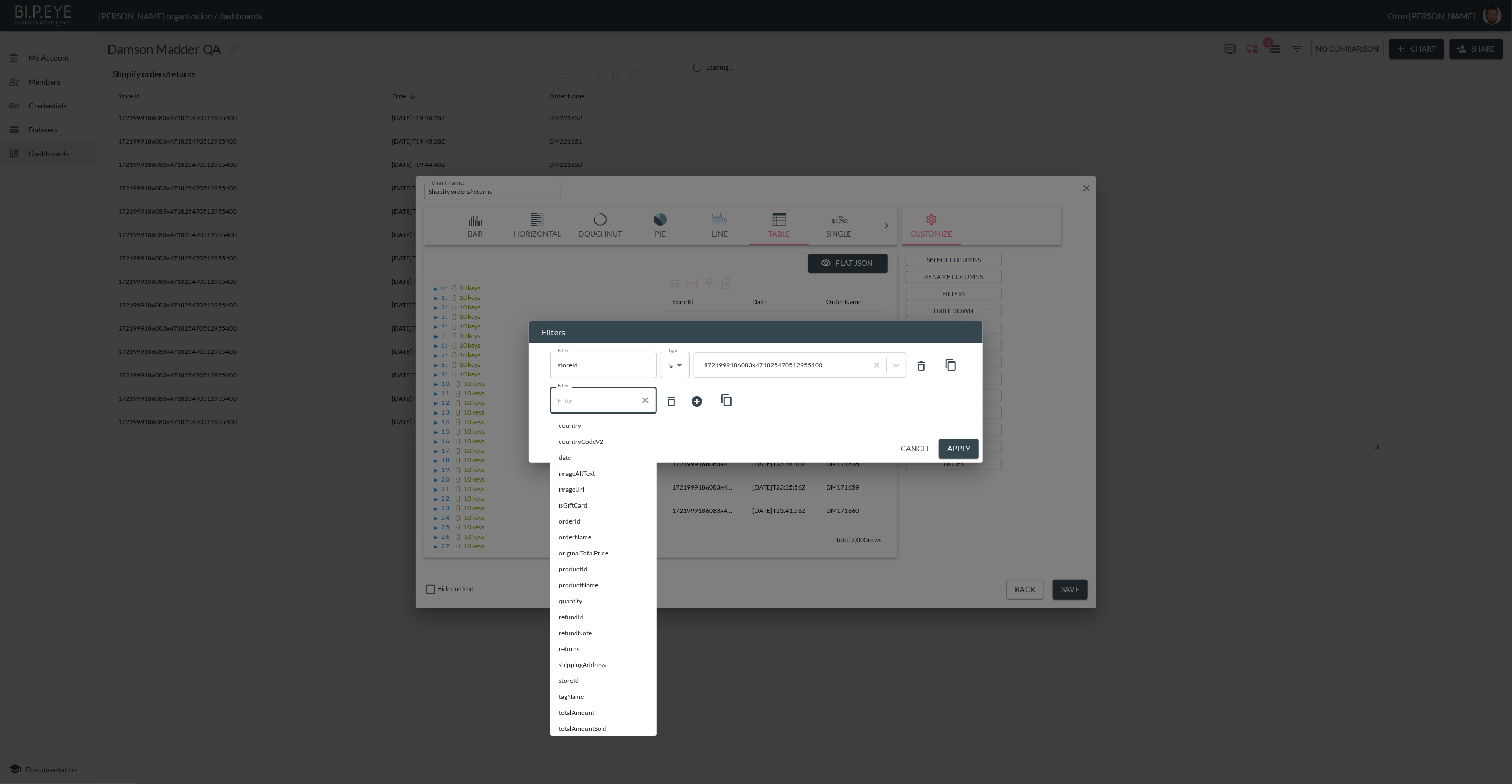
click at [579, 453] on span "date" at bounding box center [603, 458] width 90 height 10
type input "date"
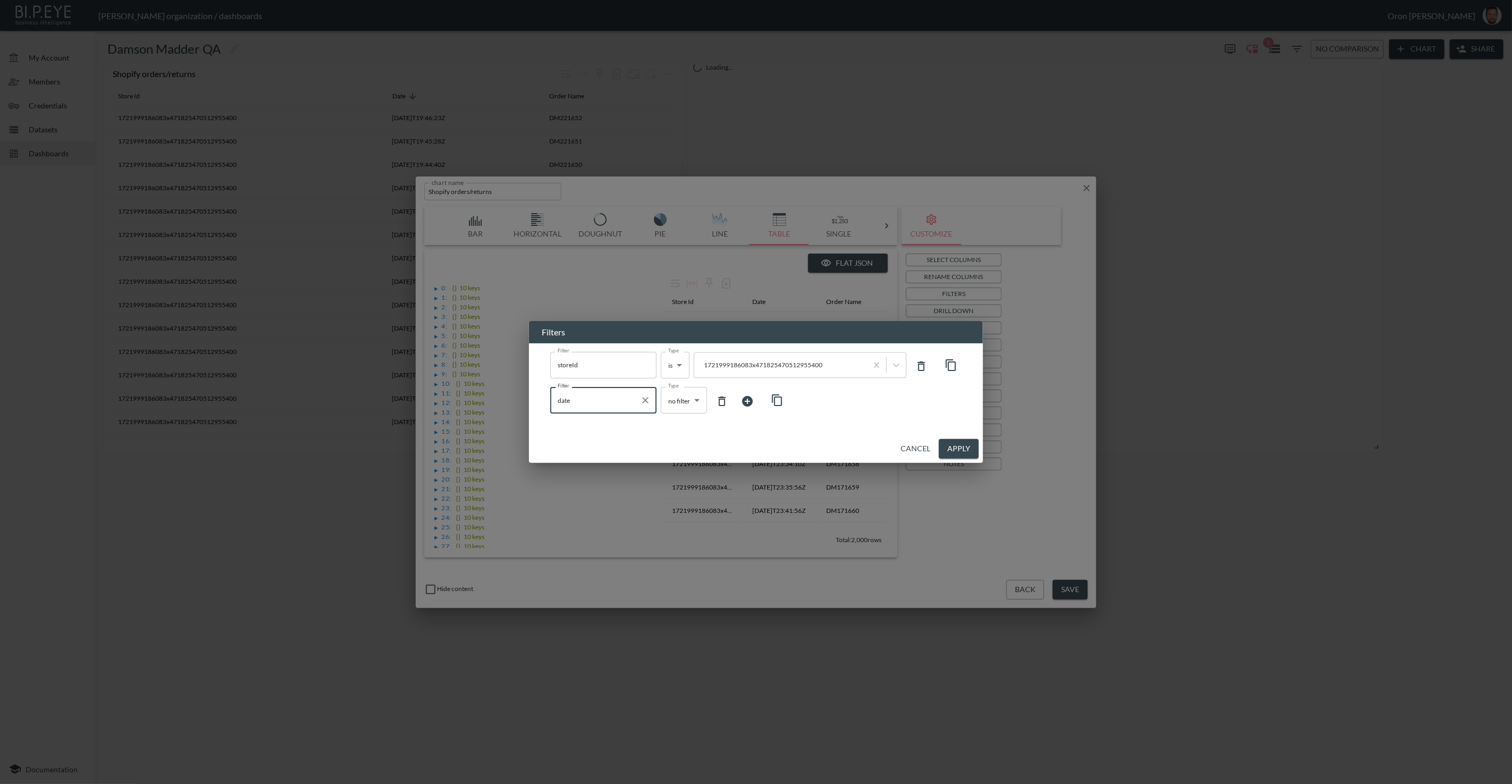
click at [695, 404] on body "BI.P.EYE, Interactive Analytics Dashboards - app [PERSON_NAME] organization / d…" at bounding box center [756, 392] width 1512 height 784
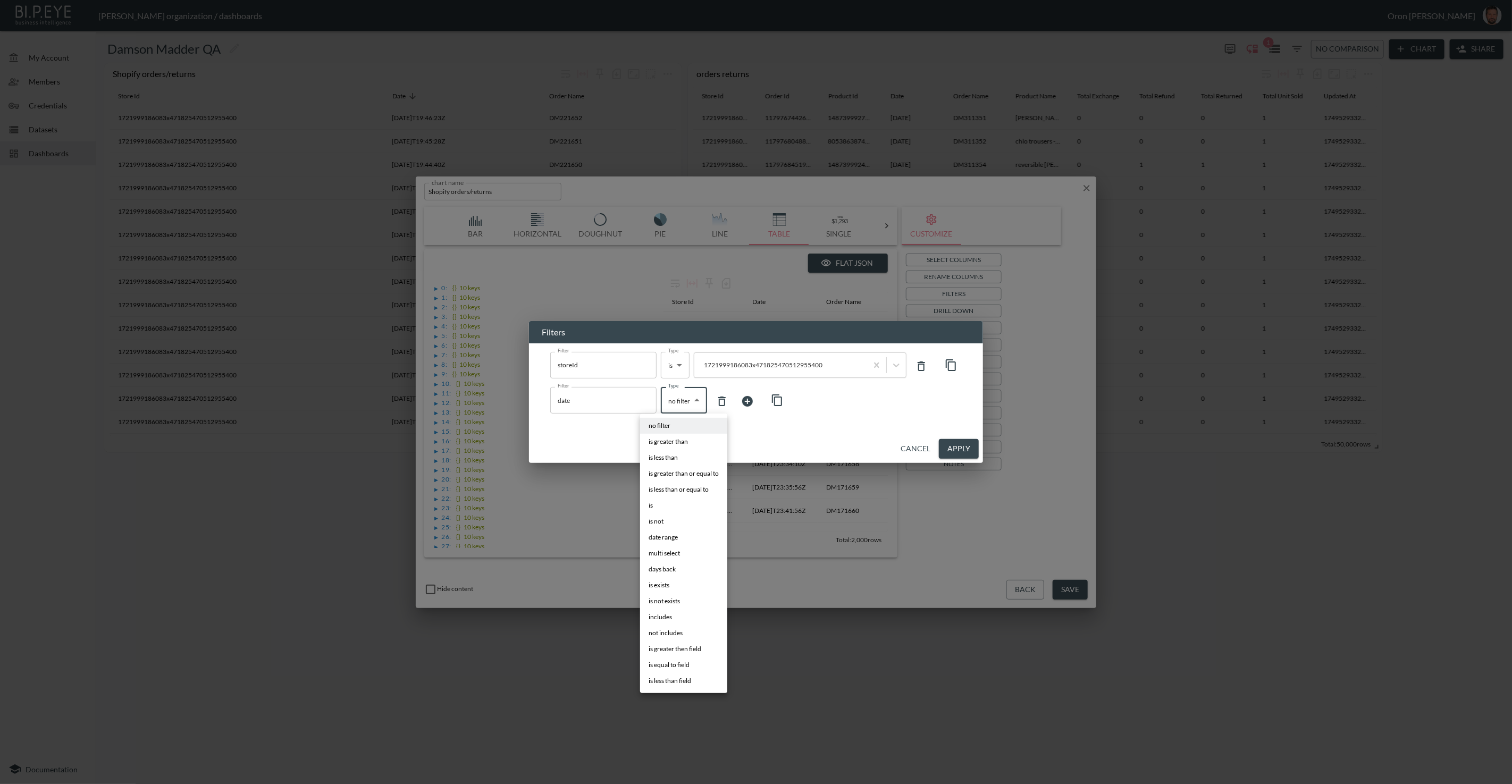
click at [675, 506] on span "days back" at bounding box center [662, 568] width 28 height 10
type input "days back"
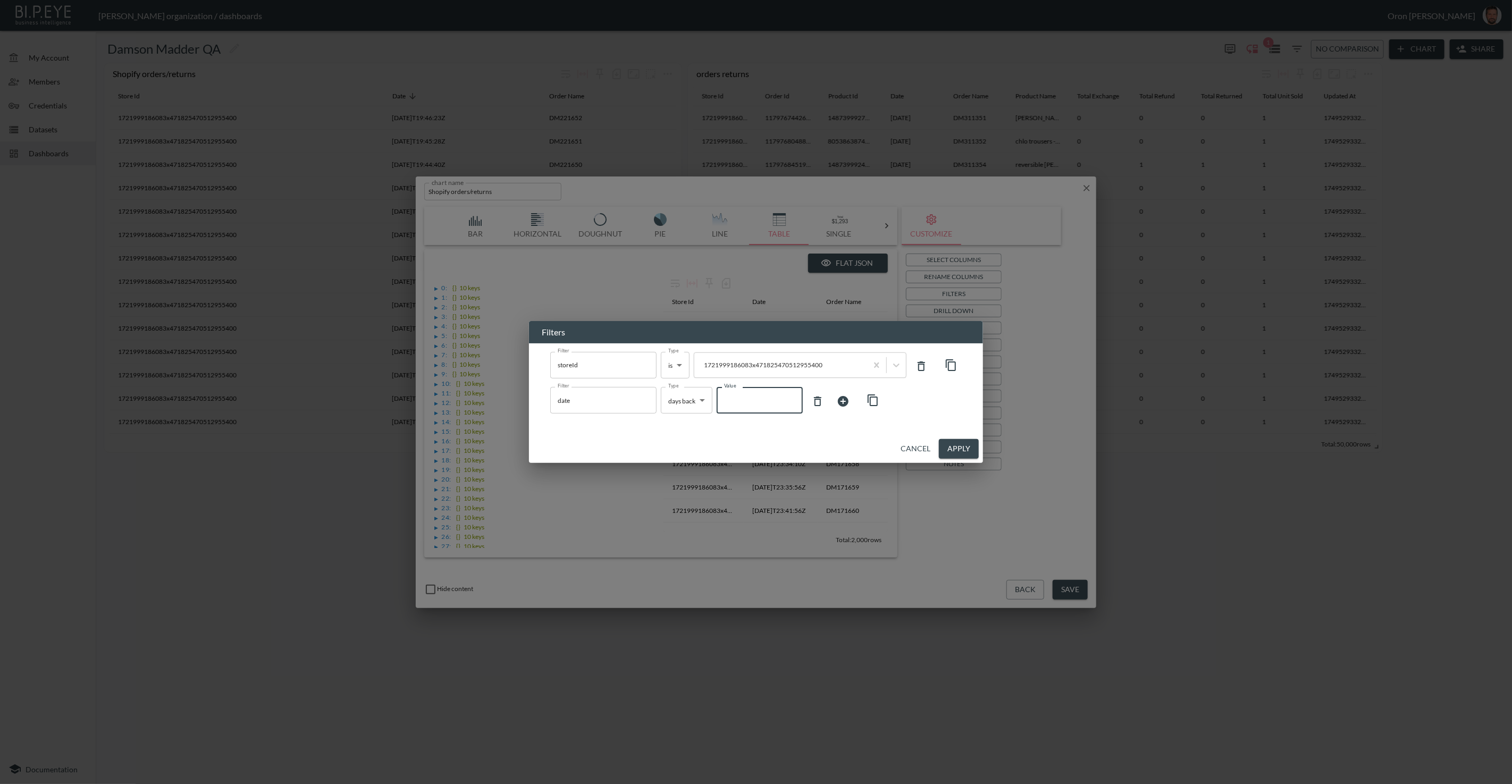
click at [773, 401] on input "Value" at bounding box center [760, 400] width 86 height 30
type input "180"
drag, startPoint x: 956, startPoint y: 444, endPoint x: 947, endPoint y: 443, distance: 9.1
click at [893, 444] on button "Apply" at bounding box center [958, 449] width 40 height 20
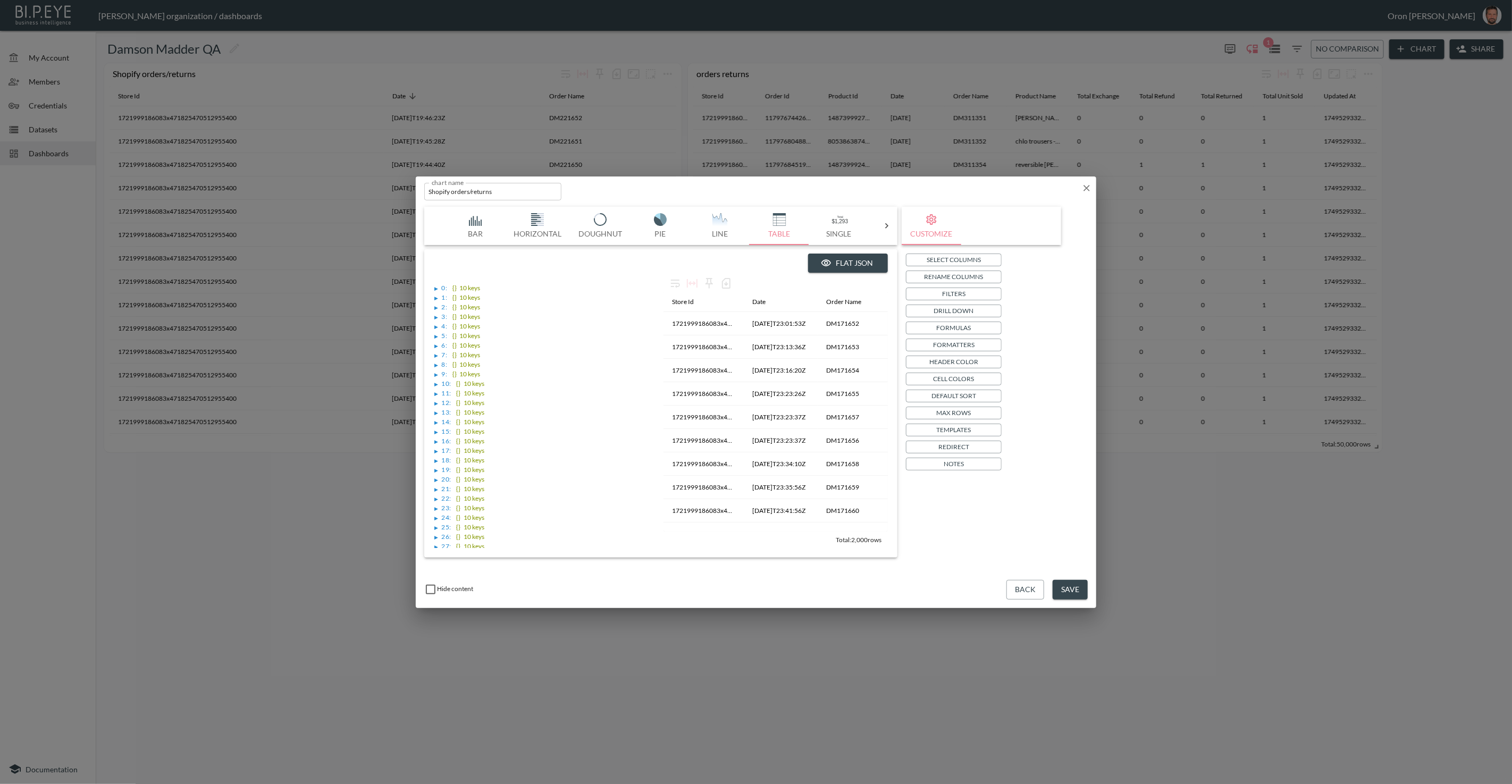
click at [893, 506] on button "Save" at bounding box center [1070, 590] width 35 height 20
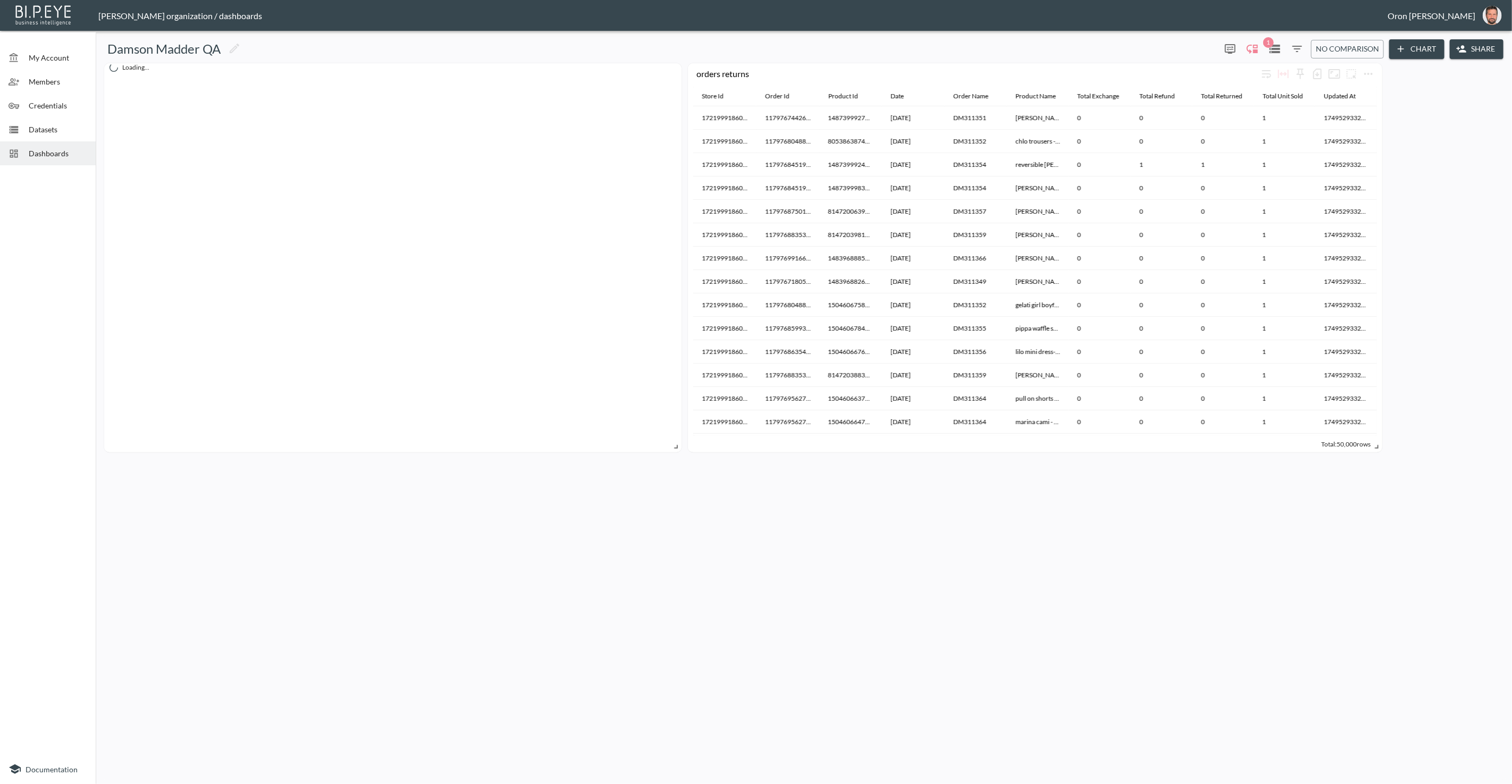
click at [893, 506] on div "Damson Madder QA 1 0 No comparison Chart Share Loading... orders returns Store …" at bounding box center [804, 407] width 1408 height 744
click at [893, 97] on div "Total Unit Sold" at bounding box center [1283, 96] width 41 height 12
click at [893, 98] on div "Total Returned" at bounding box center [1222, 96] width 42 height 12
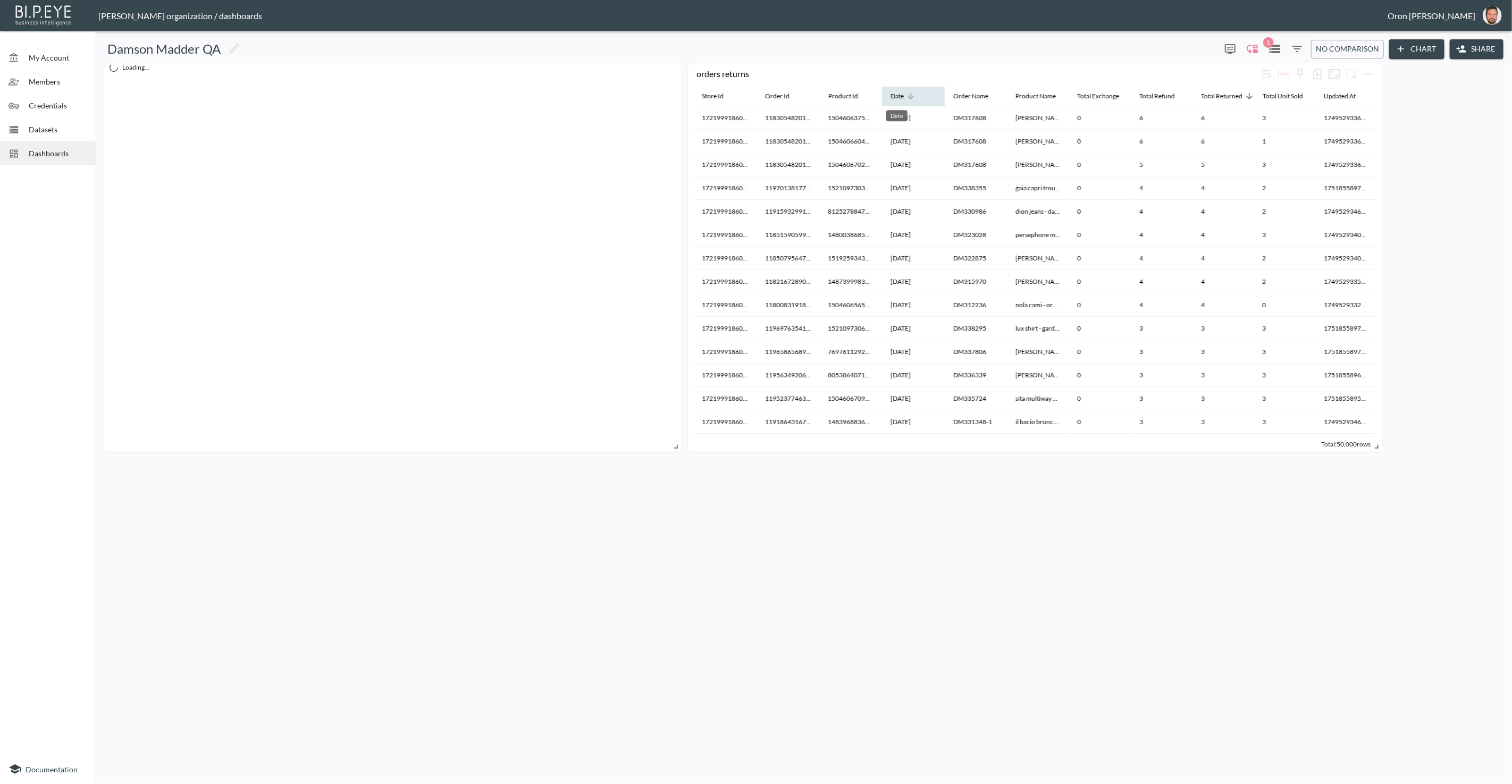
click at [893, 95] on div "Date" at bounding box center [897, 96] width 13 height 12
click at [49, 122] on div "Datasets" at bounding box center [48, 129] width 96 height 24
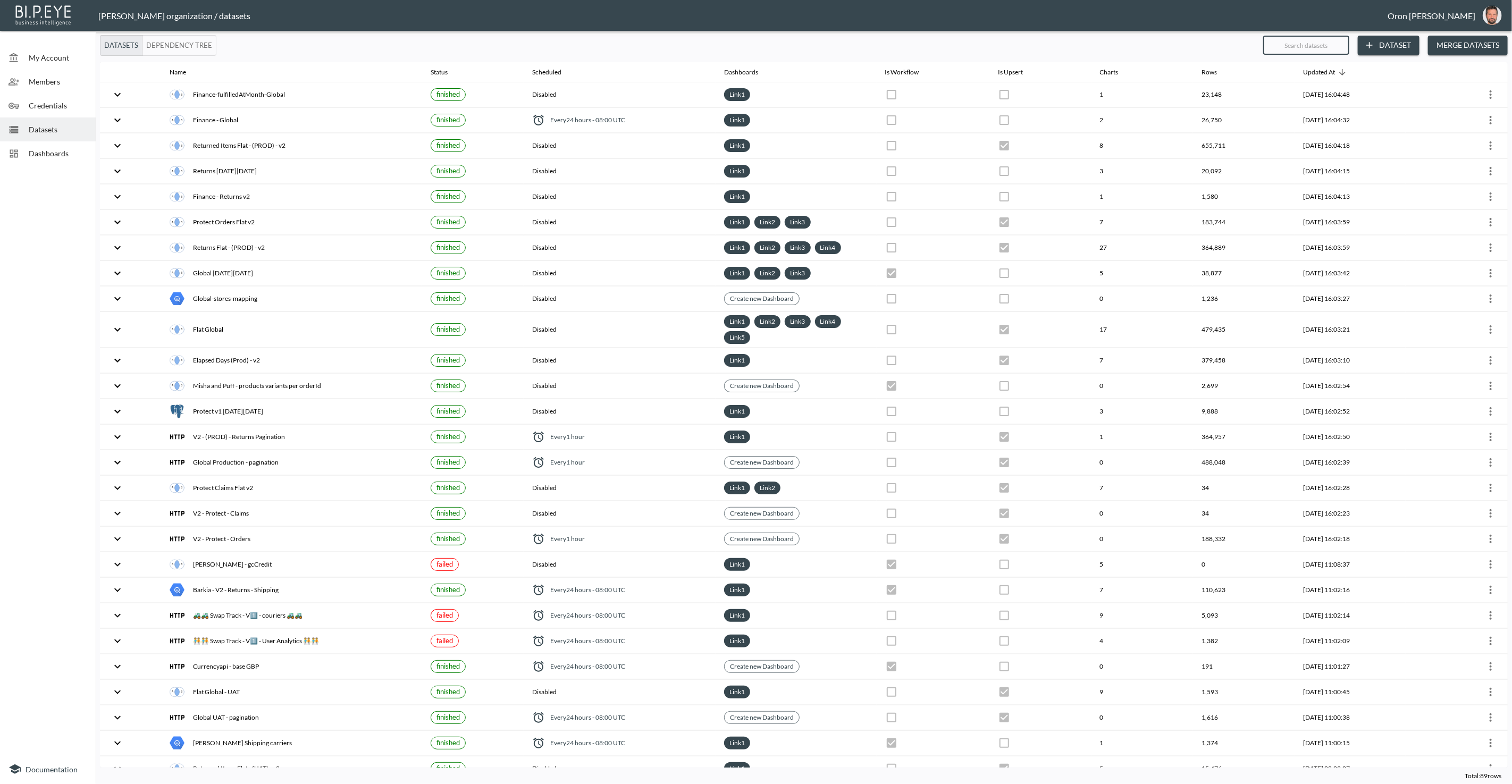
click at [893, 48] on input "text" at bounding box center [1306, 45] width 86 height 27
type input "o"
checkbox input "true"
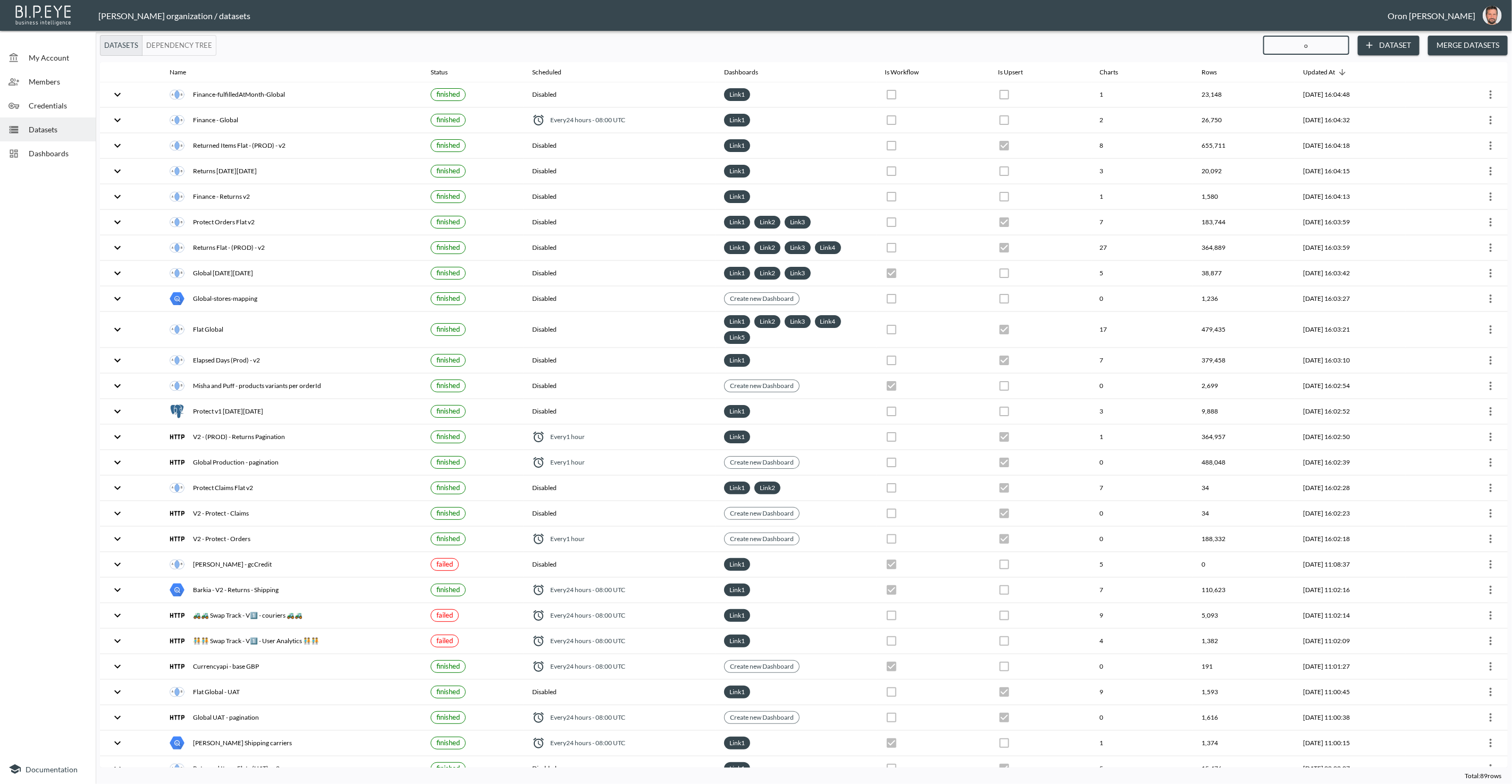
checkbox input "false"
checkbox input "true"
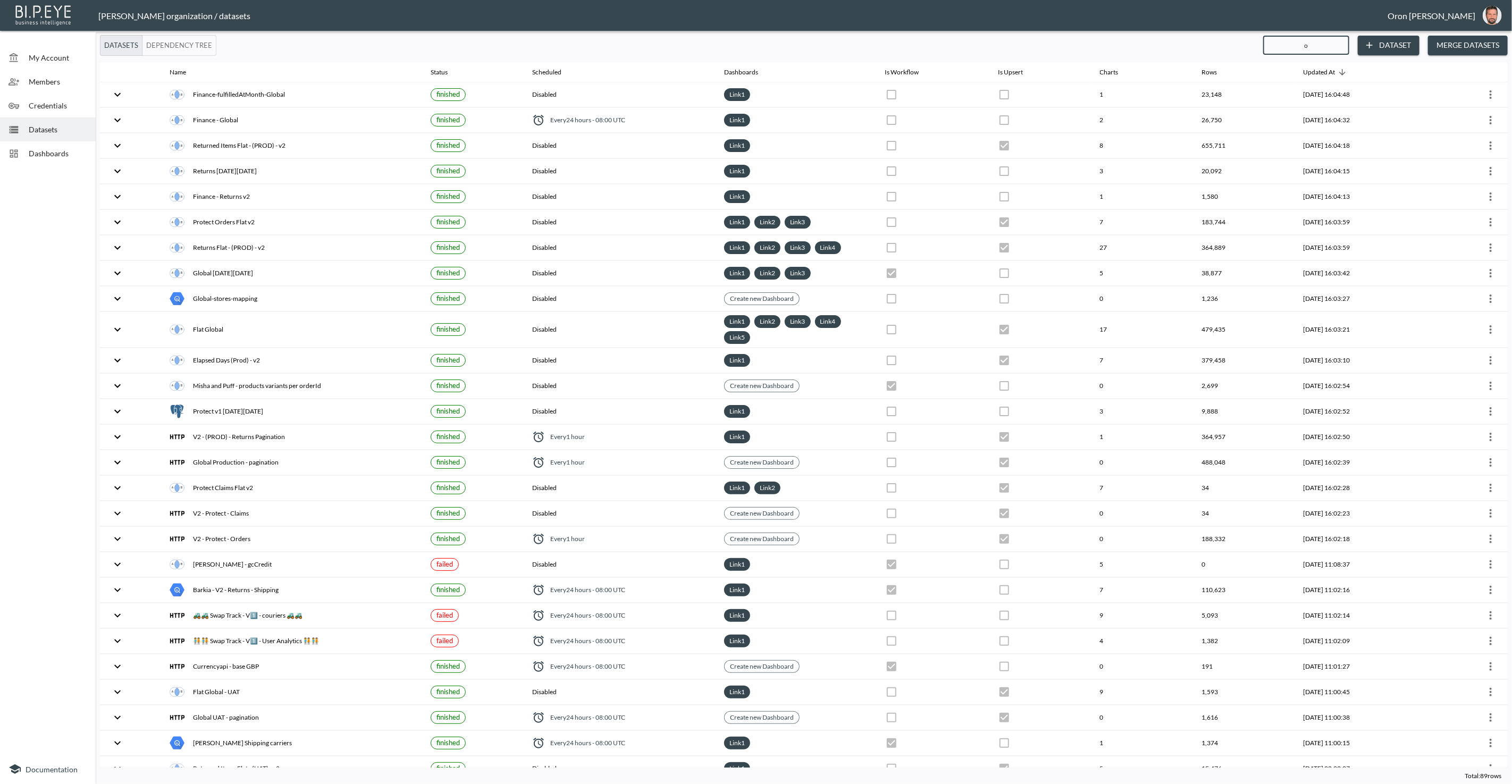
checkbox input "true"
checkbox input "false"
checkbox input "true"
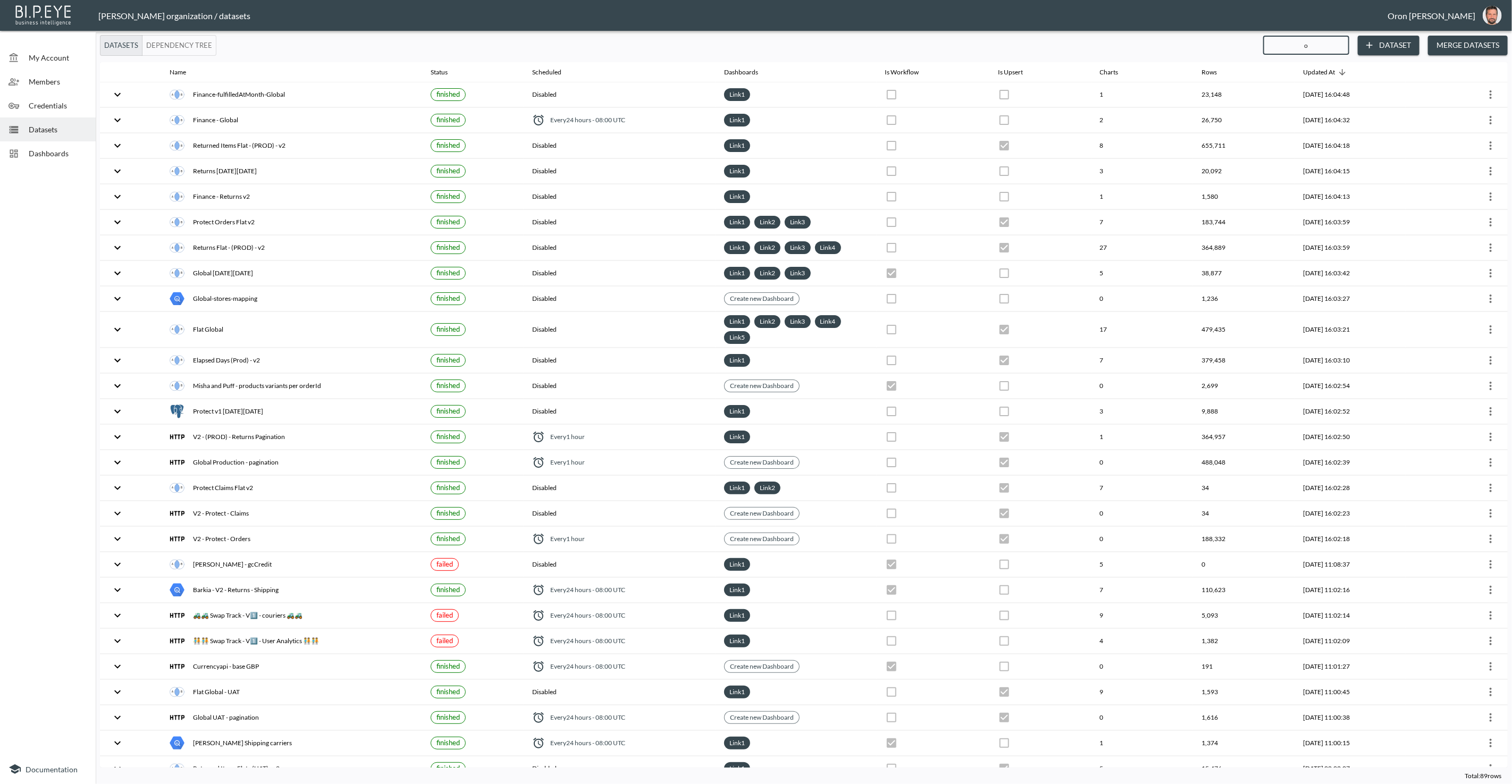
checkbox input "true"
checkbox input "false"
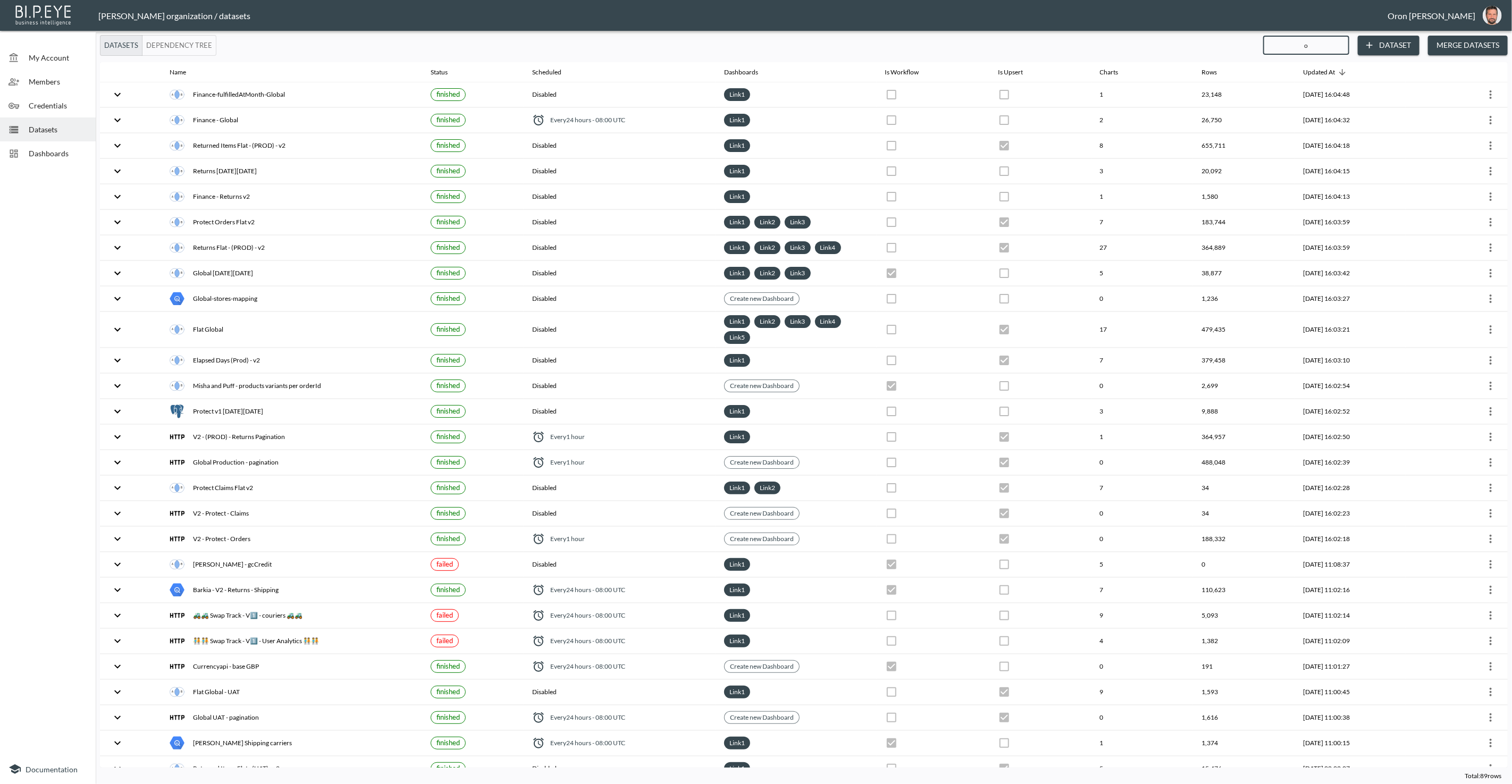
checkbox input "true"
checkbox input "false"
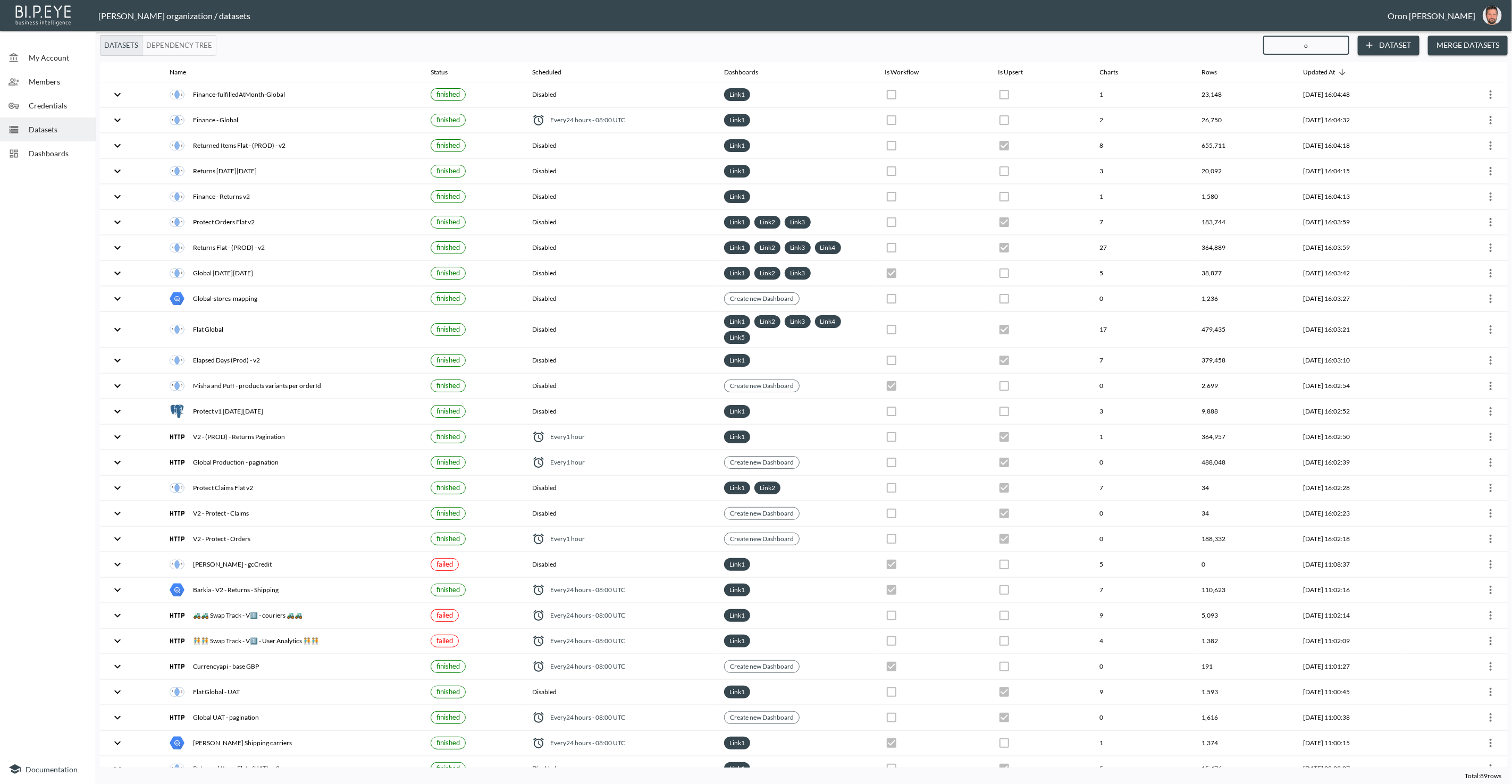
checkbox input "true"
checkbox input "false"
checkbox input "true"
checkbox input "false"
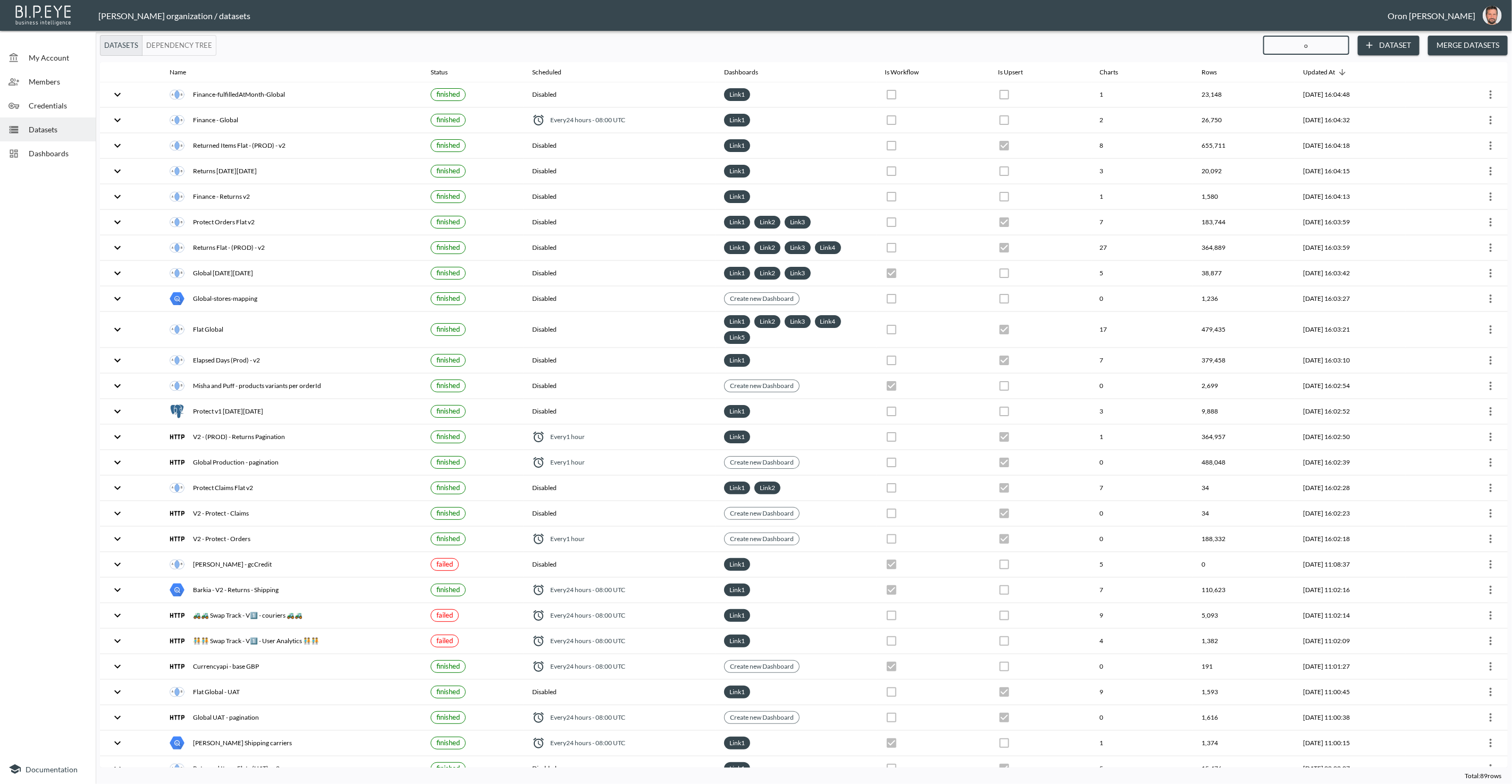
checkbox input "true"
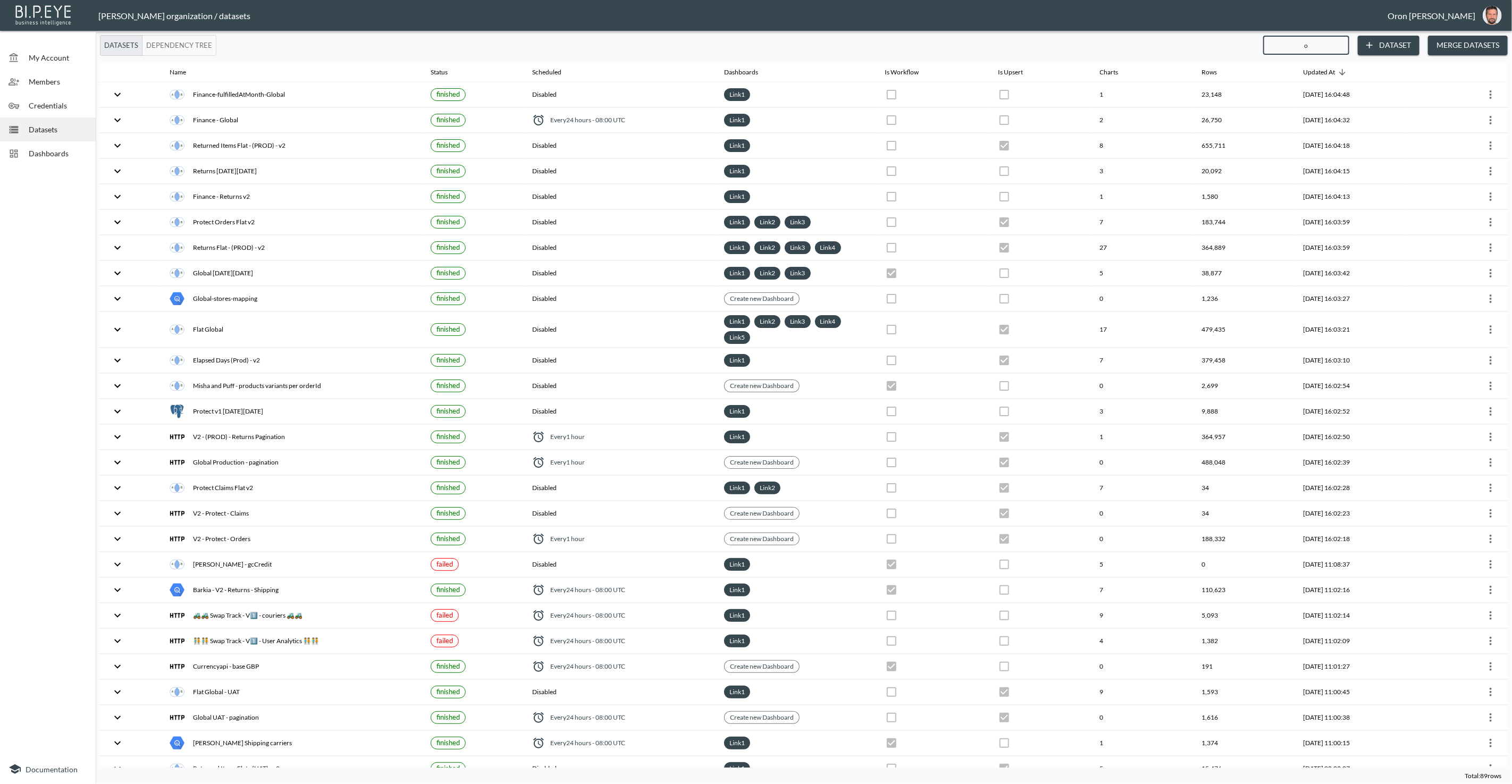
checkbox input "true"
checkbox input "false"
checkbox input "true"
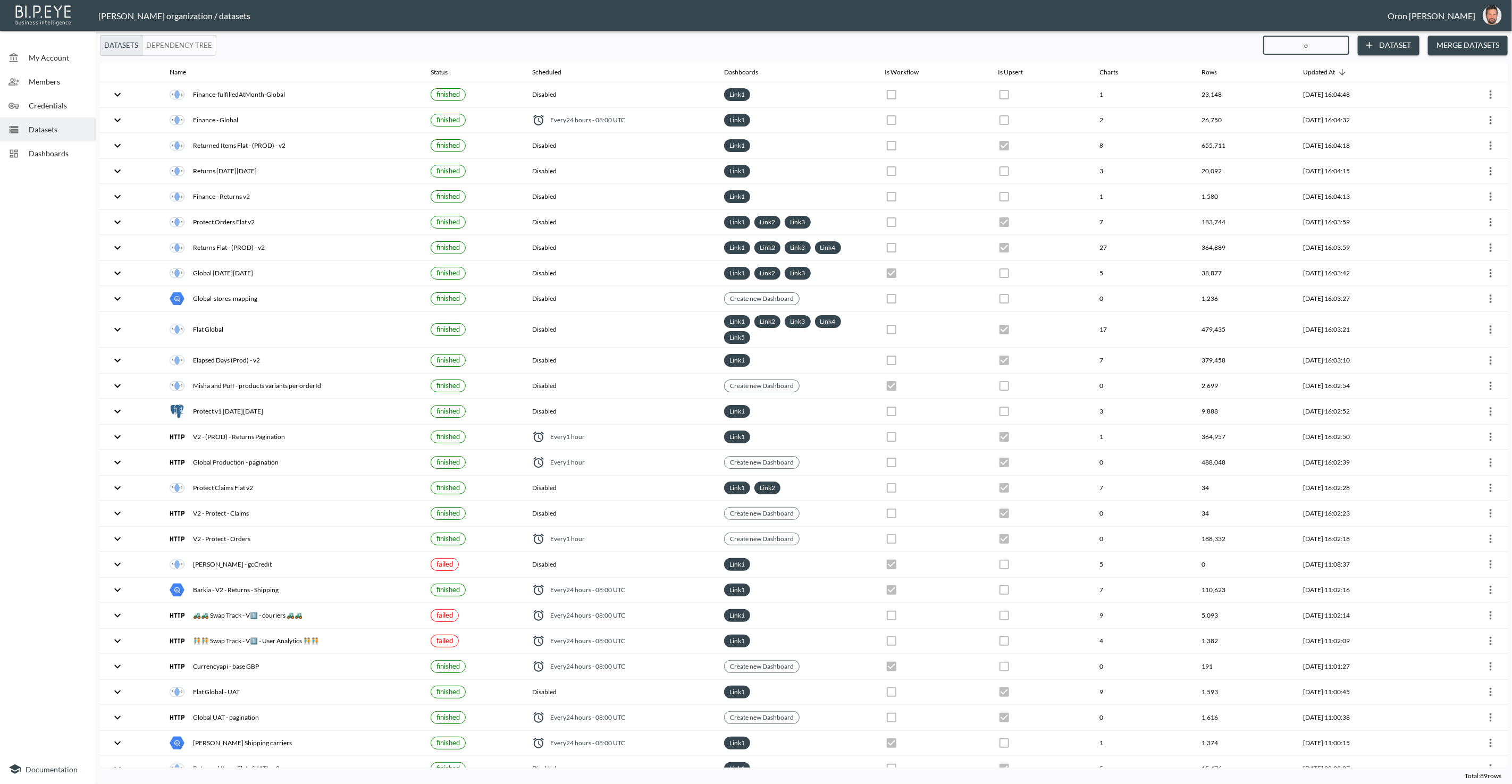
checkbox input "true"
checkbox input "false"
checkbox input "true"
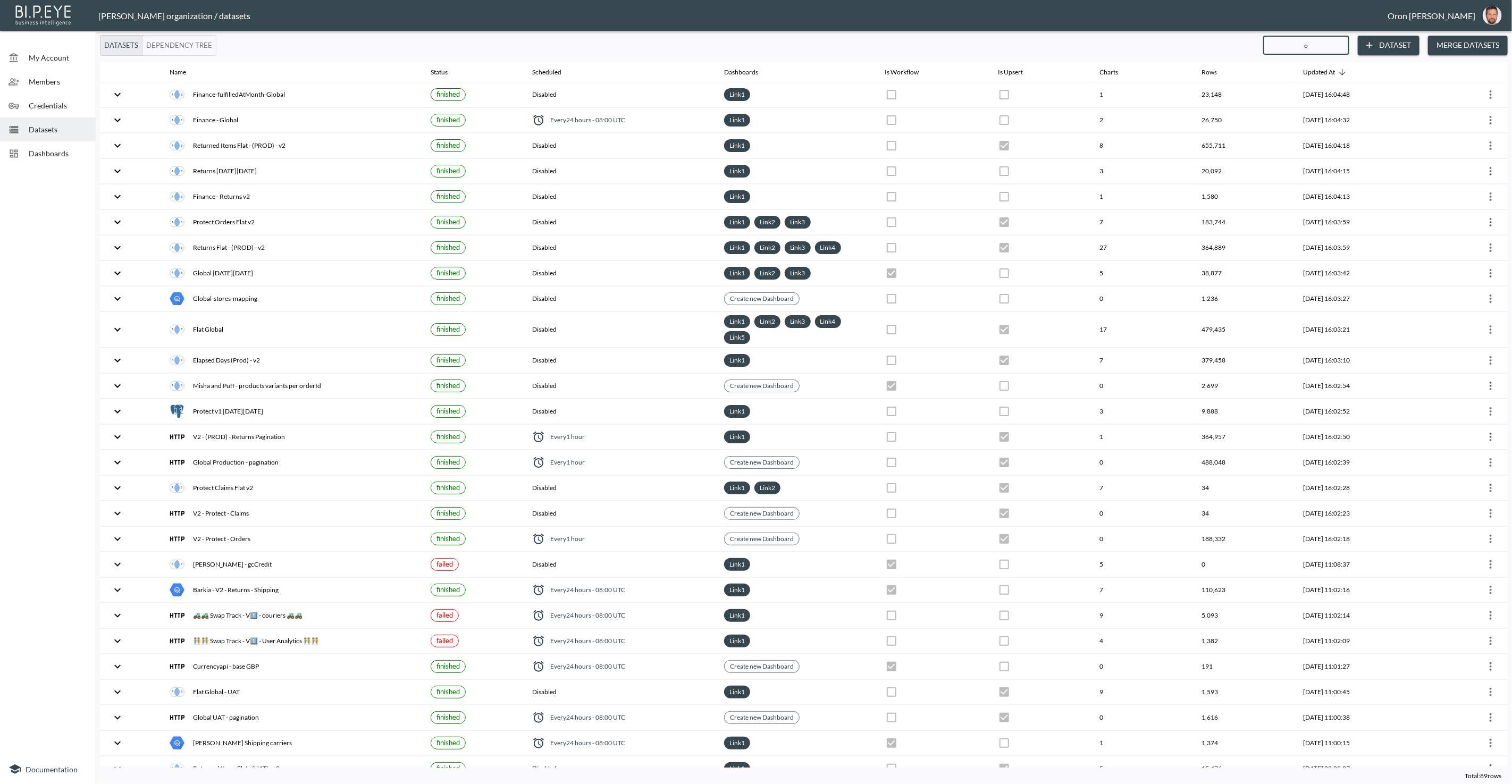
checkbox input "true"
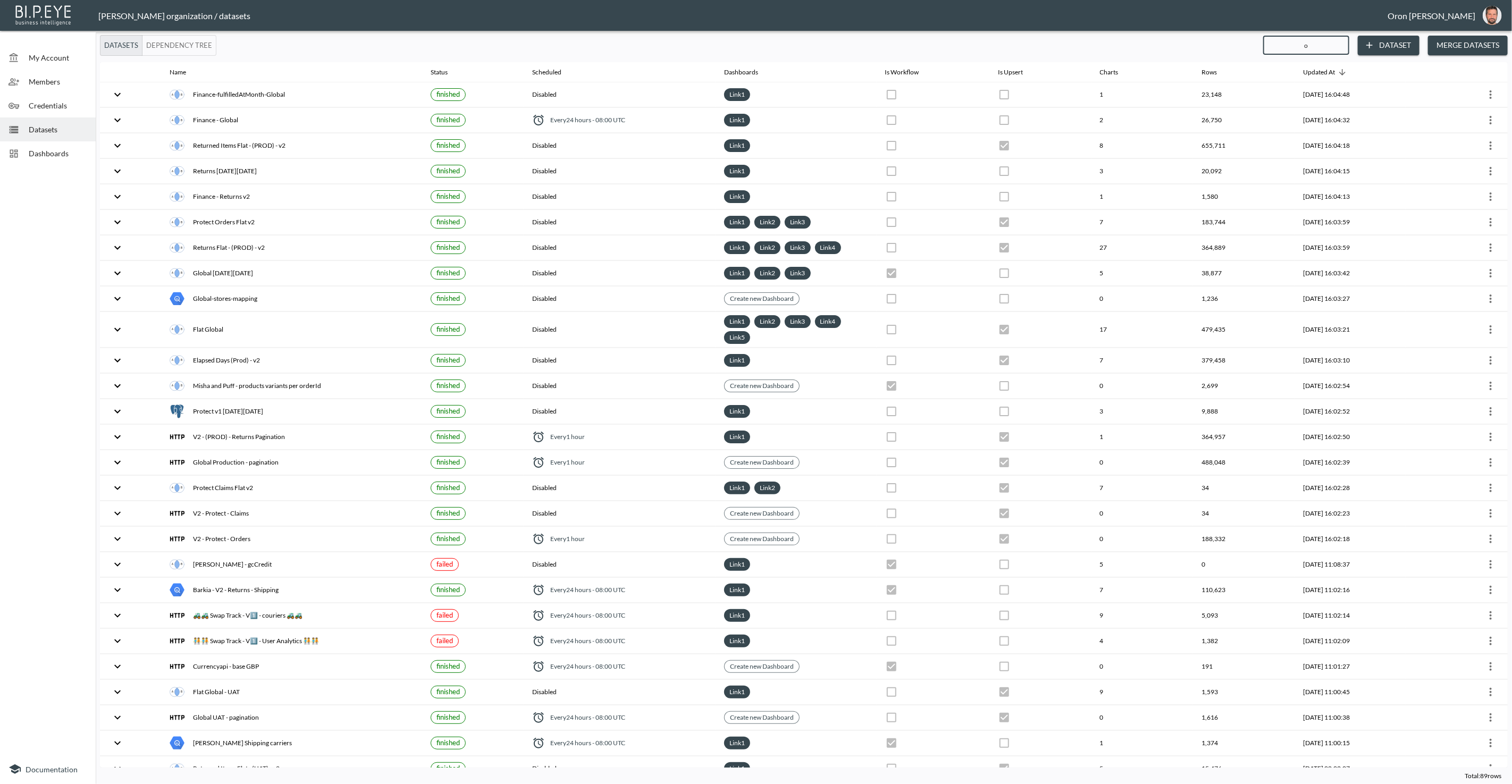
checkbox input "false"
checkbox input "true"
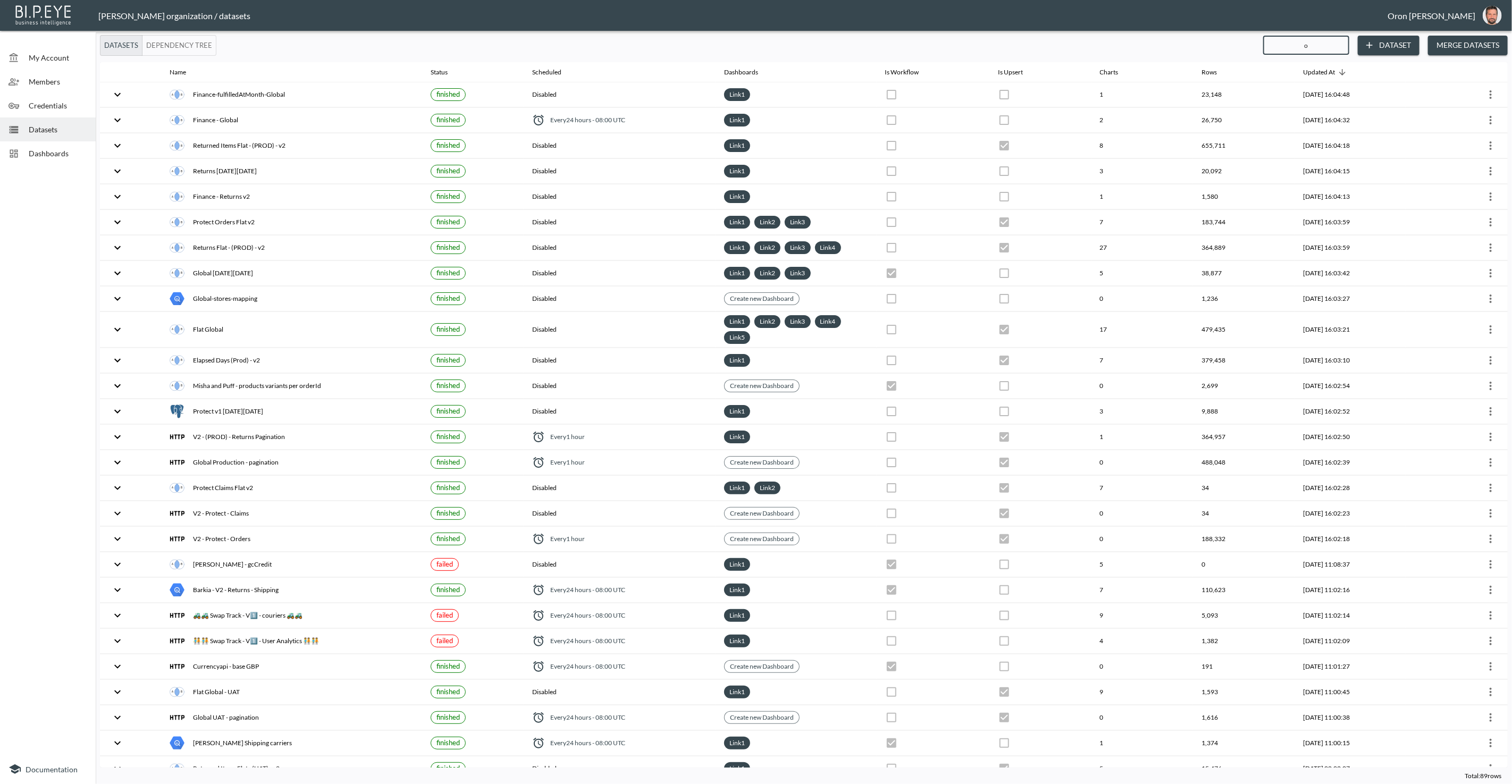
checkbox input "false"
checkbox input "true"
checkbox input "false"
checkbox input "true"
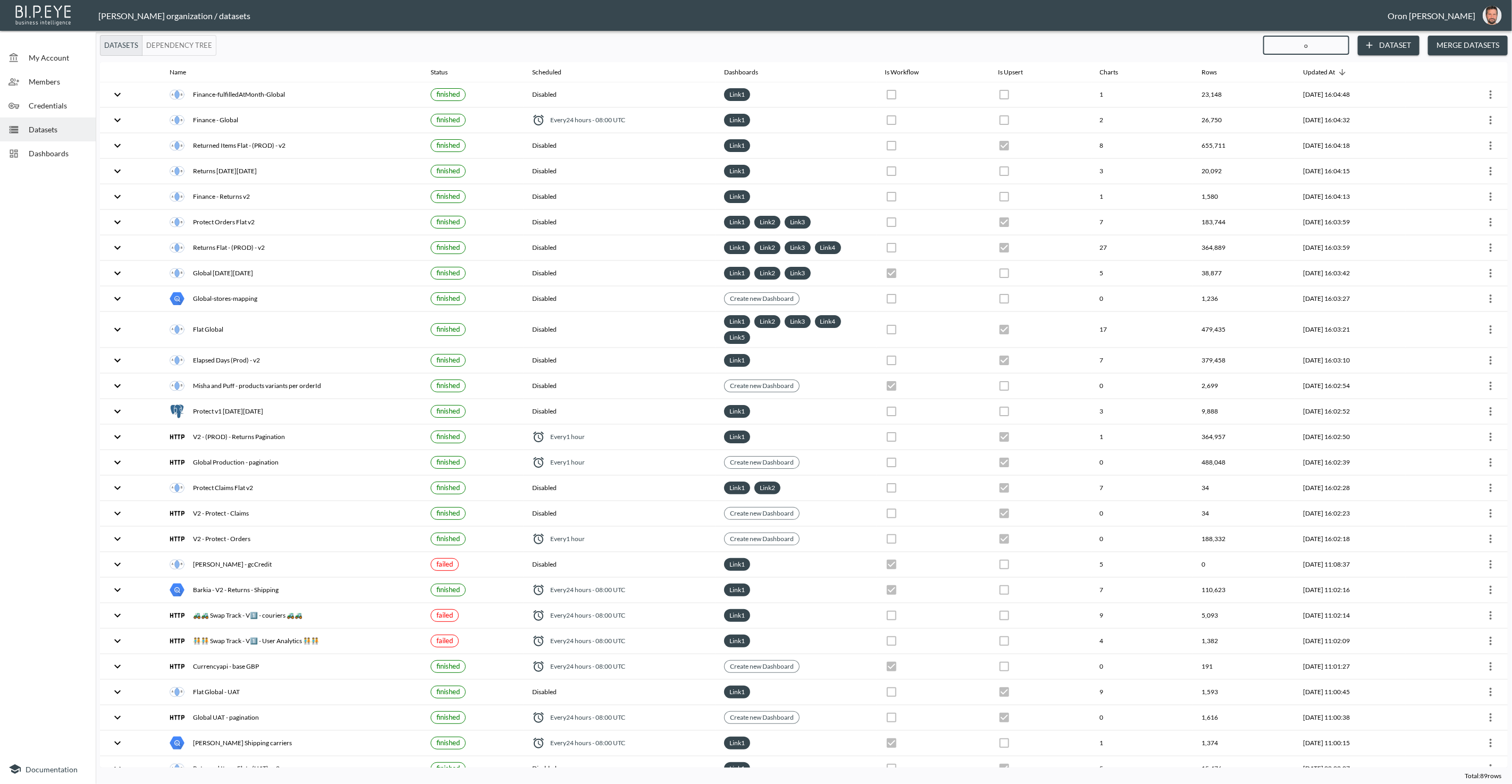
checkbox input "true"
checkbox input "false"
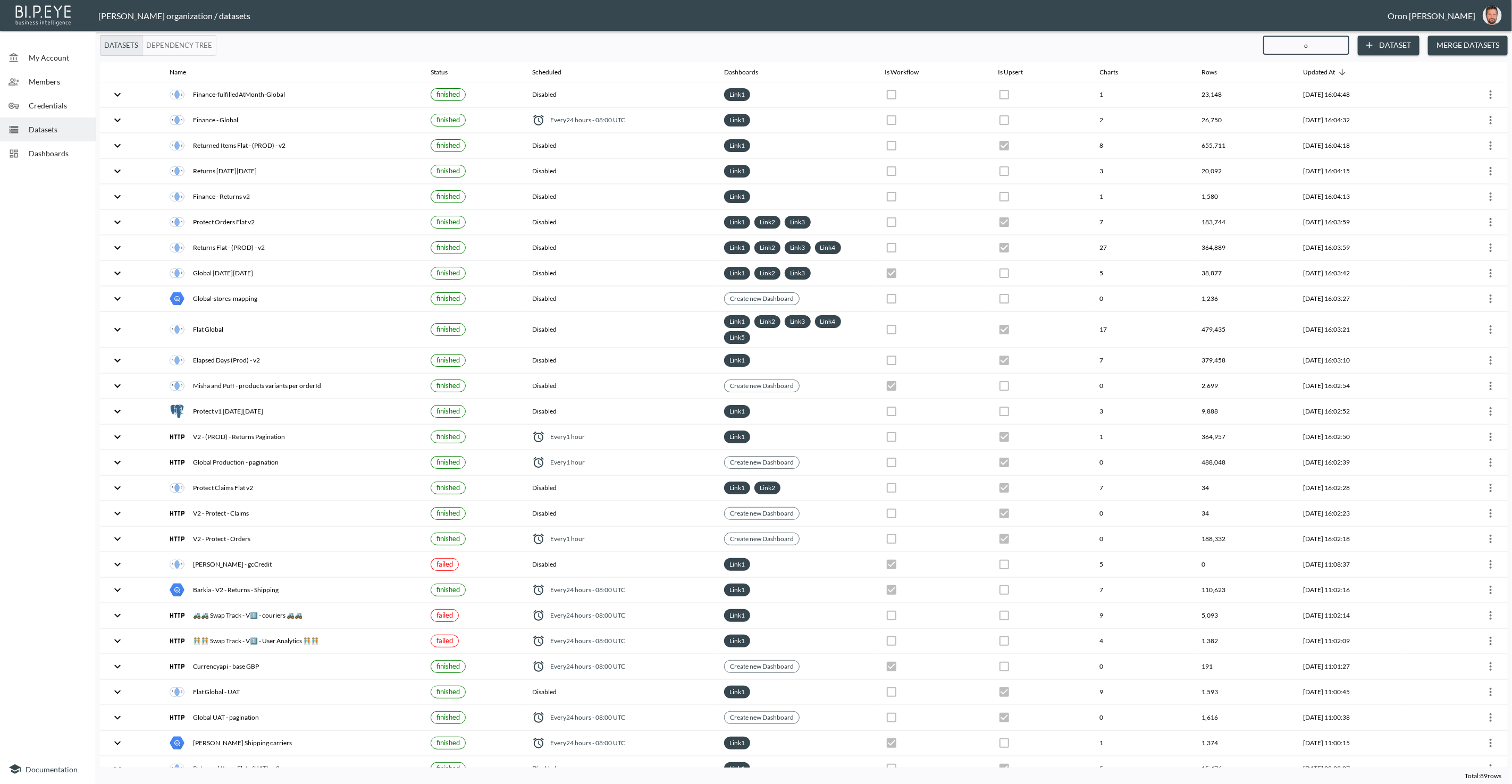
checkbox input "false"
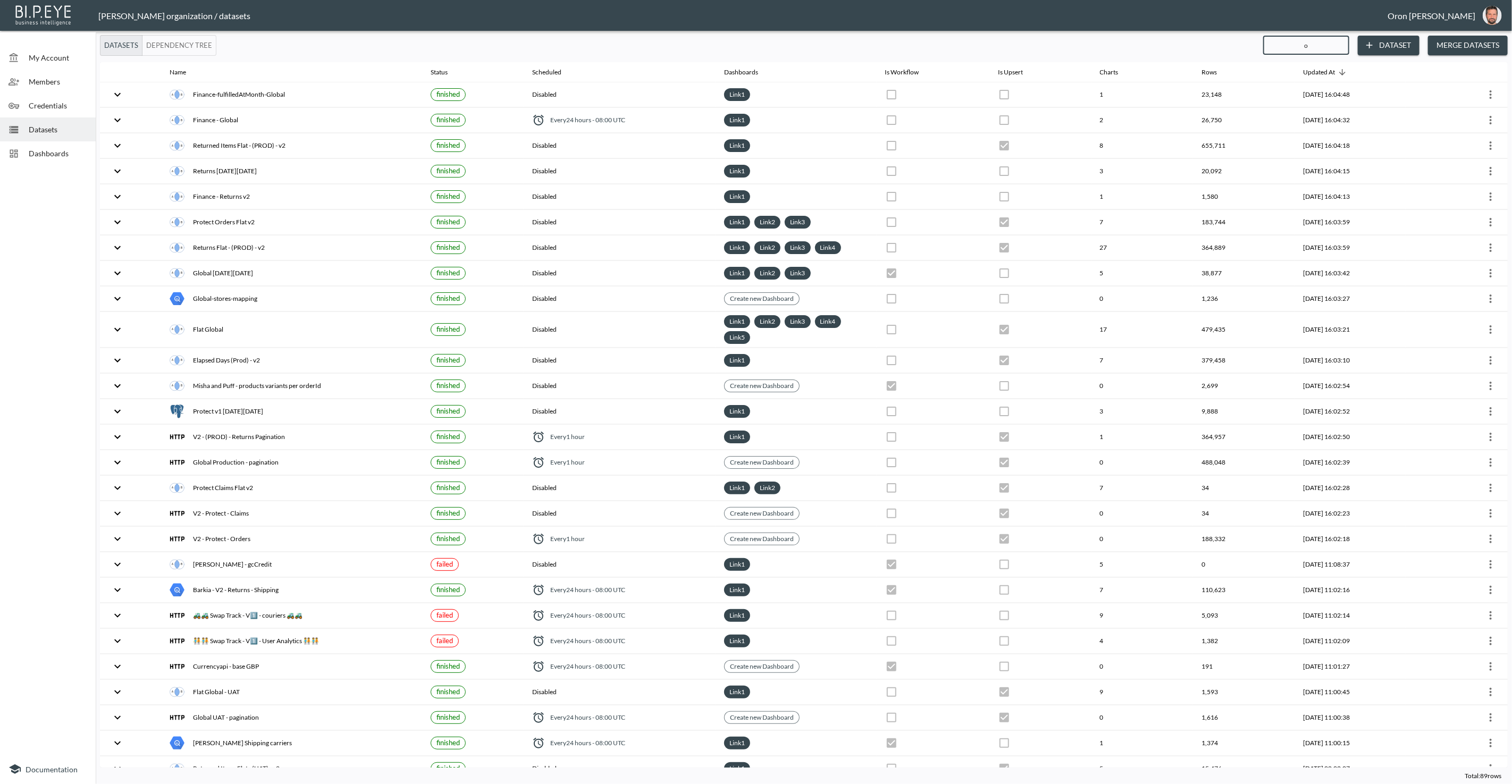
checkbox input "false"
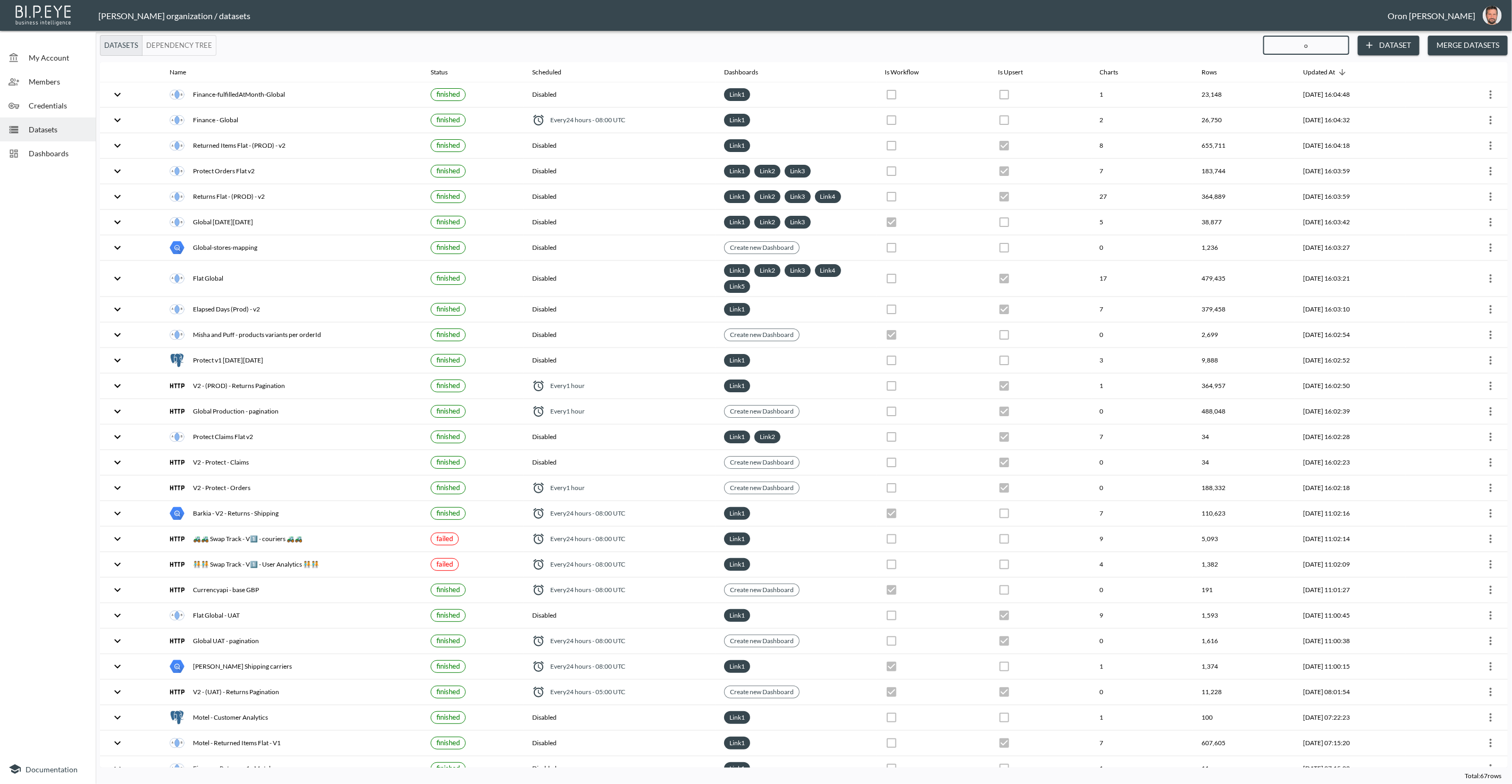
type input "or"
checkbox input "true"
checkbox input "false"
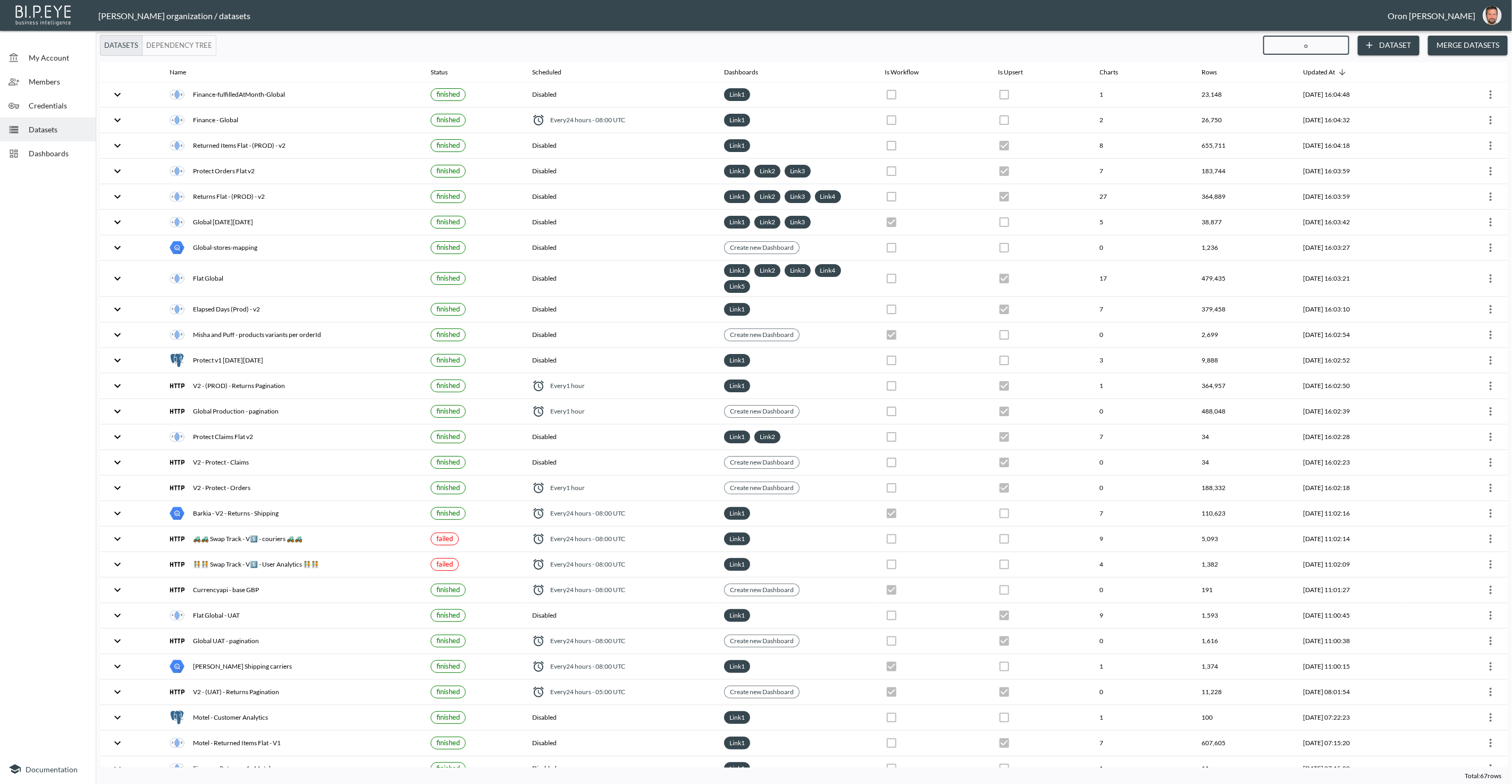
checkbox input "true"
checkbox input "false"
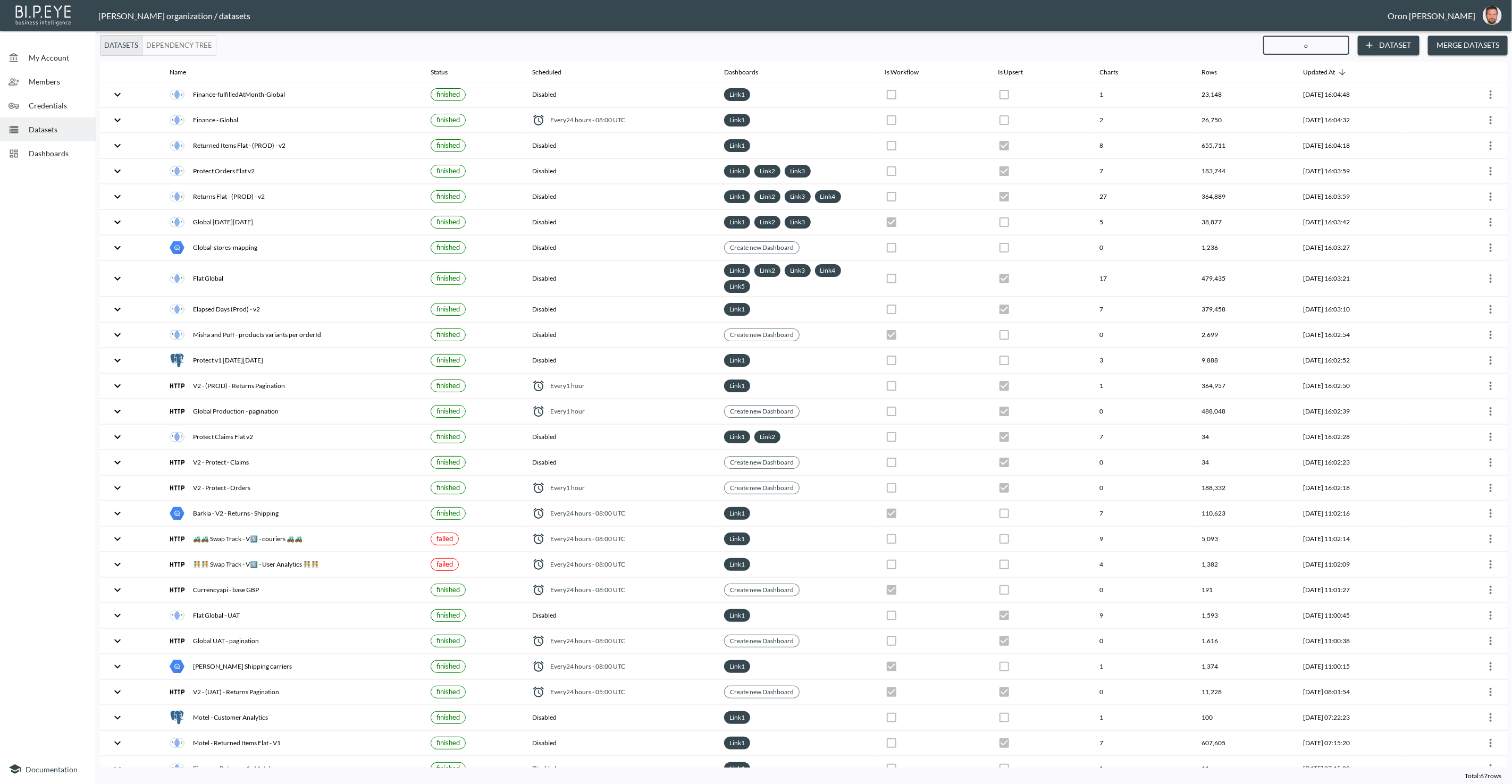
checkbox input "true"
checkbox input "false"
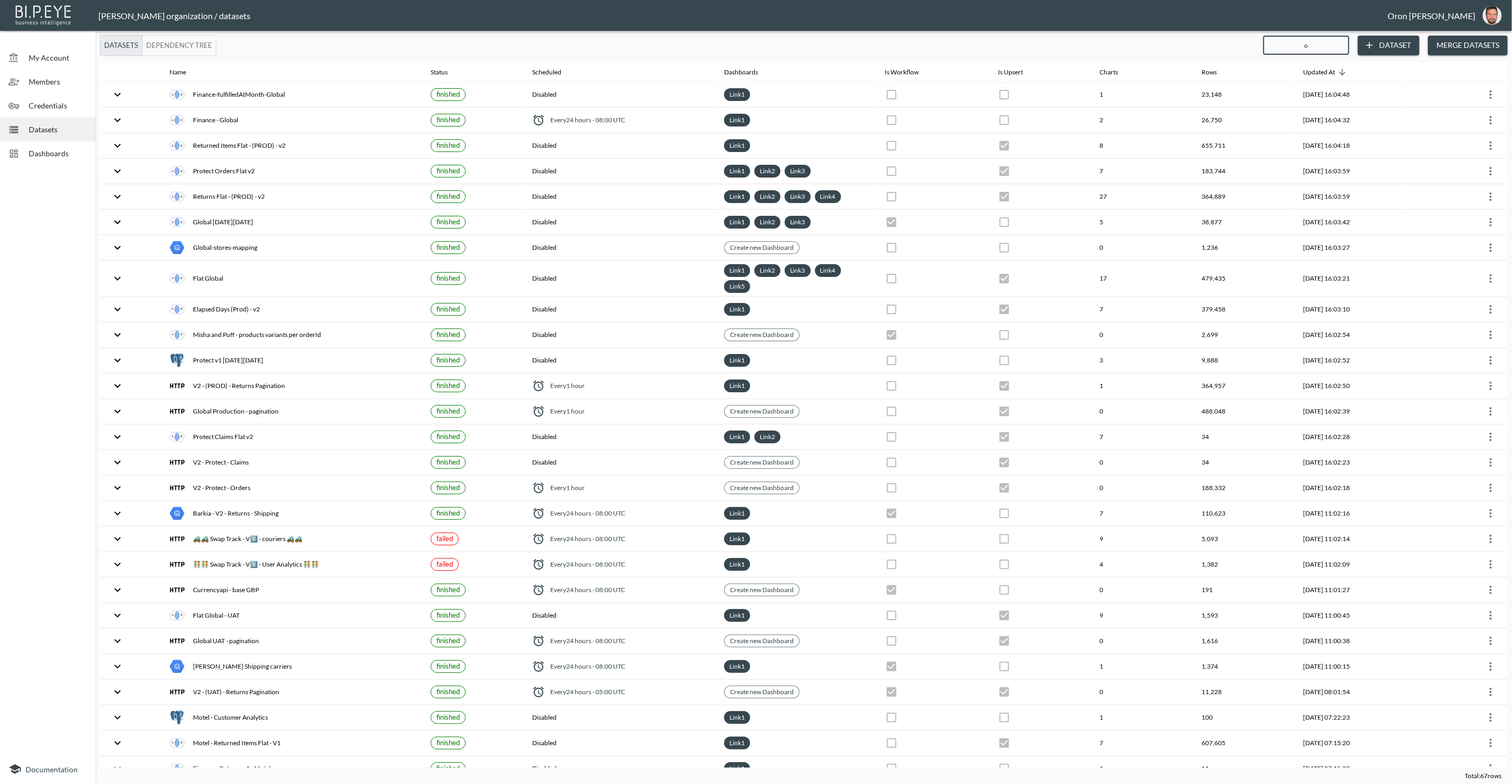
checkbox input "true"
checkbox input "false"
type input "ord"
checkbox input "true"
checkbox input "false"
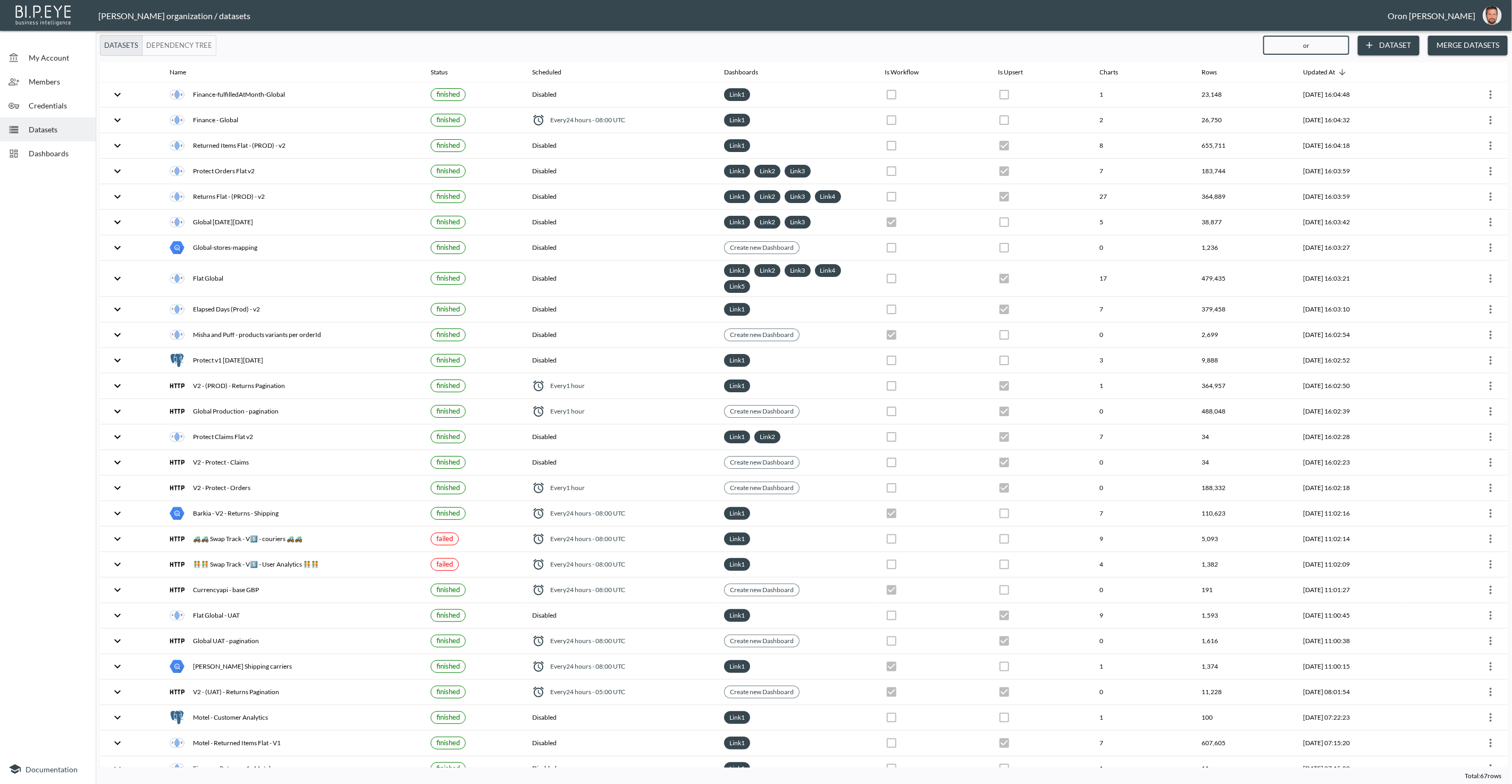
checkbox input "true"
checkbox input "false"
checkbox input "true"
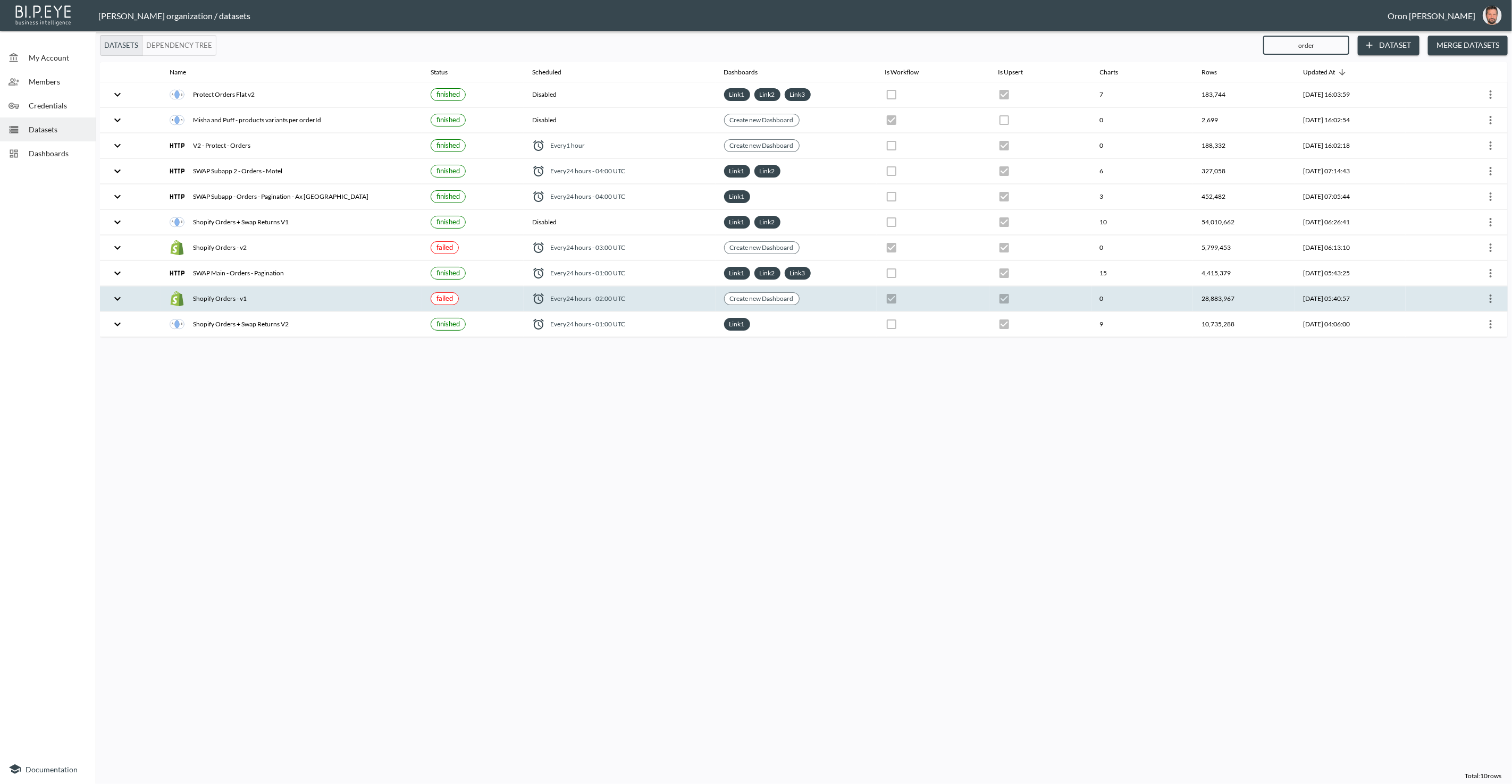
type input "order"
click at [571, 294] on span "Every 24 hours - 02:00 UTC" at bounding box center [587, 298] width 75 height 9
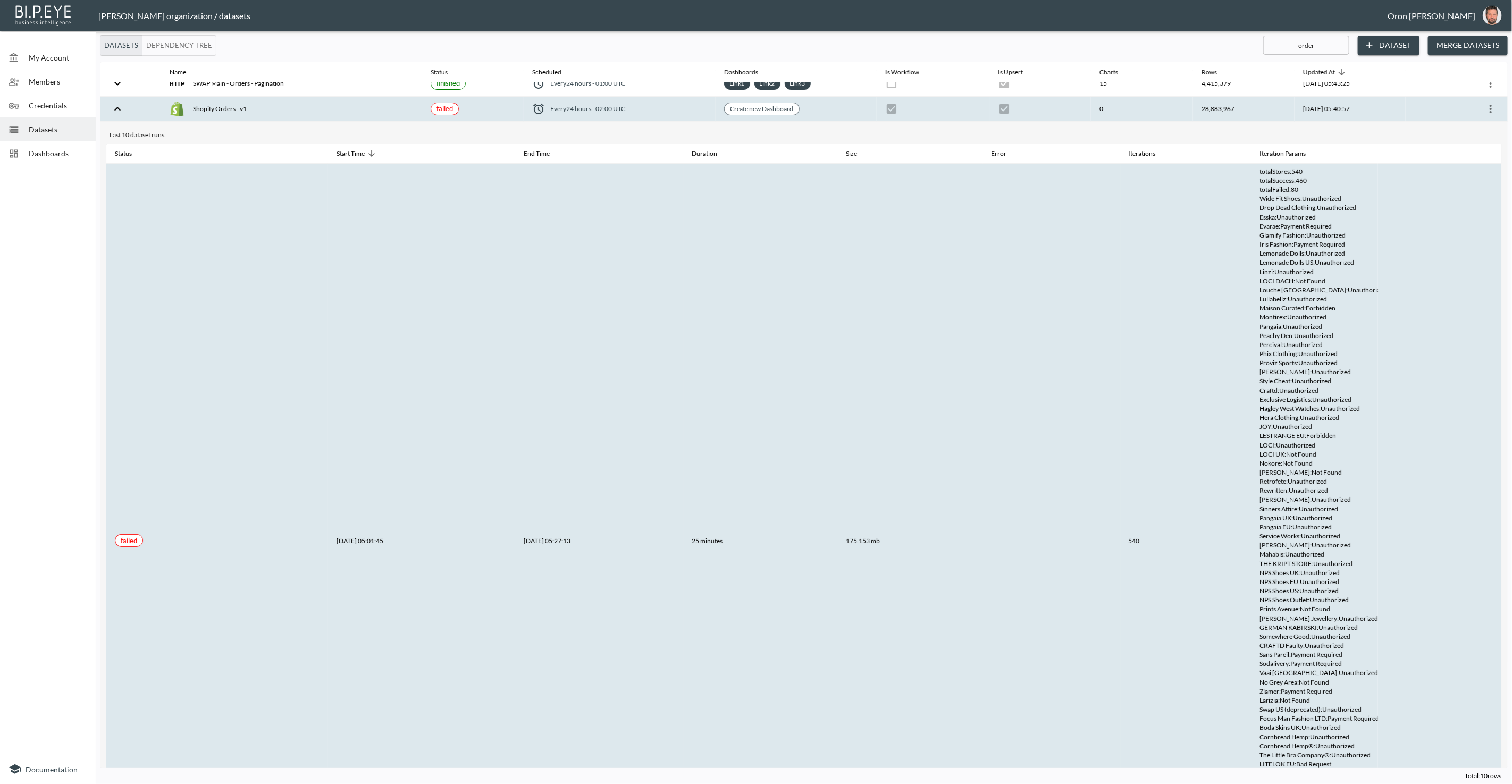
scroll to position [192, 0]
drag, startPoint x: 1258, startPoint y: 537, endPoint x: 1346, endPoint y: 539, distance: 88.0
click at [893, 506] on div "[PERSON_NAME] : Unauthorized" at bounding box center [1315, 543] width 110 height 9
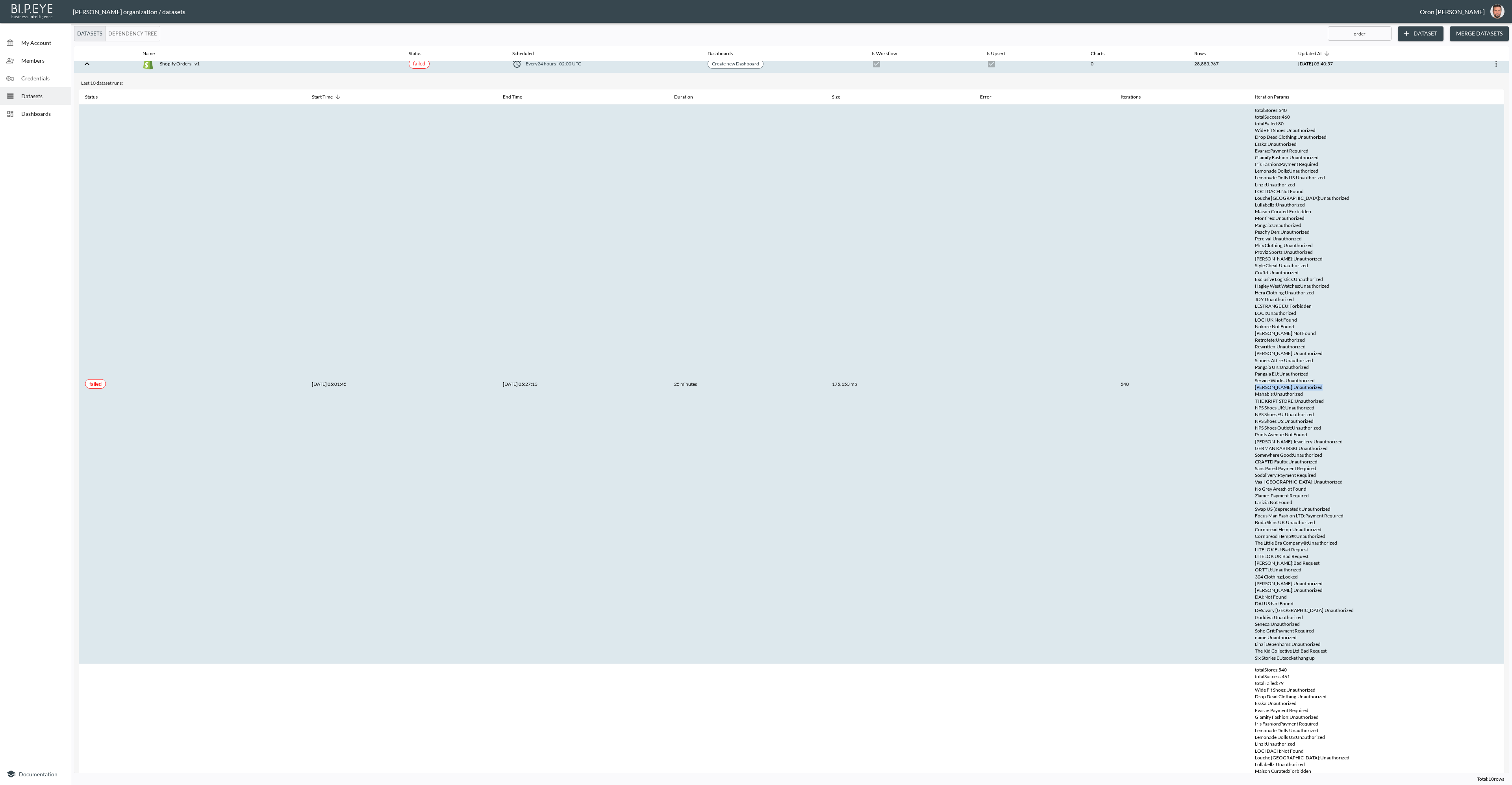
scroll to position [147, 0]
